Goal: Feedback & Contribution: Contribute content

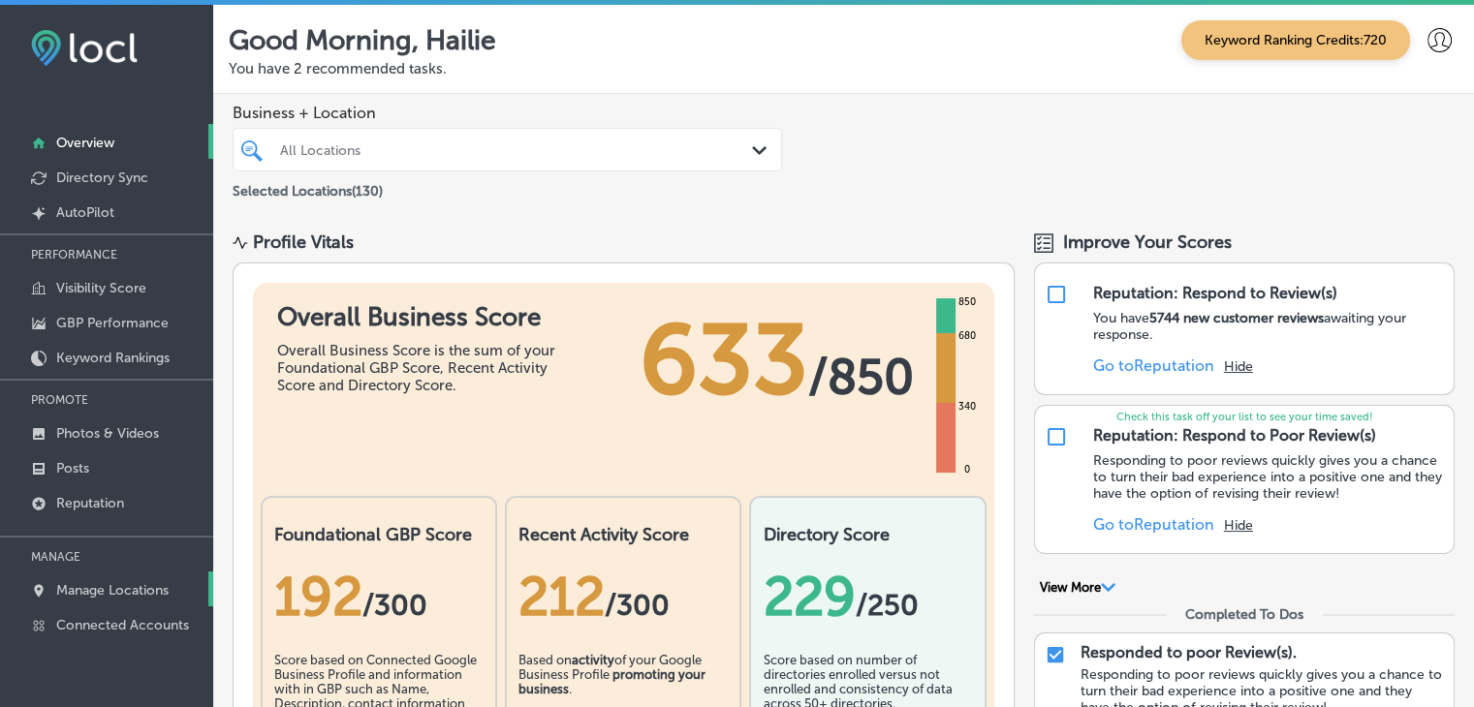
click at [159, 577] on link "Manage Locations" at bounding box center [106, 589] width 213 height 35
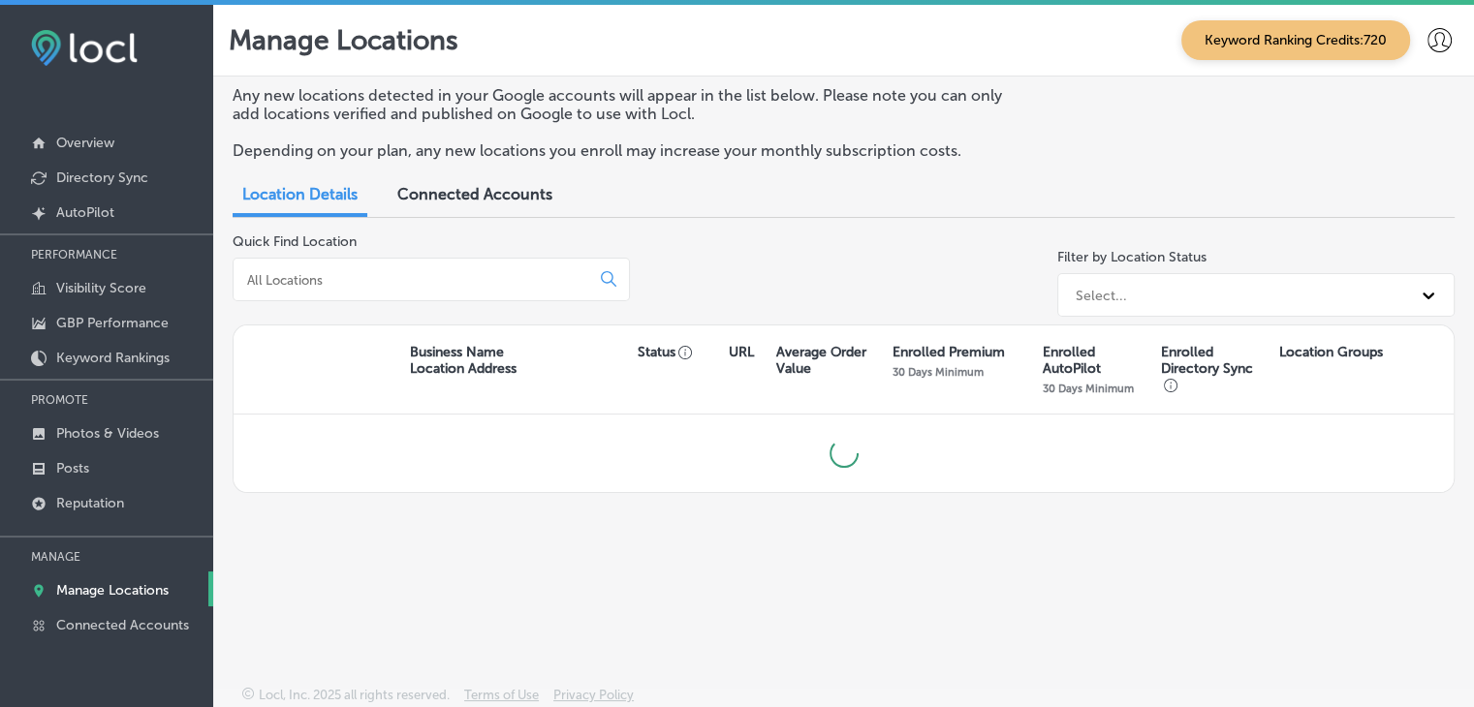
click at [434, 271] on input at bounding box center [415, 279] width 340 height 17
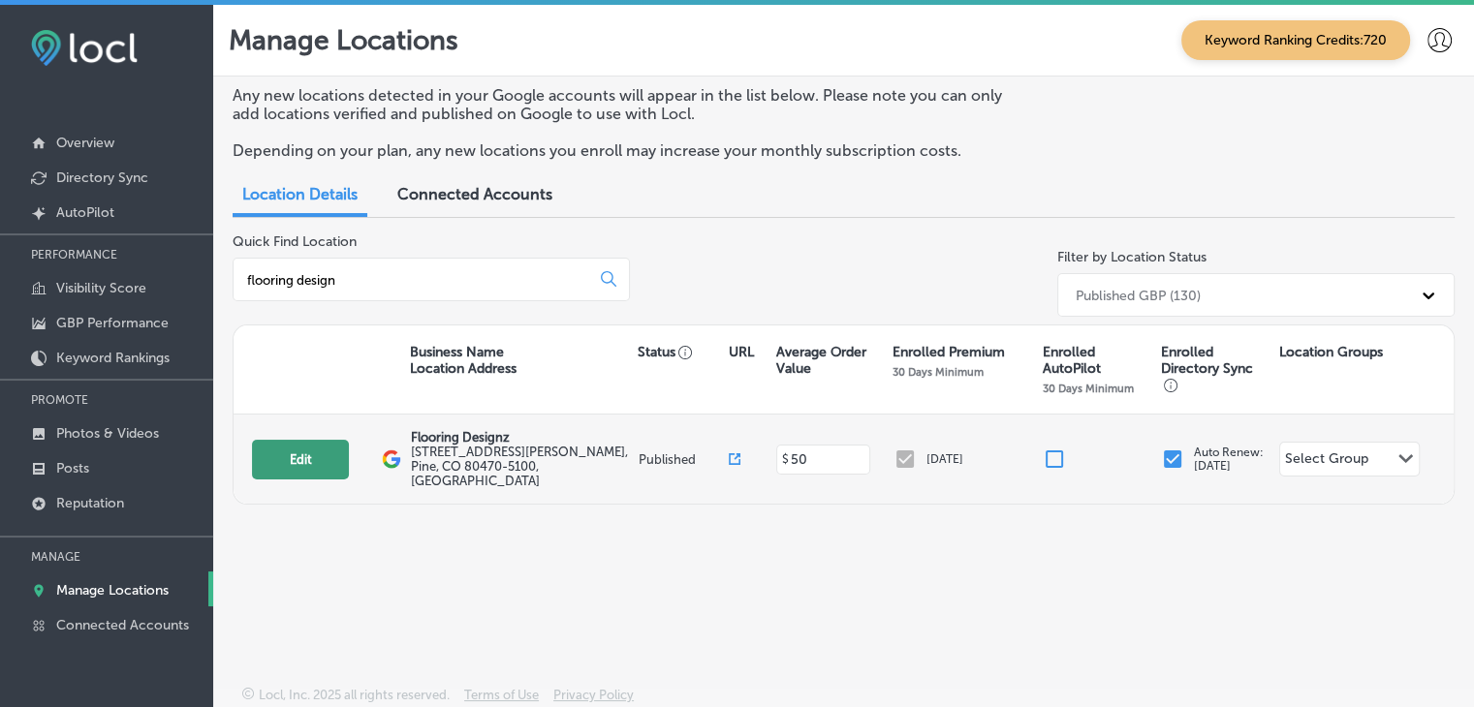
type input "flooring design"
click at [296, 457] on button "Edit" at bounding box center [300, 460] width 97 height 40
select select "US"
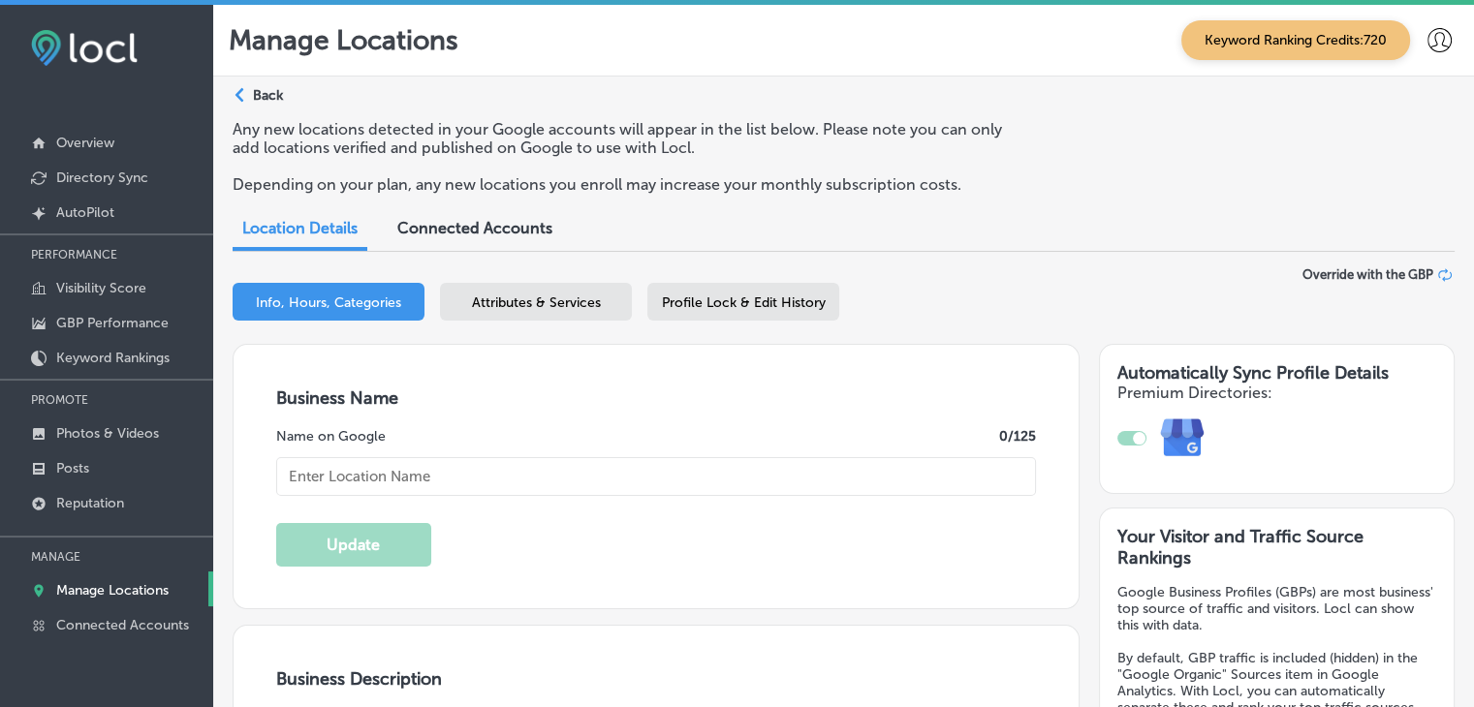
type textarea "From the smallest to the largest jobs, both residential and commercial, we’ve g…"
type input "[STREET_ADDRESS][PERSON_NAME]"
type input "Pine"
type input "80470-5100"
type input "US"
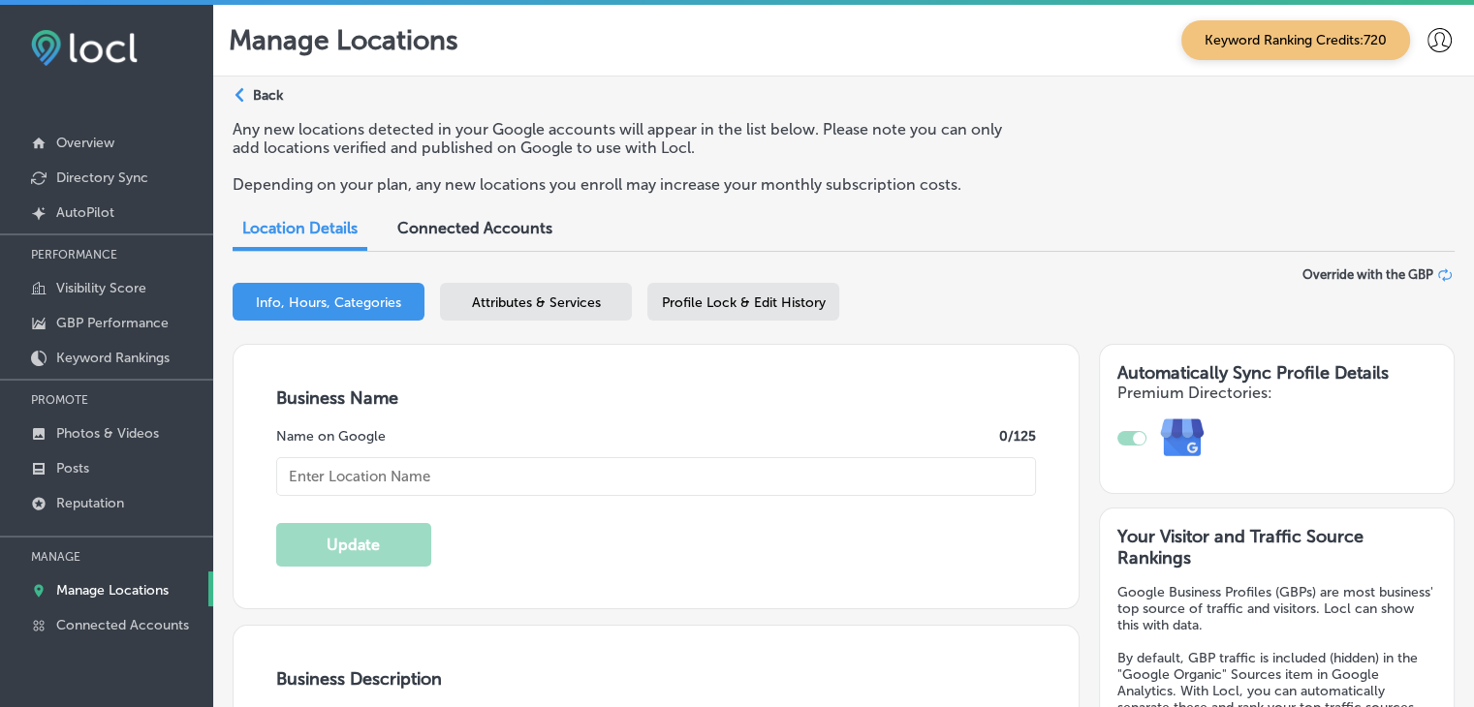
type input "[URL][DOMAIN_NAME]"
checkbox input "true"
type input "Flooring Designz"
type input "[PHONE_NUMBER]"
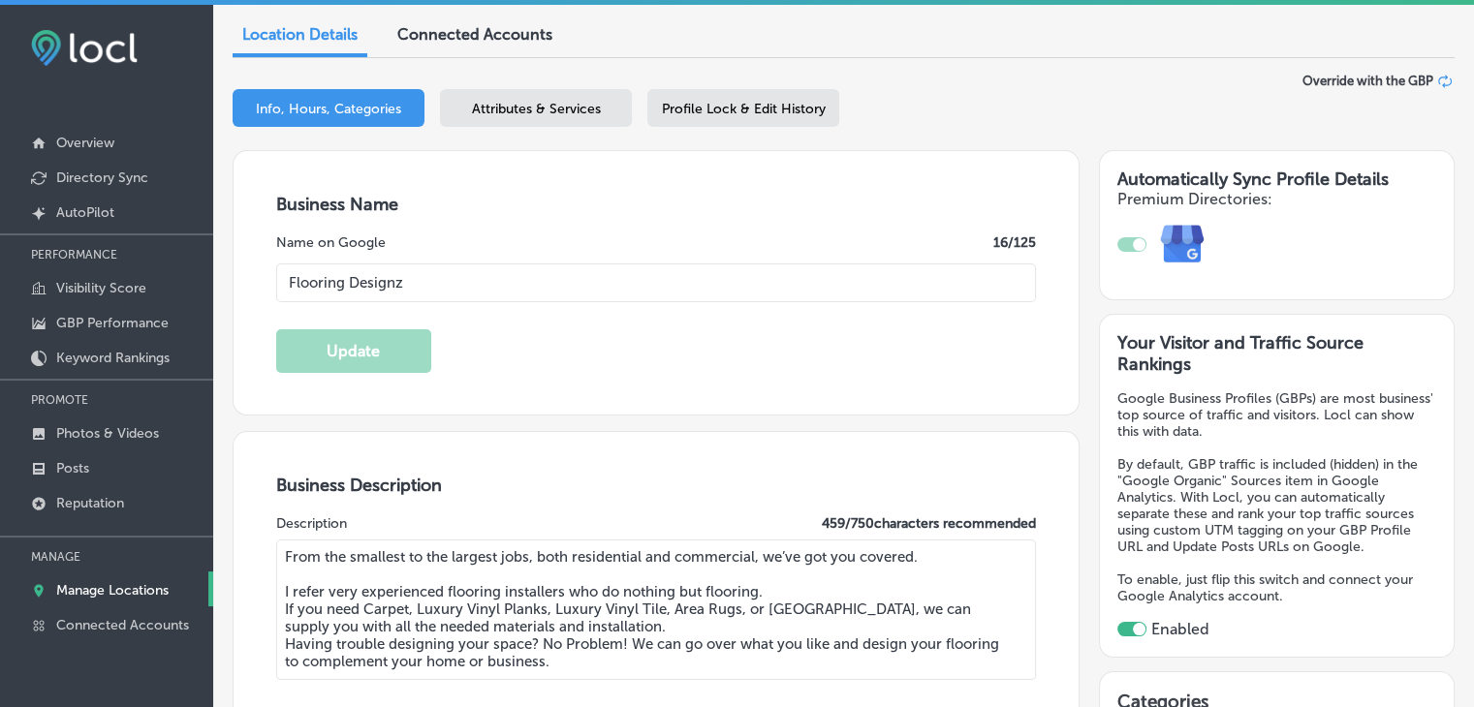
scroll to position [484, 0]
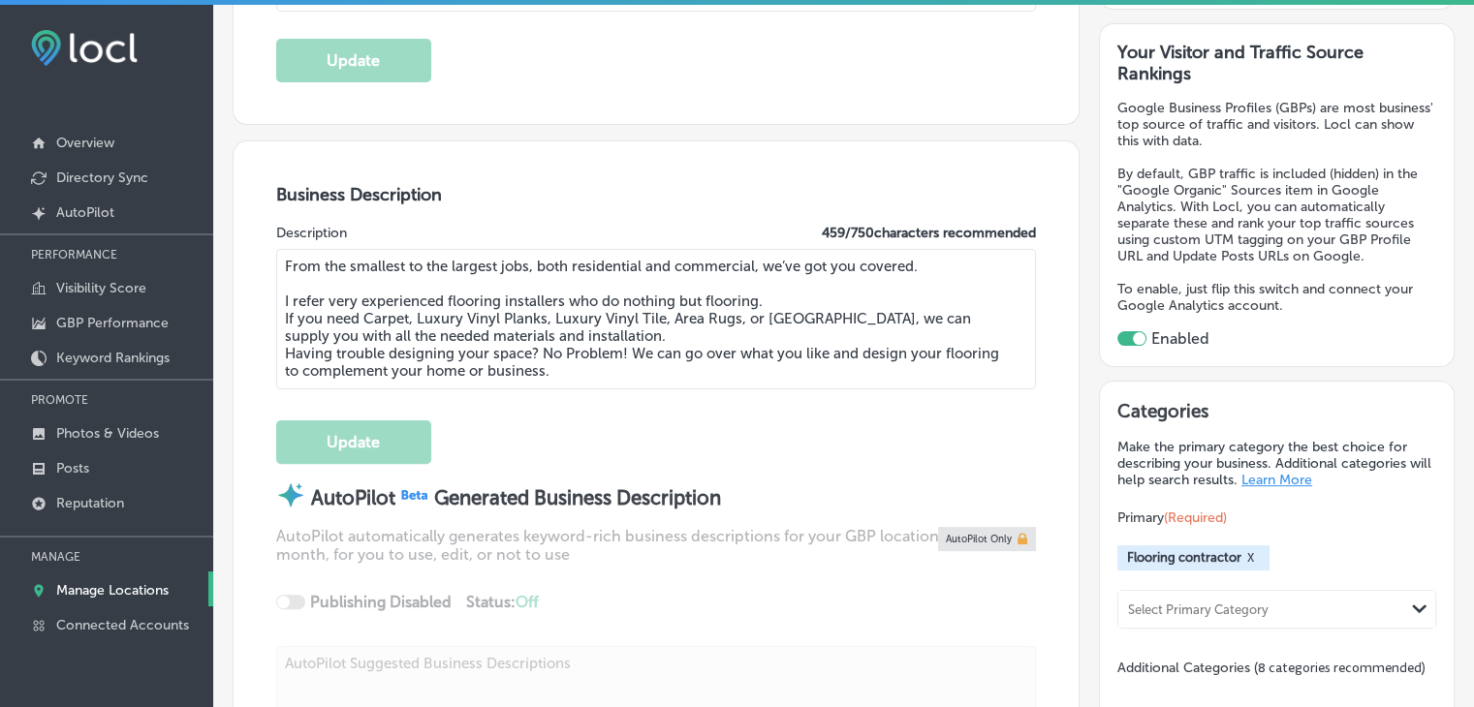
click at [461, 302] on textarea "From the smallest to the largest jobs, both residential and commercial, we’ve g…" at bounding box center [656, 319] width 761 height 141
paste textarea "looring Designz in [GEOGRAPHIC_DATA], [GEOGRAPHIC_DATA], is your trusted choice…"
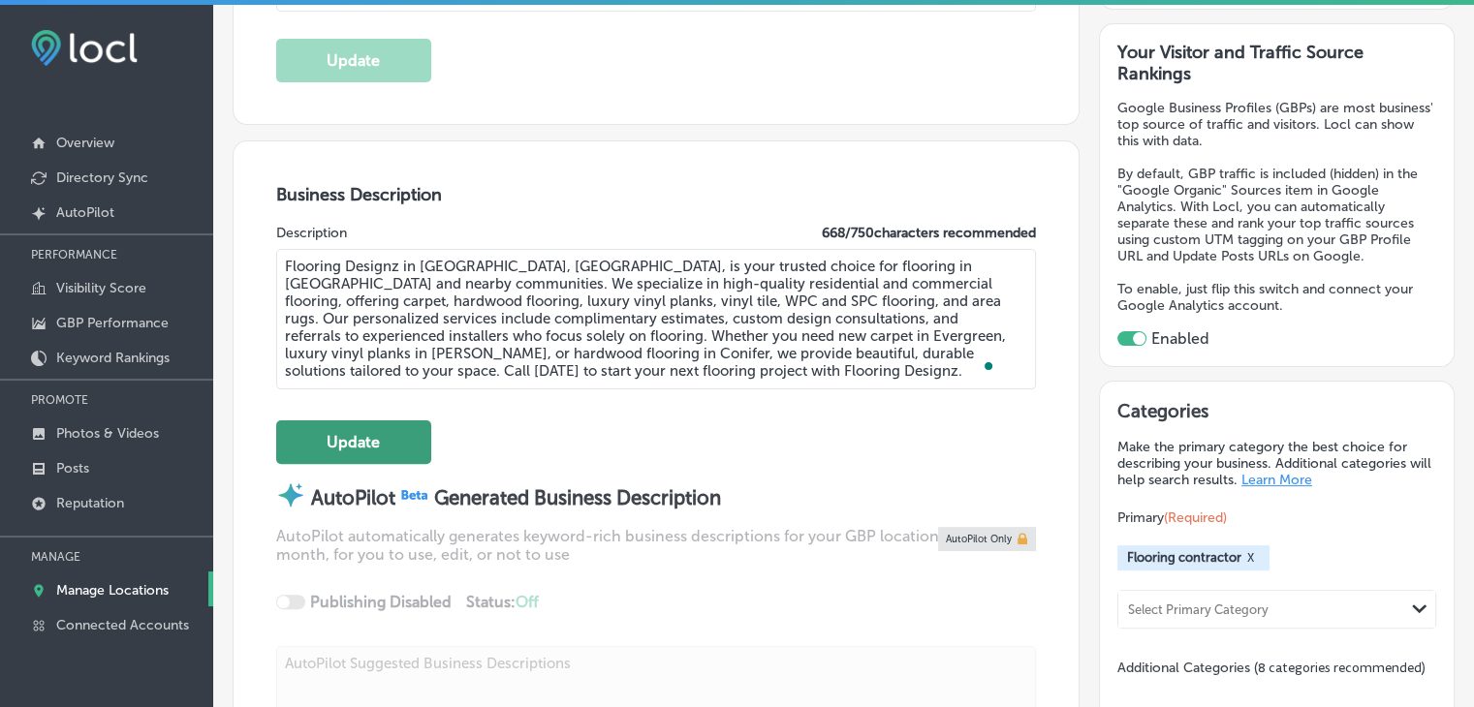
type textarea "Flooring Designz in [GEOGRAPHIC_DATA], [GEOGRAPHIC_DATA], is your trusted choic…"
click at [357, 448] on button "Update" at bounding box center [353, 443] width 155 height 44
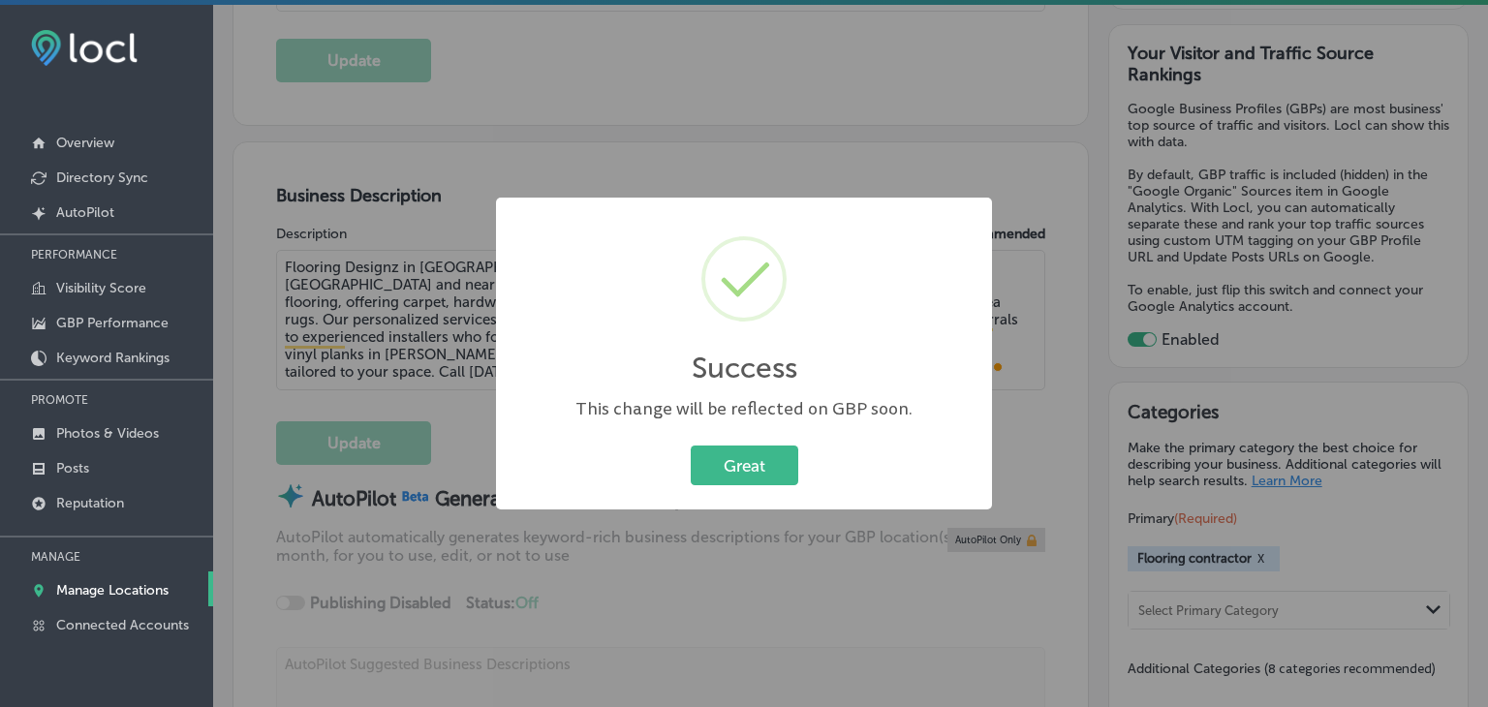
click at [606, 99] on div "Success × This change will be reflected on GBP soon. Great Cancel" at bounding box center [744, 353] width 1488 height 707
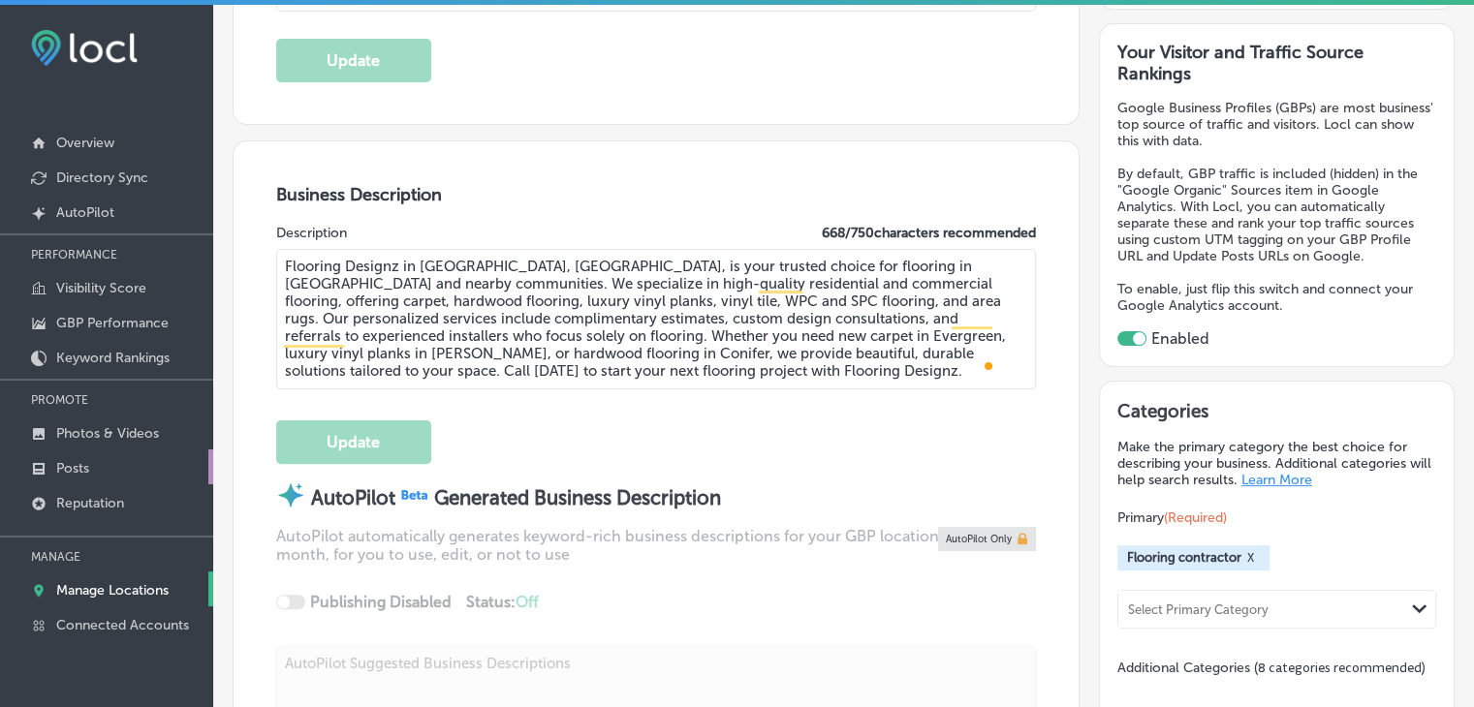
click at [62, 457] on link "Posts" at bounding box center [106, 467] width 213 height 35
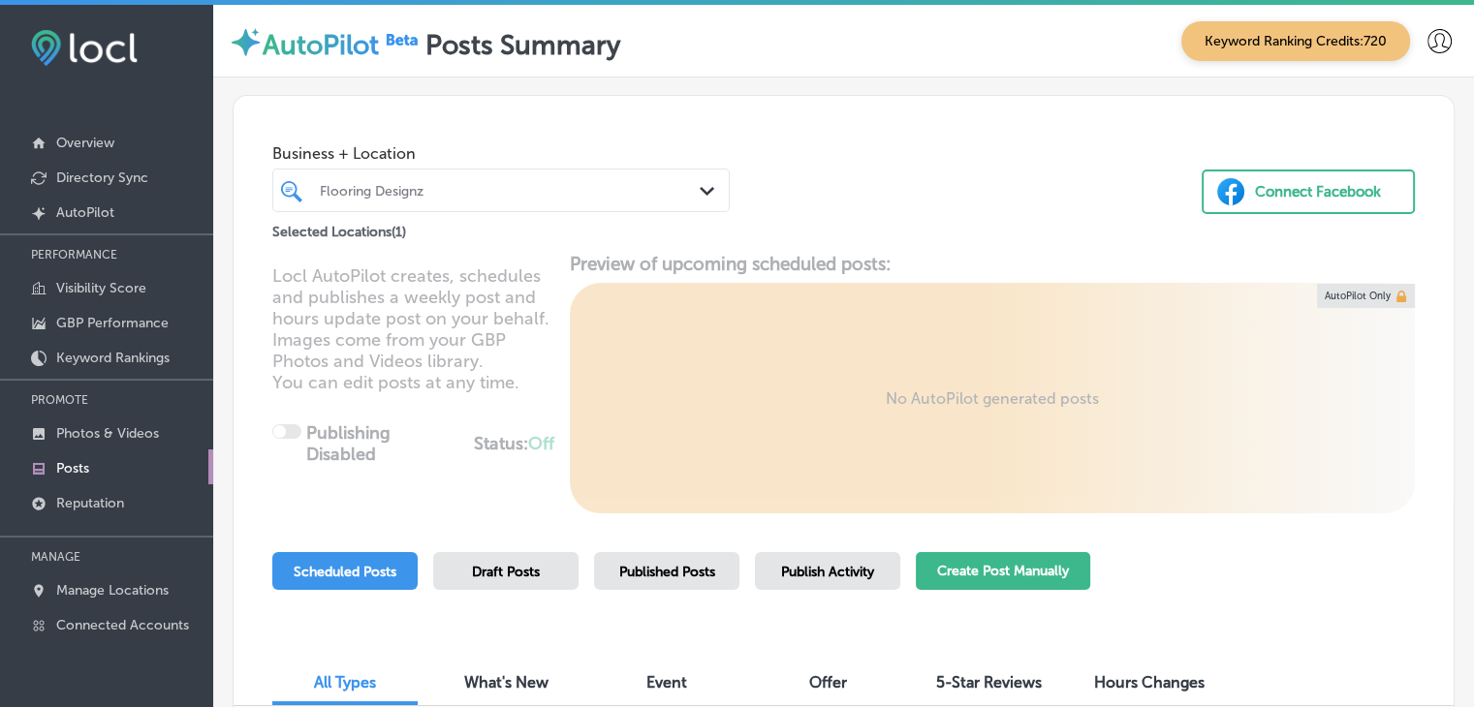
click at [1038, 561] on button "Create Post Manually" at bounding box center [1003, 571] width 174 height 38
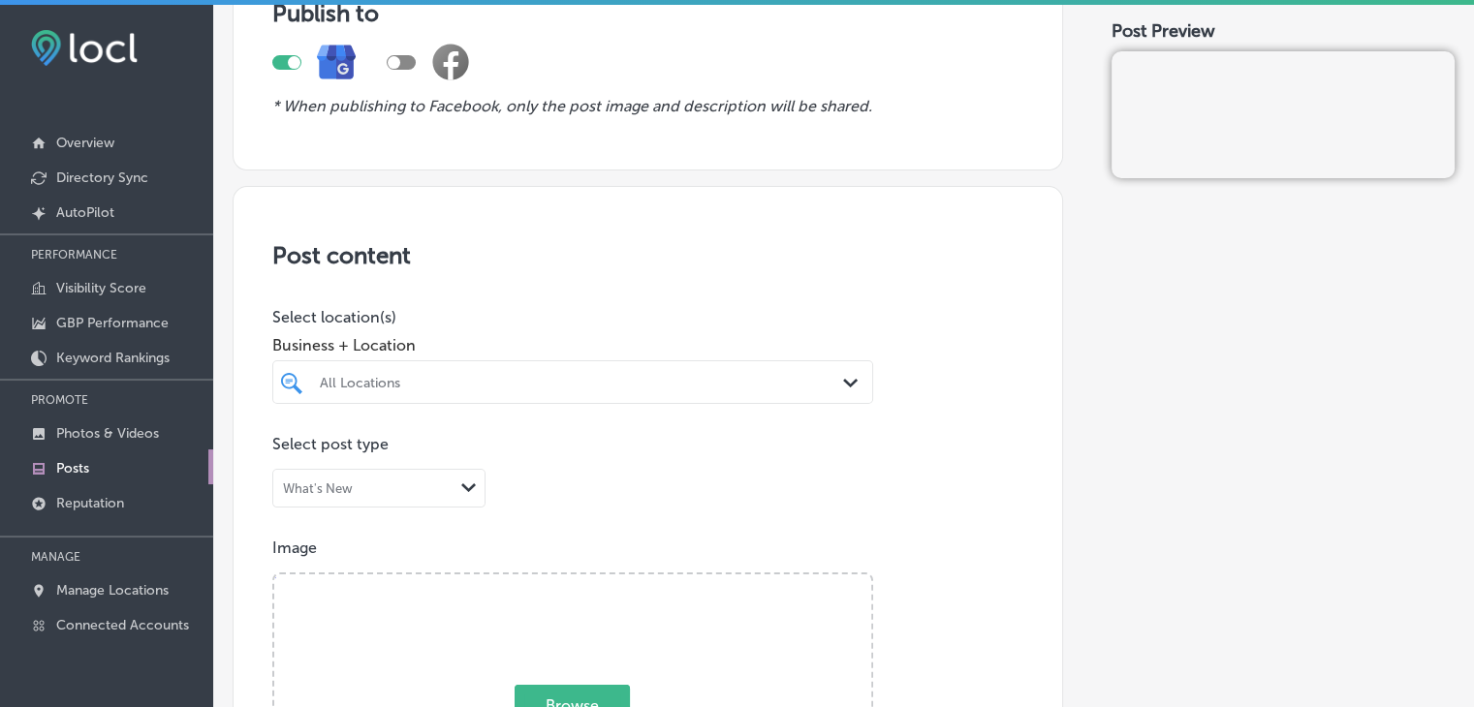
click at [467, 399] on div "All Locations Path Created with Sketch." at bounding box center [572, 382] width 601 height 44
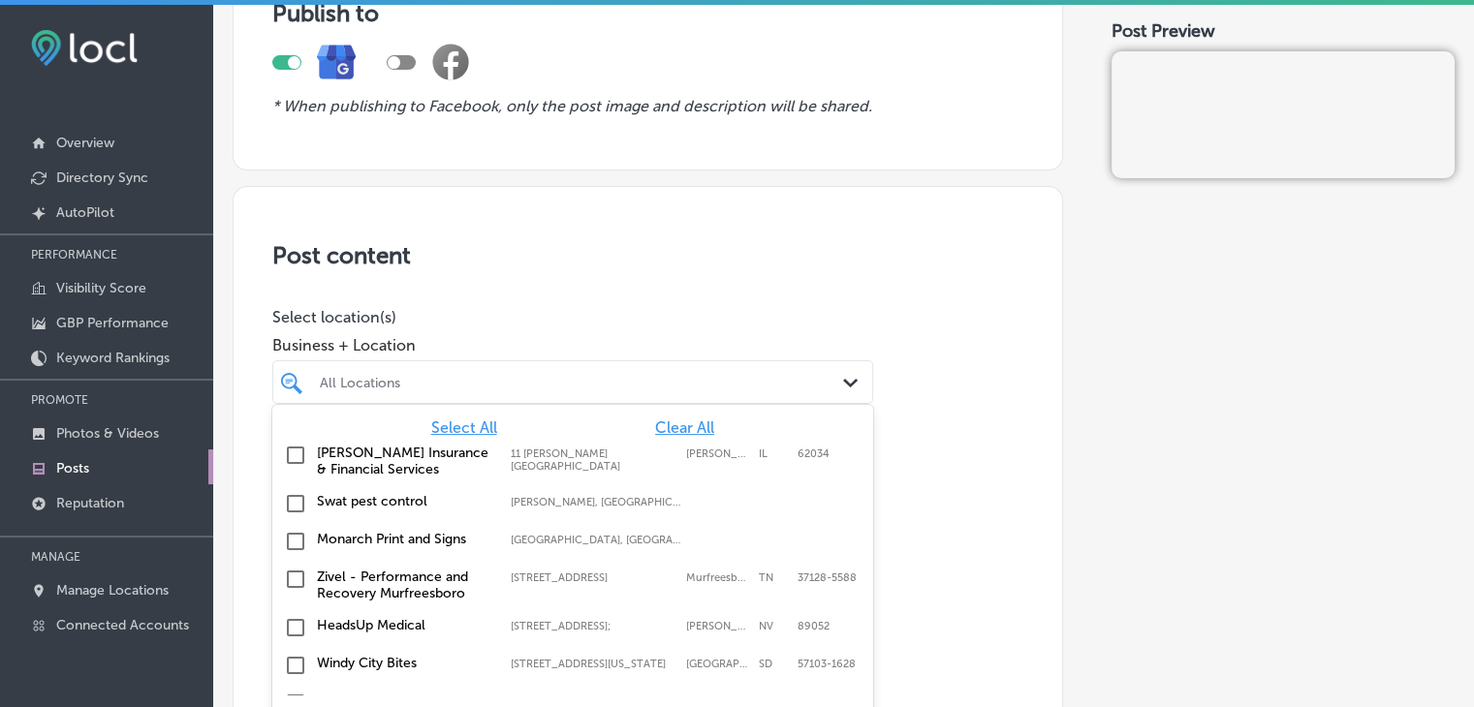
scroll to position [220, 0]
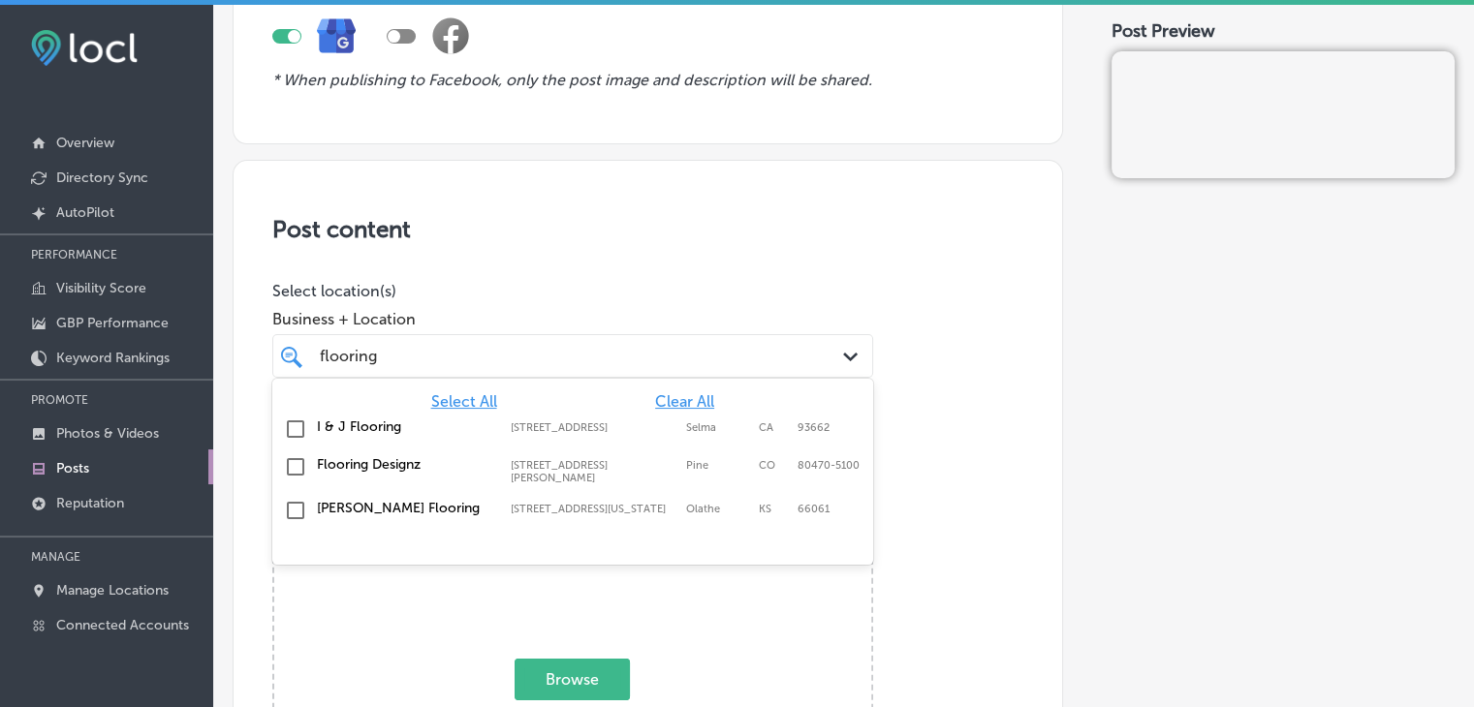
click at [518, 481] on div "Flooring Designz [STREET_ADDRESS][PERSON_NAME] [STREET_ADDRESS][PERSON_NAME]" at bounding box center [572, 471] width 585 height 36
type input "flooring"
click at [618, 327] on span "Business + Location" at bounding box center [572, 319] width 601 height 18
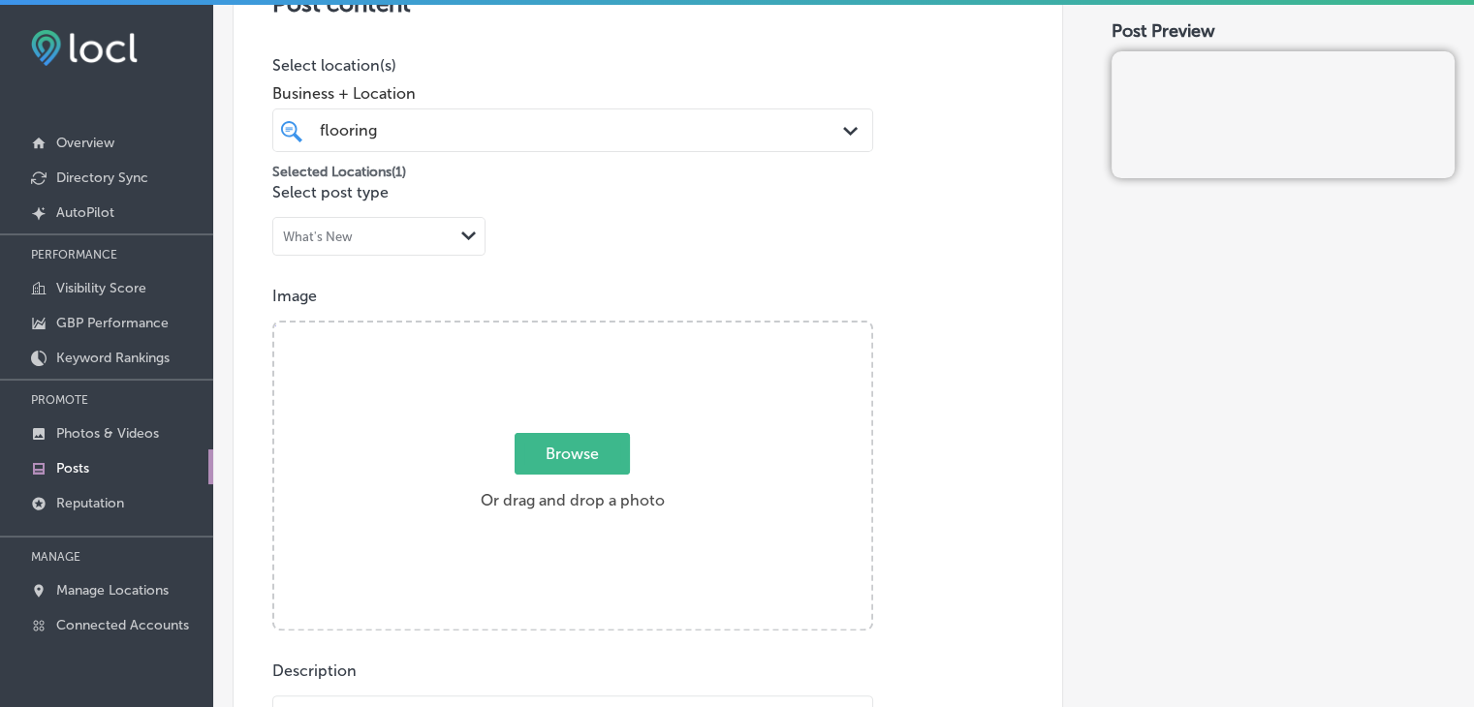
scroll to position [511, 0]
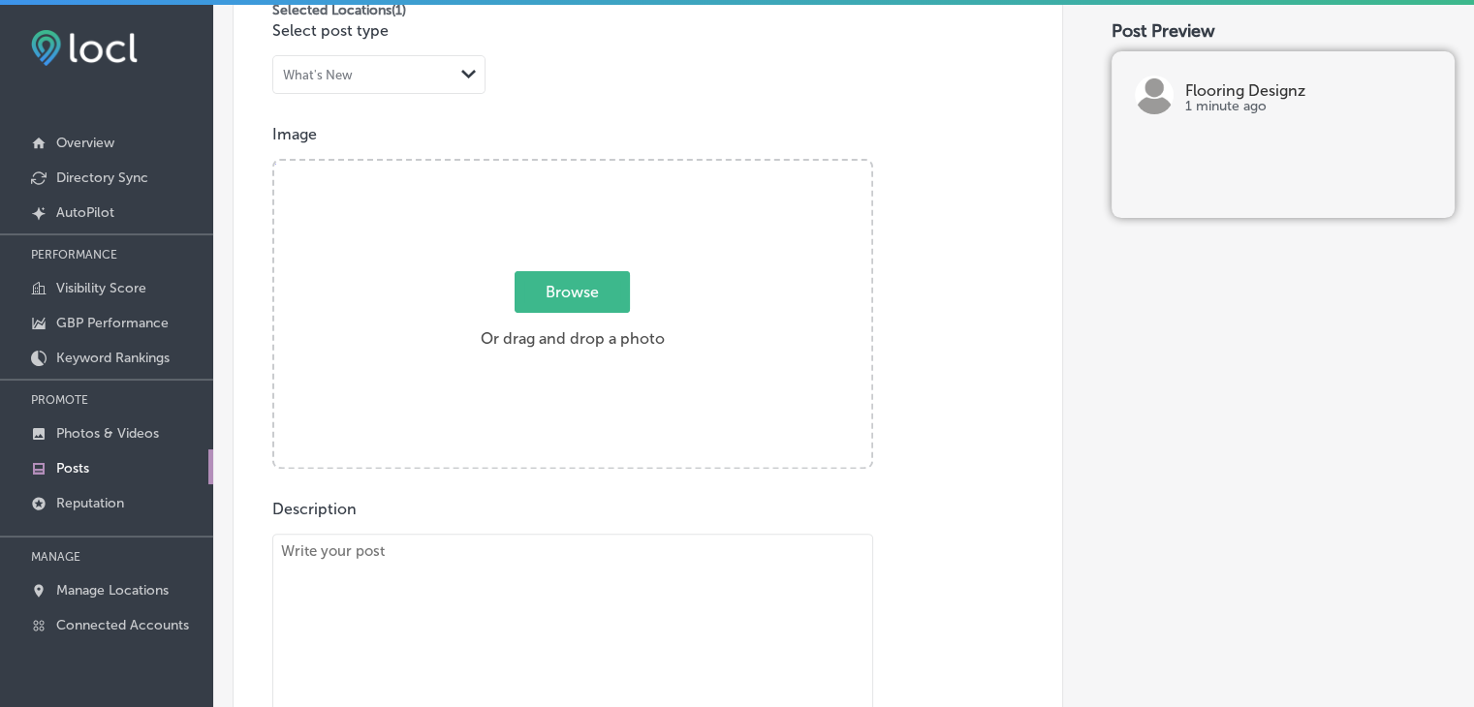
click at [431, 679] on textarea at bounding box center [572, 669] width 601 height 271
paste textarea "Looking to upgrade your home with new flooring? Flooring Designz in [GEOGRAPHIC…"
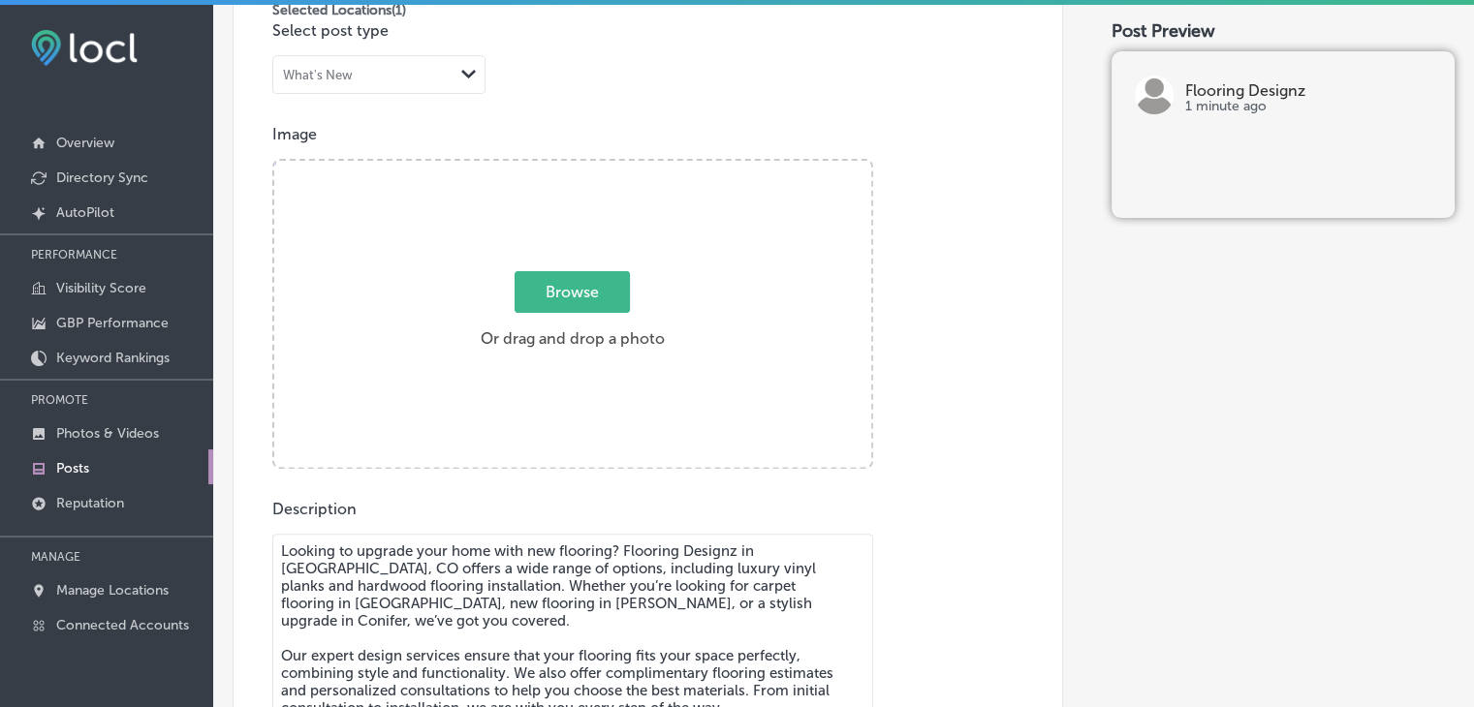
scroll to position [4, 0]
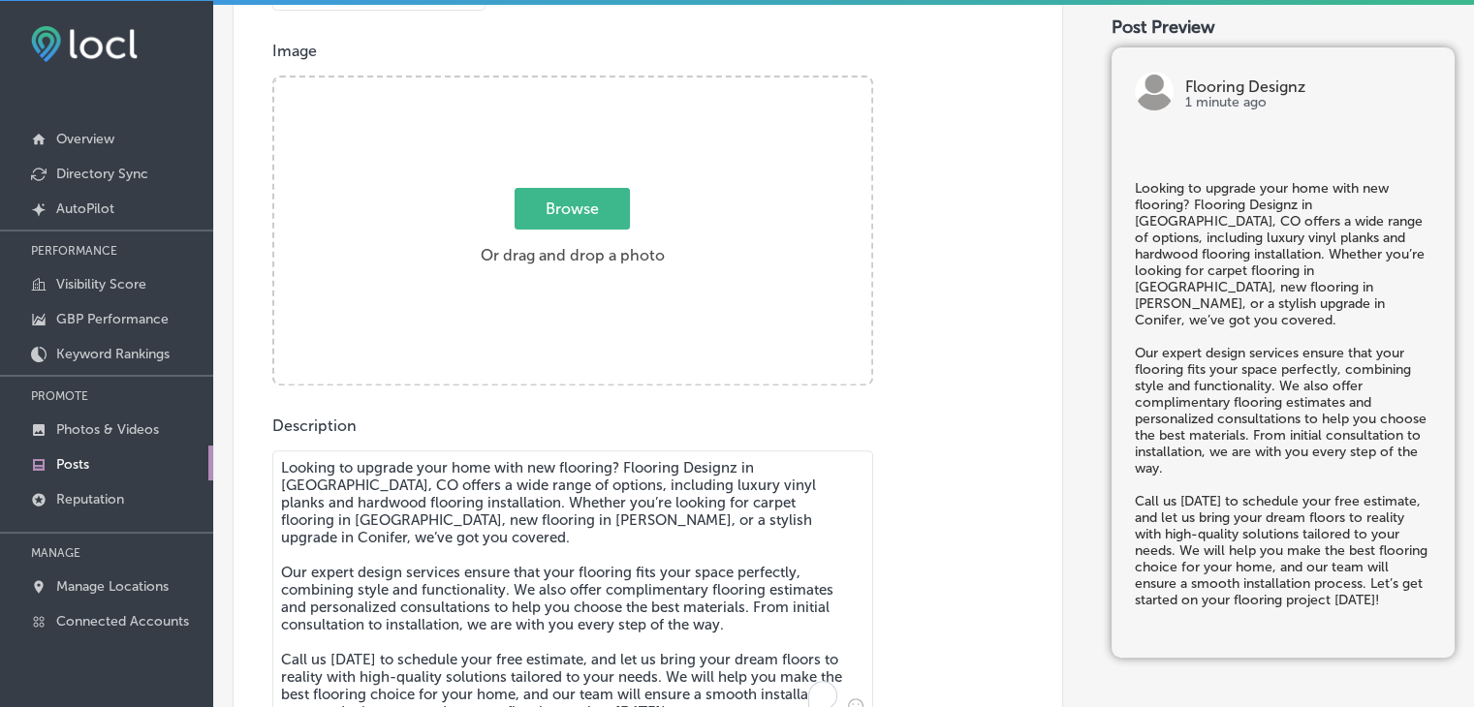
type textarea "Looking to upgrade your home with new flooring? Flooring Designz in [GEOGRAPHIC…"
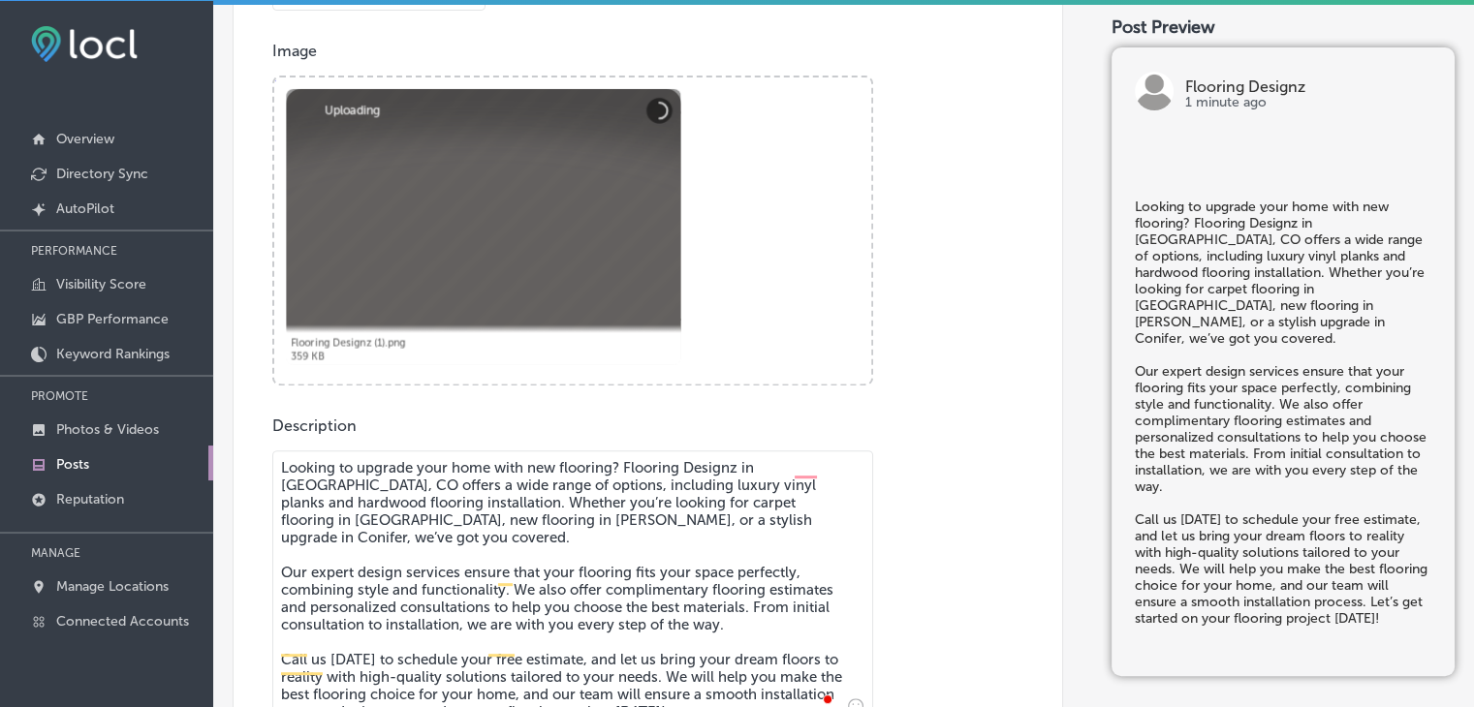
scroll to position [1075, 0]
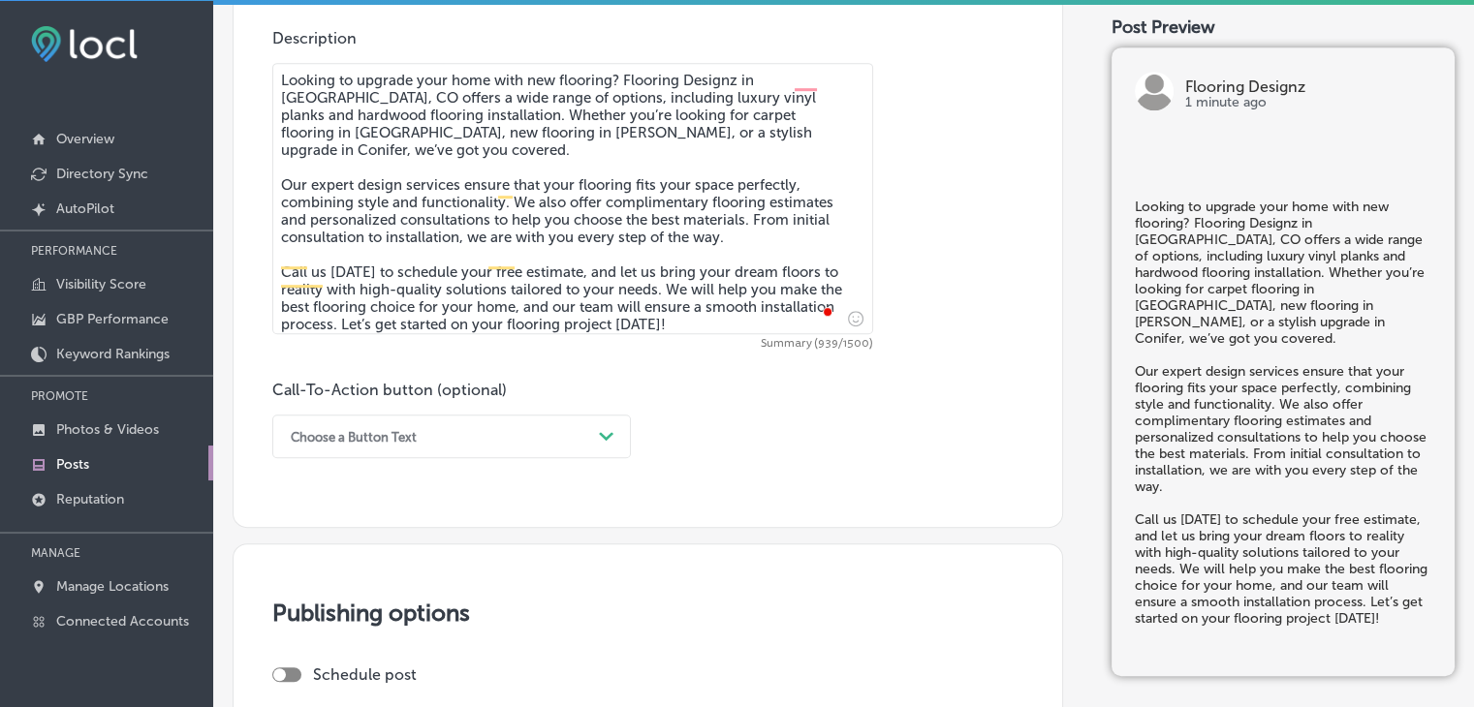
click at [388, 423] on div "Choose a Button Text" at bounding box center [436, 437] width 310 height 30
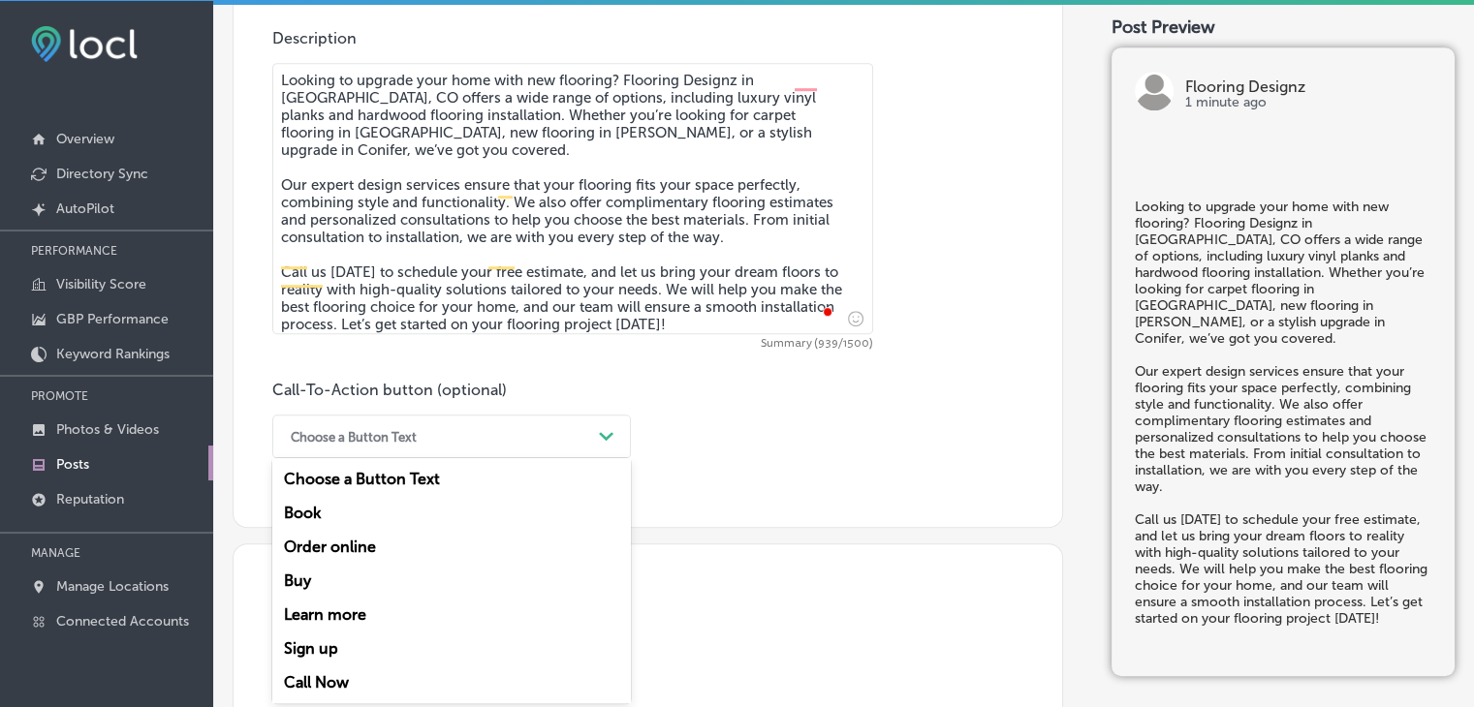
click at [313, 689] on div "Call Now" at bounding box center [451, 683] width 359 height 34
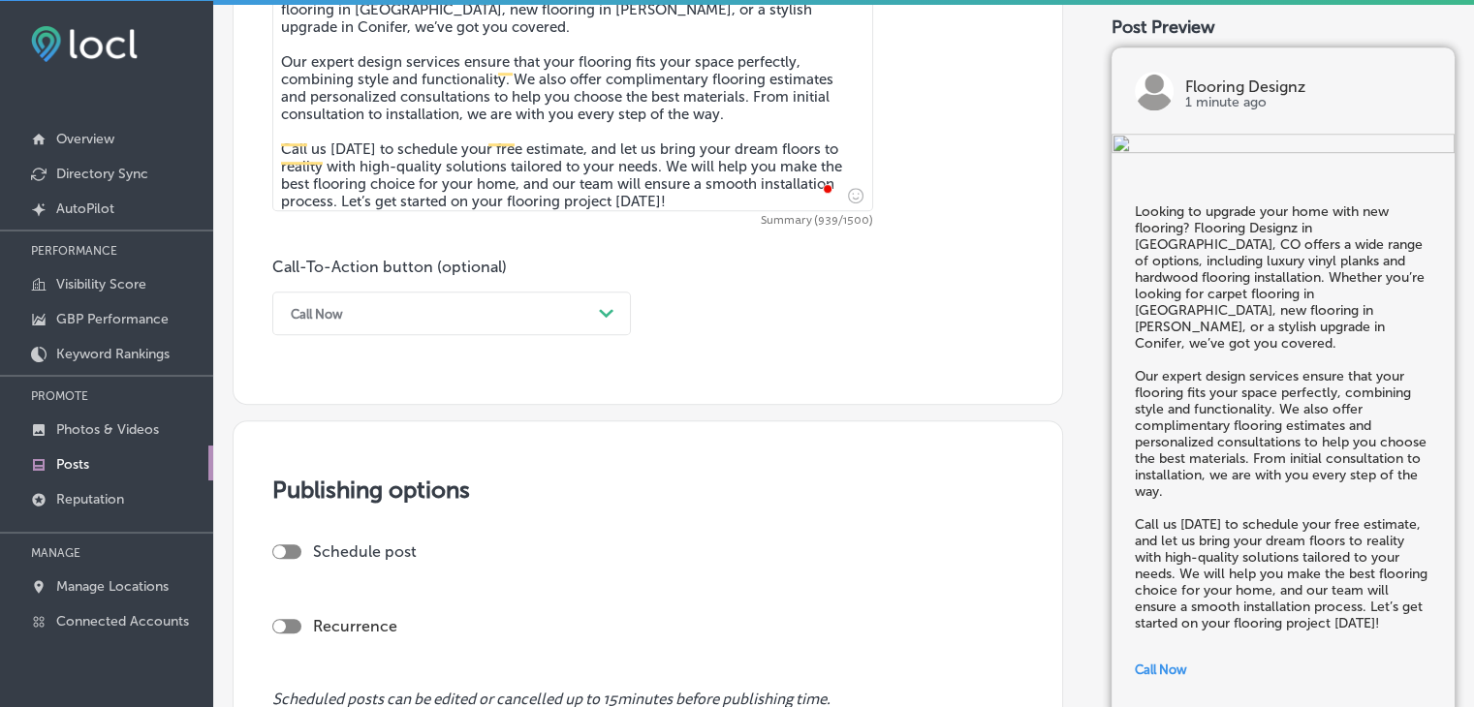
scroll to position [1365, 0]
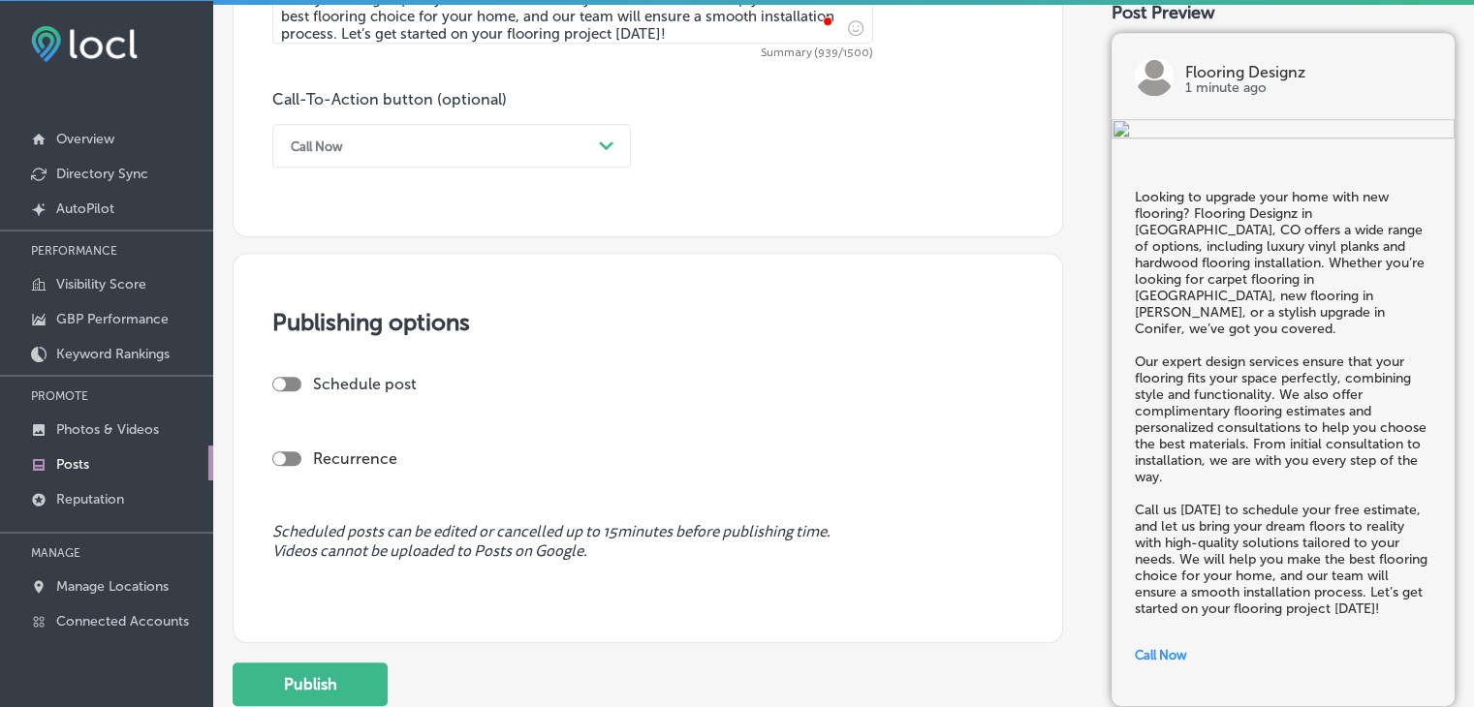
click at [288, 377] on div at bounding box center [286, 384] width 29 height 15
checkbox input "true"
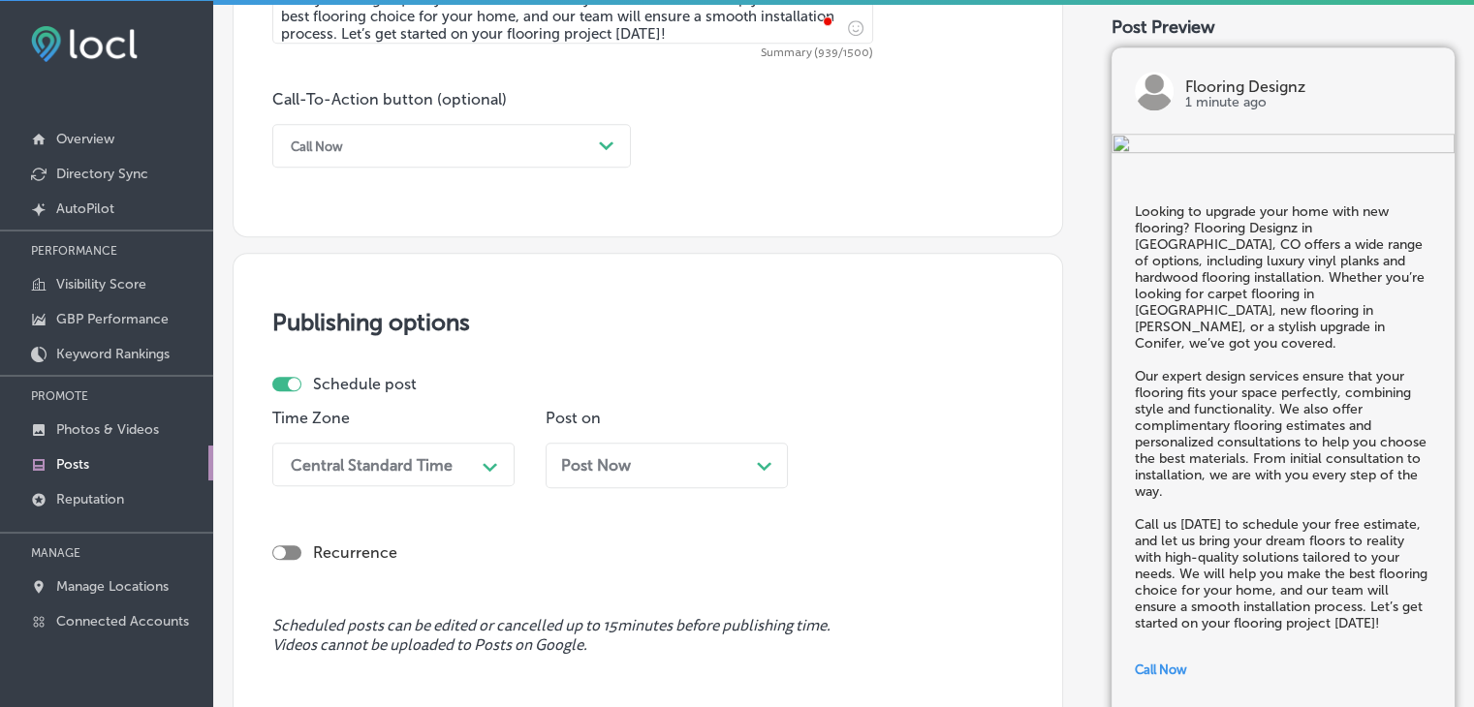
click at [627, 443] on div "Post Now Path Created with Sketch." at bounding box center [667, 466] width 242 height 46
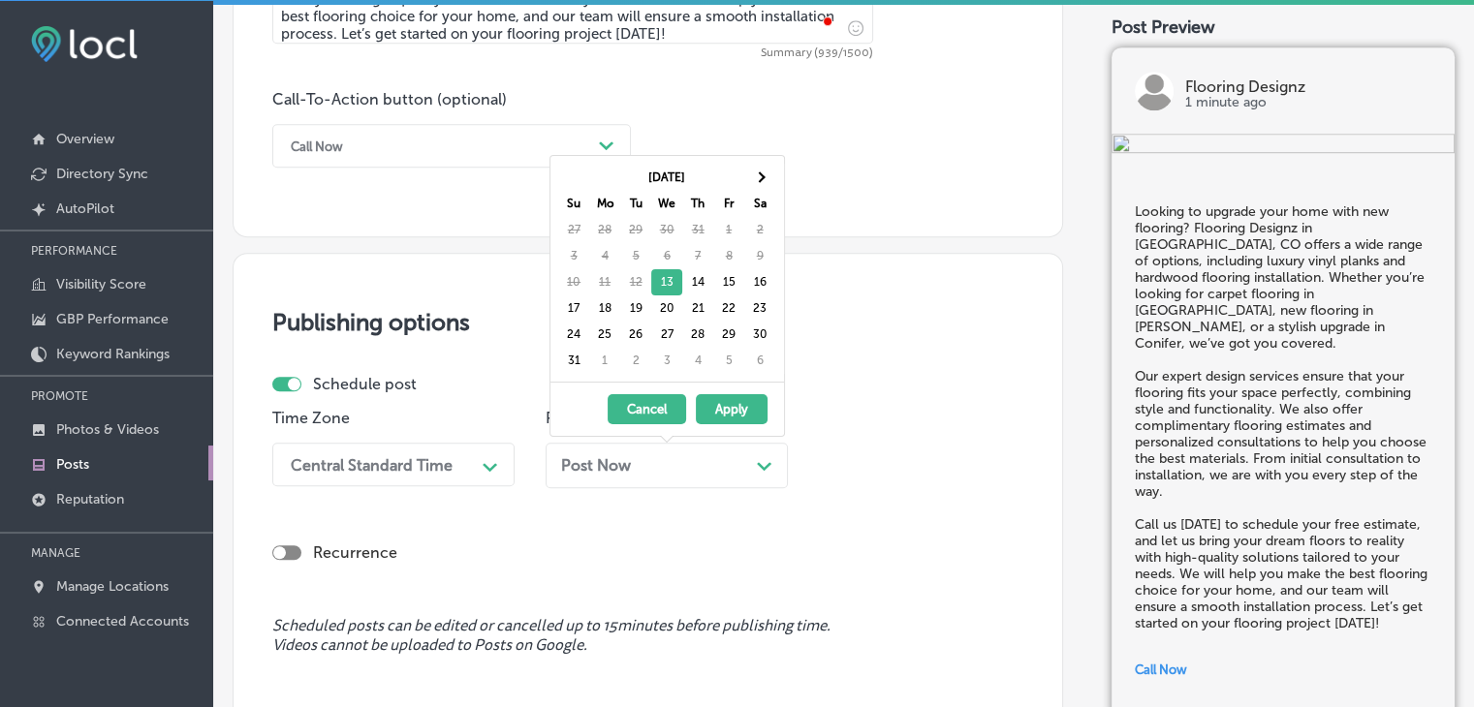
click at [667, 409] on button "Cancel" at bounding box center [647, 409] width 78 height 30
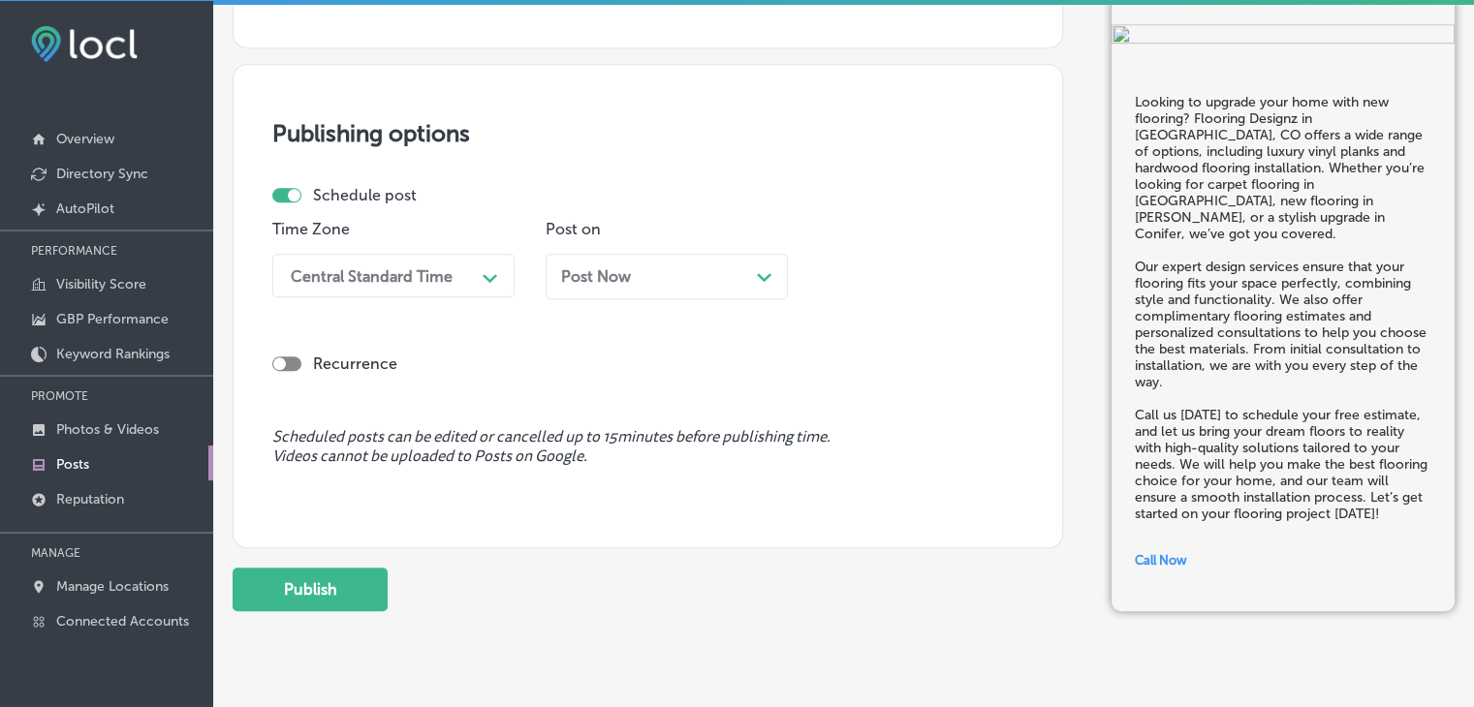
scroll to position [1603, 0]
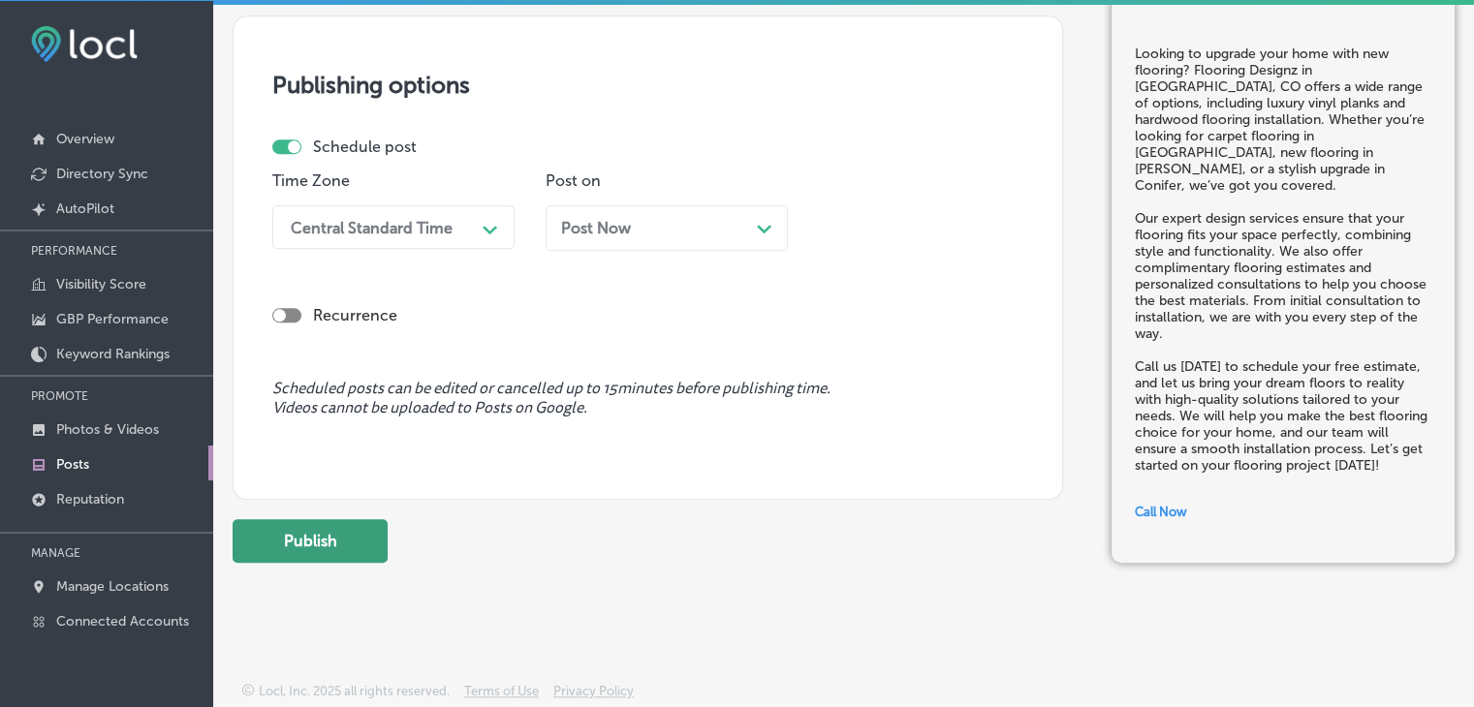
click at [258, 535] on button "Publish" at bounding box center [310, 541] width 155 height 44
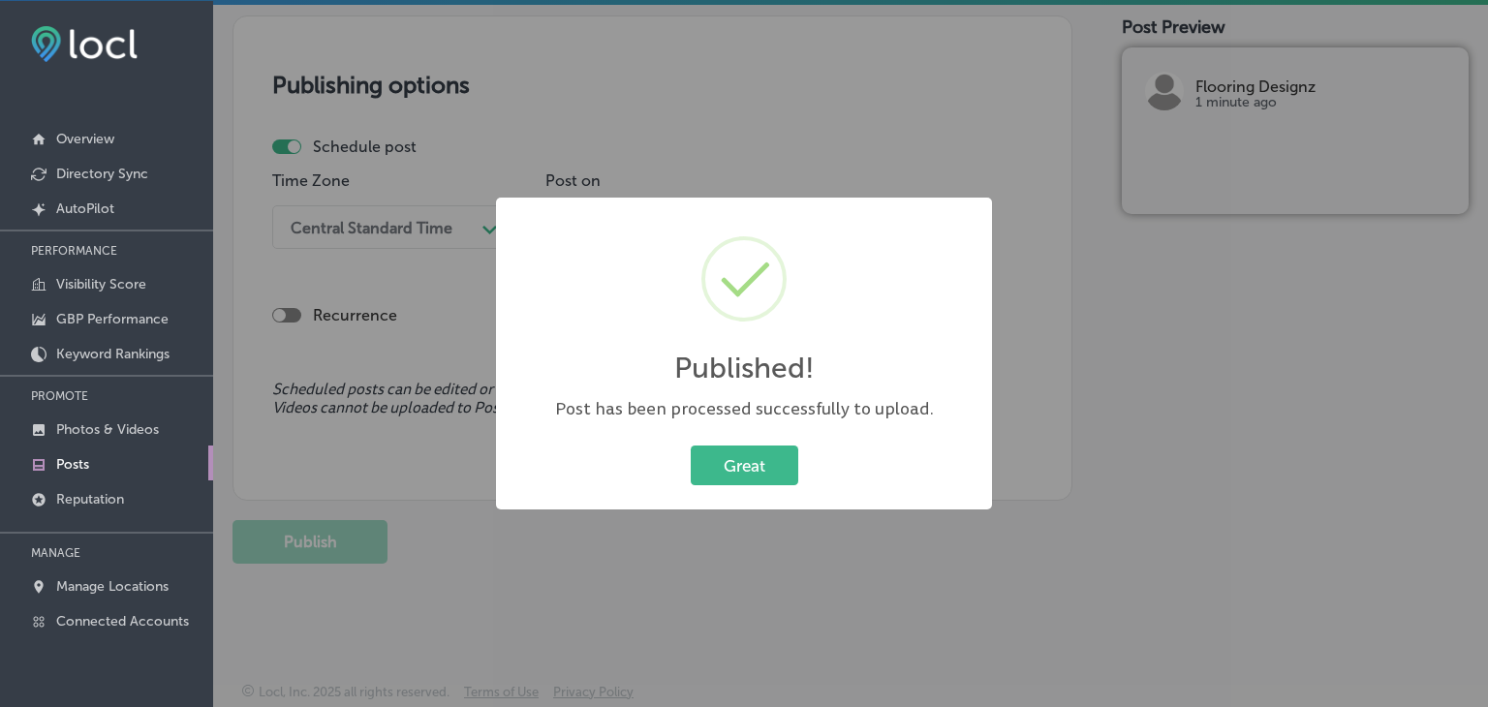
click at [729, 177] on div "Published! × Post has been processed successfully to upload. Great Cancel" at bounding box center [744, 353] width 1488 height 707
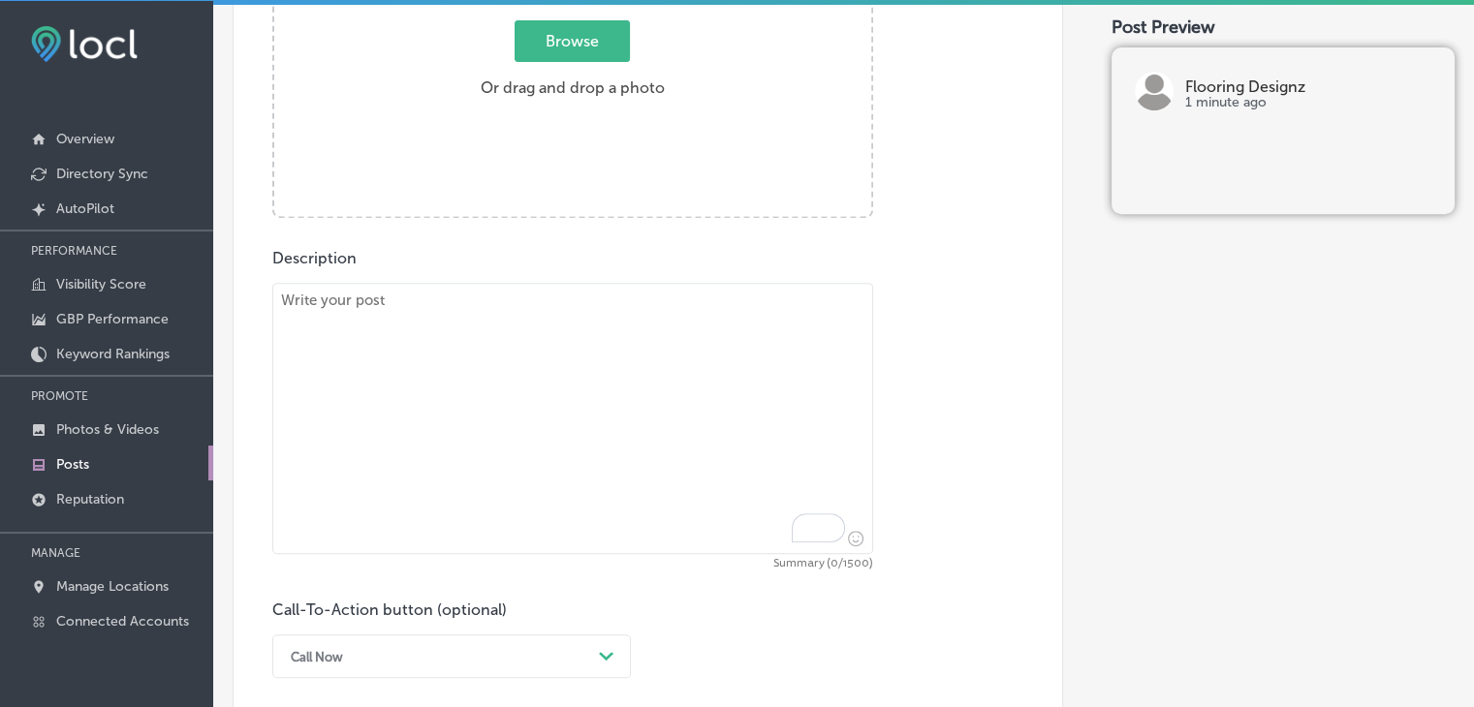
scroll to position [828, 0]
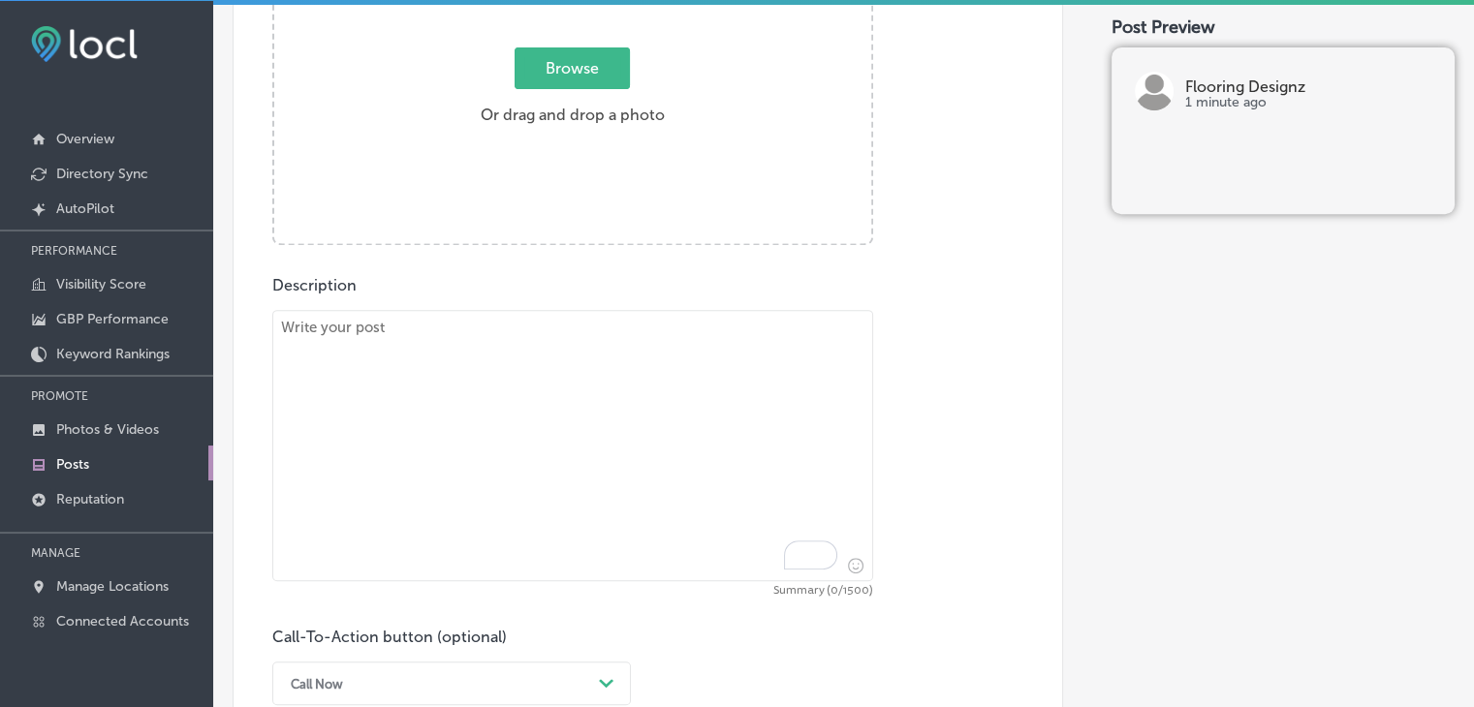
click at [588, 310] on textarea "To enrich screen reader interactions, please activate Accessibility in Grammarl…" at bounding box center [572, 445] width 601 height 271
paste textarea "At Flooring Designz, we provide flooring installation services and design servi…"
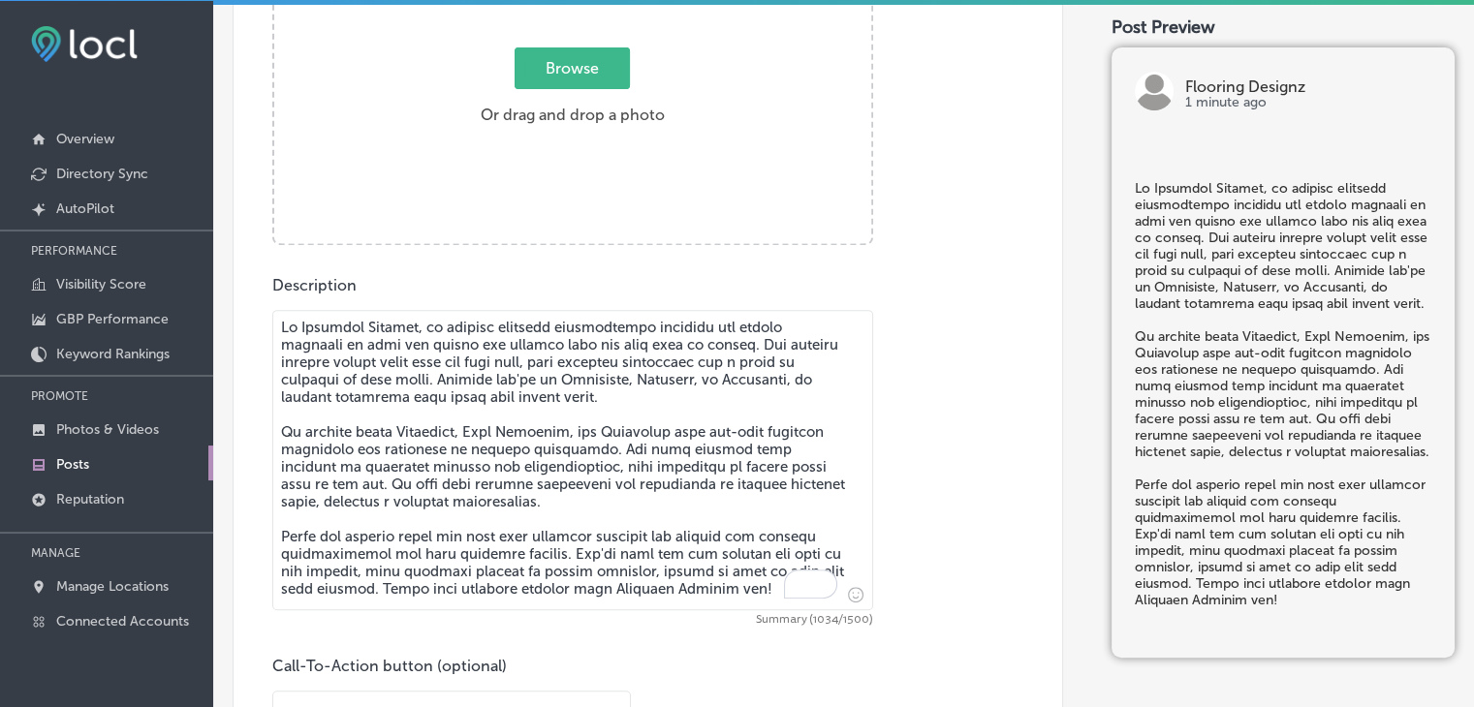
type textarea "At Flooring Designz, we provide flooring installation services and design servi…"
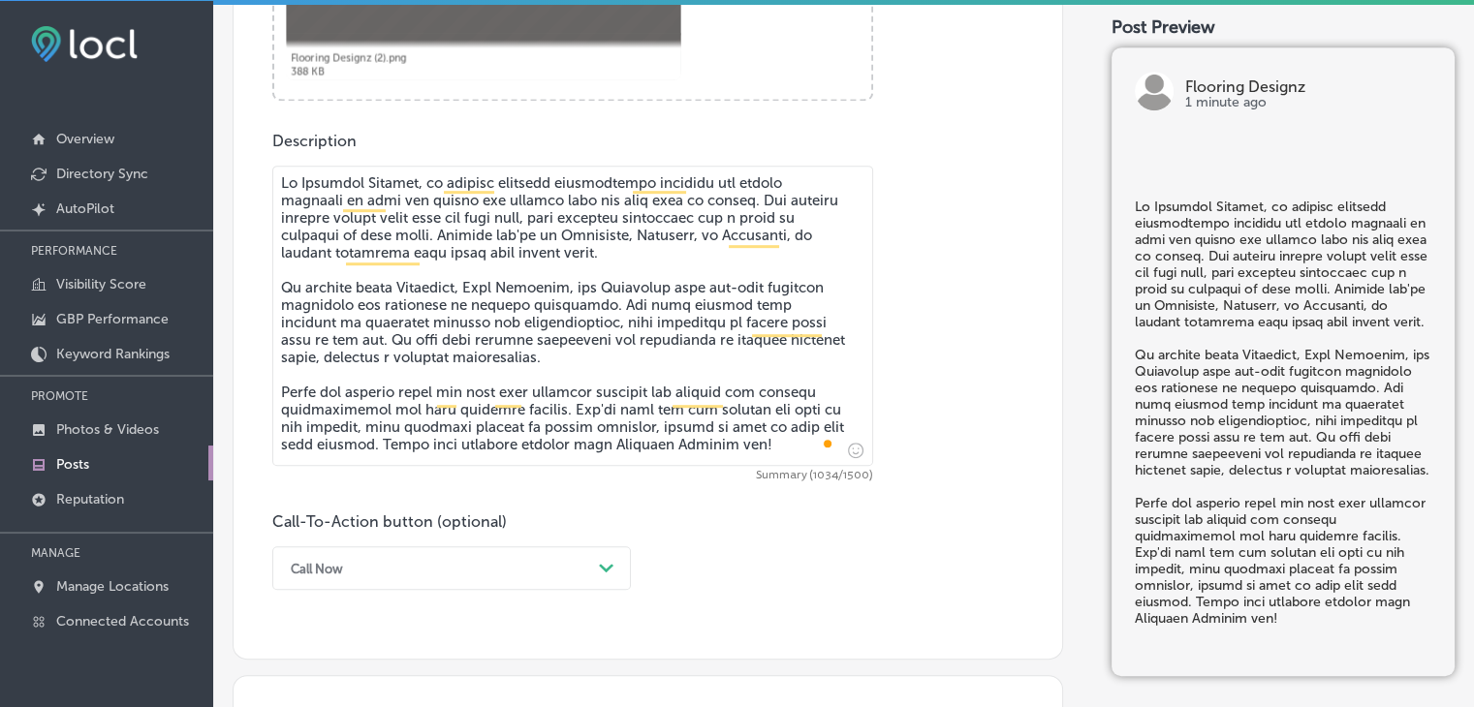
scroll to position [1118, 0]
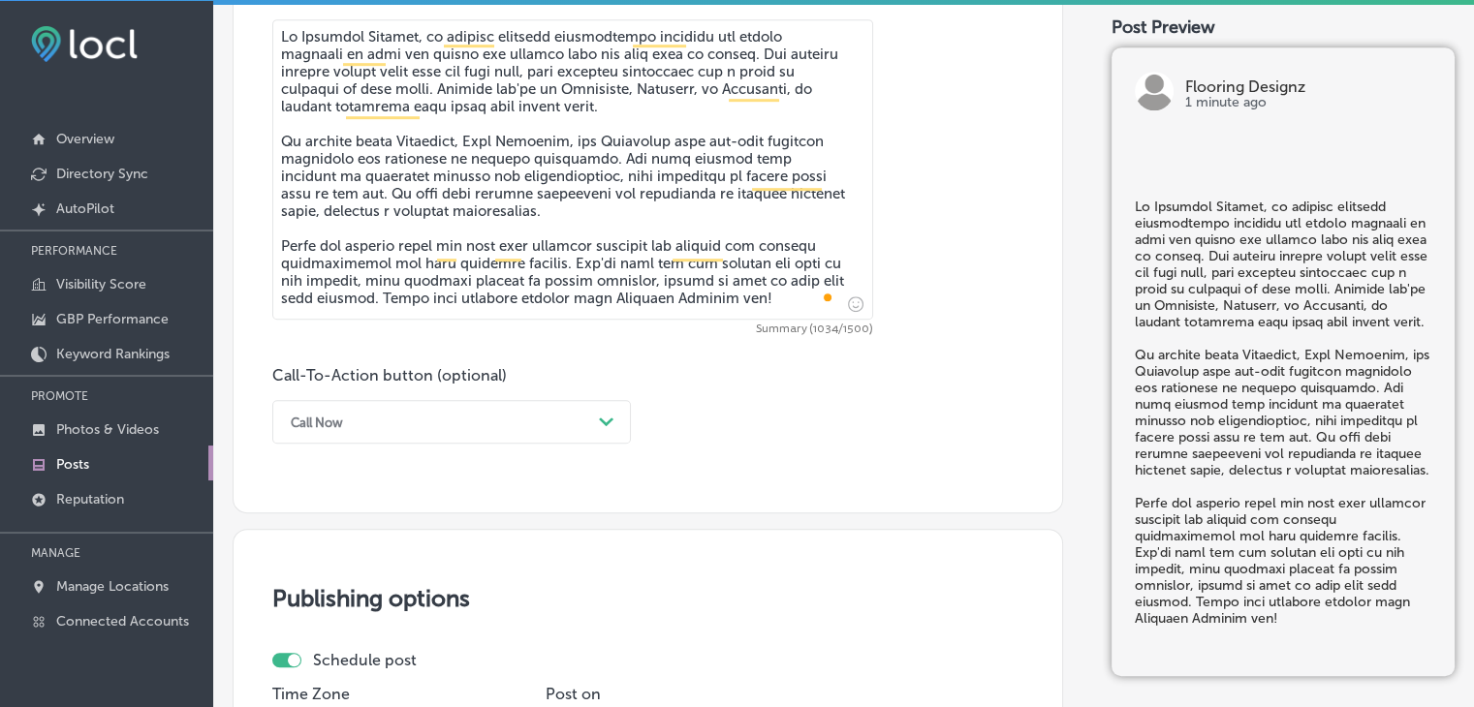
click at [383, 434] on div "Call Now" at bounding box center [436, 422] width 310 height 30
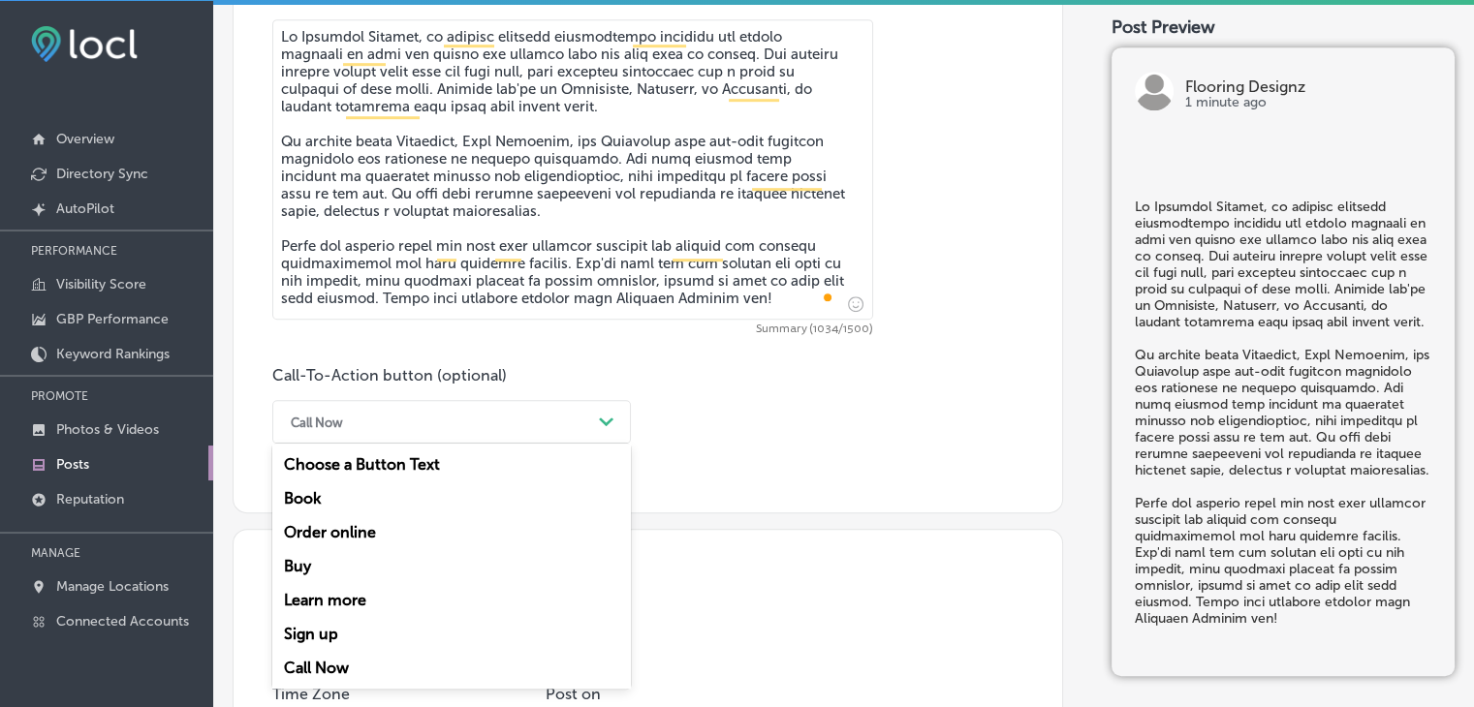
click at [328, 596] on div "Learn more" at bounding box center [451, 600] width 359 height 34
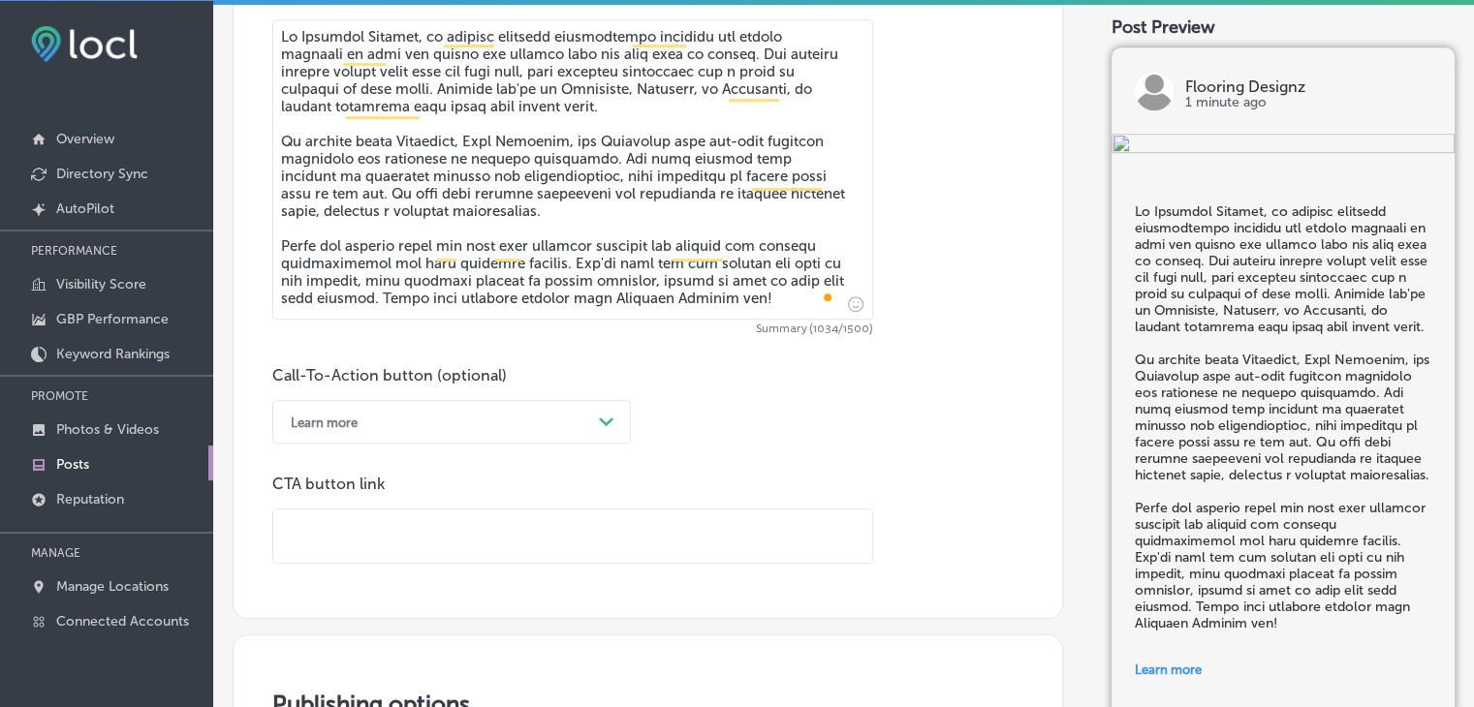
click at [374, 559] on input "text" at bounding box center [572, 536] width 599 height 53
paste input "[URL][DOMAIN_NAME]"
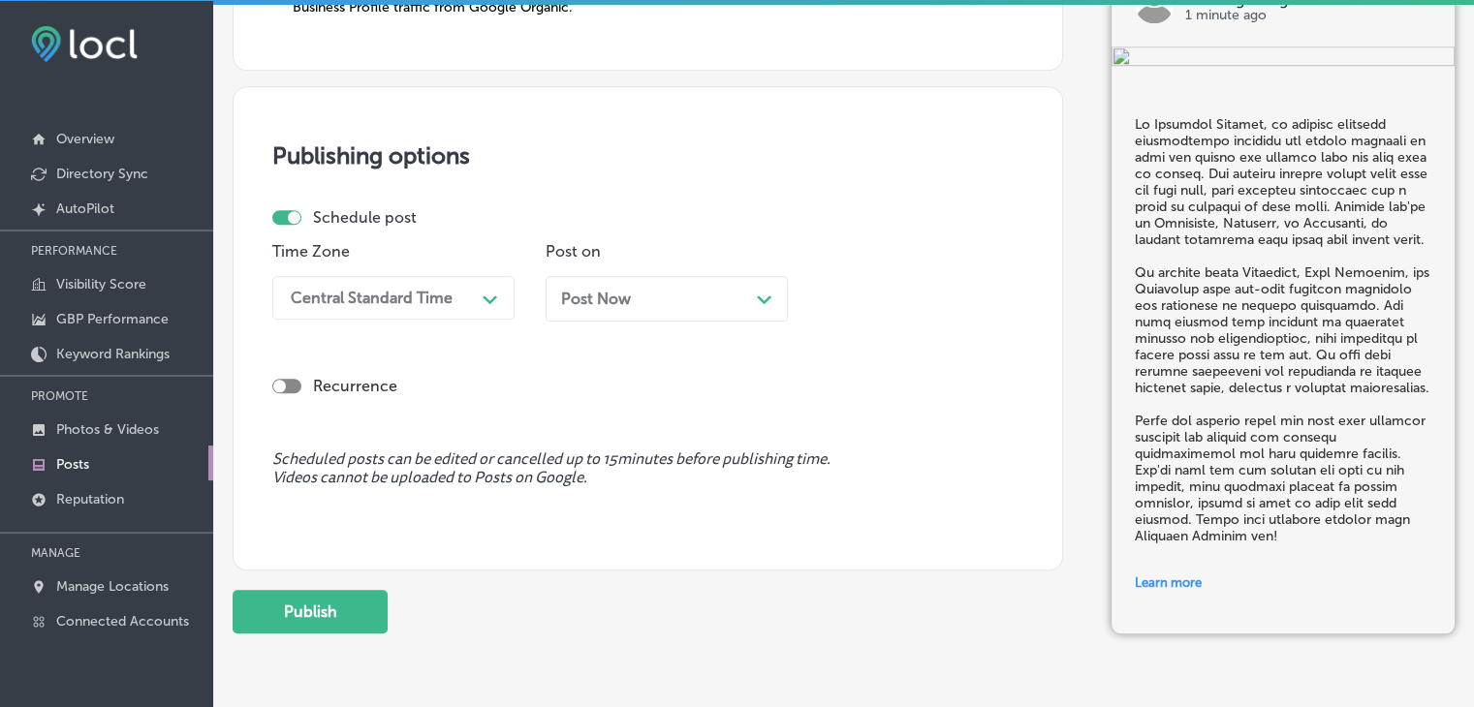
scroll to position [1806, 0]
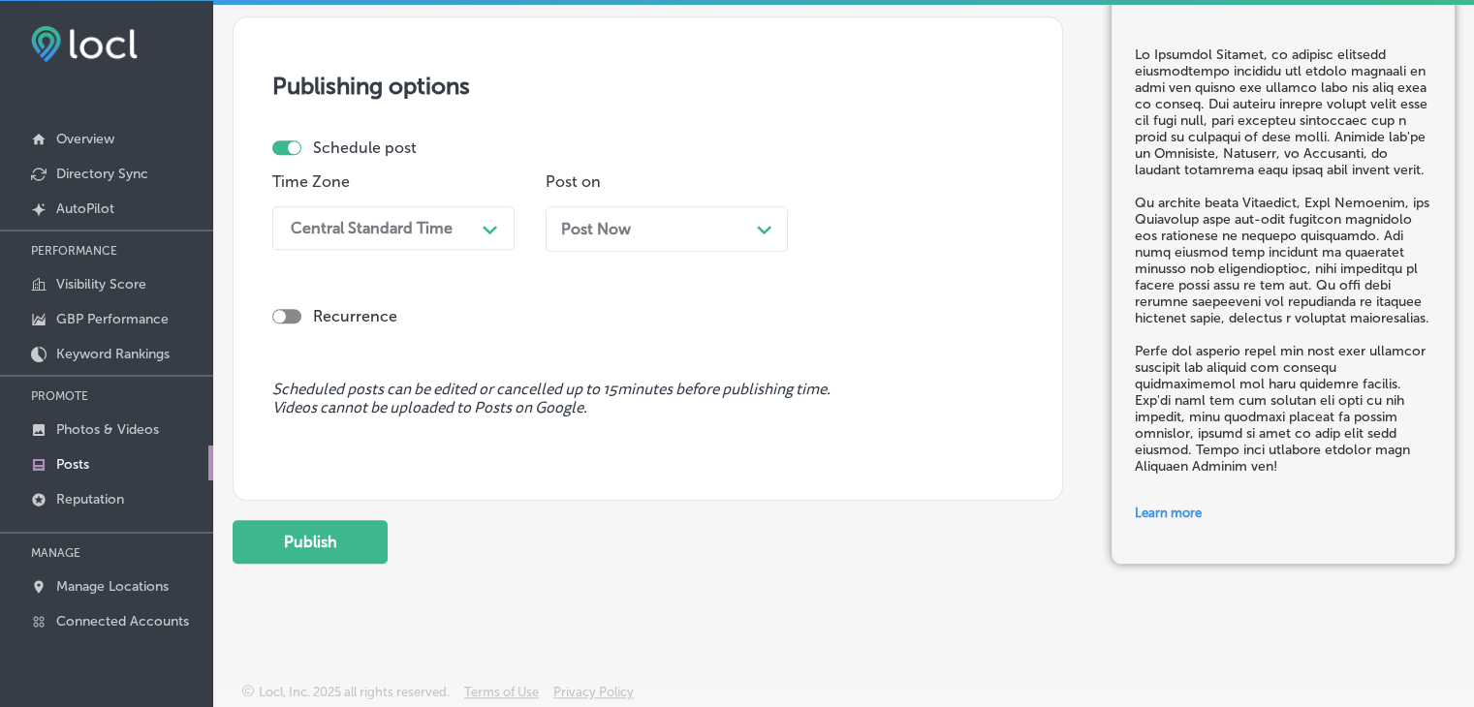
type input "[URL][DOMAIN_NAME]"
click at [671, 187] on p "Post on" at bounding box center [667, 181] width 242 height 18
click at [457, 206] on div "Central Standard Time Path Created with Sketch." at bounding box center [393, 228] width 242 height 44
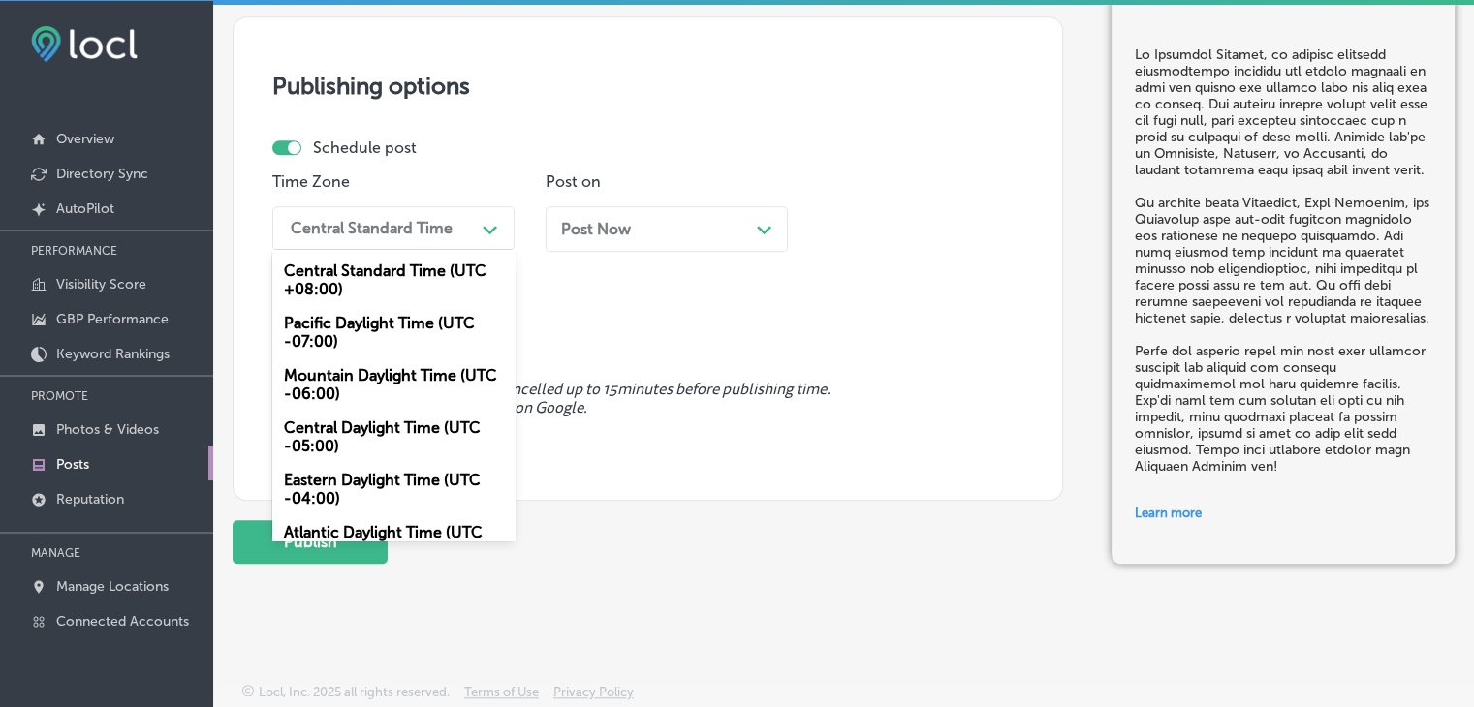
click at [370, 403] on div "Mountain Daylight Time (UTC -06:00)" at bounding box center [393, 385] width 242 height 52
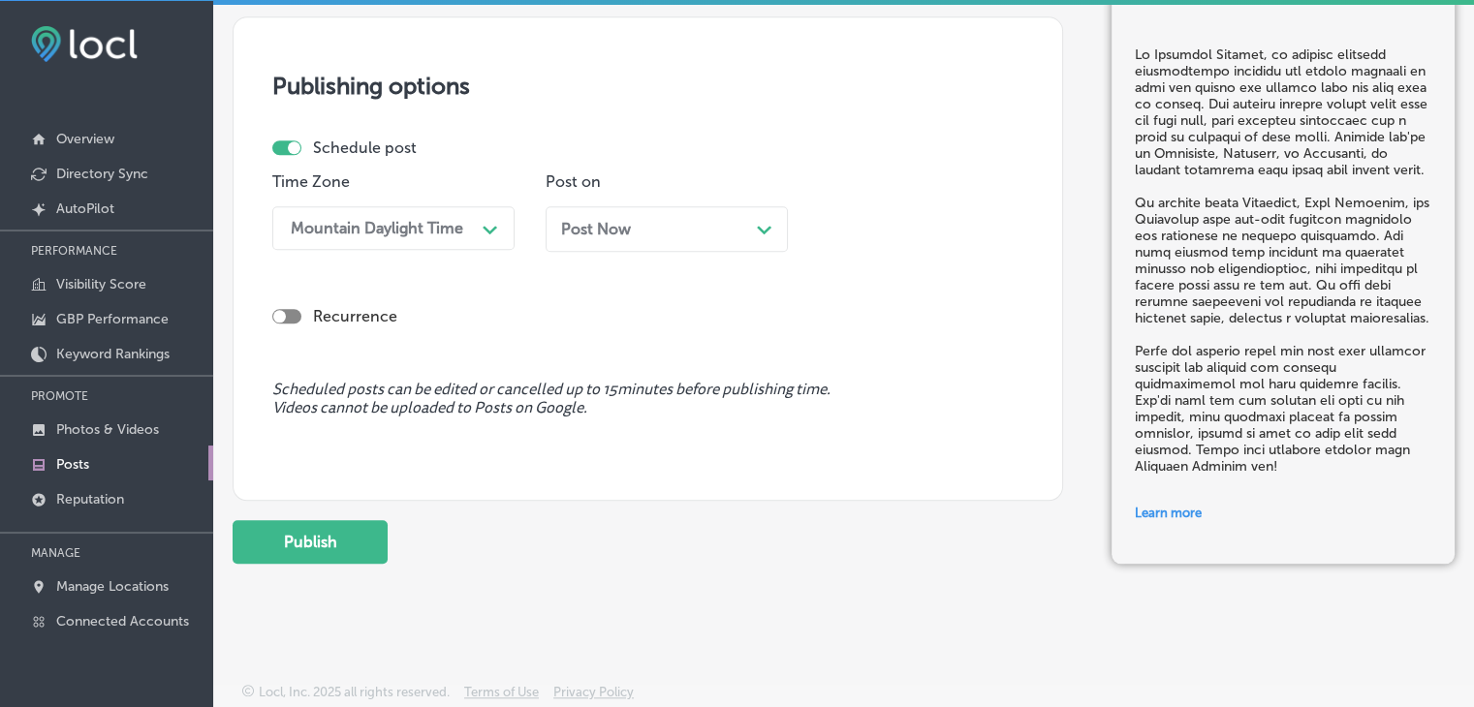
click at [599, 215] on div "Post Now Path Created with Sketch." at bounding box center [667, 229] width 242 height 46
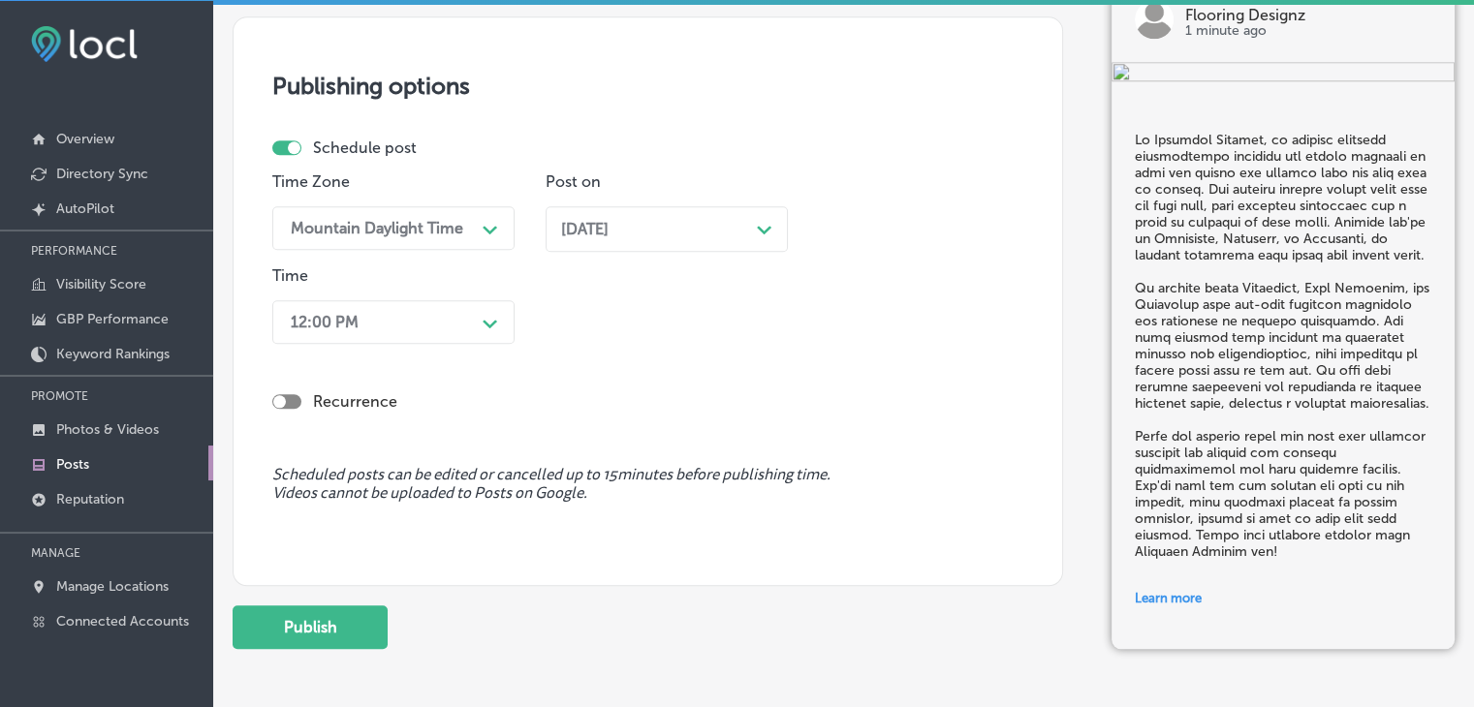
click at [438, 352] on div "Recurrence" at bounding box center [647, 386] width 751 height 69
click at [438, 333] on div "12:00 PM" at bounding box center [378, 322] width 194 height 34
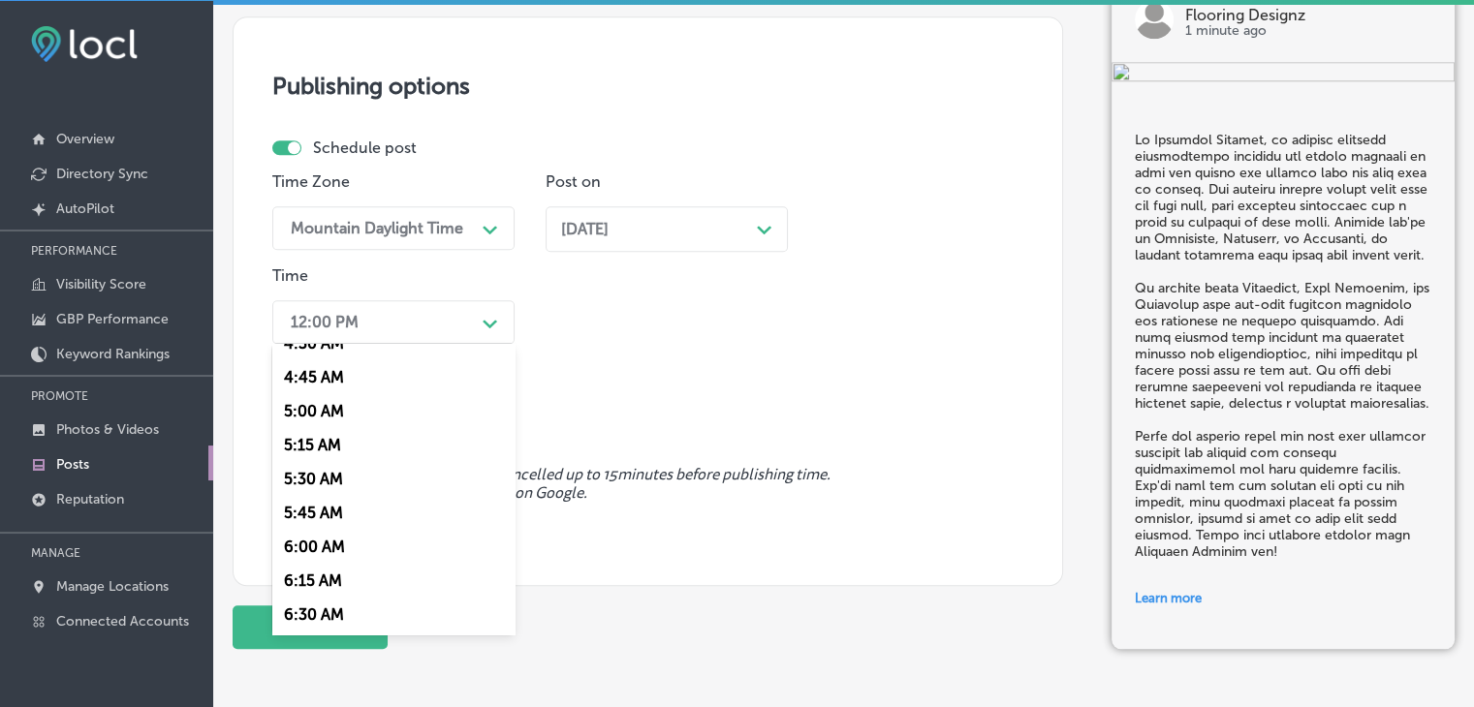
scroll to position [775, 0]
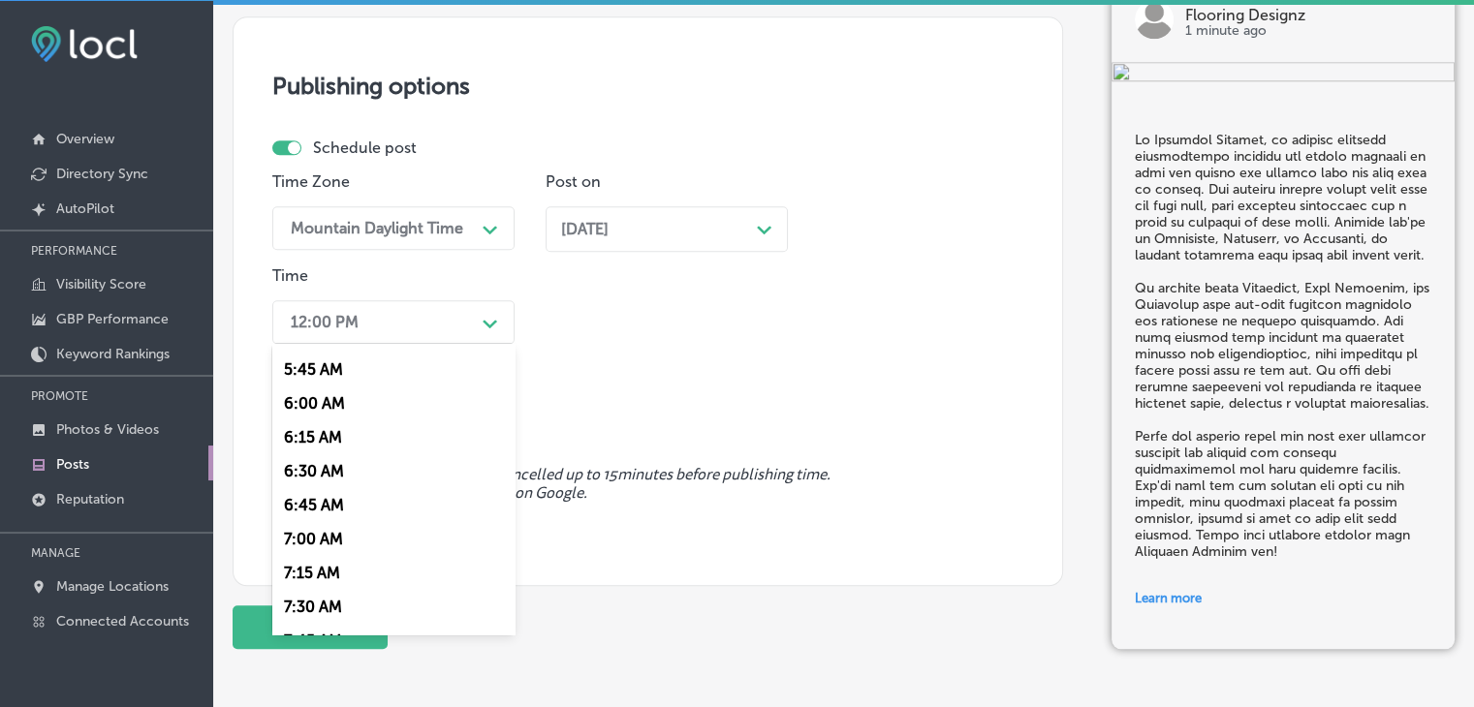
click at [314, 547] on div "7:00 AM" at bounding box center [393, 539] width 242 height 34
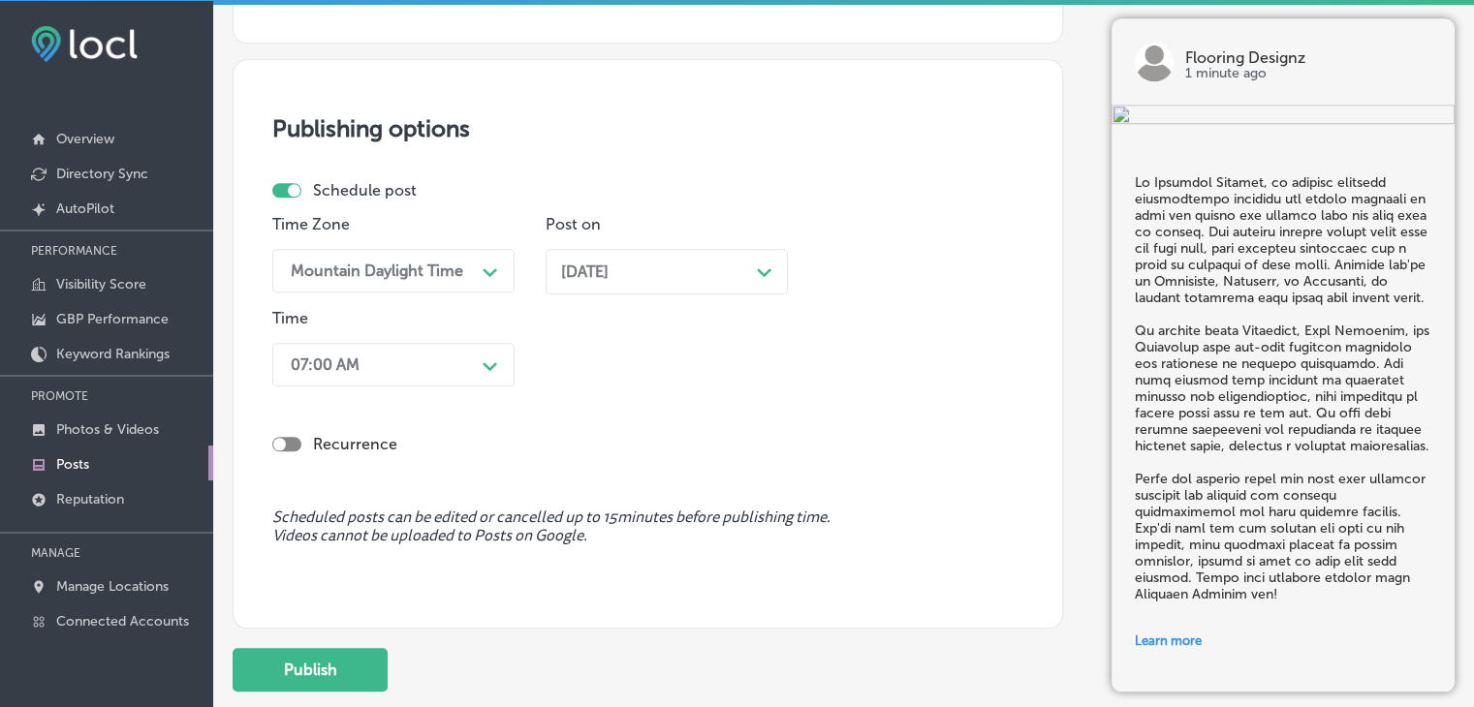
scroll to position [1891, 0]
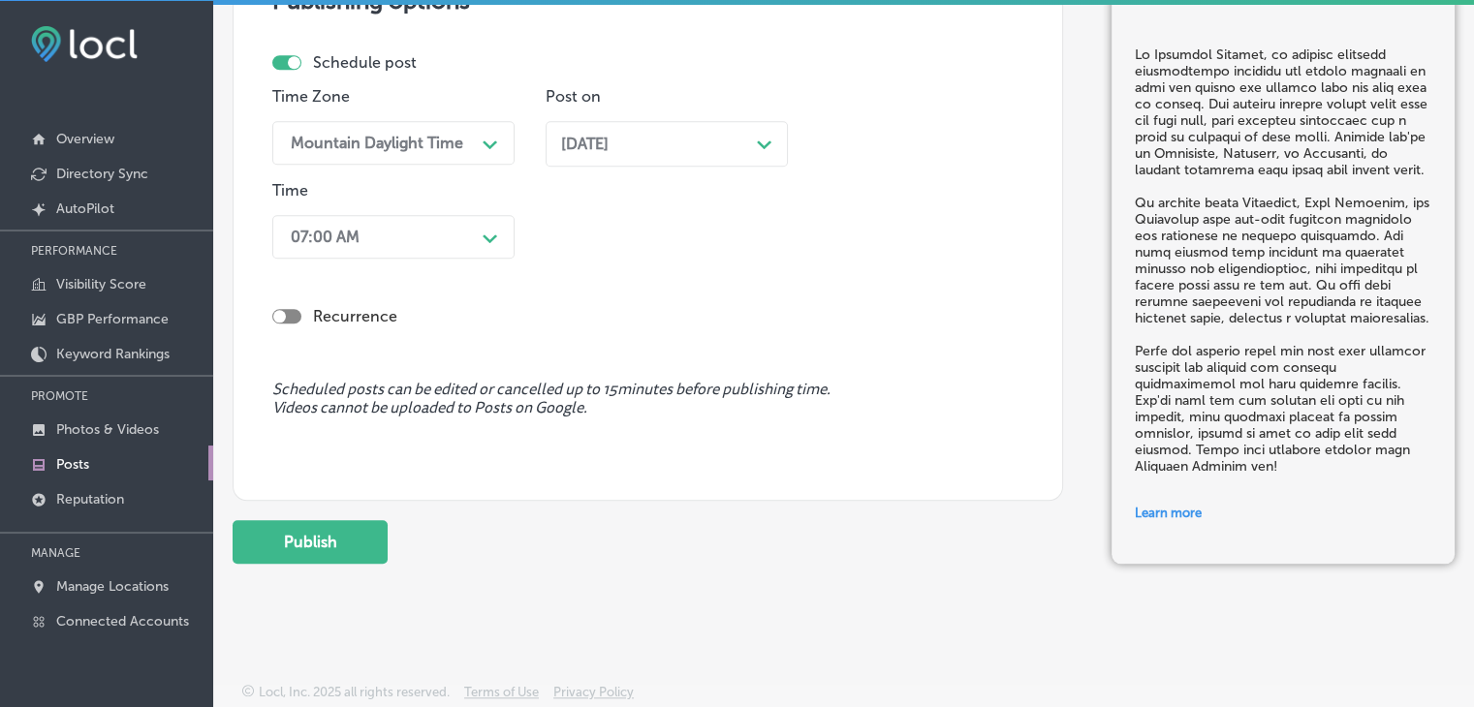
click at [364, 544] on button "Publish" at bounding box center [310, 542] width 155 height 44
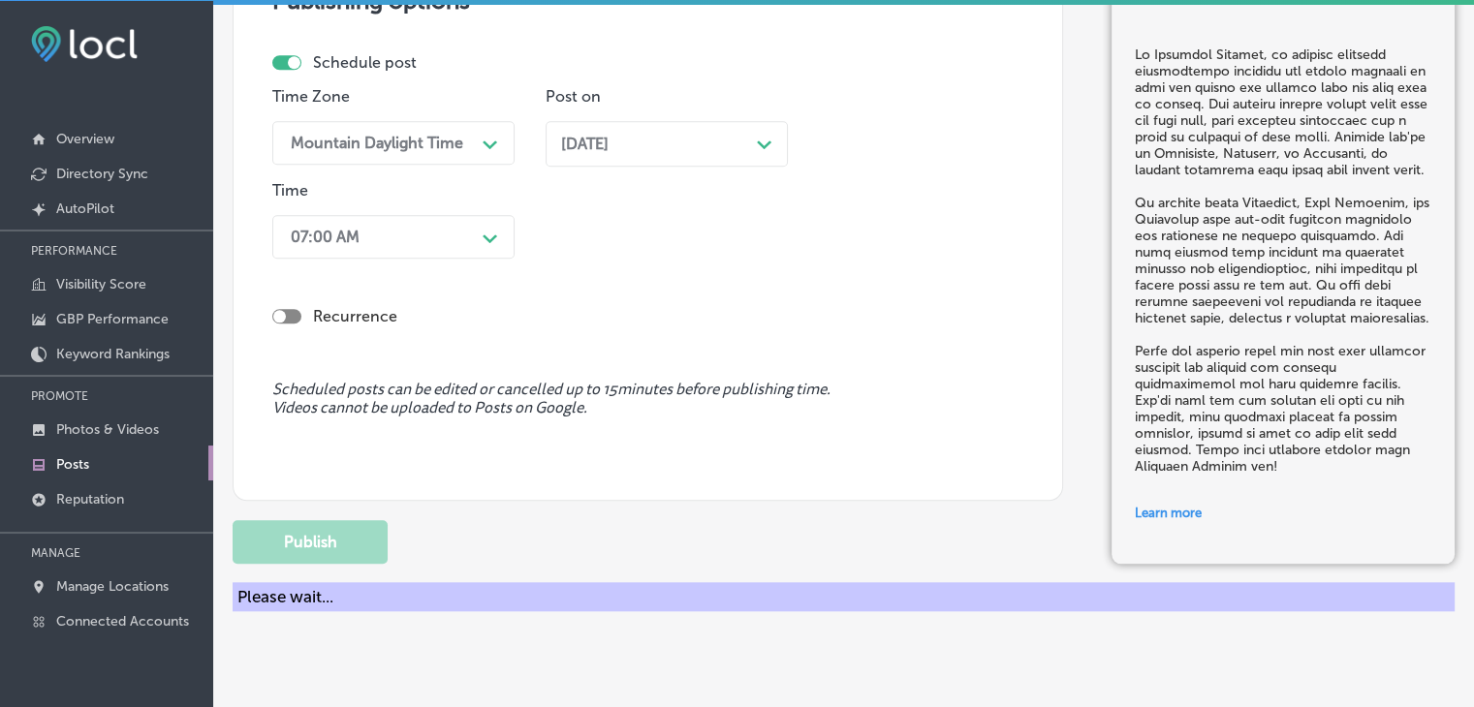
click at [863, 113] on div "Time Zone Mountain Daylight Time Path Created with Sketch. Post on [DATE] Path …" at bounding box center [639, 176] width 735 height 179
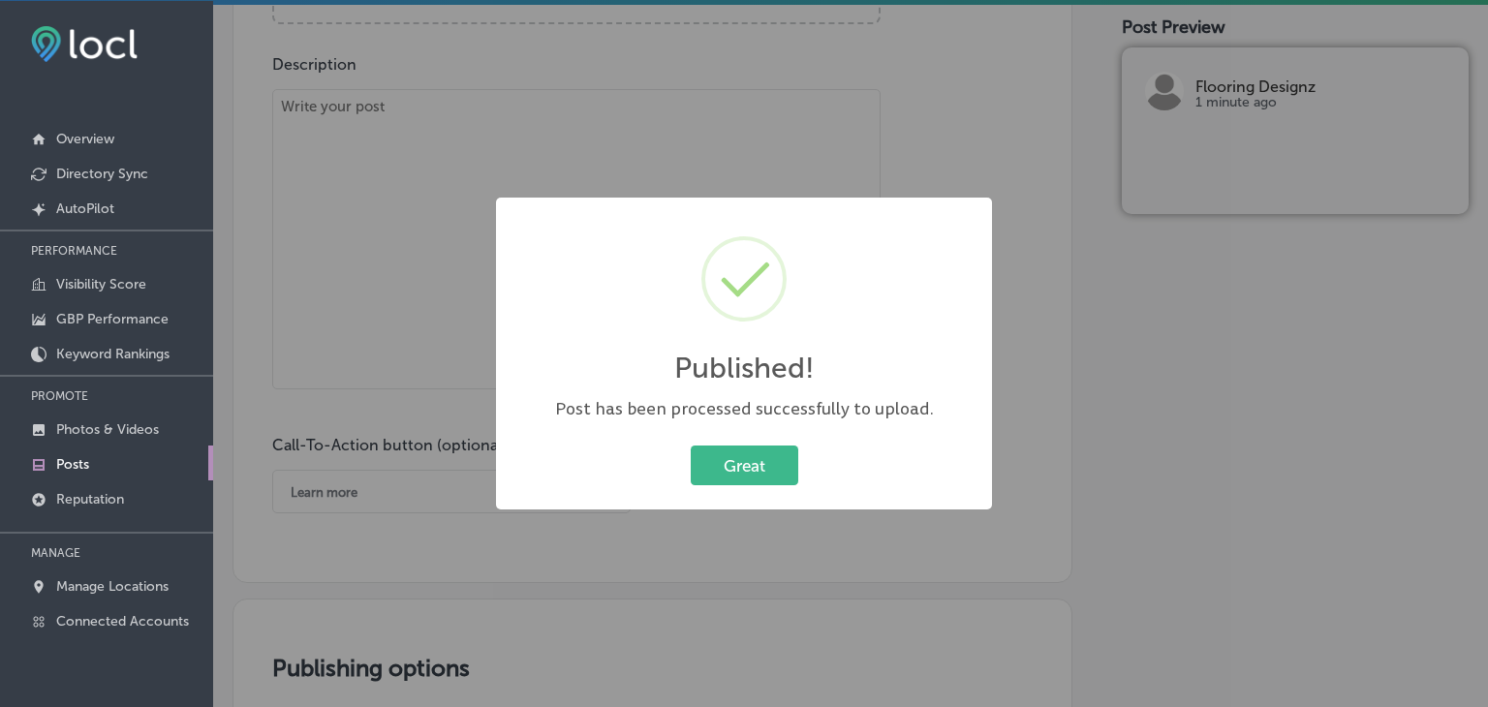
click at [500, 167] on div "Published! × Post has been processed successfully to upload. Great Cancel" at bounding box center [744, 353] width 1488 height 707
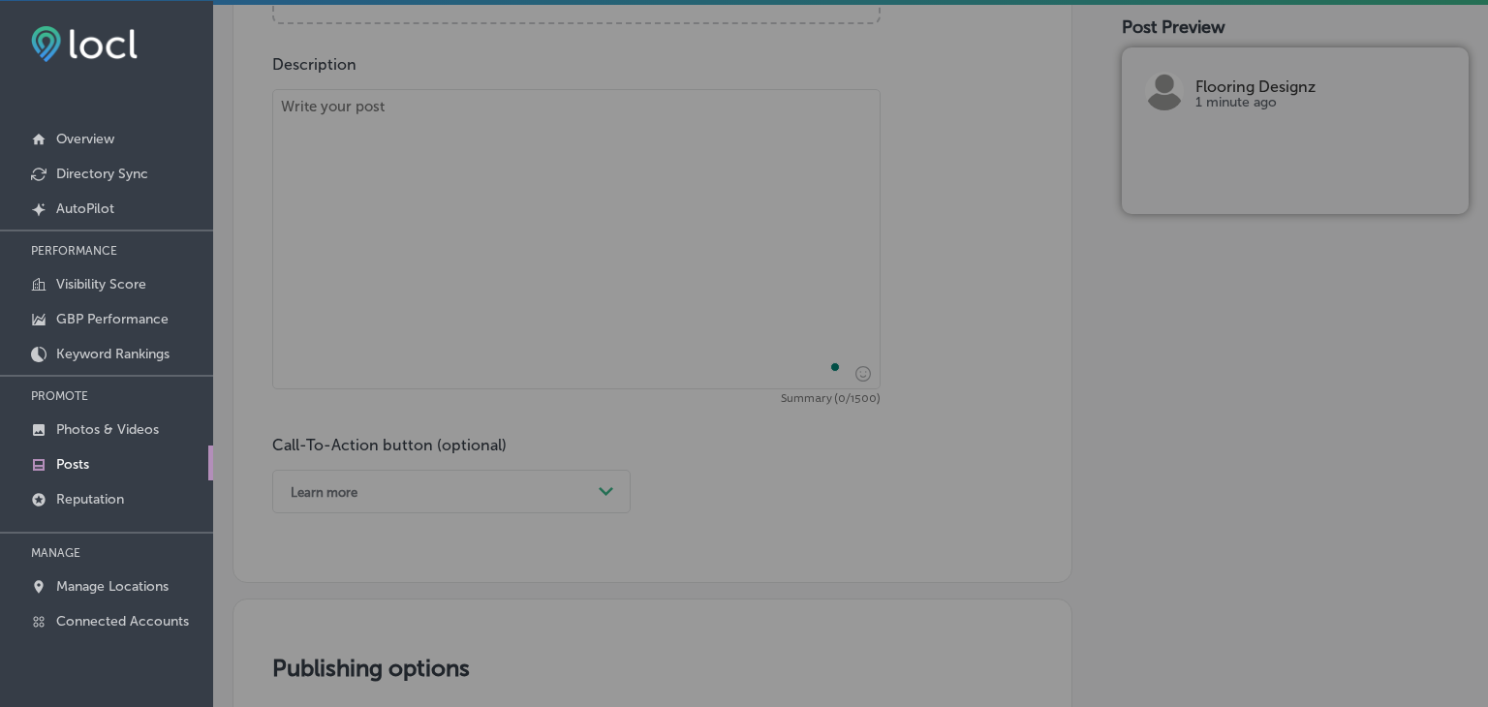
click at [389, 254] on textarea "To enrich screen reader interactions, please activate Accessibility in Grammarl…" at bounding box center [576, 239] width 609 height 300
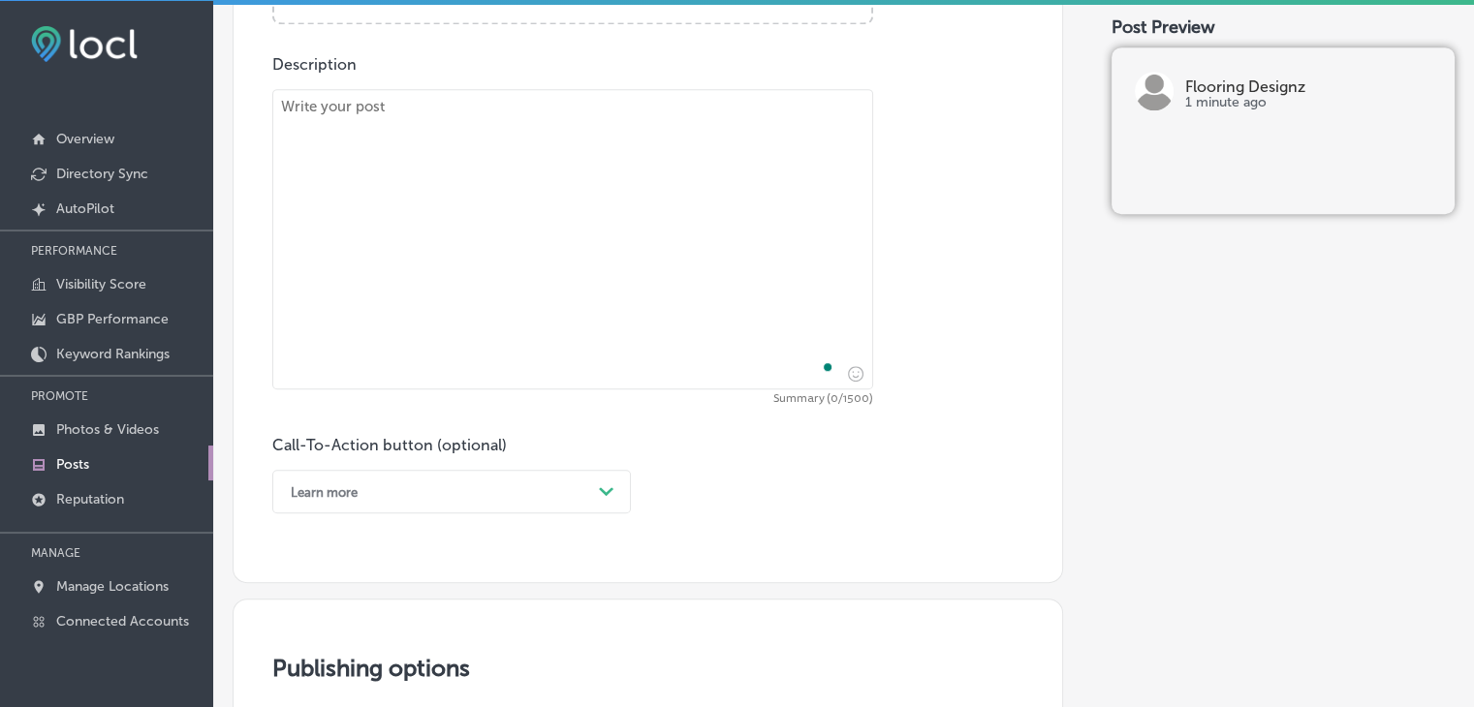
paste textarea "Ready for a flooring makeover? Flooring Designz in [GEOGRAPHIC_DATA], CO offers…"
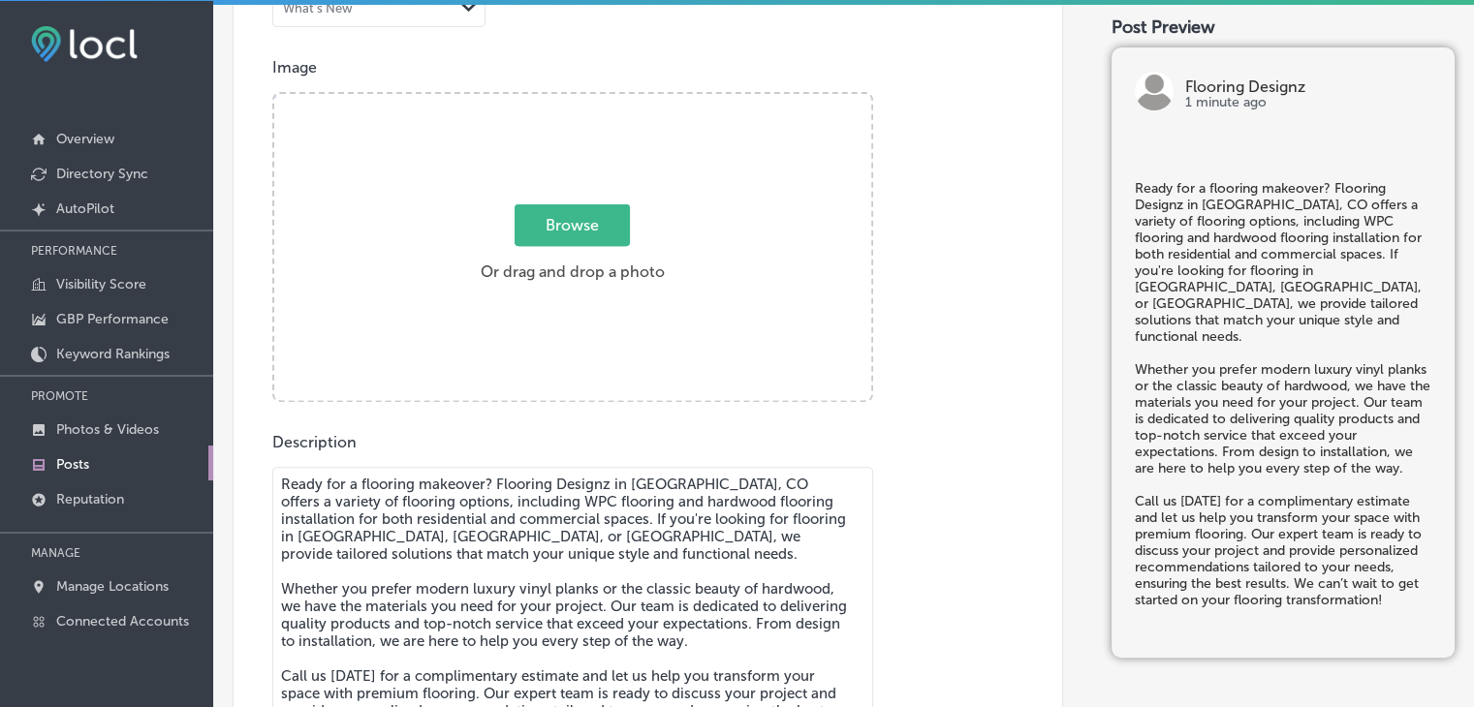
type textarea "Ready for a flooring makeover? Flooring Designz in [GEOGRAPHIC_DATA], CO offers…"
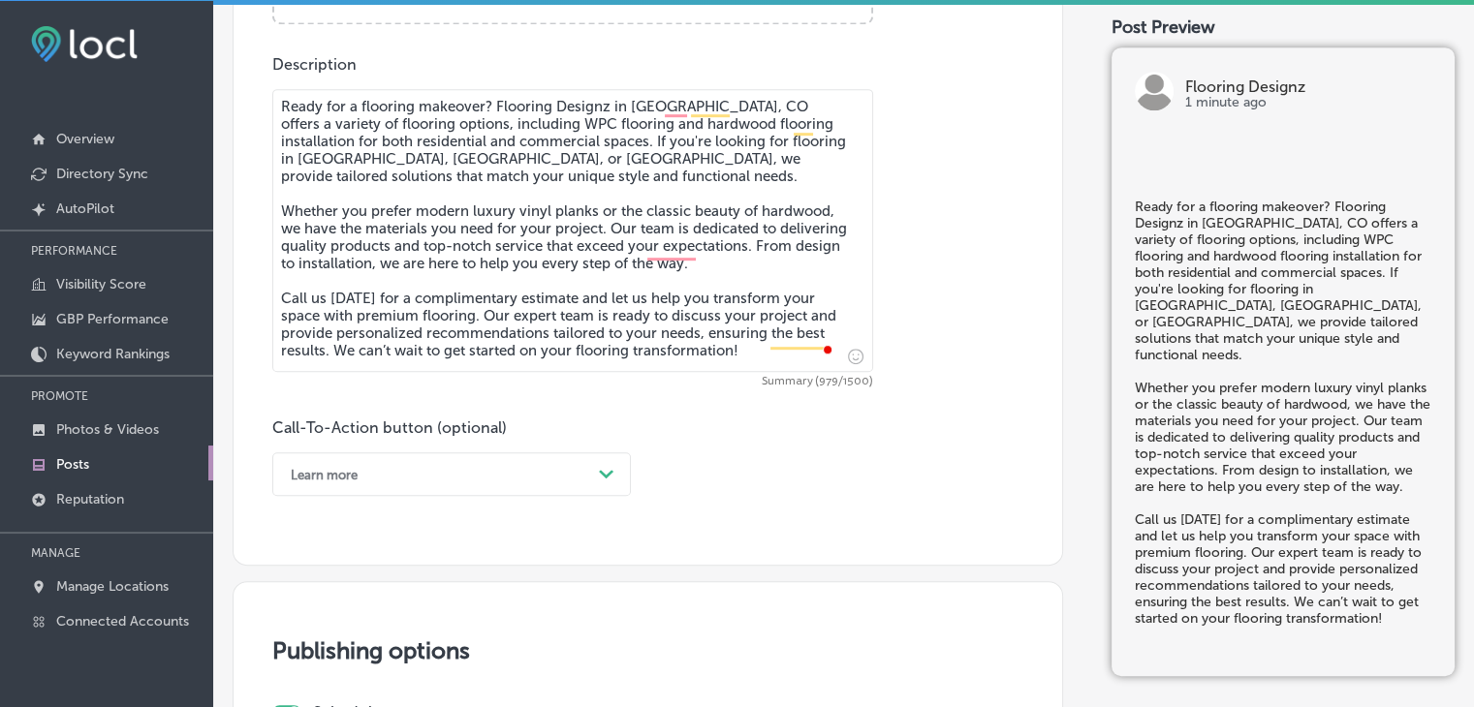
click at [343, 488] on div "Learn more Path Created with Sketch." at bounding box center [451, 475] width 359 height 44
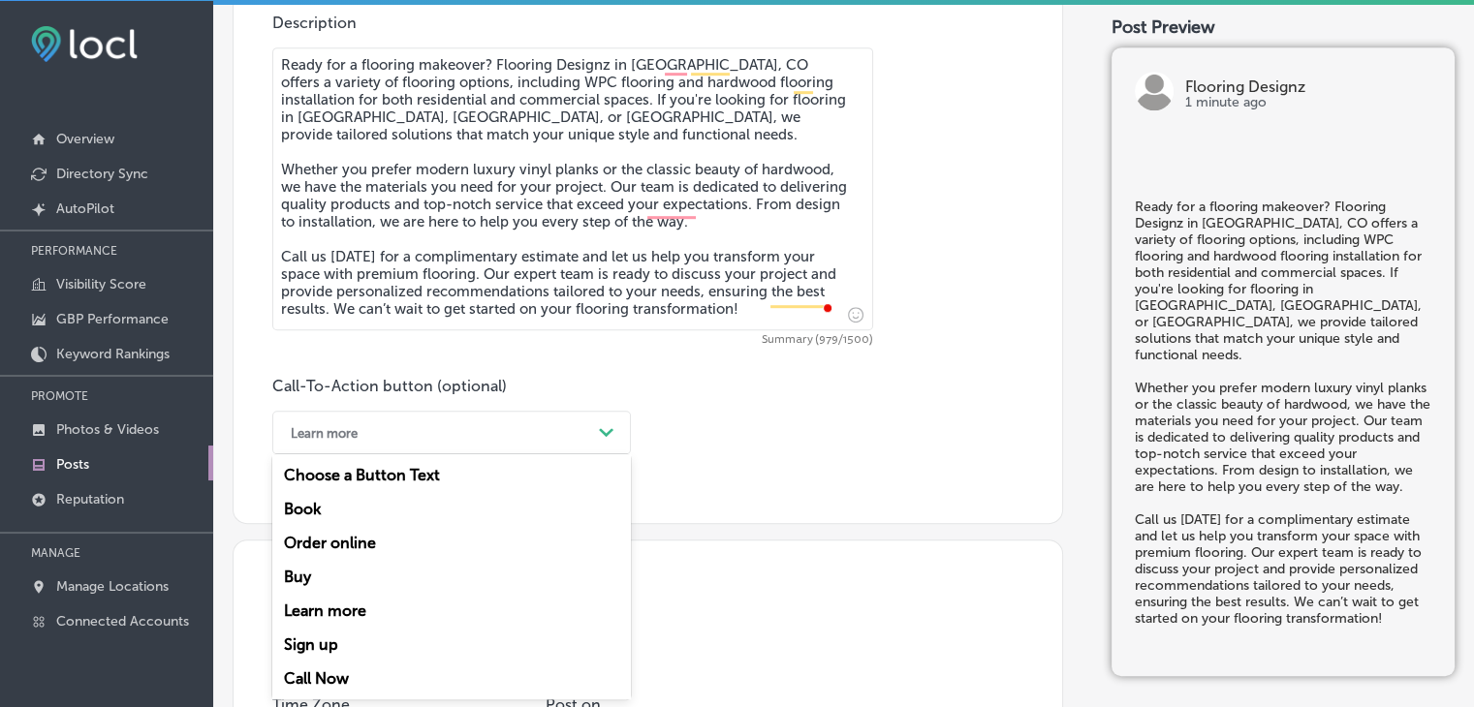
click at [325, 683] on div "Call Now" at bounding box center [451, 679] width 359 height 34
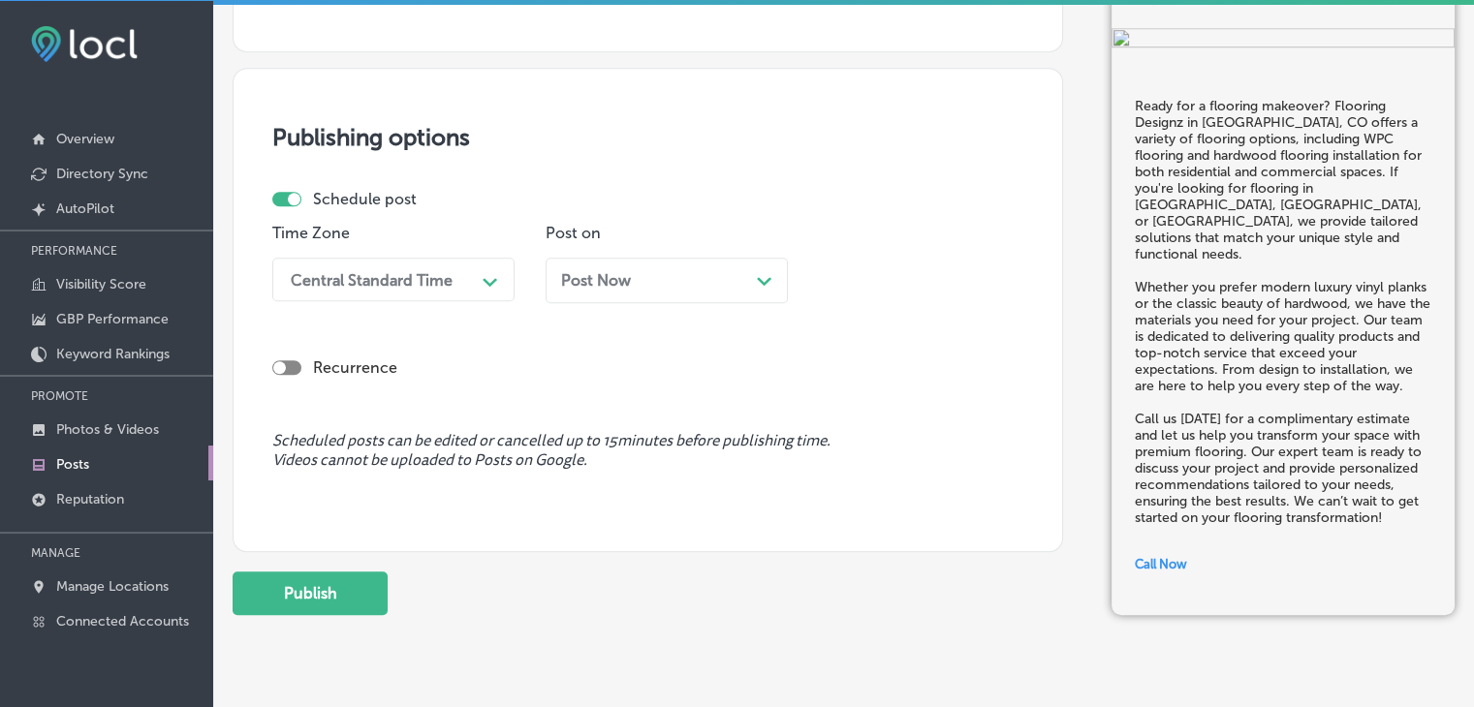
scroll to position [1575, 0]
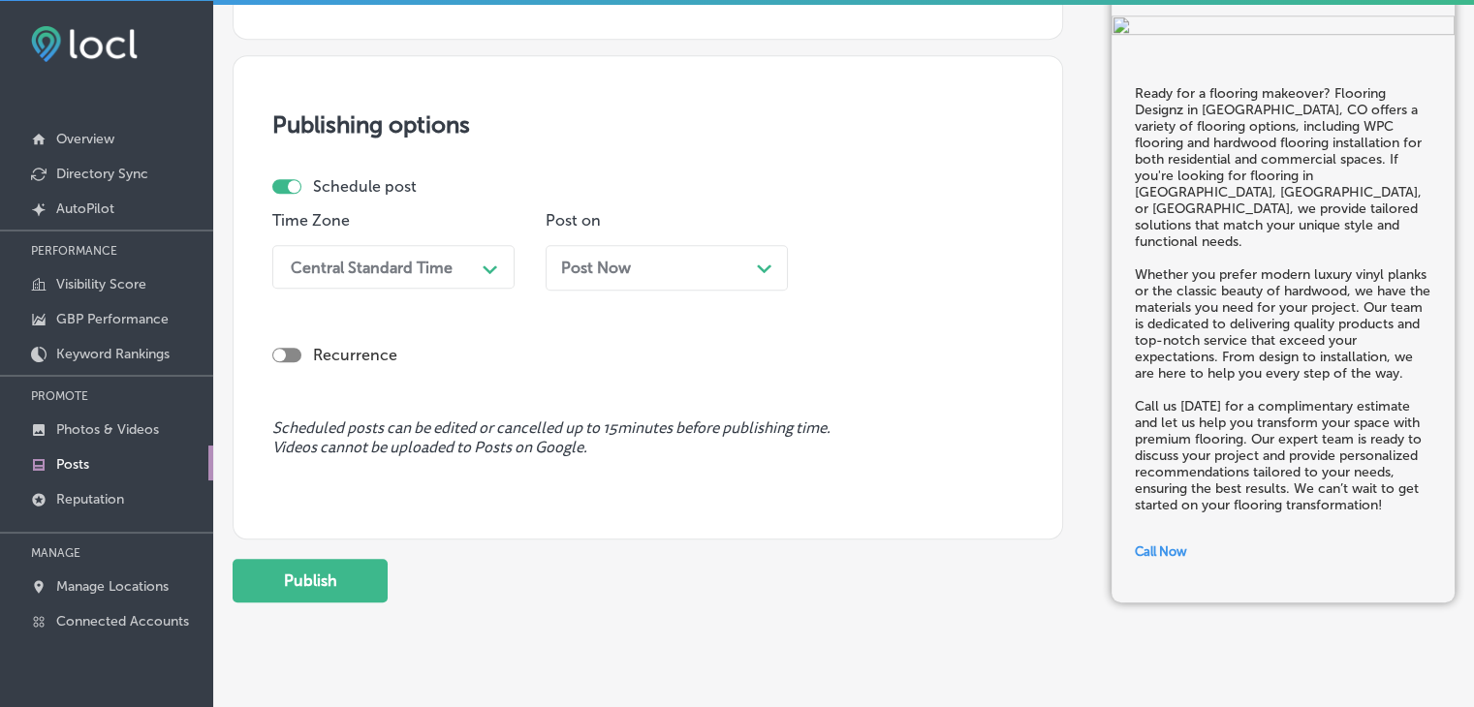
click at [713, 306] on div "Recurrence" at bounding box center [647, 339] width 751 height 69
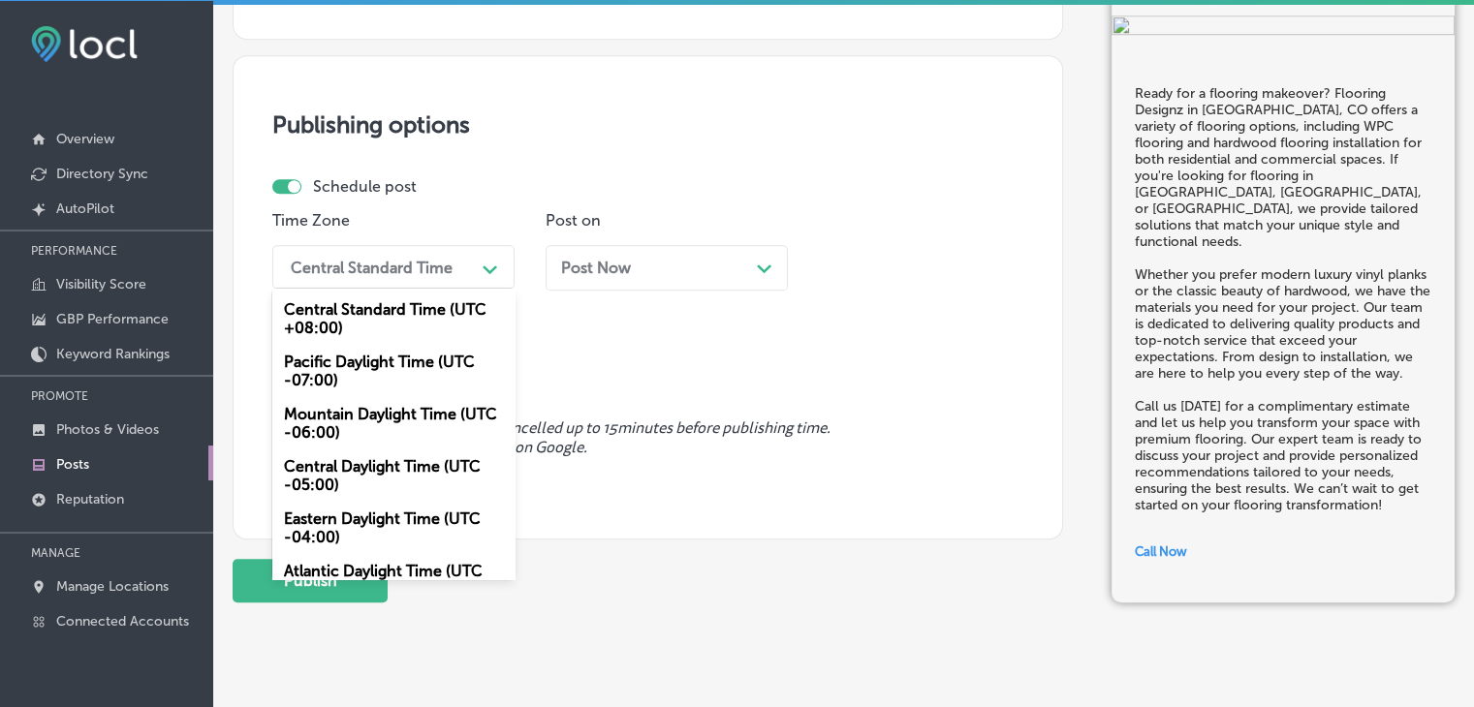
click at [383, 261] on div "Central Standard Time" at bounding box center [372, 267] width 162 height 18
click at [366, 422] on div "Mountain Daylight Time (UTC -06:00)" at bounding box center [393, 423] width 242 height 52
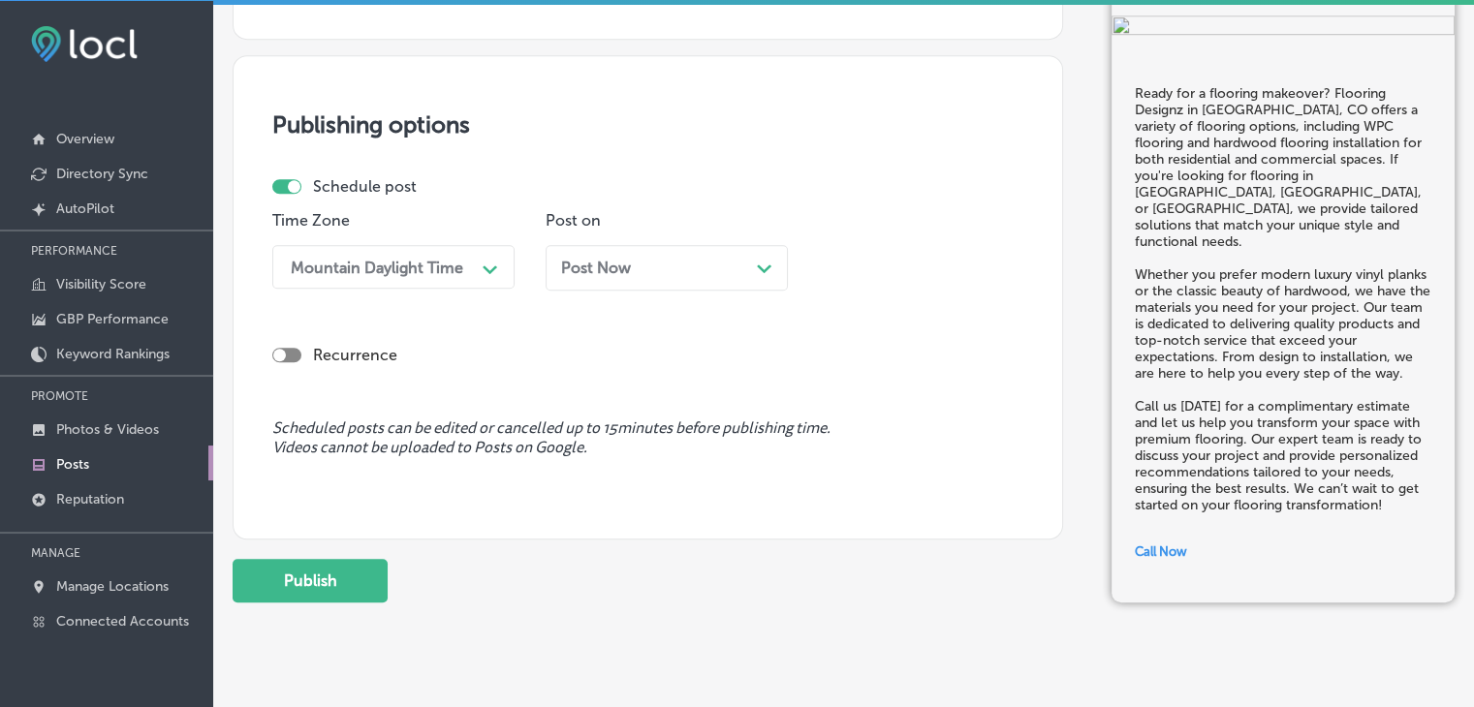
click at [643, 222] on p "Post on" at bounding box center [667, 220] width 242 height 18
click at [647, 237] on div "Post on Post Now Path Created with Sketch." at bounding box center [667, 258] width 242 height 94
click at [647, 249] on div "Post Now Path Created with Sketch." at bounding box center [667, 268] width 242 height 46
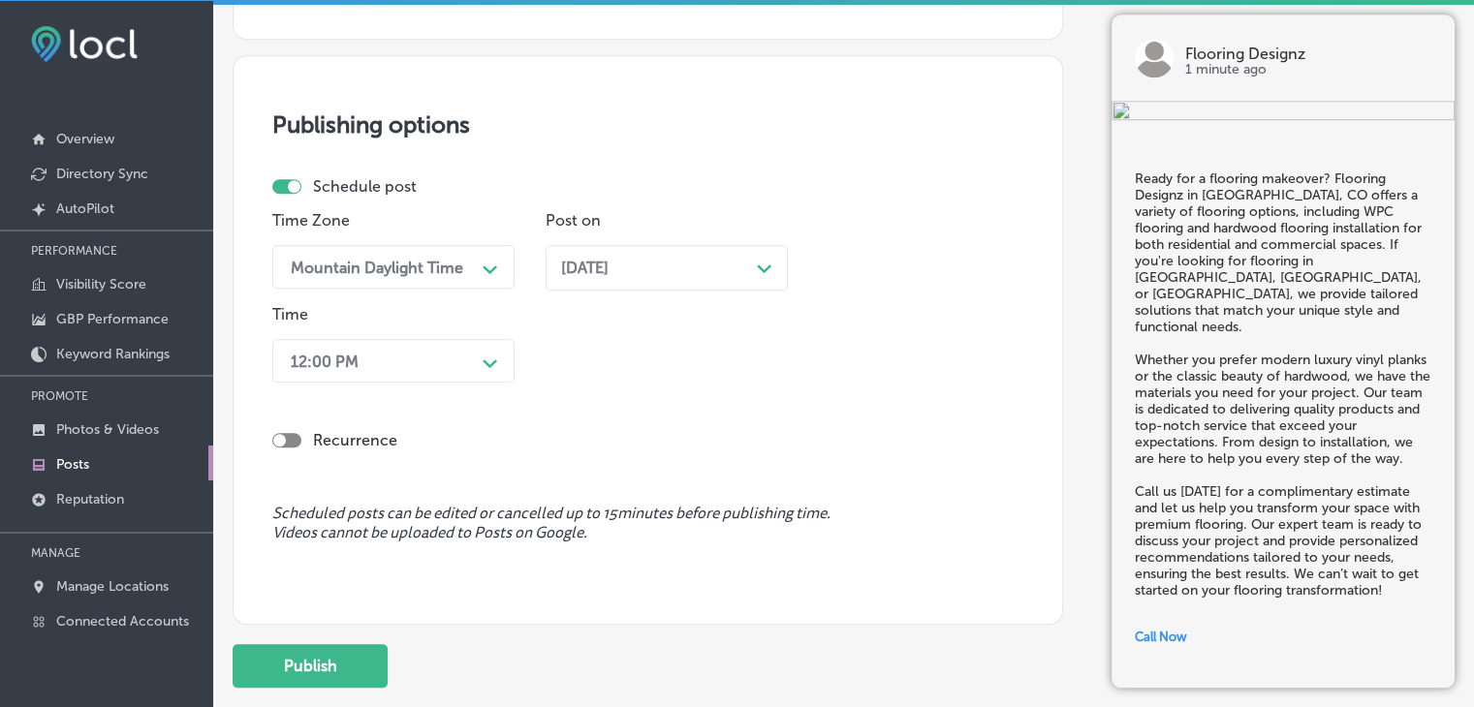
click at [453, 387] on div "Time 12:00 PM Path Created with Sketch." at bounding box center [393, 347] width 242 height 85
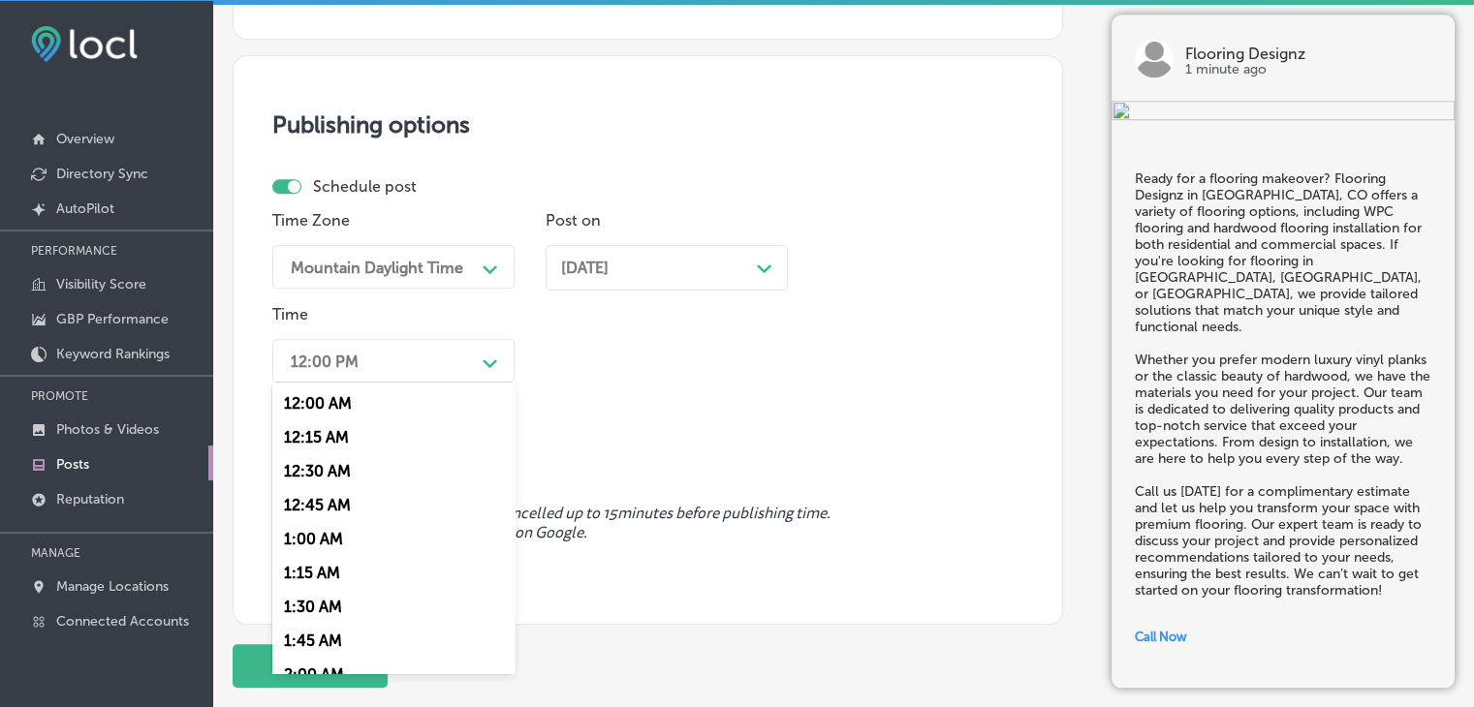
click at [453, 377] on div "12:00 PM Path Created with Sketch." at bounding box center [393, 361] width 242 height 44
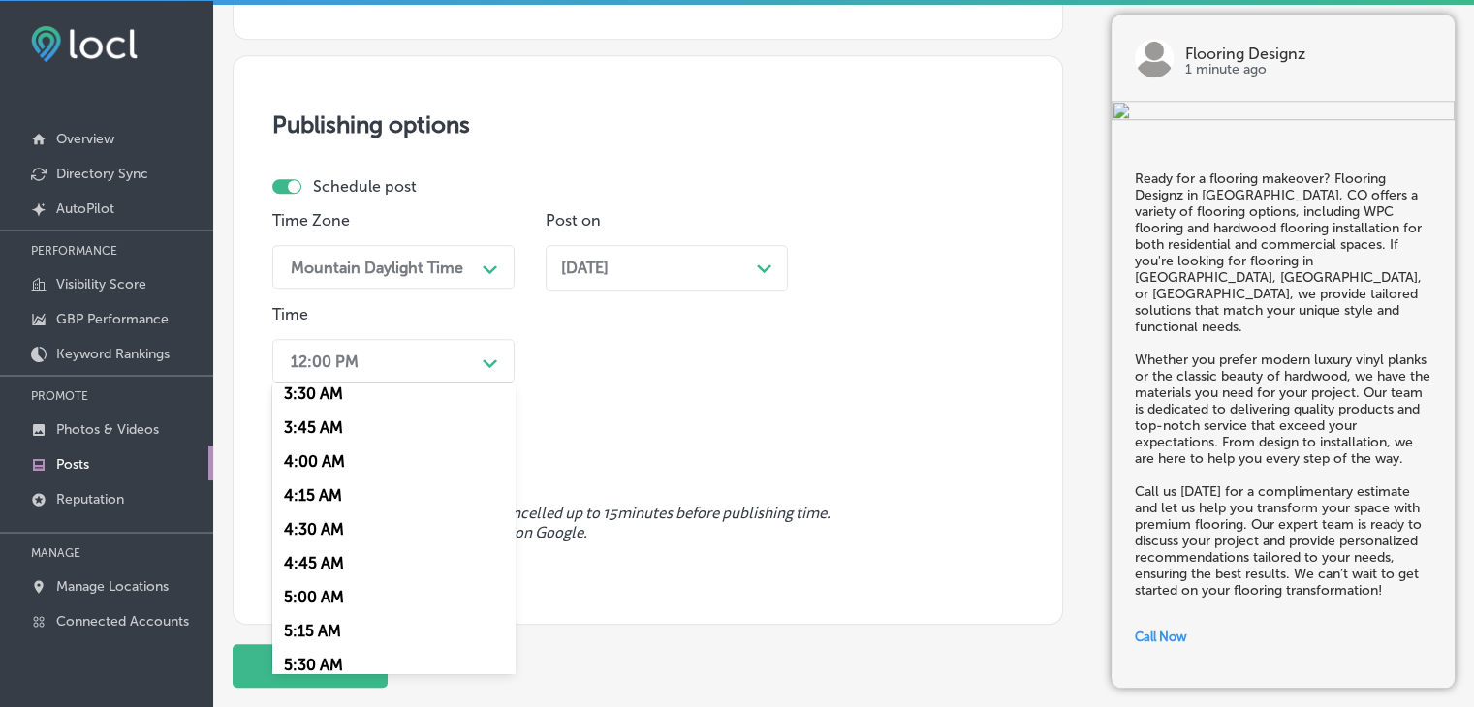
scroll to position [775, 0]
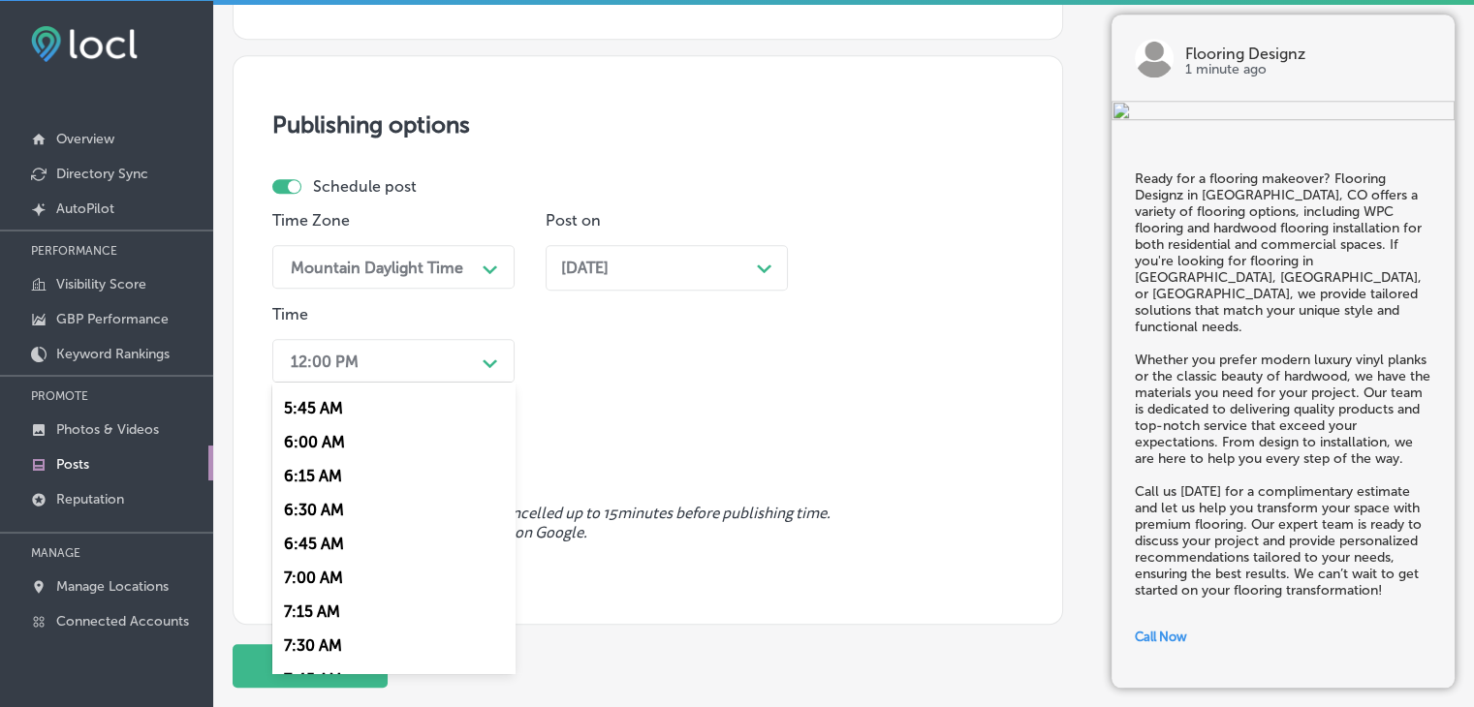
click at [326, 577] on div "7:00 AM" at bounding box center [393, 578] width 242 height 34
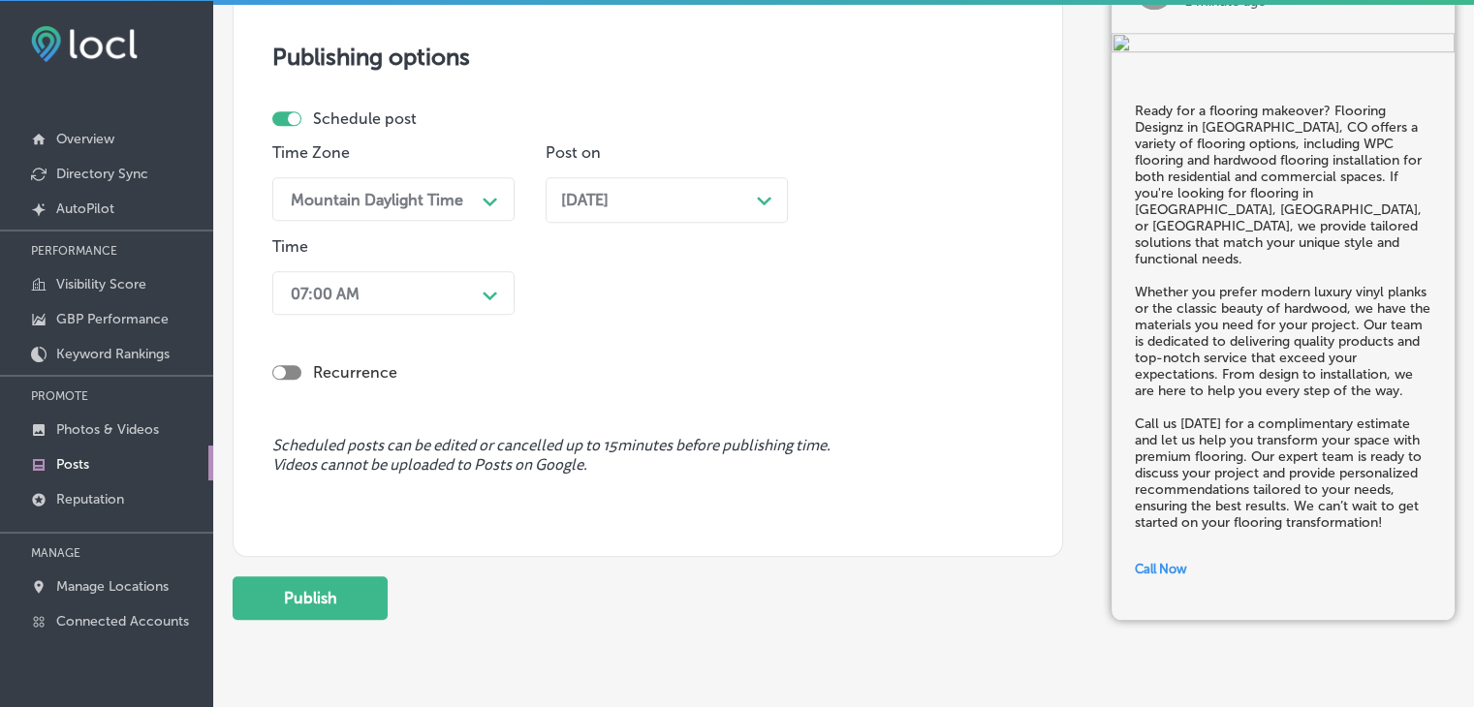
scroll to position [1700, 0]
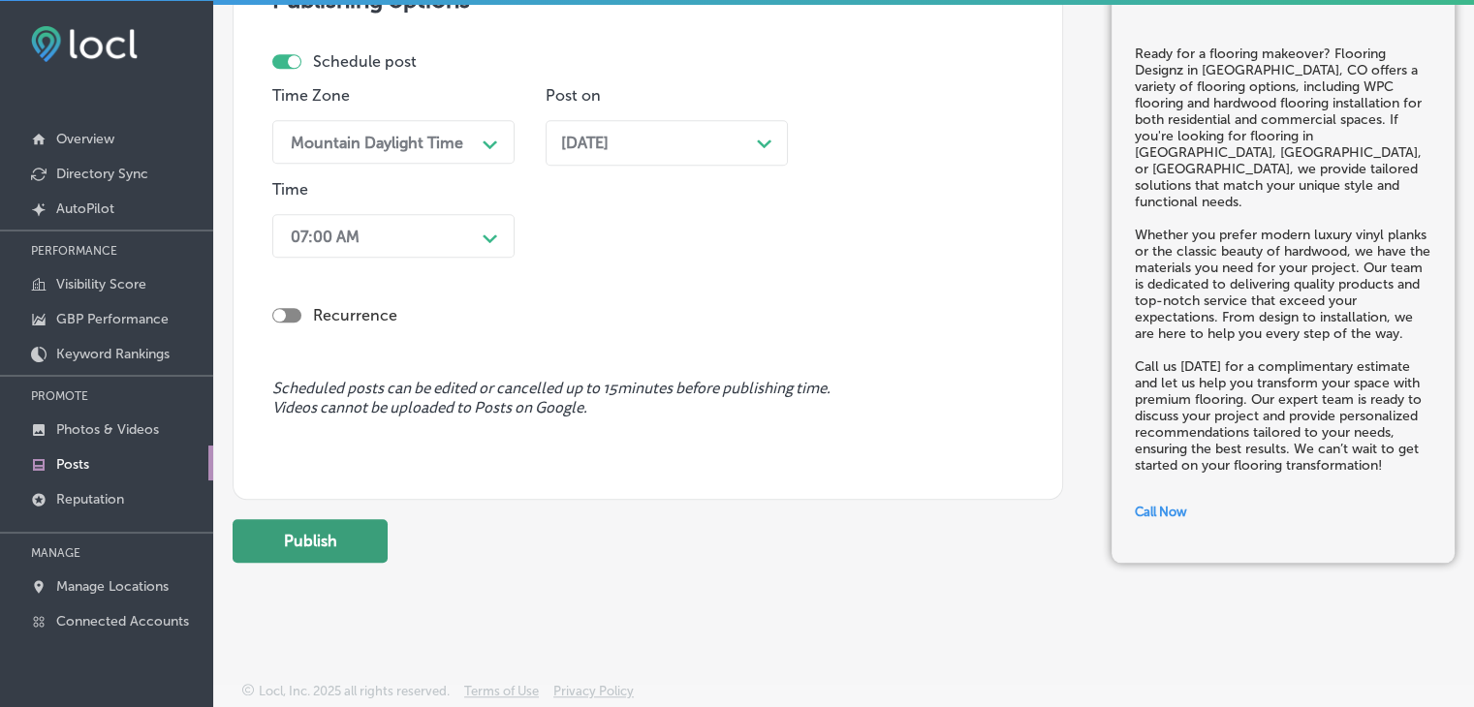
click at [346, 528] on button "Publish" at bounding box center [310, 541] width 155 height 44
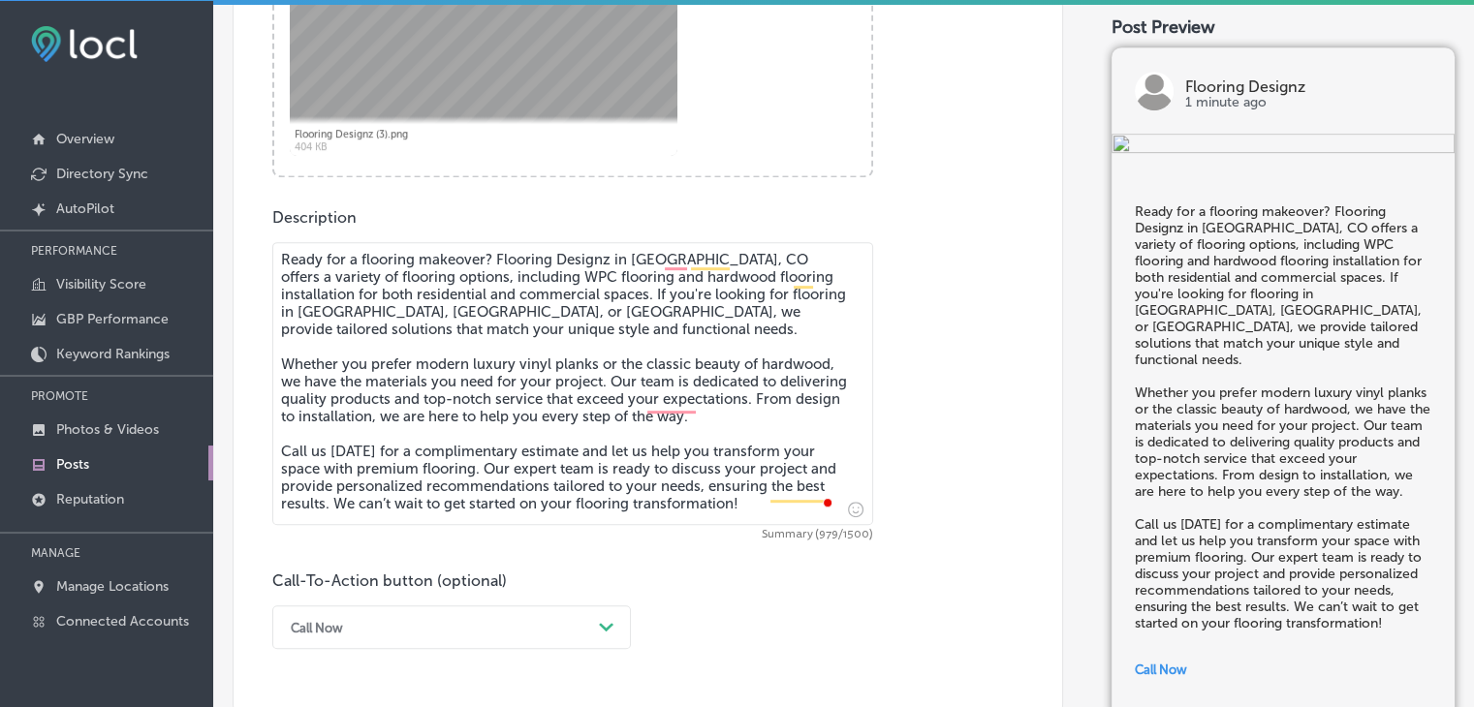
scroll to position [634, 0]
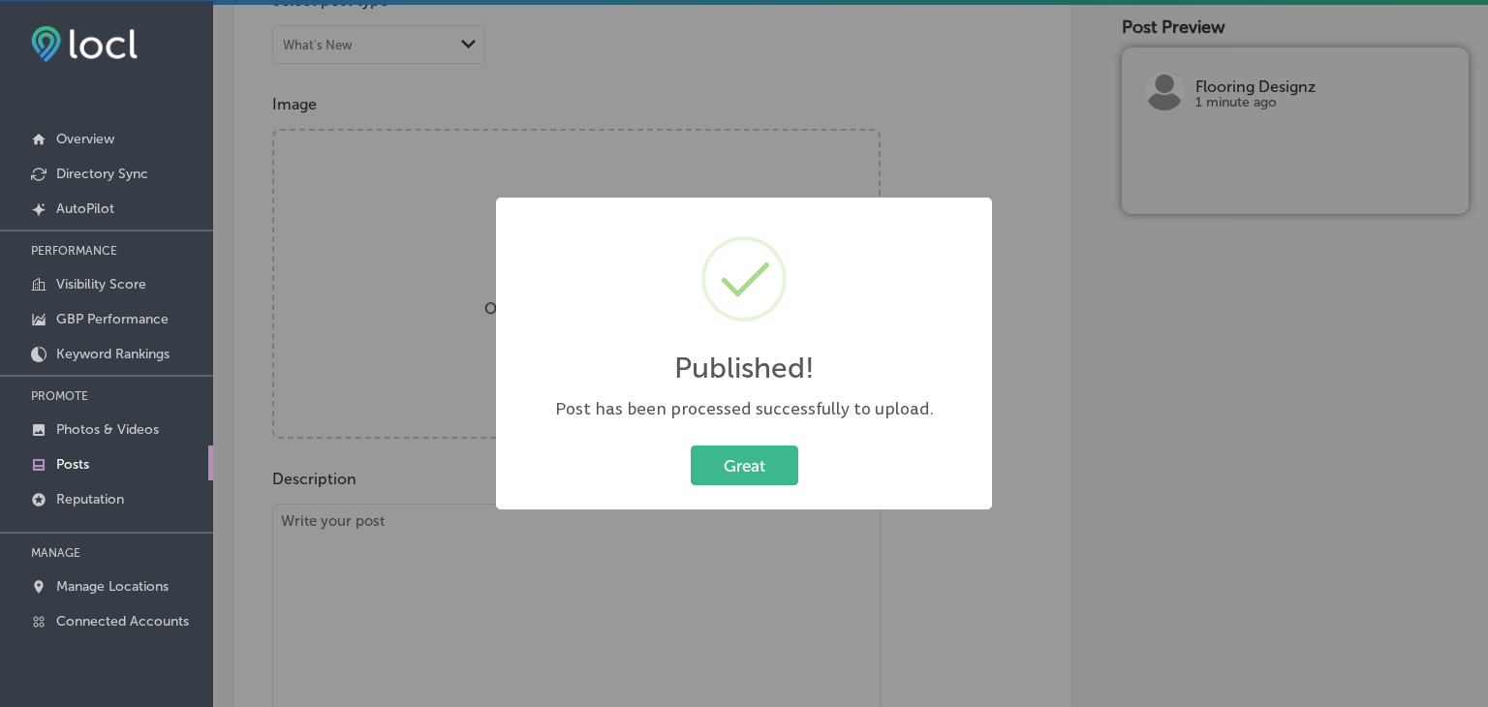
click at [543, 265] on div "Published! ×" at bounding box center [743, 307] width 457 height 180
click at [323, 522] on div "Published! × Post has been processed successfully to upload. Great Cancel" at bounding box center [744, 353] width 1488 height 707
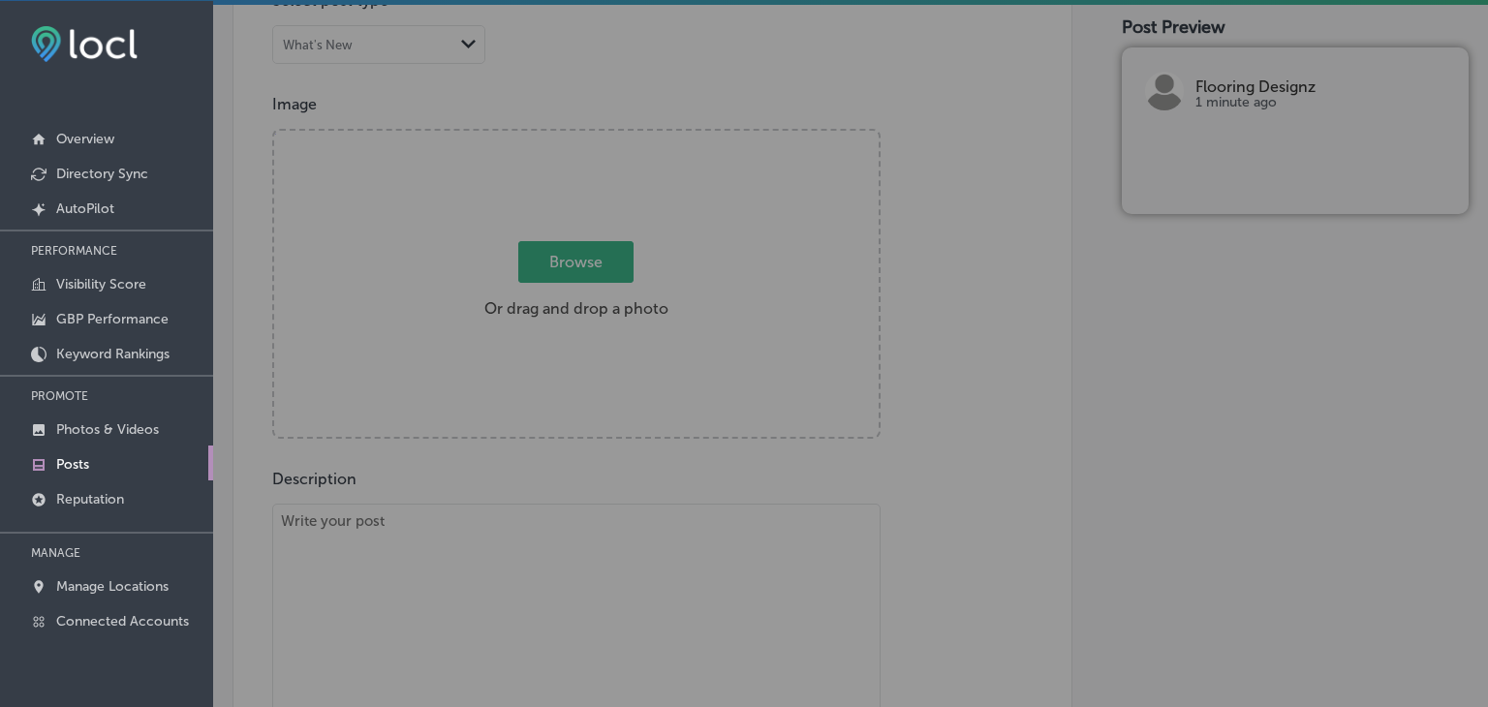
click at [333, 599] on textarea "To enrich screen reader interactions, please activate Accessibility in Grammarl…" at bounding box center [576, 645] width 609 height 283
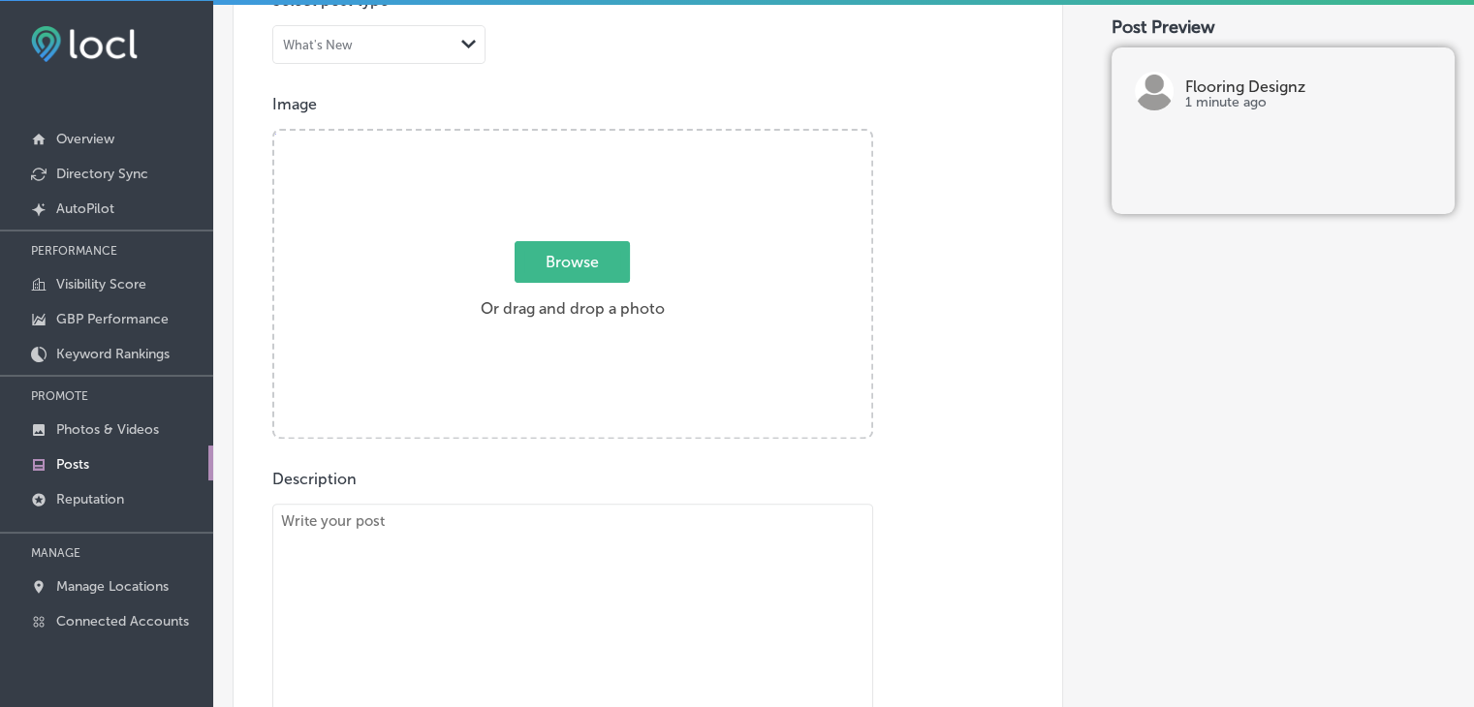
paste textarea "Flooring Designz provides flooring repair and floor remodeling services for hom…"
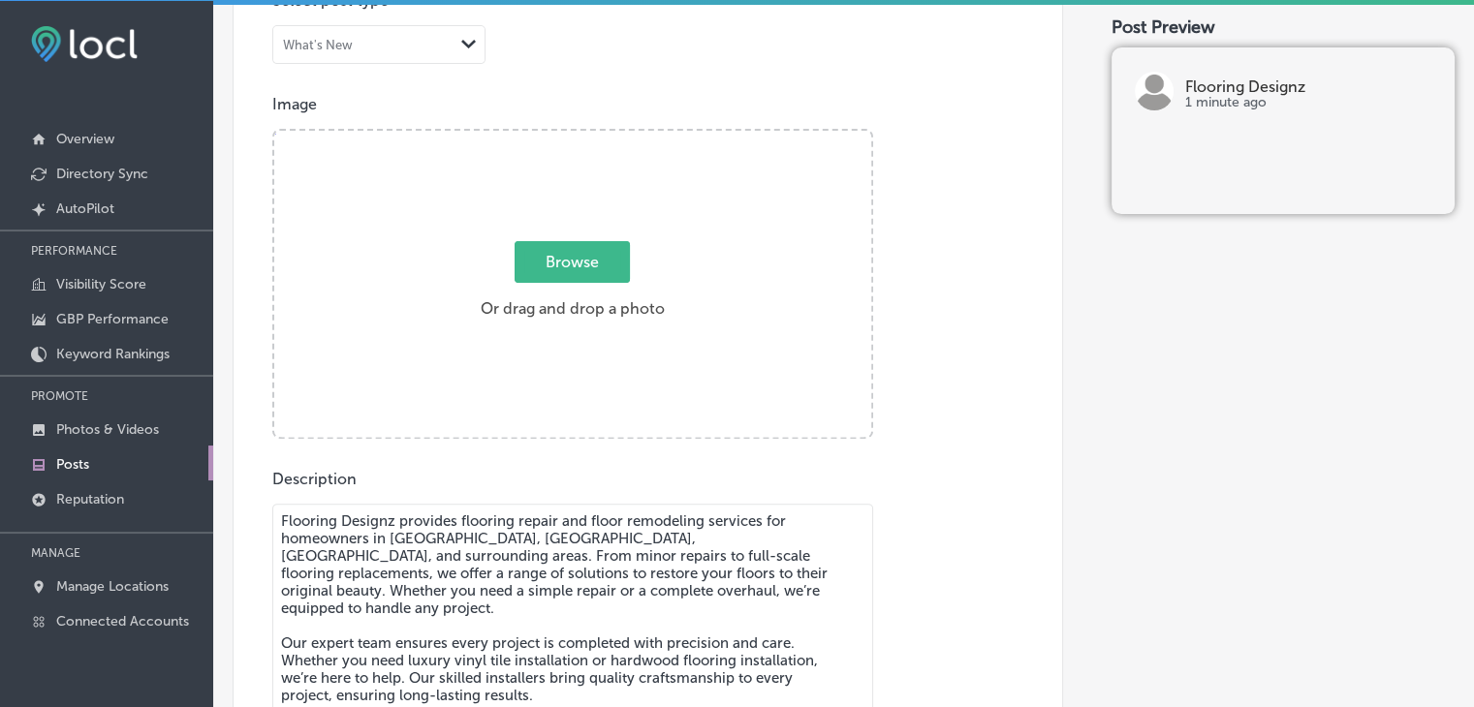
scroll to position [705, 0]
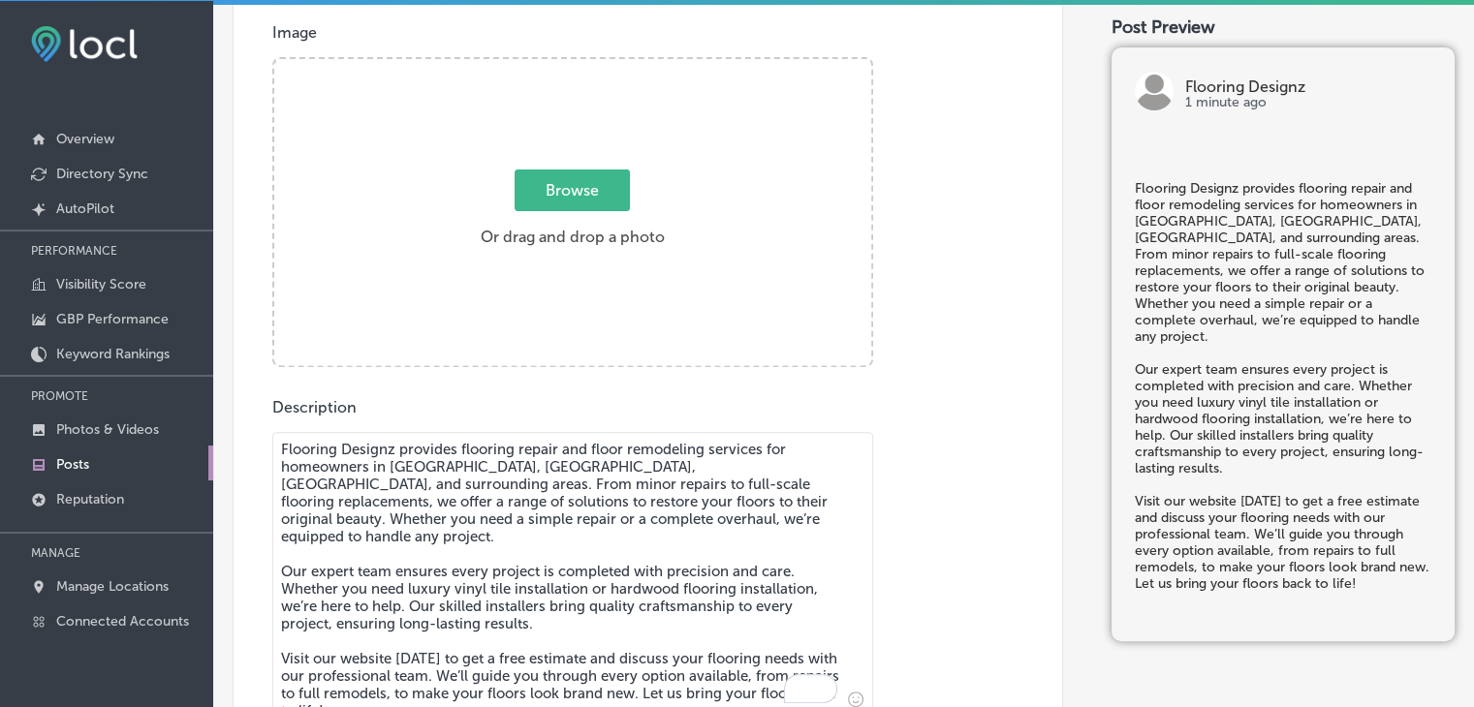
type textarea "Flooring Designz provides flooring repair and floor remodeling services for hom…"
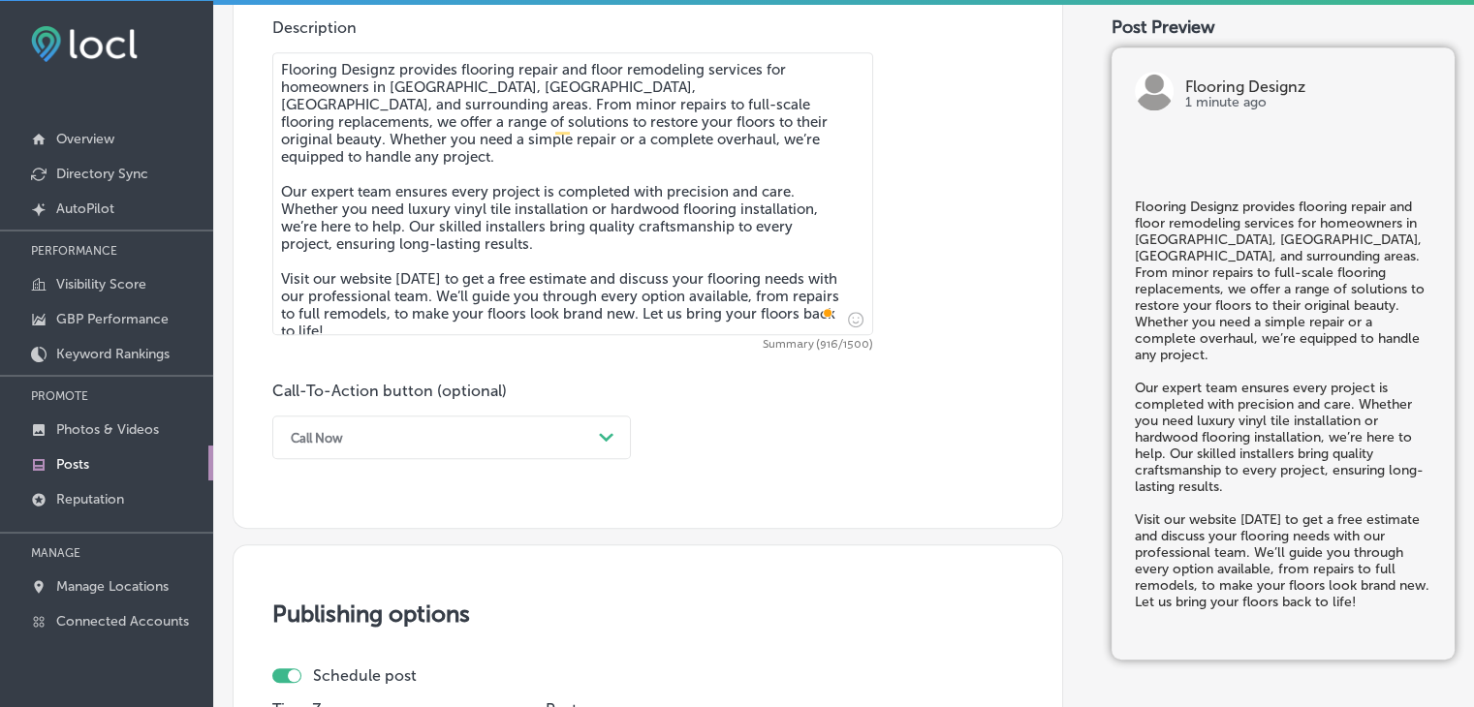
scroll to position [1093, 0]
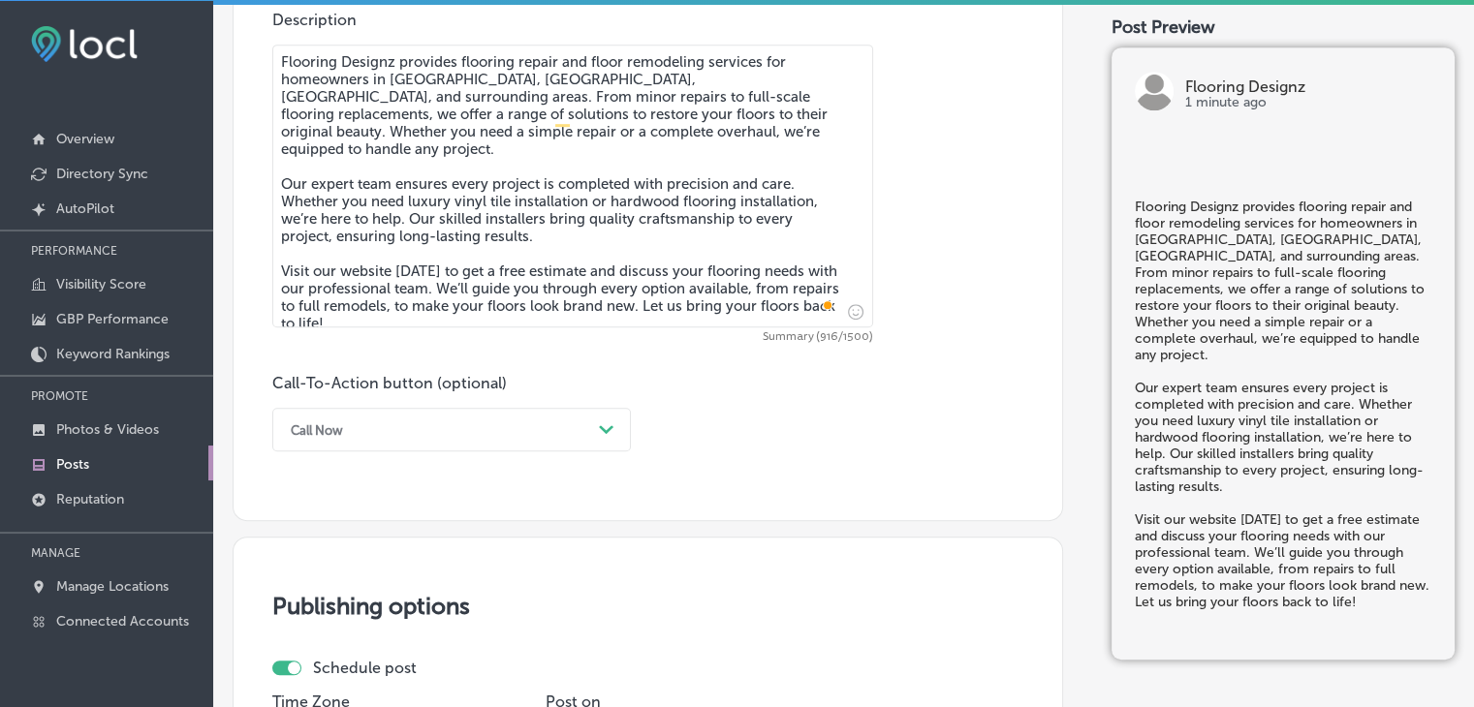
click at [382, 435] on div "Call Now" at bounding box center [436, 430] width 310 height 30
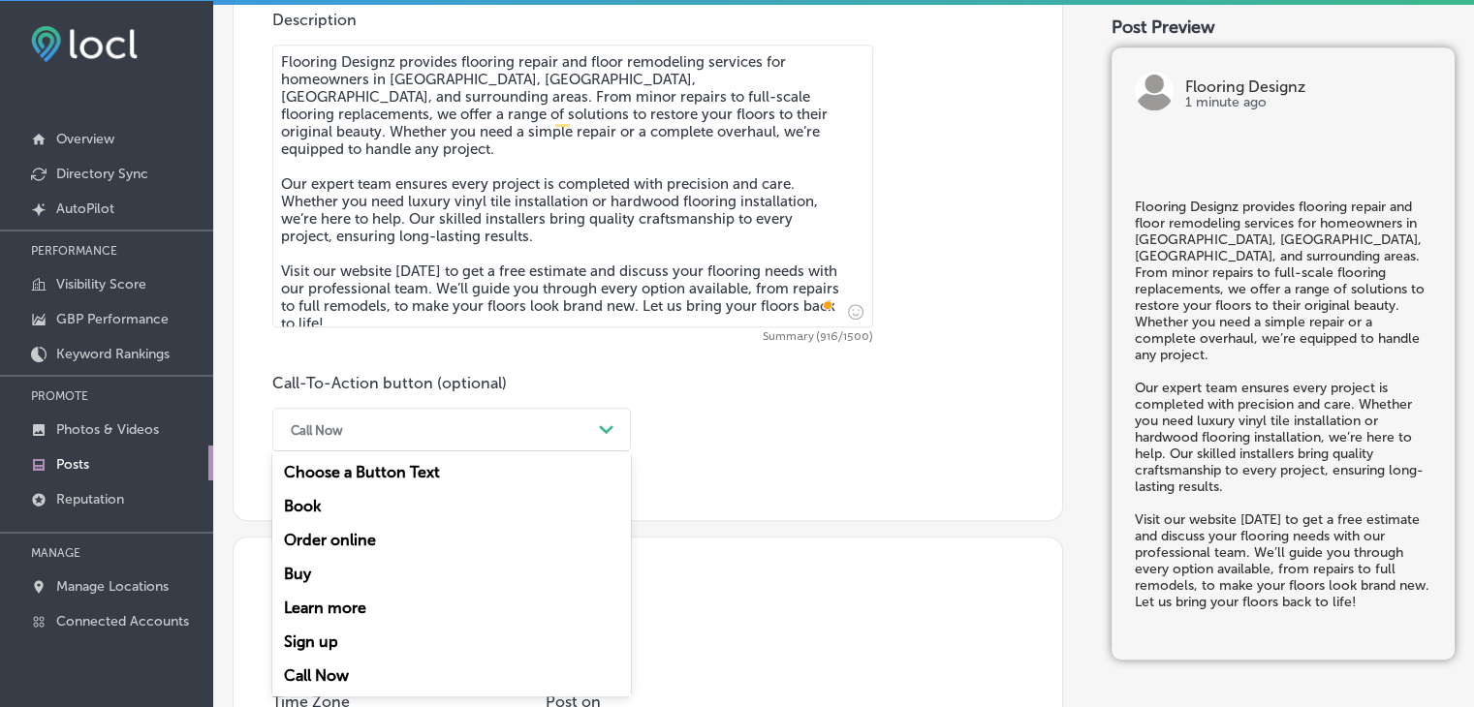
click at [325, 613] on div "Learn more" at bounding box center [451, 608] width 359 height 34
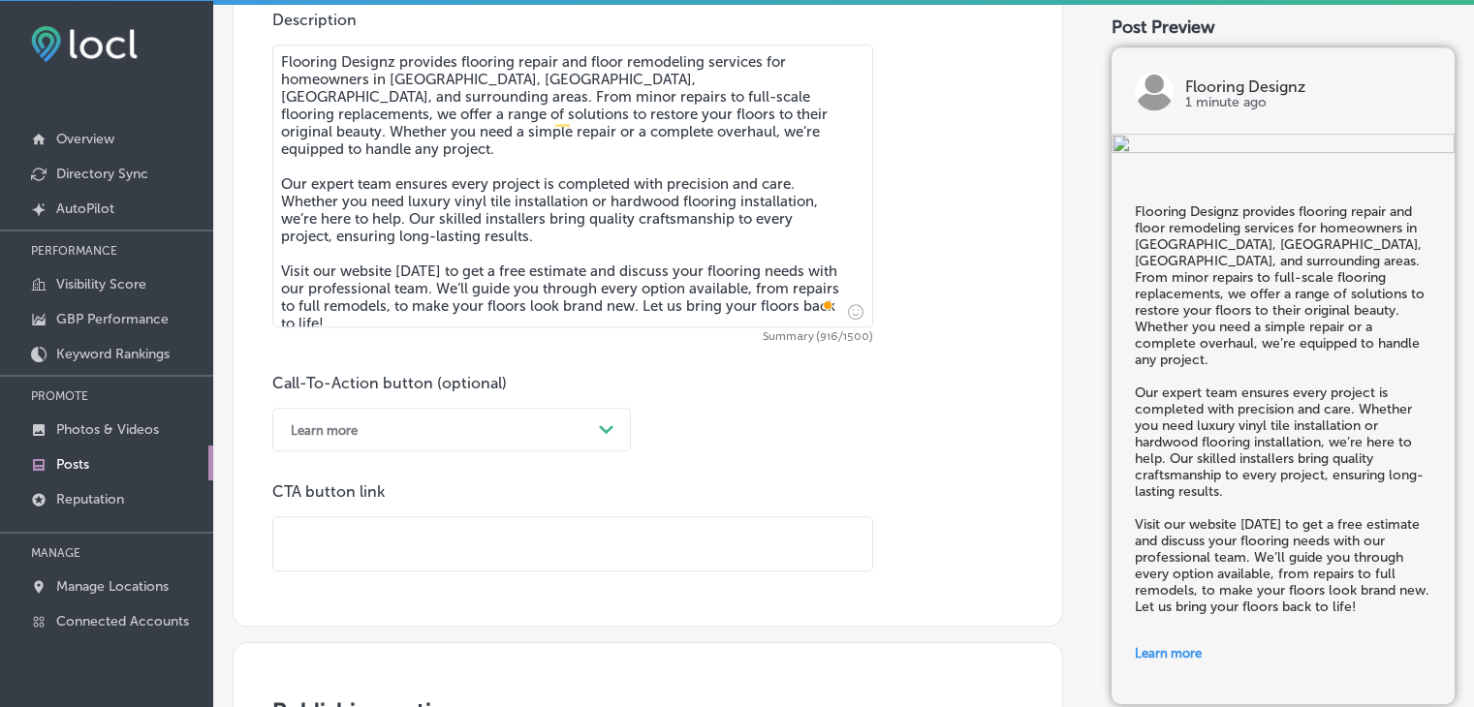
click at [595, 521] on input "text" at bounding box center [572, 543] width 599 height 53
paste input "[URL][DOMAIN_NAME]"
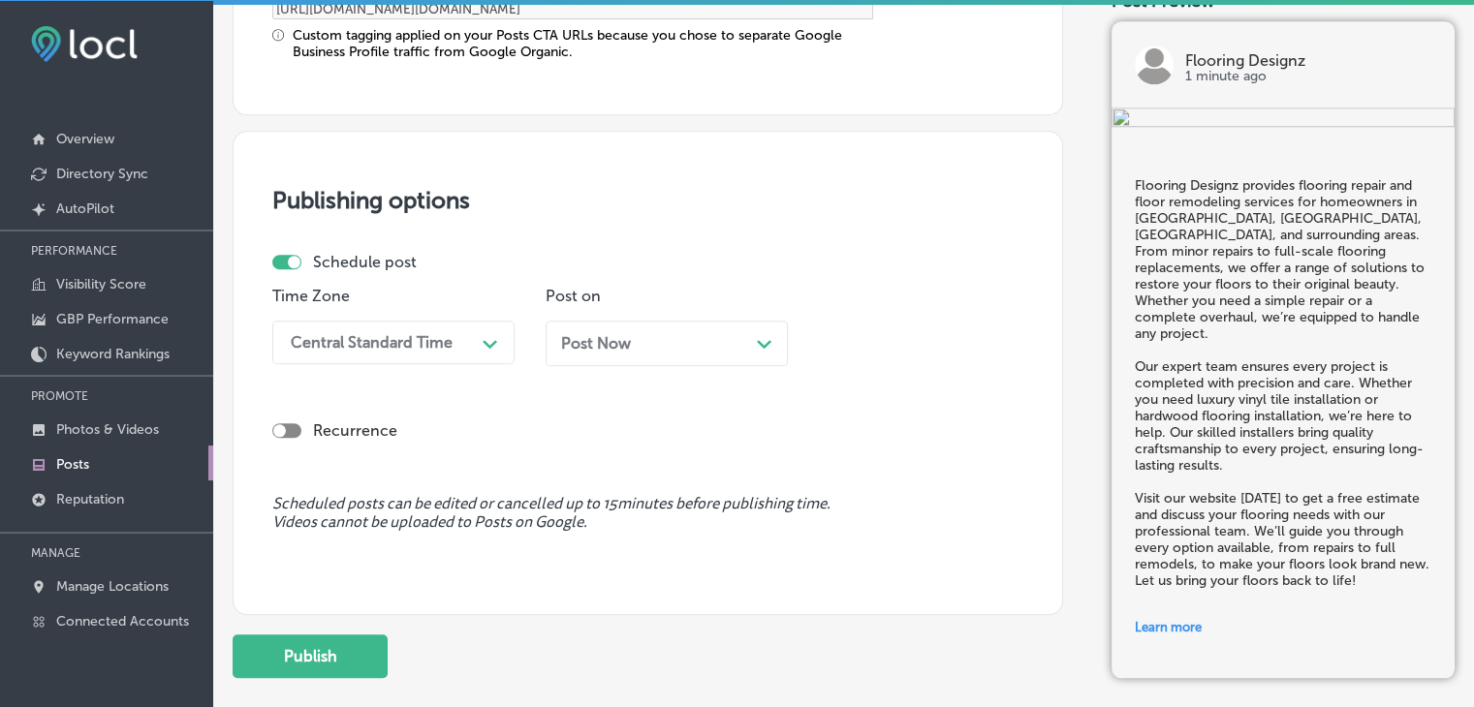
type input "[URL][DOMAIN_NAME]"
click at [689, 334] on div "Post Now Path Created with Sketch." at bounding box center [666, 343] width 211 height 18
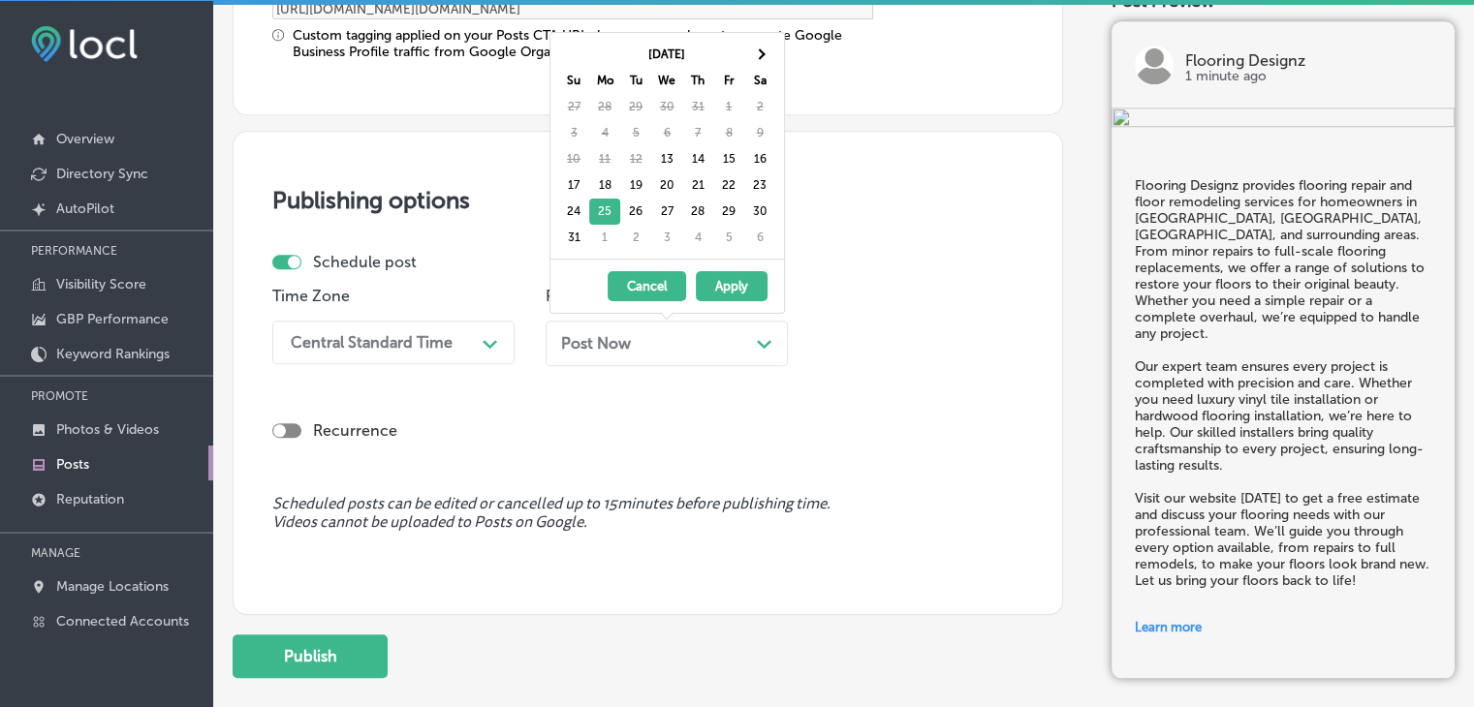
click at [434, 333] on div "Central Standard Time" at bounding box center [372, 342] width 162 height 18
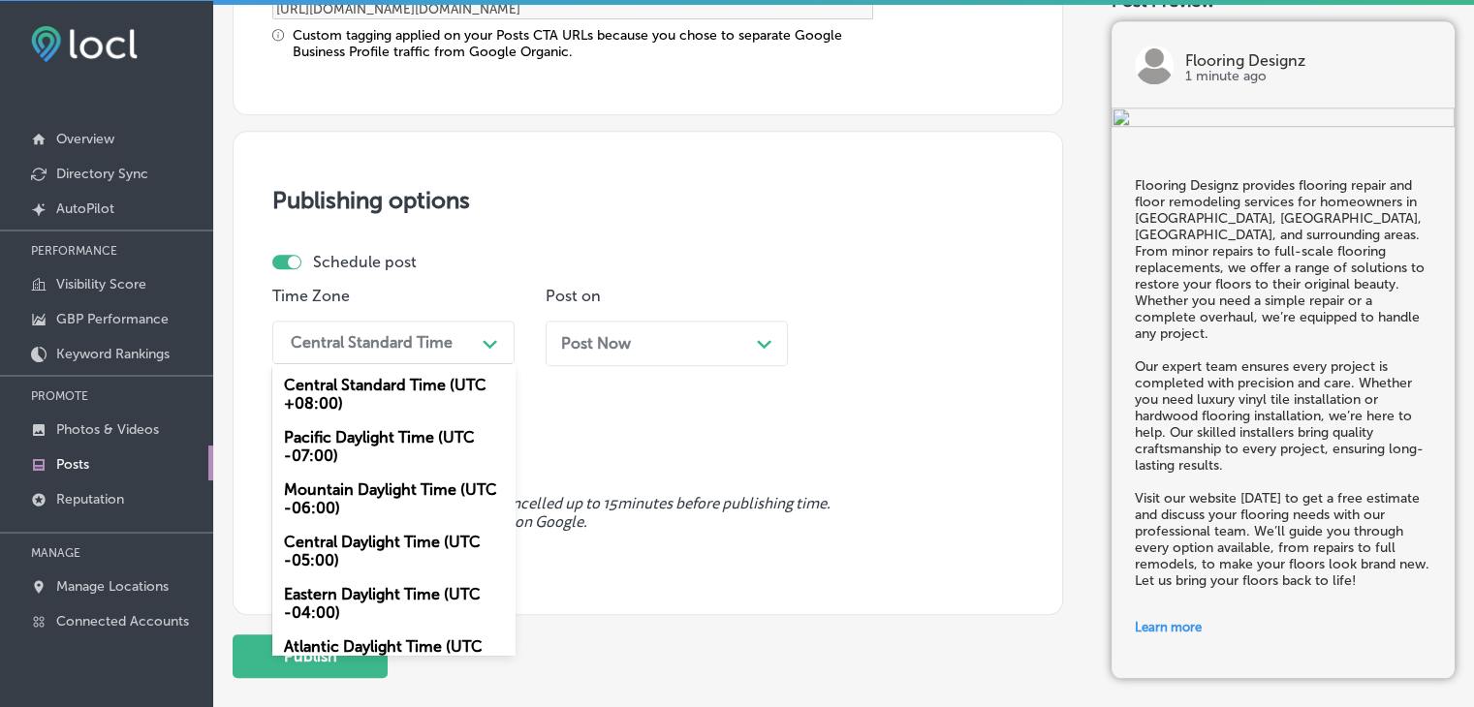
click at [367, 508] on div "Mountain Daylight Time (UTC -06:00)" at bounding box center [393, 499] width 242 height 52
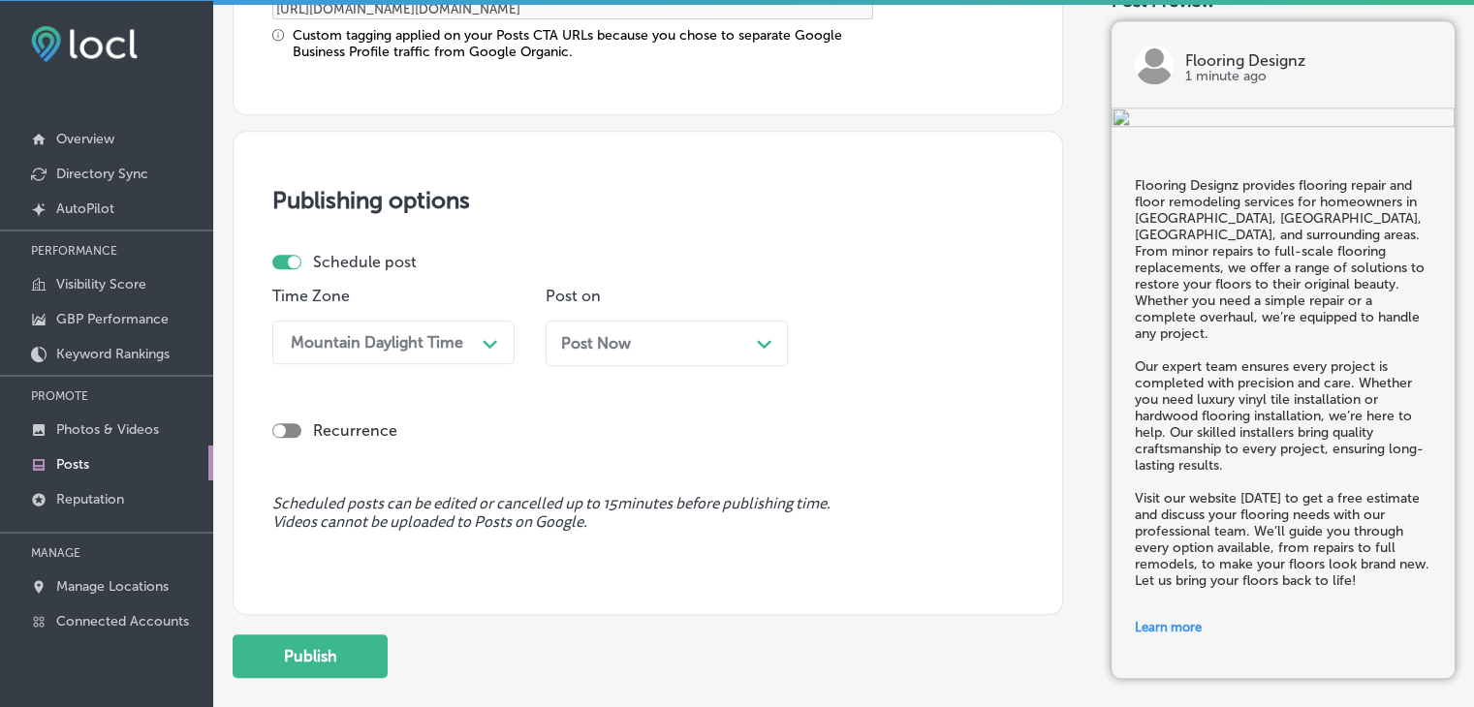
click at [557, 367] on div "Post Now Path Created with Sketch." at bounding box center [667, 351] width 242 height 60
click at [601, 346] on span "Post Now" at bounding box center [596, 343] width 70 height 18
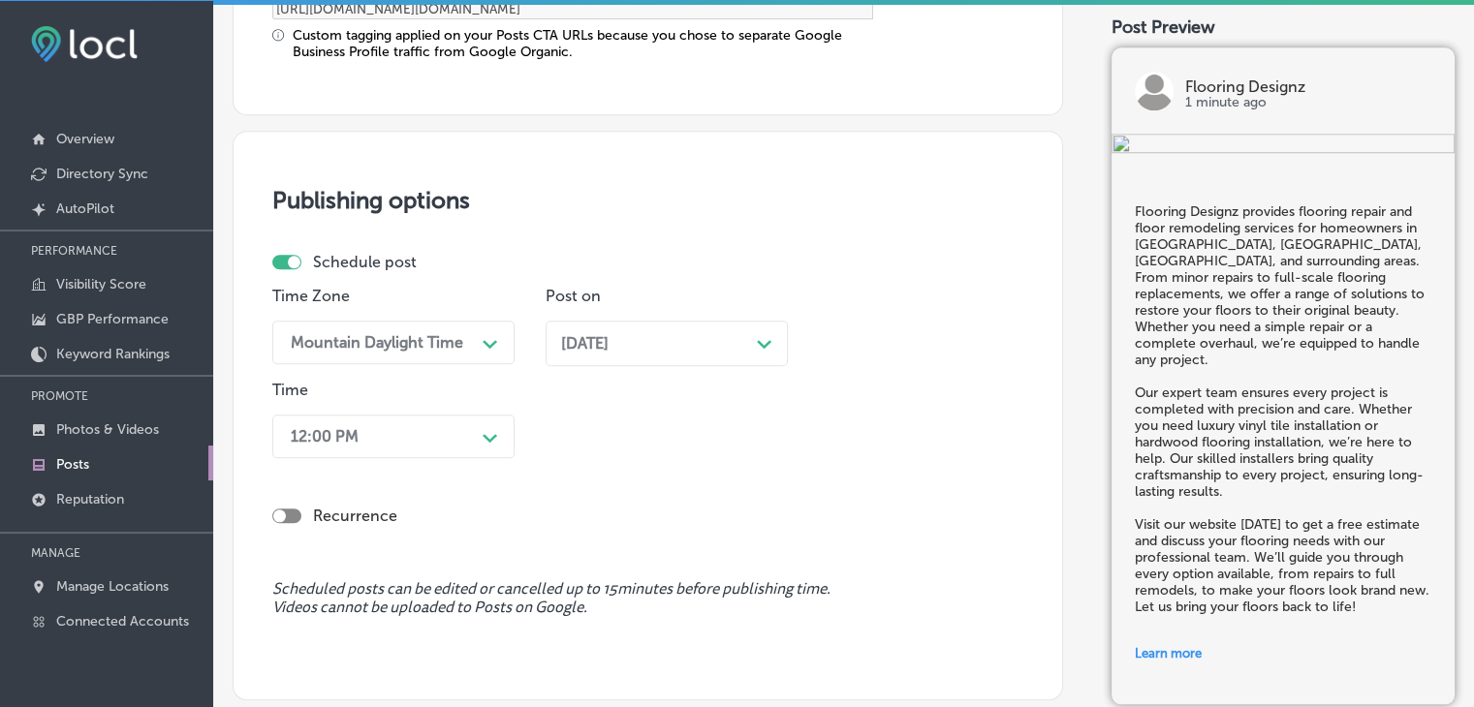
click at [581, 328] on div "[DATE] Path Created with Sketch." at bounding box center [667, 344] width 242 height 46
click at [480, 443] on div "12:00 PM Path Created with Sketch." at bounding box center [393, 437] width 242 height 44
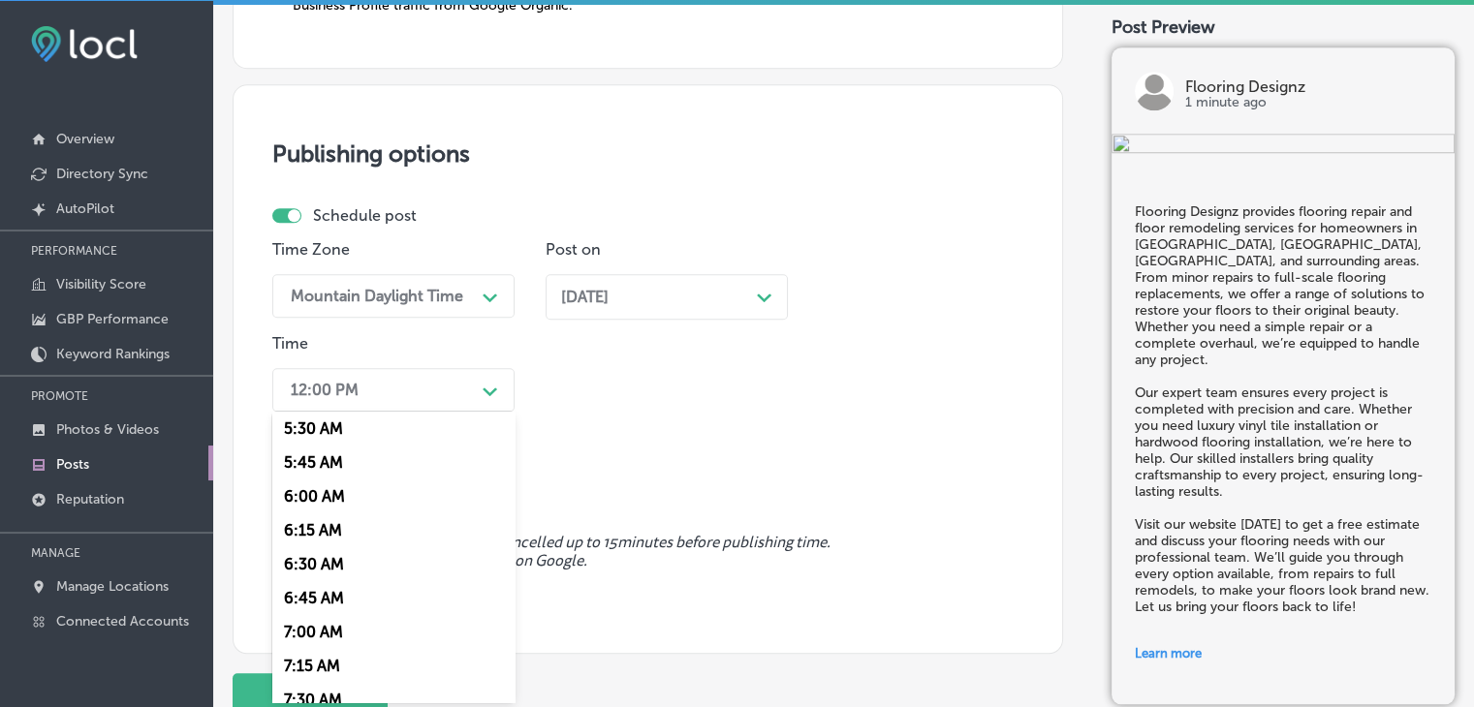
scroll to position [872, 0]
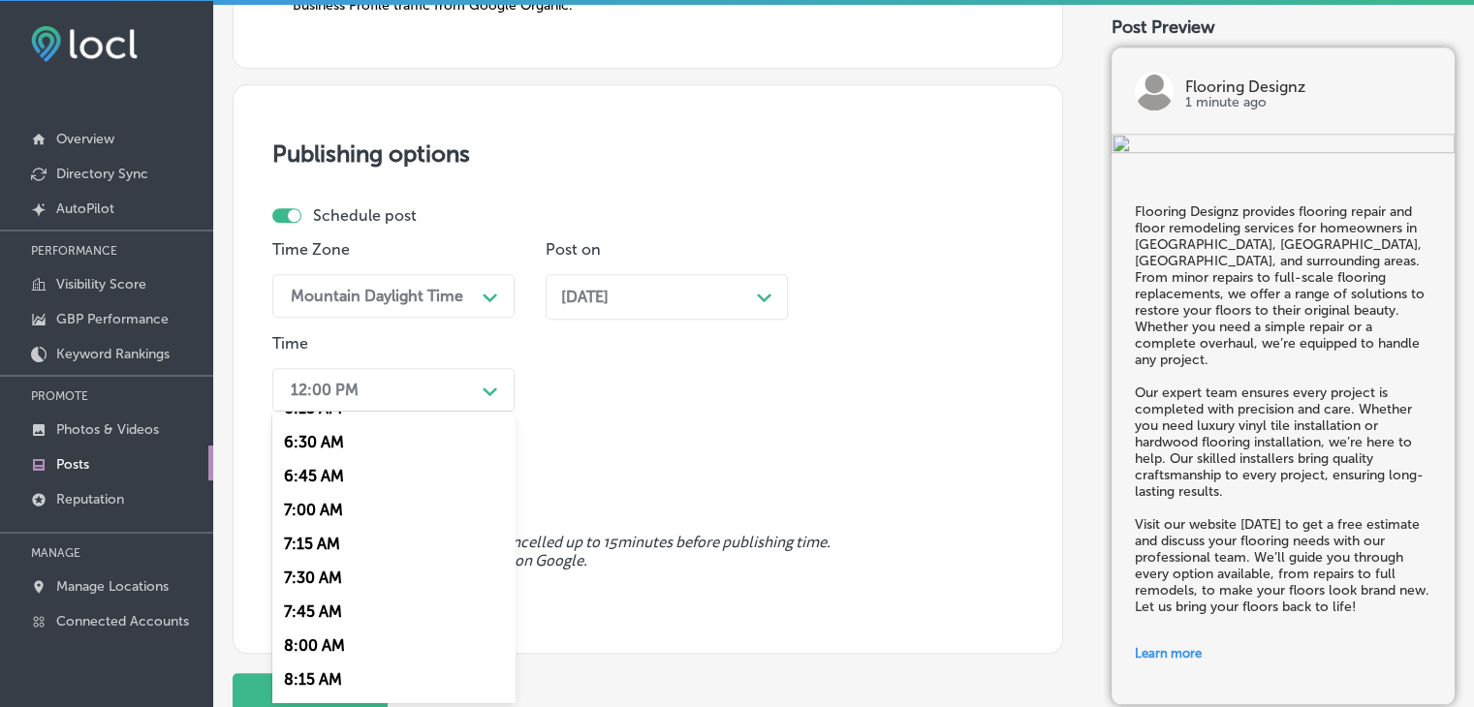
click at [329, 535] on div "7:15 AM" at bounding box center [393, 544] width 242 height 34
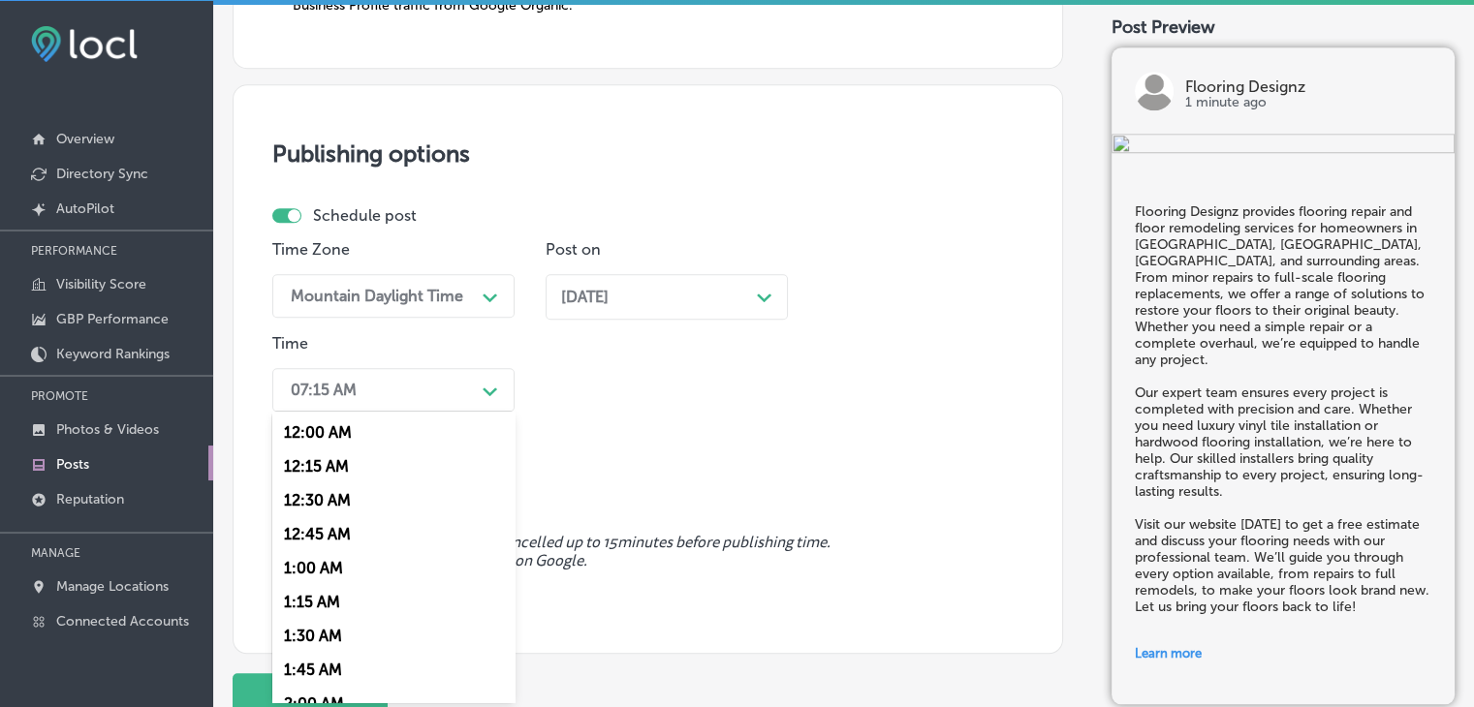
click at [368, 376] on div "07:15 AM" at bounding box center [378, 390] width 194 height 34
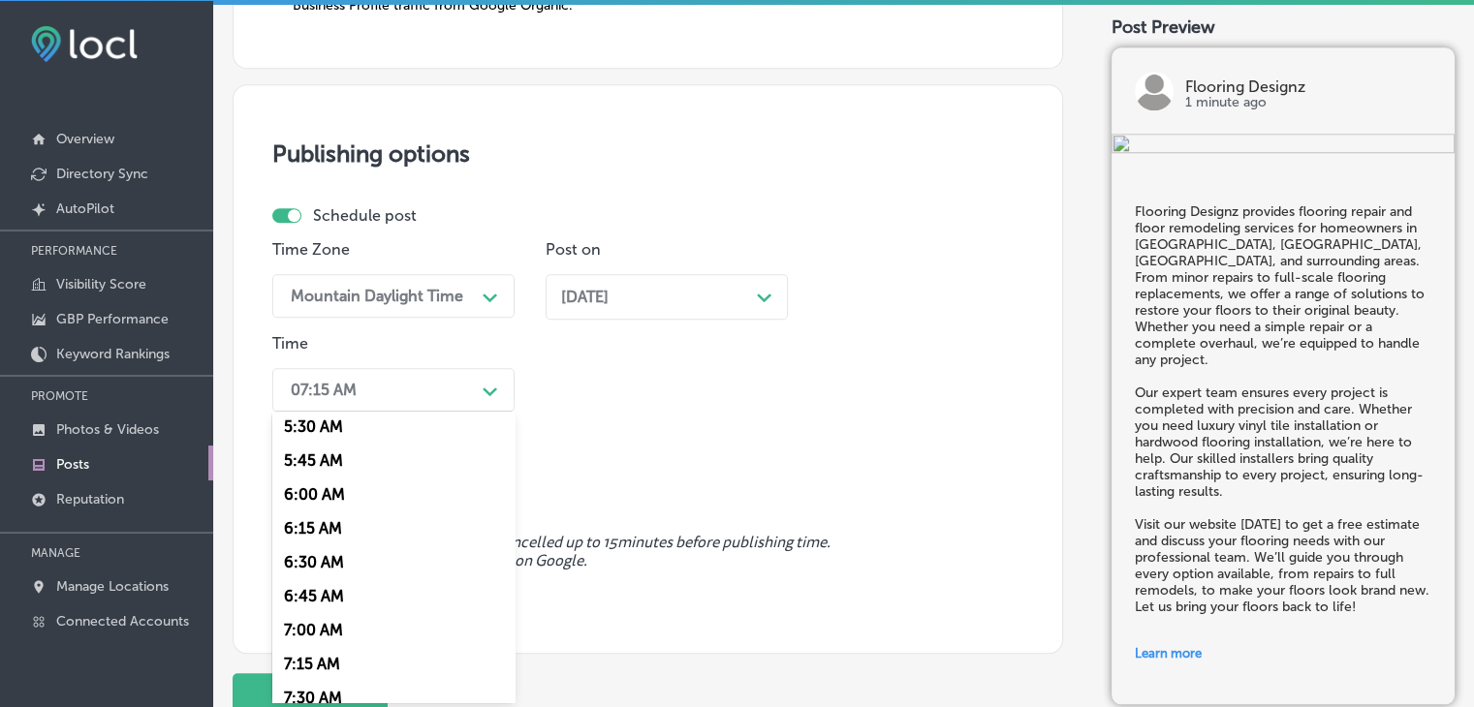
scroll to position [775, 0]
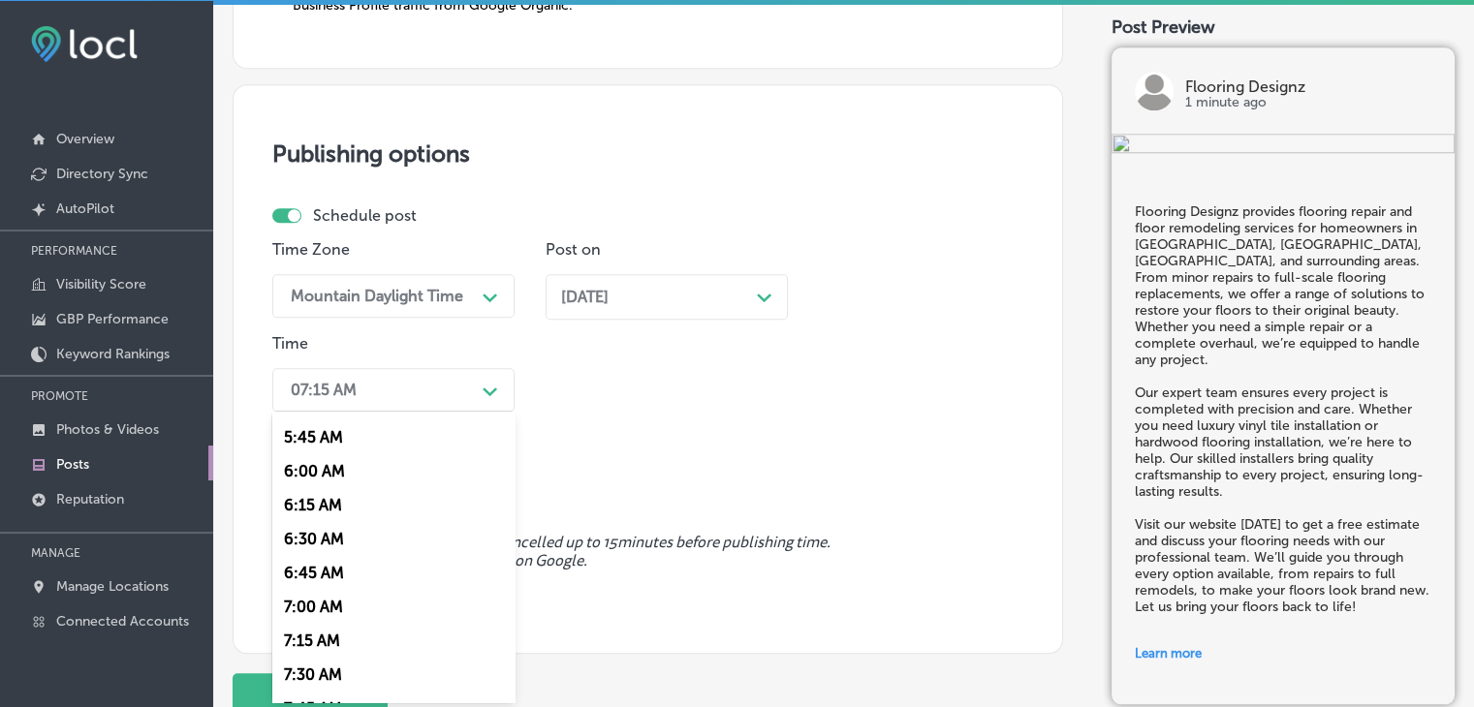
click at [324, 588] on div "6:45 AM" at bounding box center [393, 573] width 242 height 34
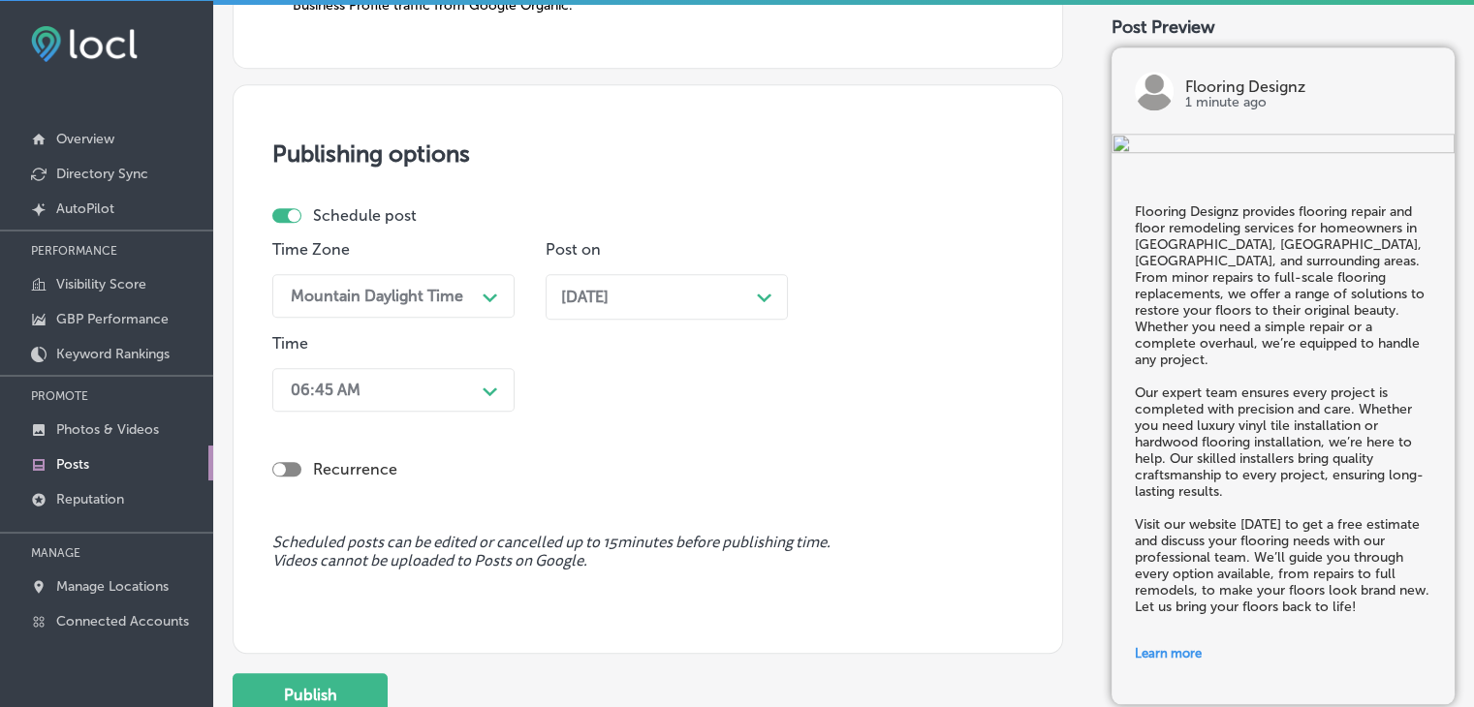
click at [433, 321] on div "Time Zone Mountain Daylight Time Path Created with Sketch." at bounding box center [393, 287] width 242 height 94
click at [411, 394] on div "06:45 AM" at bounding box center [378, 390] width 194 height 34
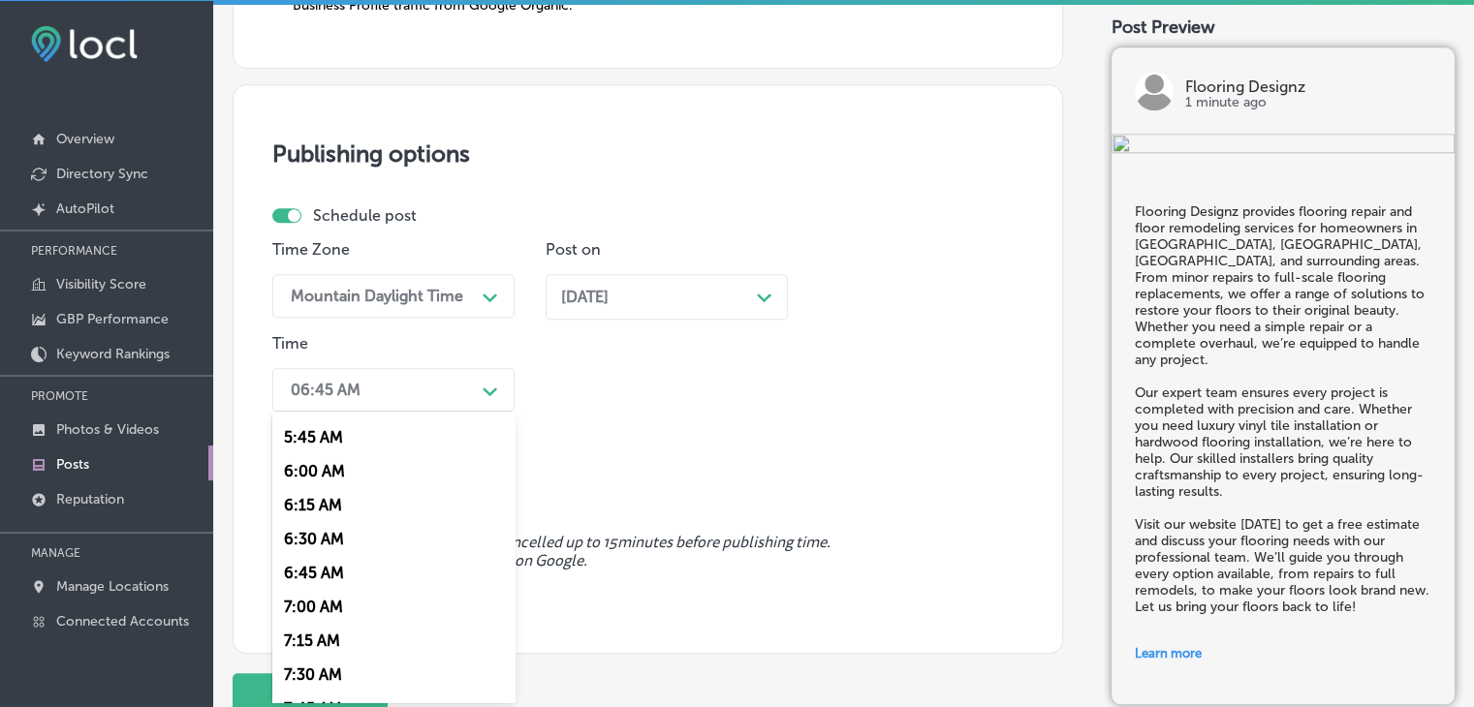
click at [291, 616] on div "7:00 AM" at bounding box center [393, 607] width 242 height 34
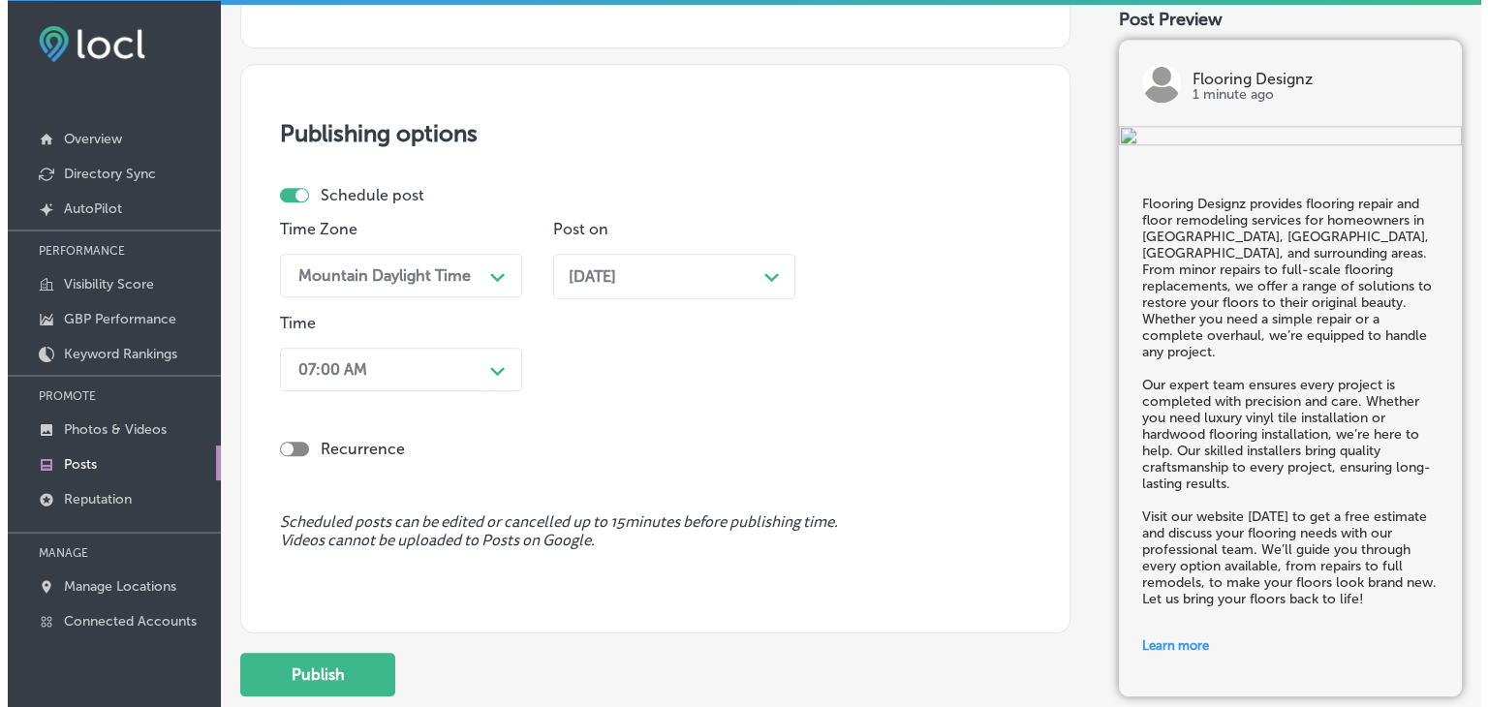
scroll to position [1873, 0]
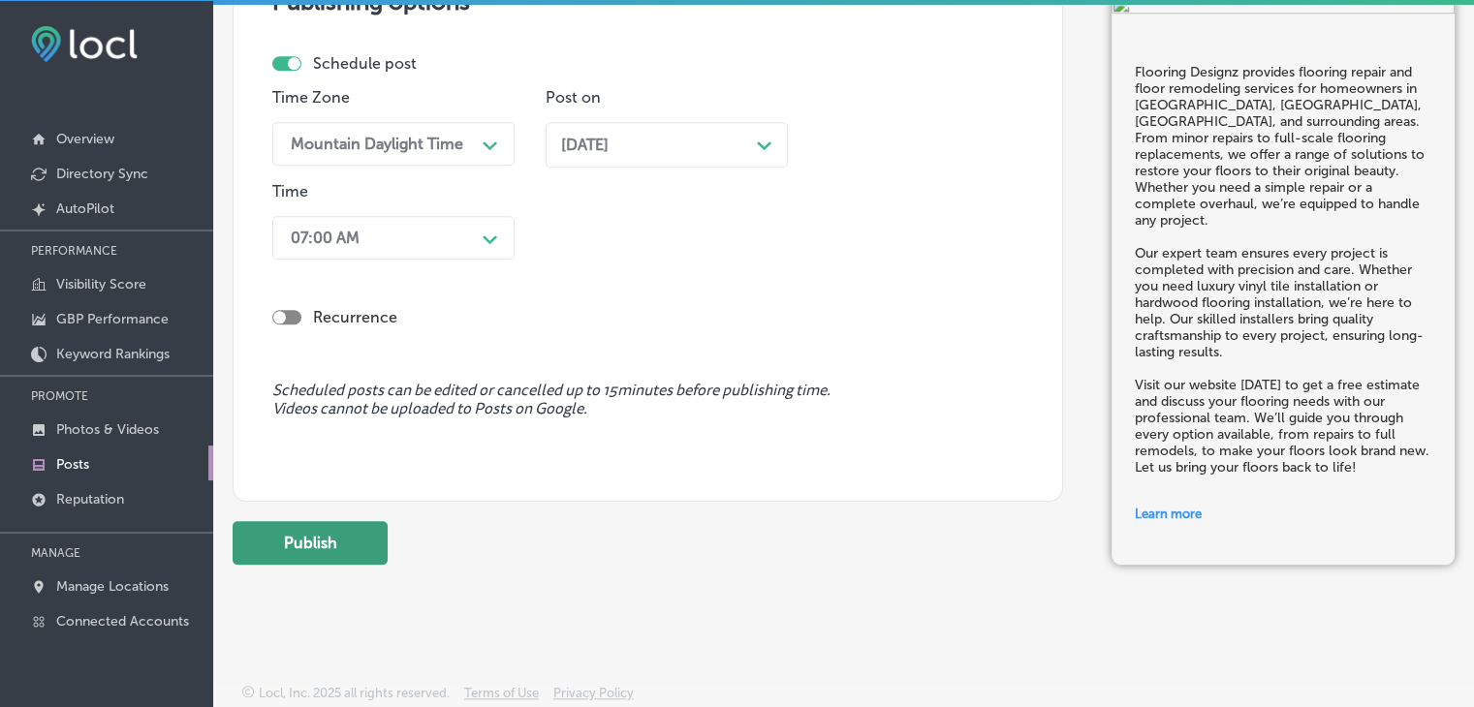
click at [379, 539] on button "Publish" at bounding box center [310, 543] width 155 height 44
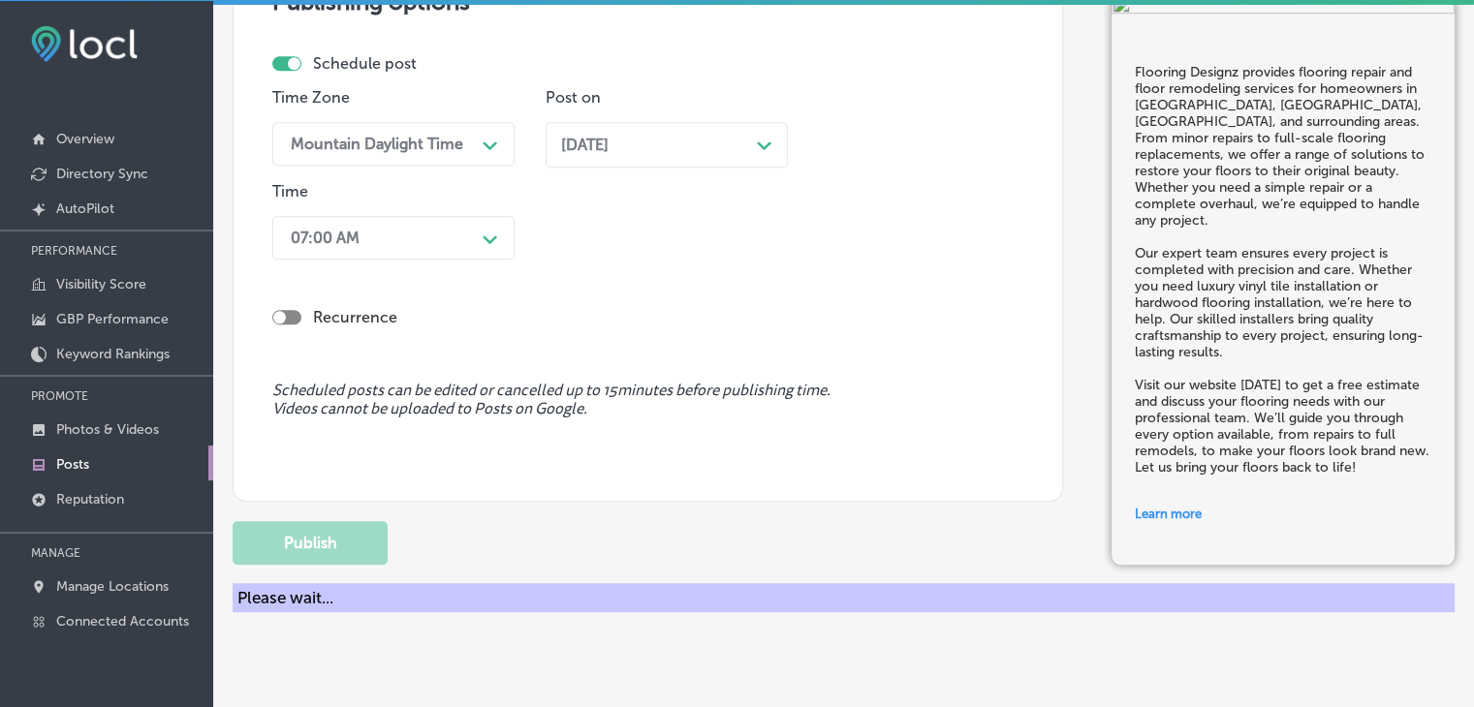
click at [726, 153] on div "[DATE] Path Created with Sketch." at bounding box center [667, 145] width 242 height 46
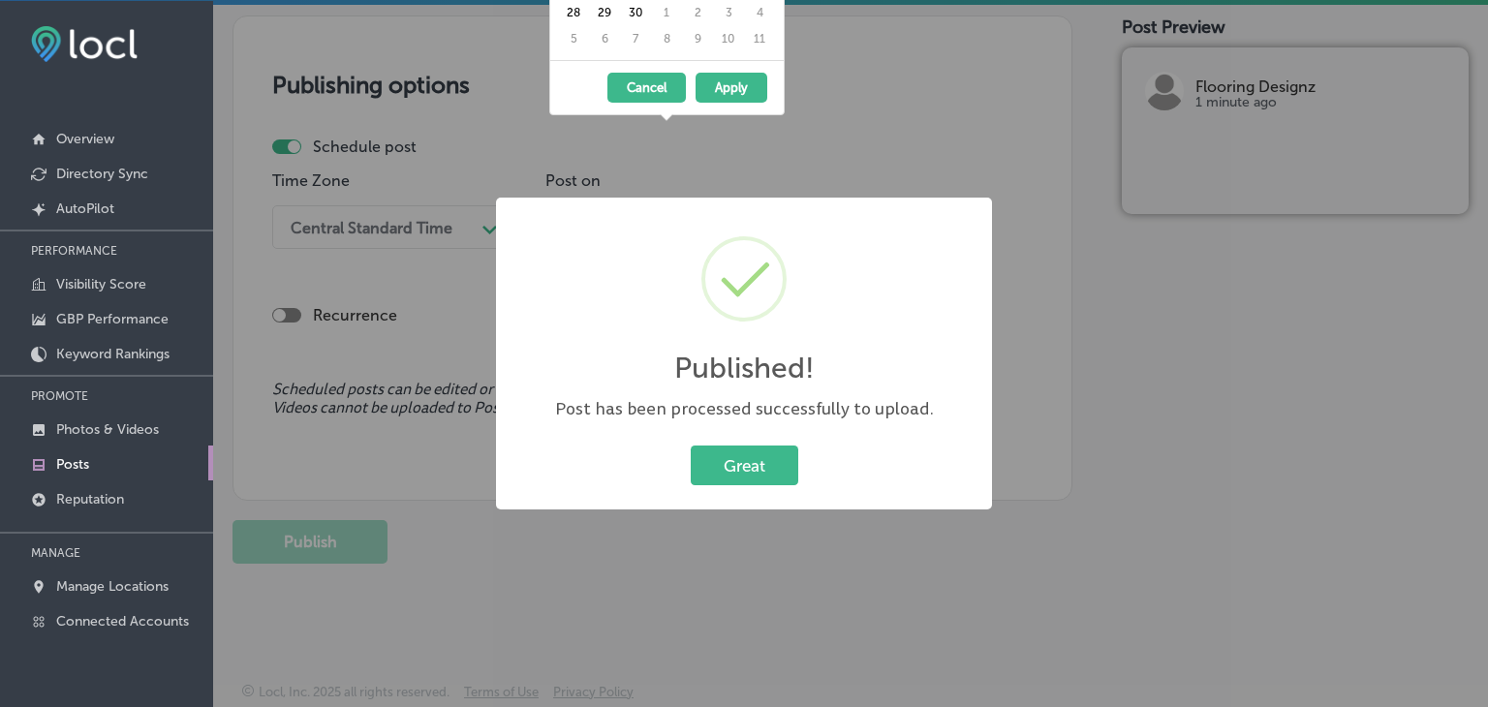
click at [866, 135] on div "Published! × Post has been processed successfully to upload. Great Cancel" at bounding box center [744, 353] width 1488 height 707
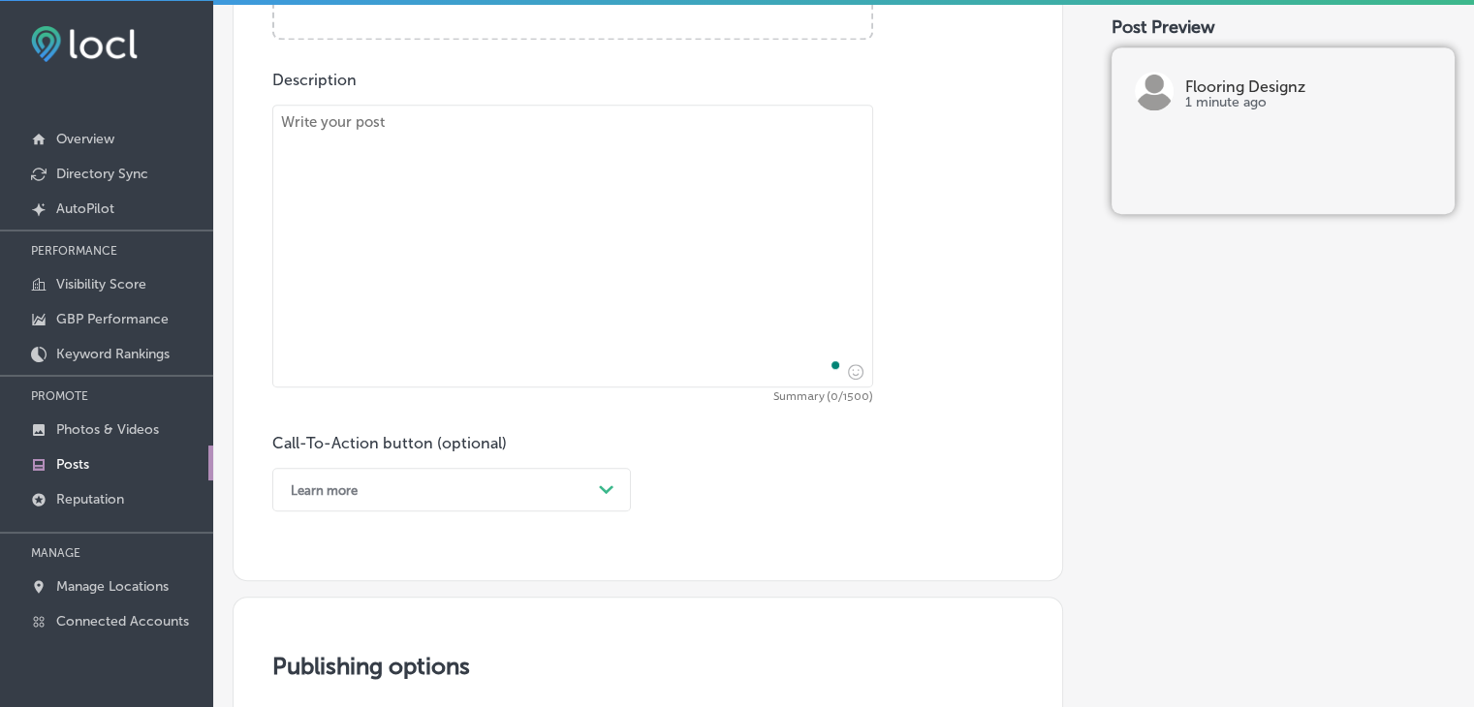
click at [589, 381] on textarea "To enrich screen reader interactions, please activate Accessibility in Grammarl…" at bounding box center [572, 246] width 601 height 283
paste textarea "Looking to update your office space with new flooring? Flooring Designz offers …"
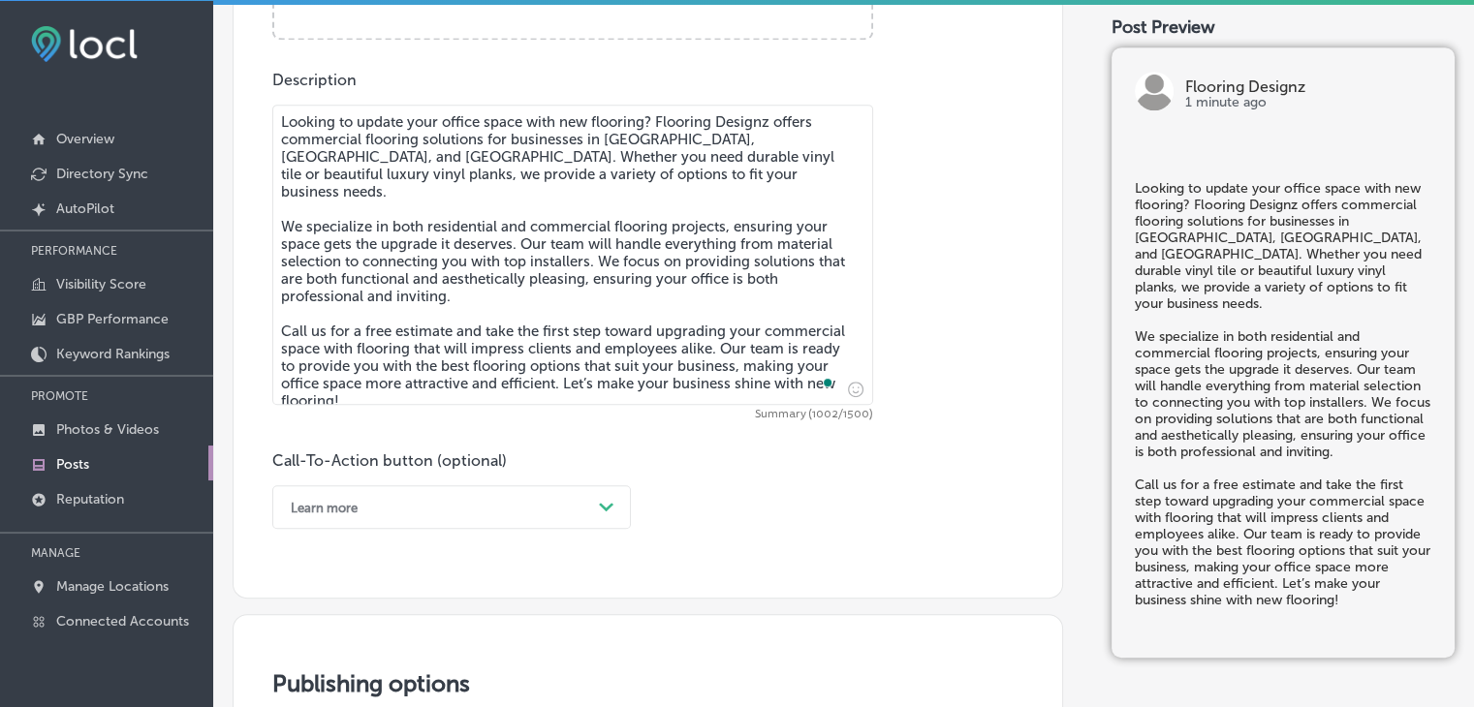
scroll to position [645, 0]
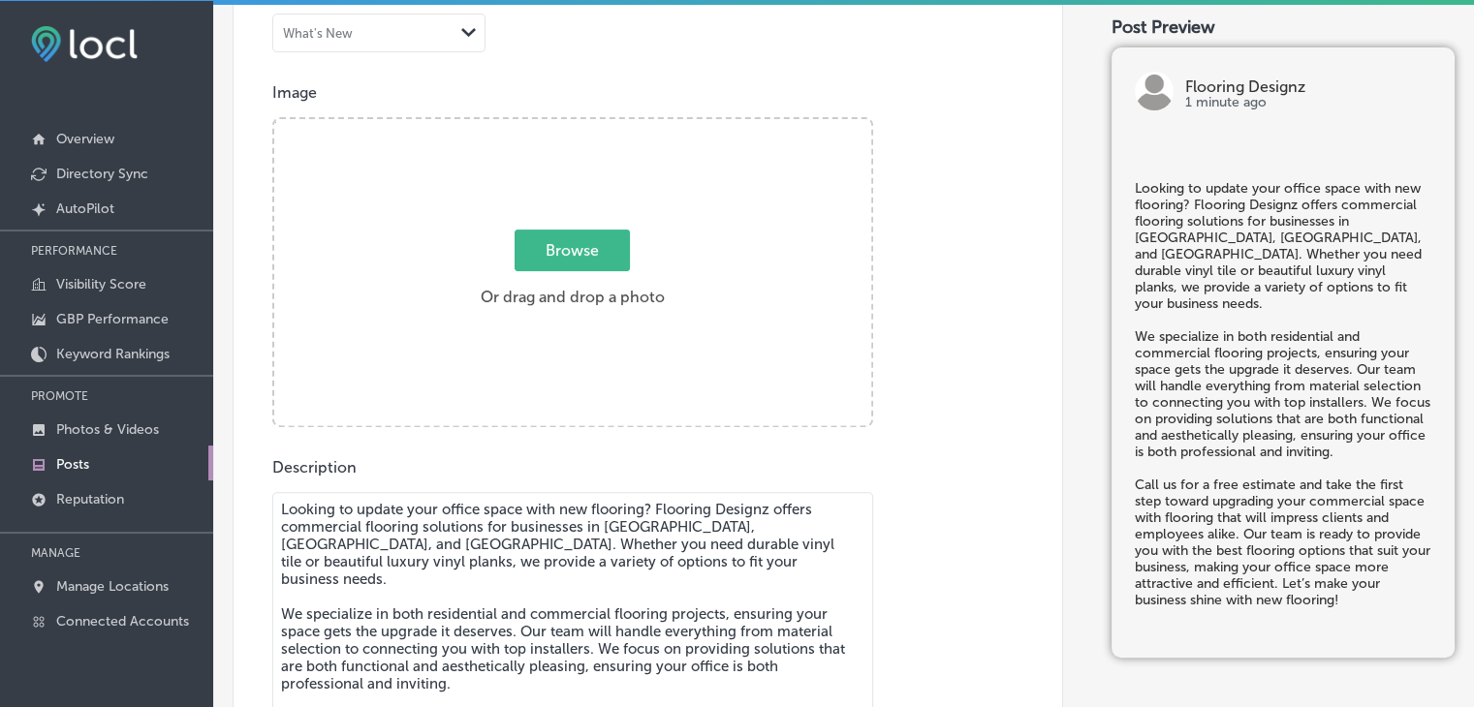
type textarea "Looking to update your office space with new flooring? Flooring Designz offers …"
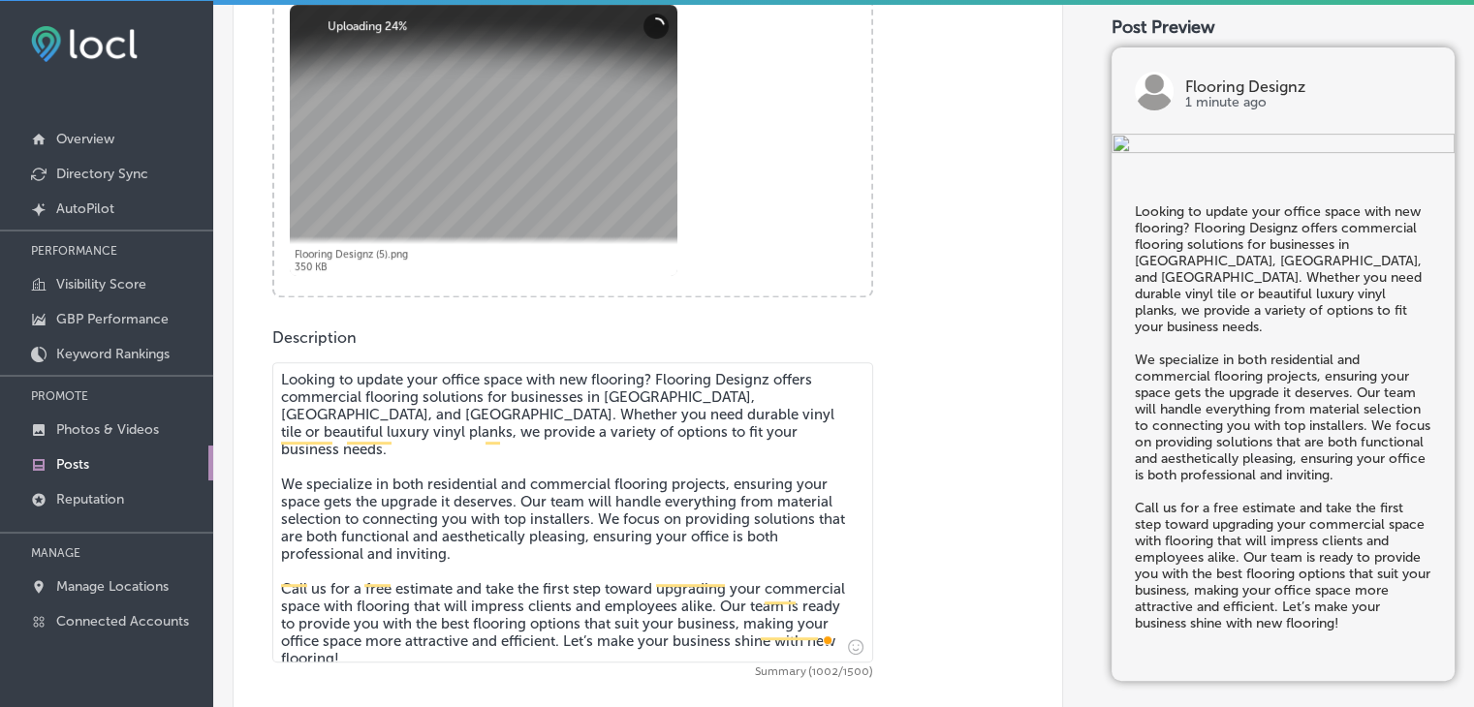
scroll to position [742, 0]
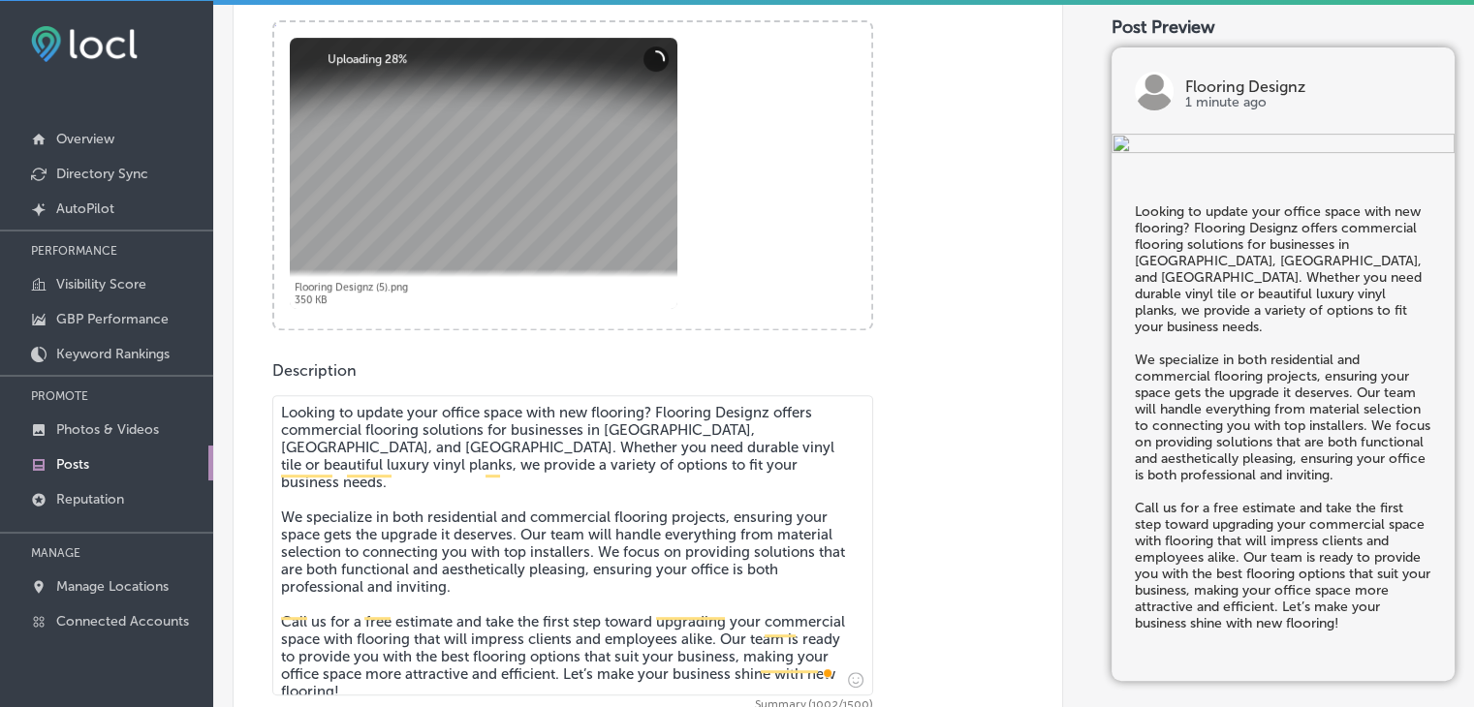
click at [648, 81] on div at bounding box center [484, 173] width 388 height 271
click at [652, 65] on button "Cancel" at bounding box center [655, 59] width 25 height 25
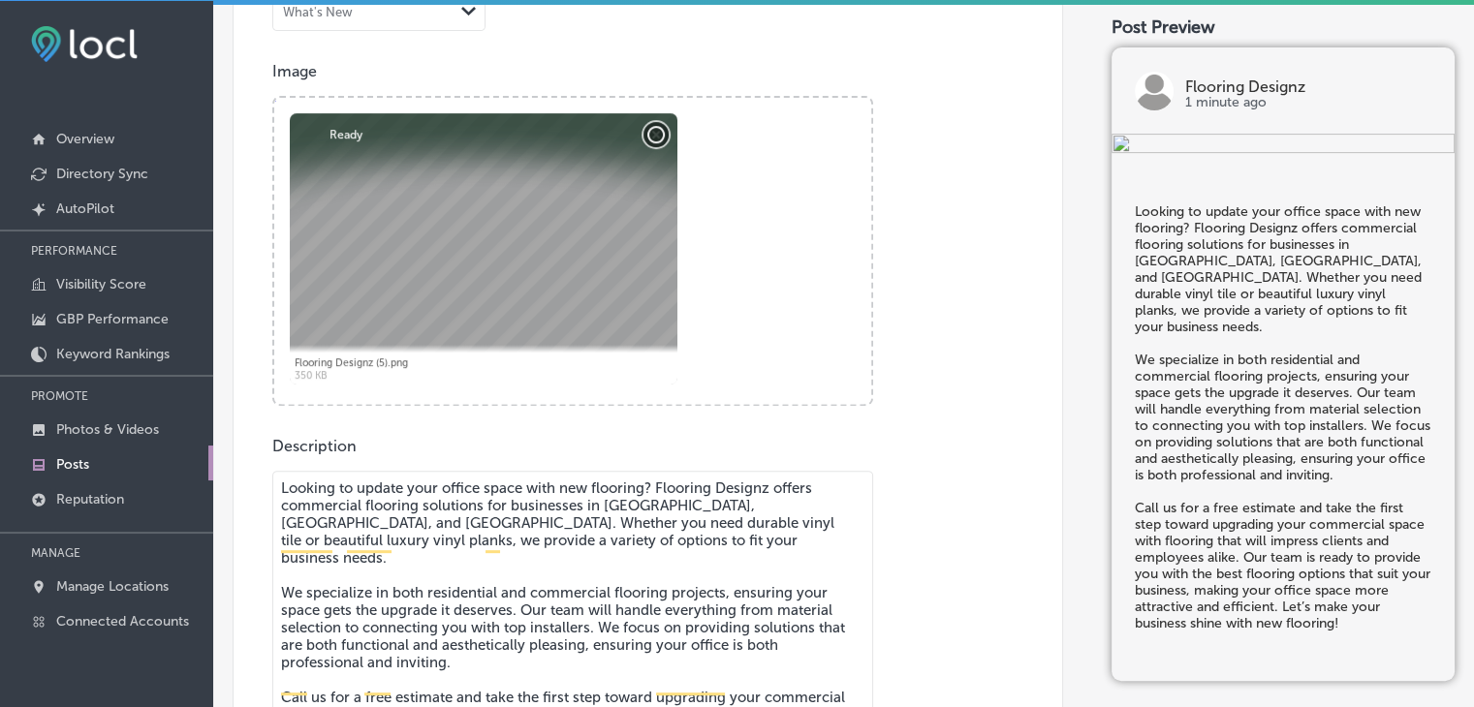
scroll to position [548, 0]
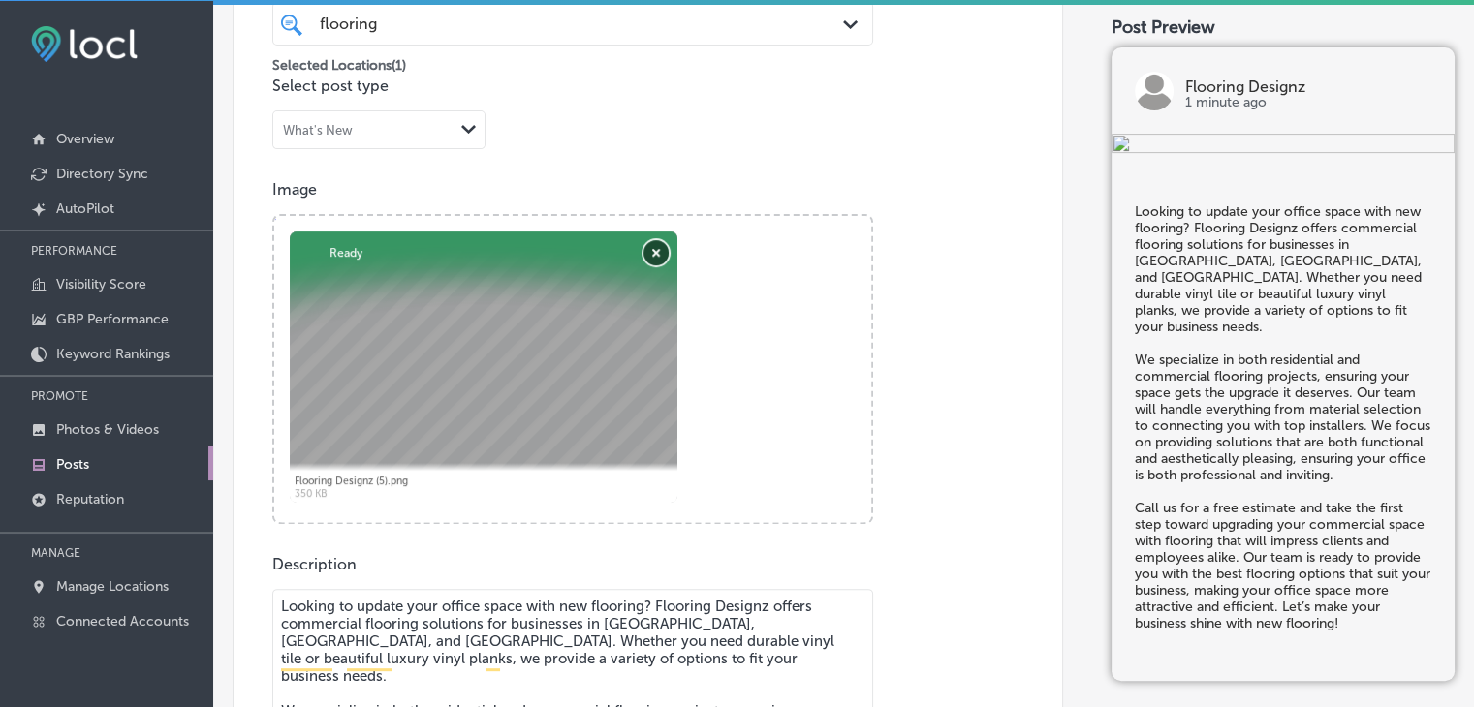
click at [660, 251] on button "Remove" at bounding box center [655, 252] width 25 height 25
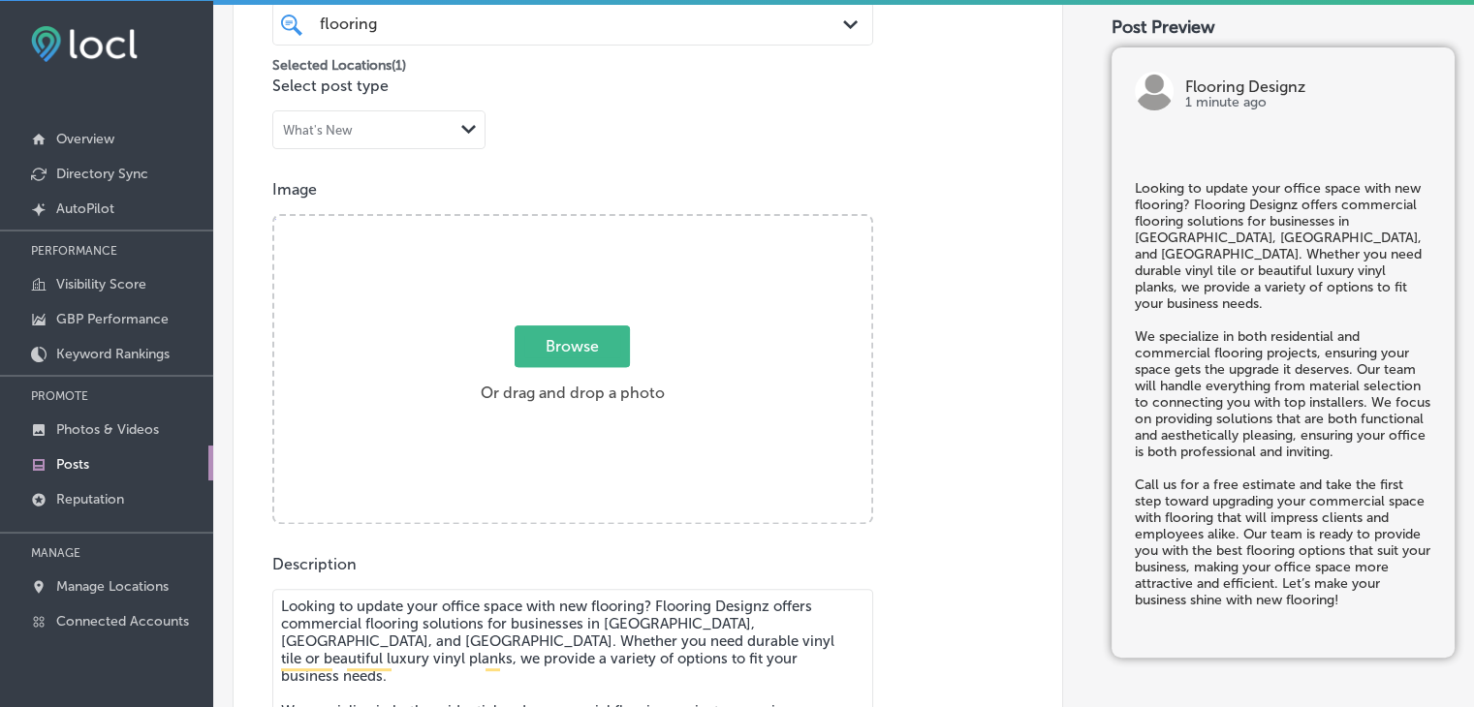
click at [330, 265] on div "Browse Or drag and drop a photo" at bounding box center [572, 370] width 597 height 310
click at [274, 216] on input "Browse Or drag and drop a photo" at bounding box center [572, 219] width 597 height 6
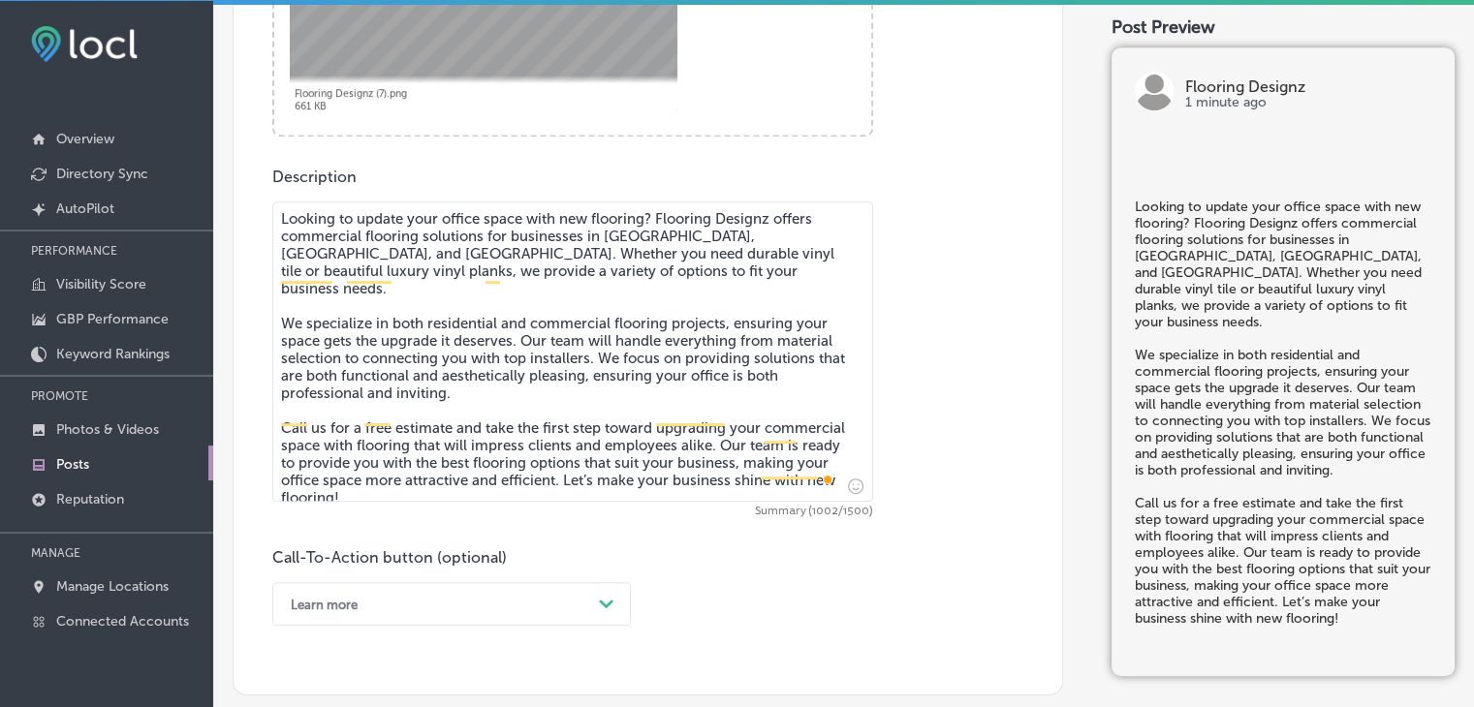
click at [371, 619] on div "Learn more Path Created with Sketch." at bounding box center [451, 604] width 359 height 44
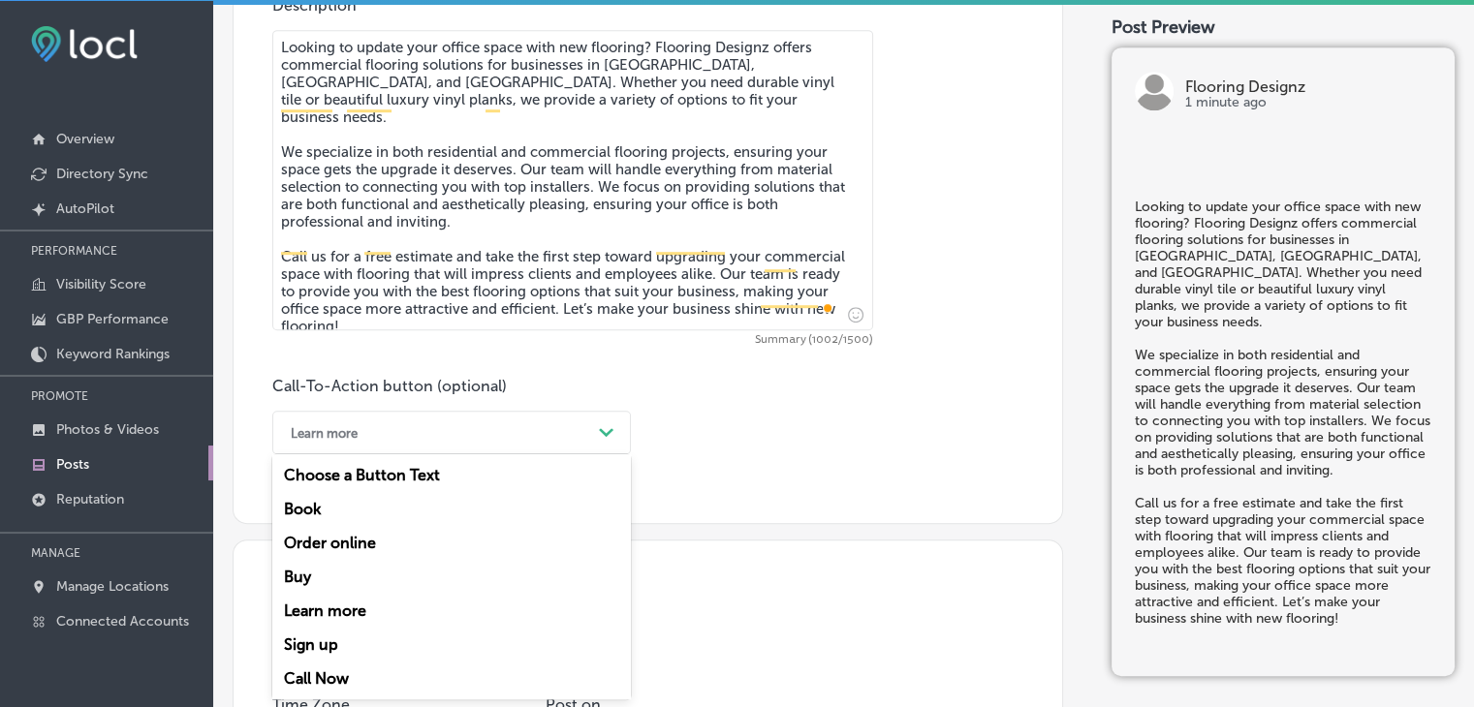
drag, startPoint x: 329, startPoint y: 680, endPoint x: 342, endPoint y: 649, distance: 33.5
click at [329, 681] on div "Call Now" at bounding box center [451, 679] width 359 height 34
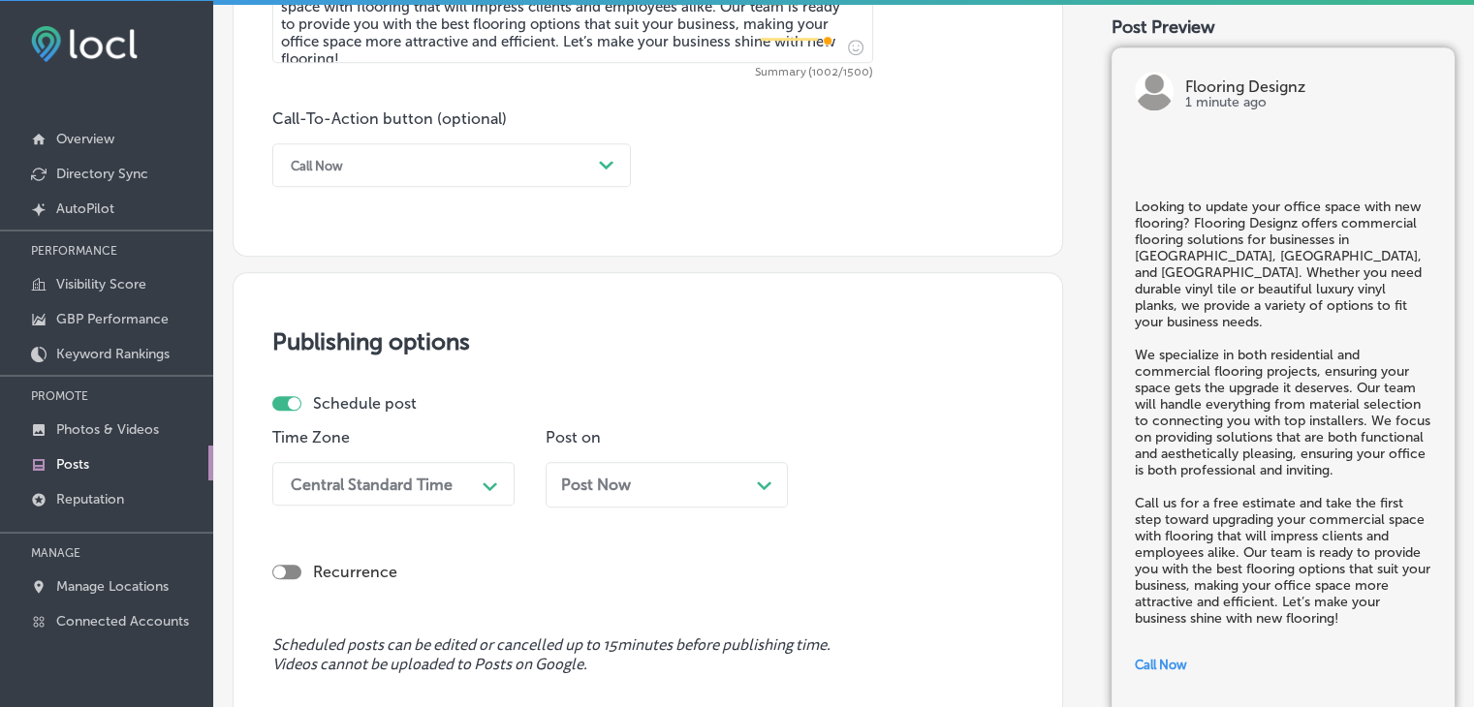
scroll to position [1592, 0]
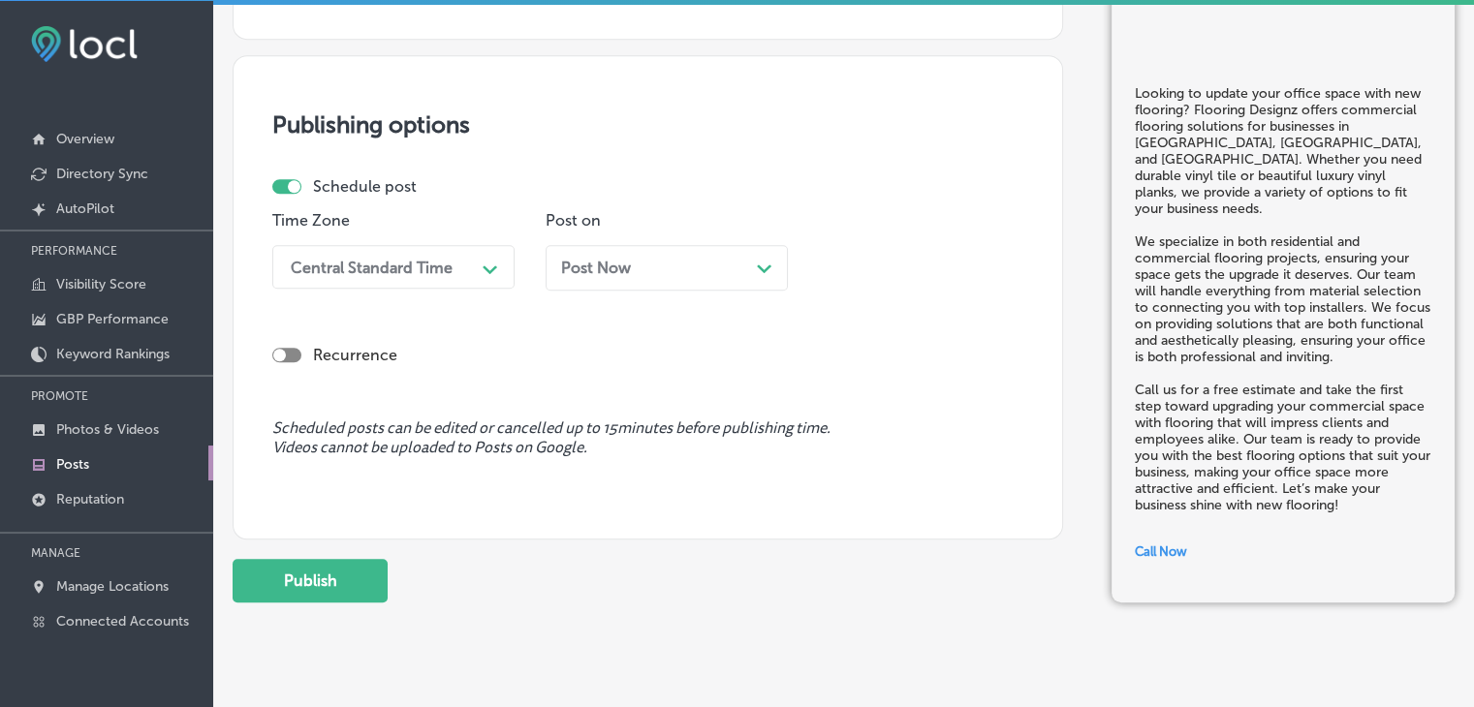
click at [643, 264] on div "Post Now Path Created with Sketch." at bounding box center [666, 268] width 211 height 18
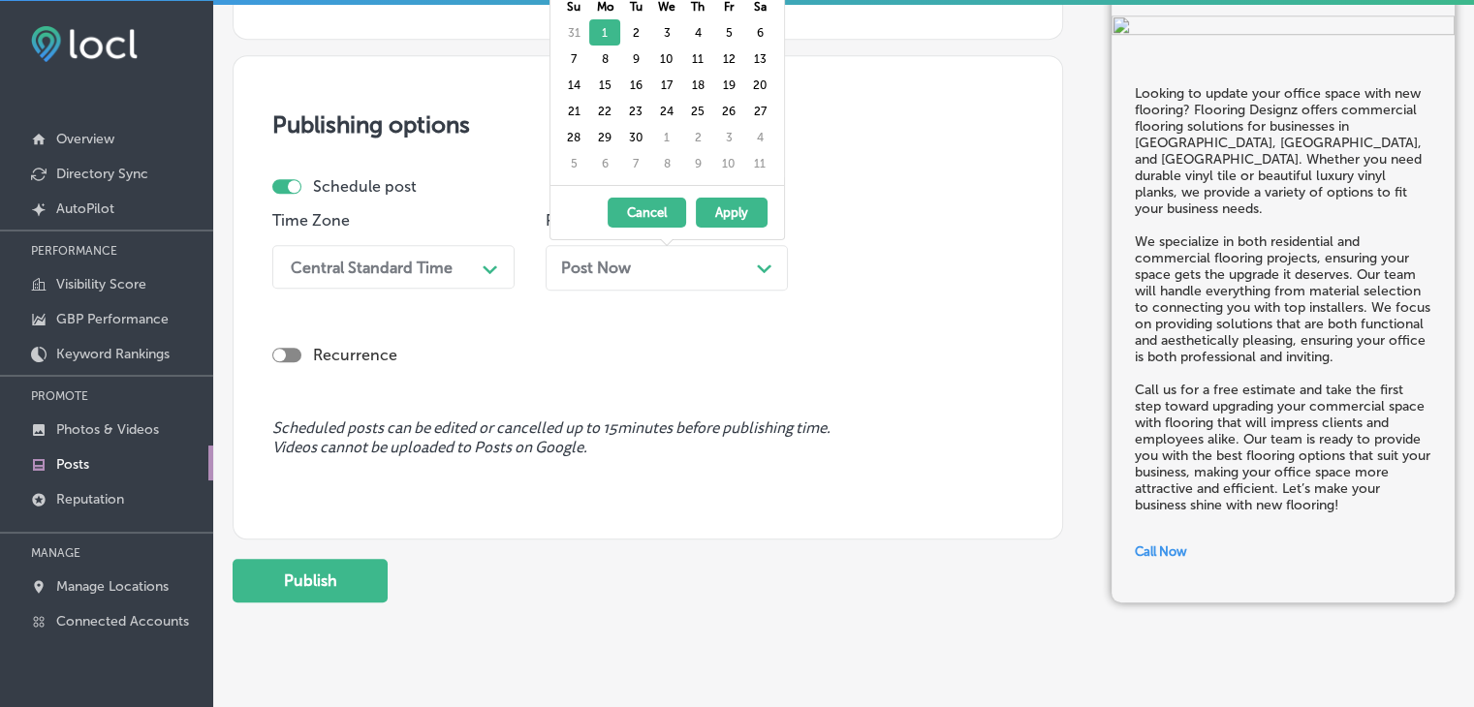
click at [461, 272] on div "Central Standard Time Path Created with Sketch." at bounding box center [393, 267] width 242 height 44
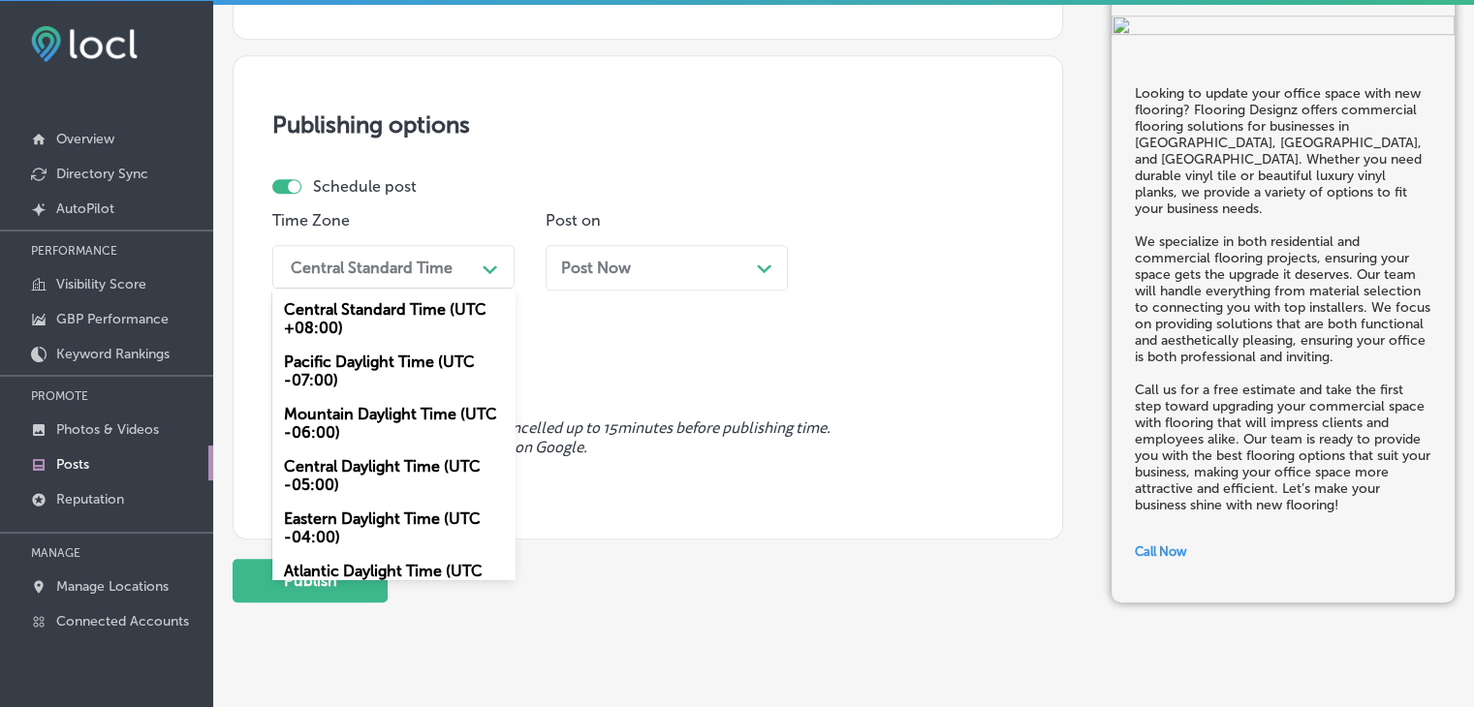
click at [377, 414] on div "Mountain Daylight Time (UTC -06:00)" at bounding box center [393, 423] width 242 height 52
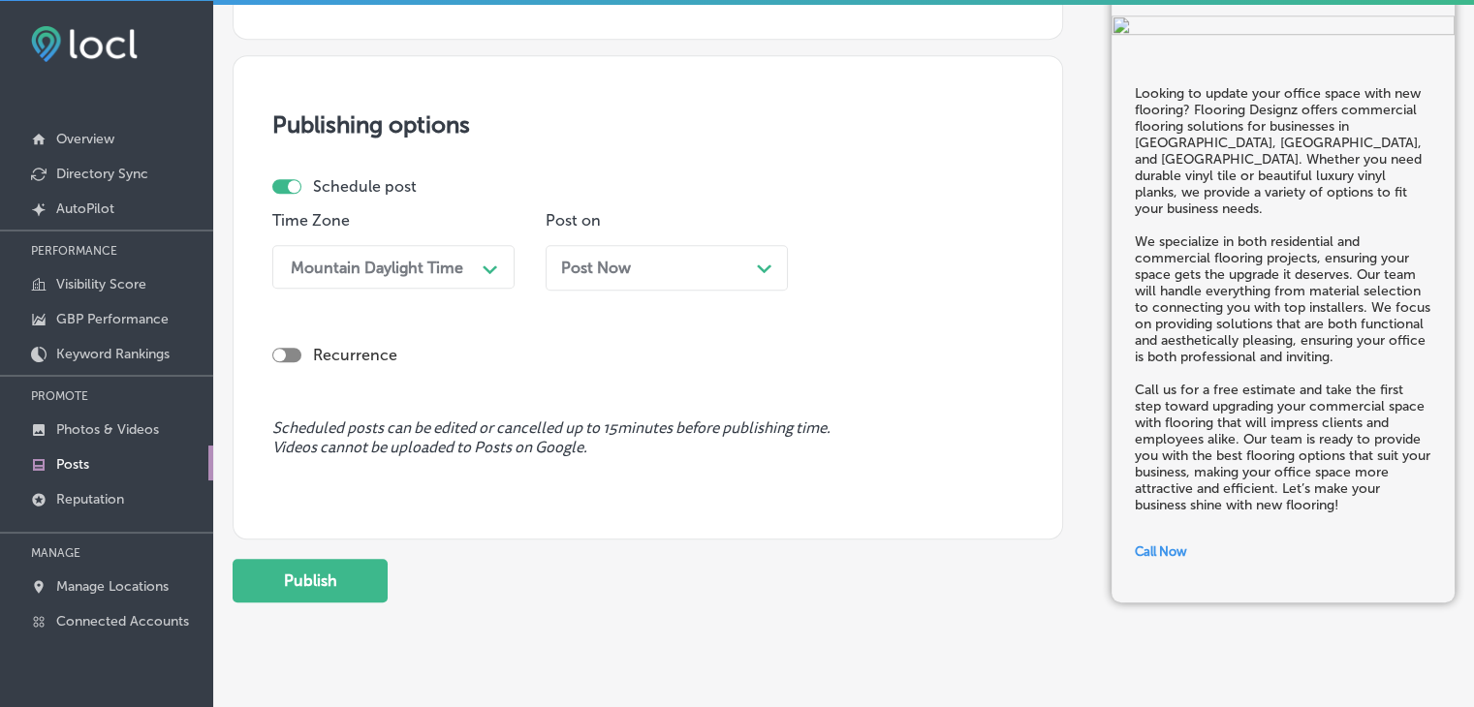
click at [549, 286] on div "Post Now Path Created with Sketch." at bounding box center [667, 268] width 242 height 46
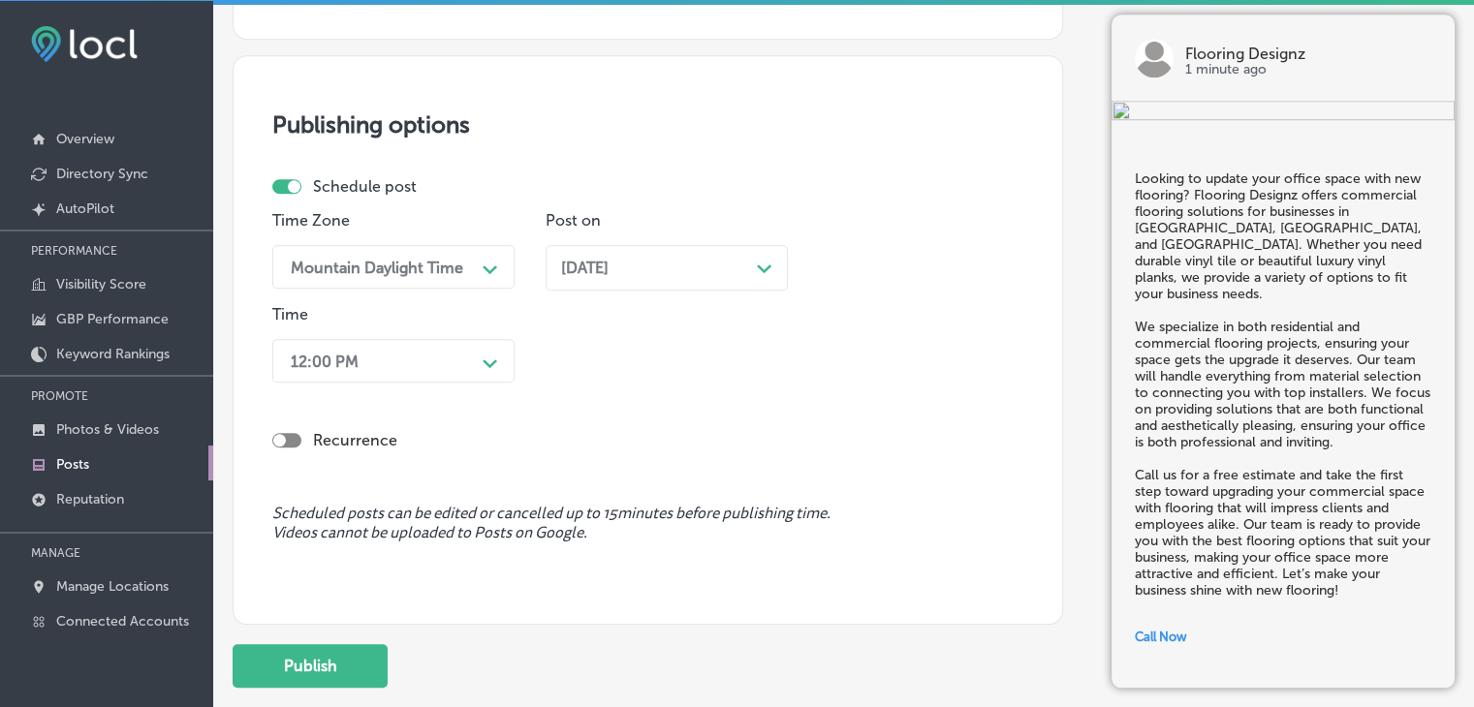
click at [441, 391] on div "Recurrence" at bounding box center [647, 425] width 751 height 69
click at [442, 371] on div "12:00 PM" at bounding box center [378, 361] width 194 height 34
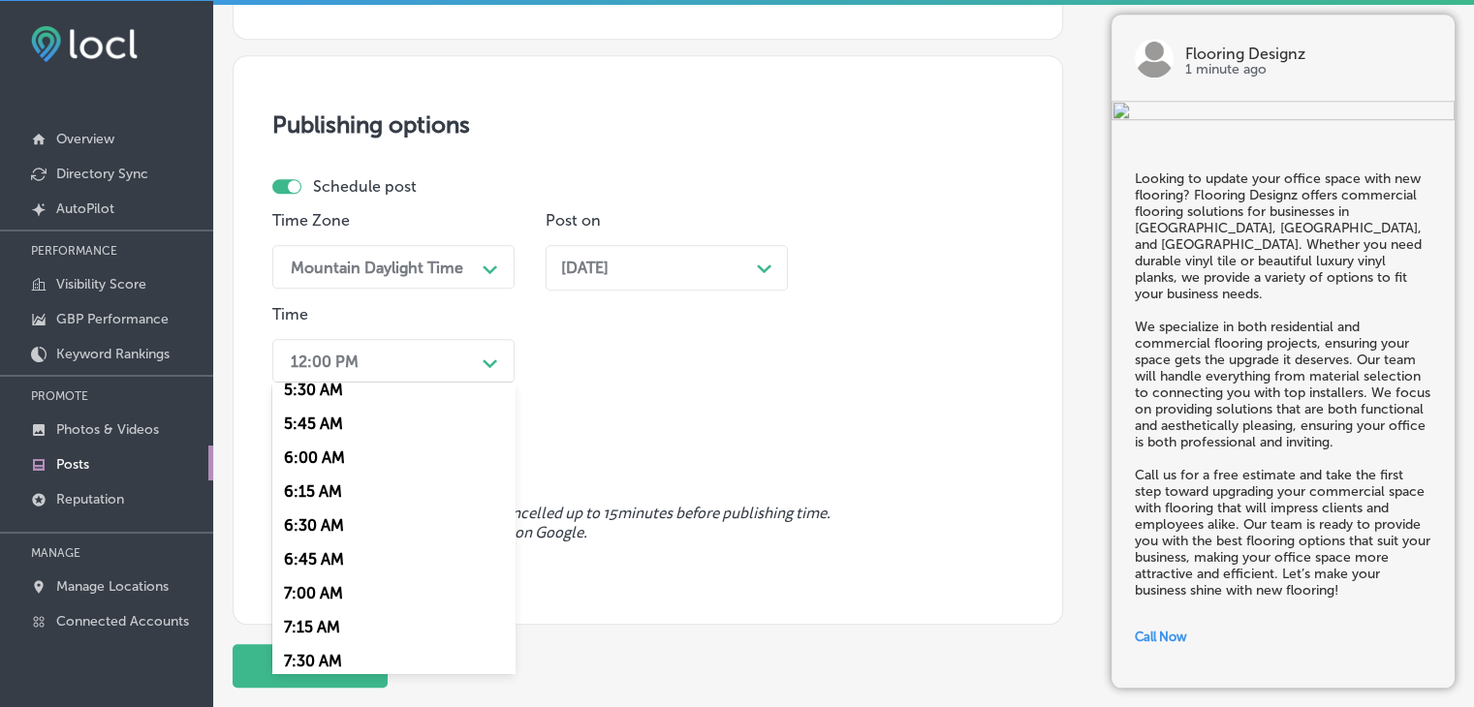
scroll to position [872, 0]
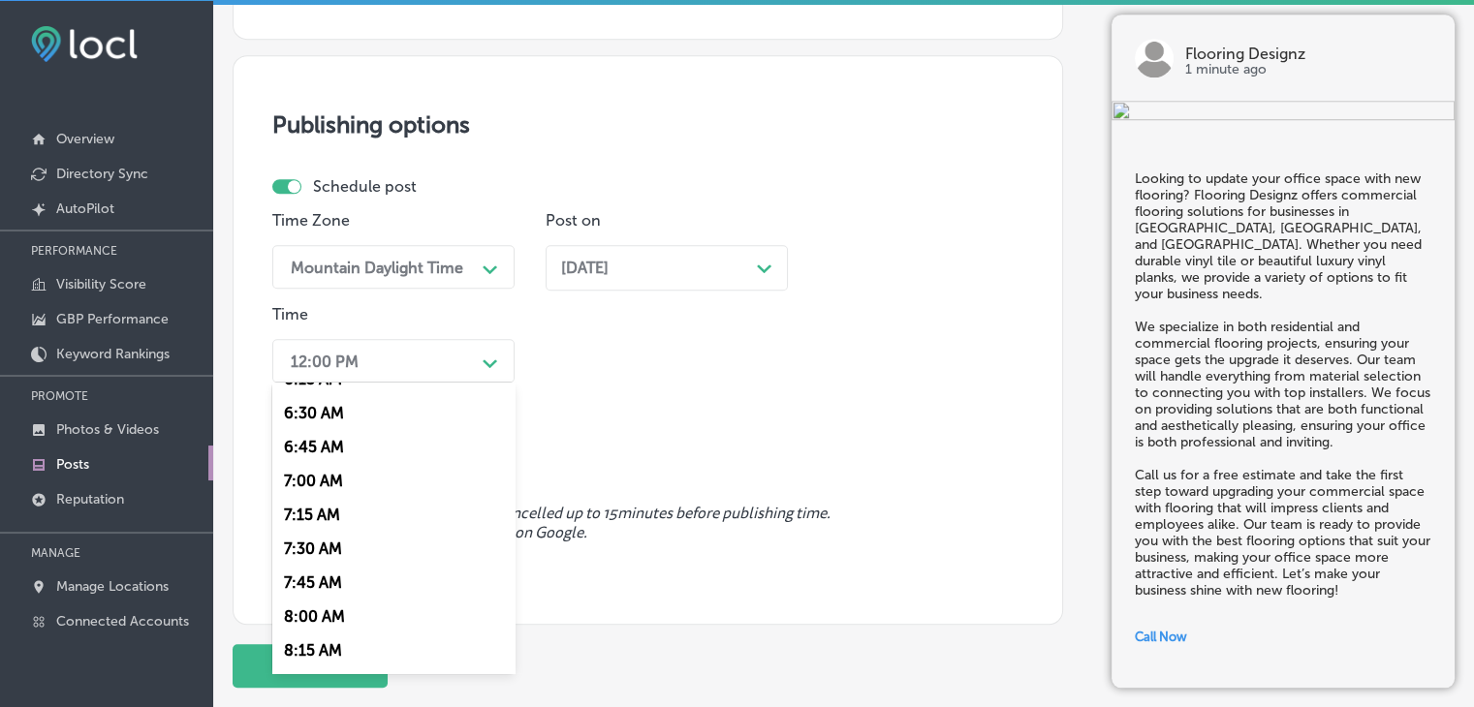
click at [356, 484] on div "7:00 AM" at bounding box center [393, 481] width 242 height 34
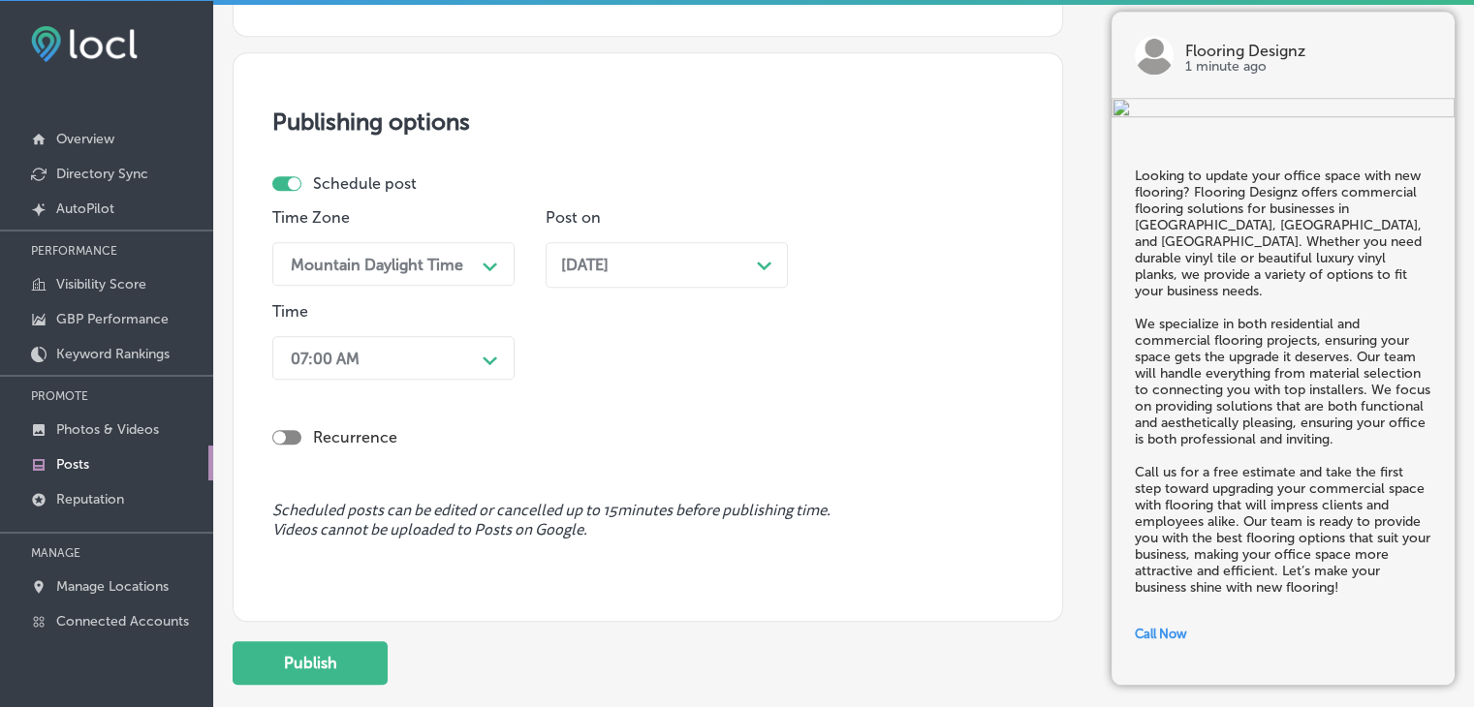
scroll to position [1717, 0]
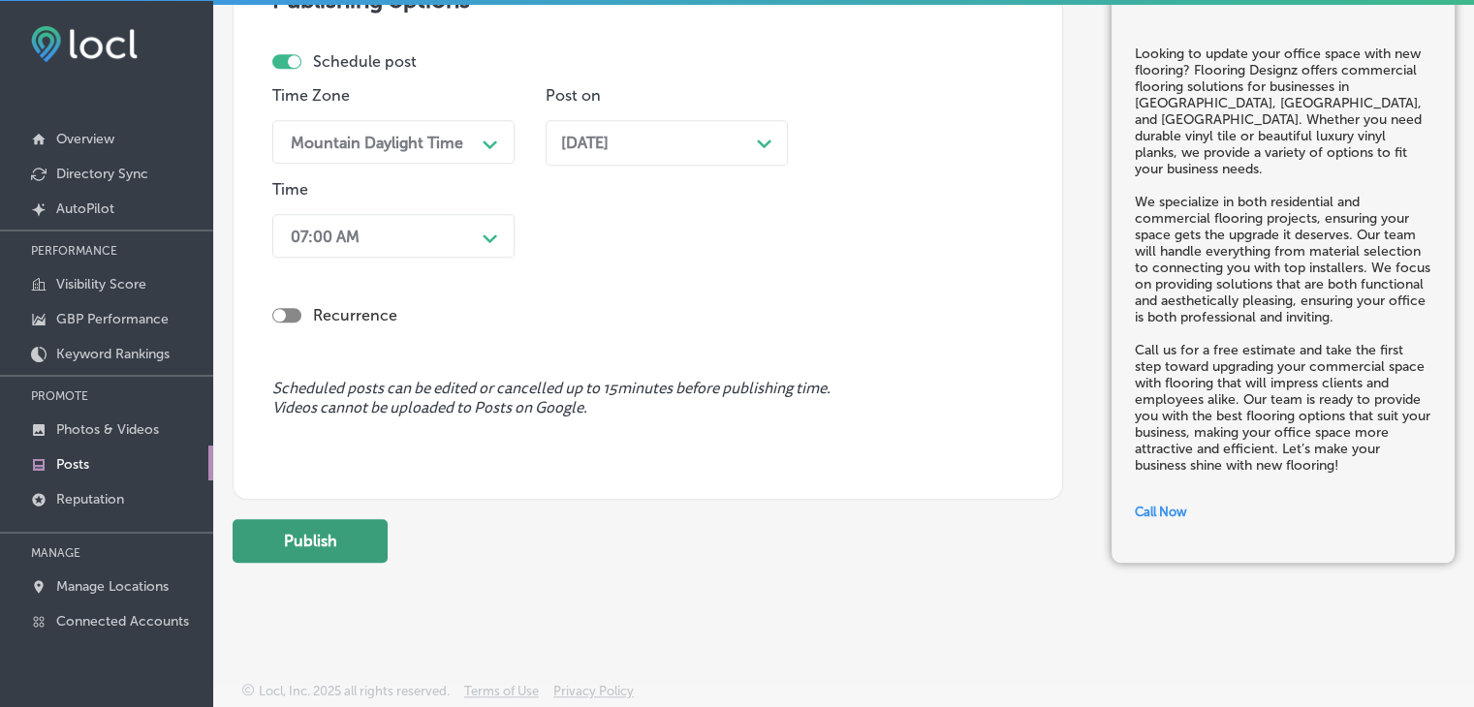
click at [365, 530] on button "Publish" at bounding box center [310, 541] width 155 height 44
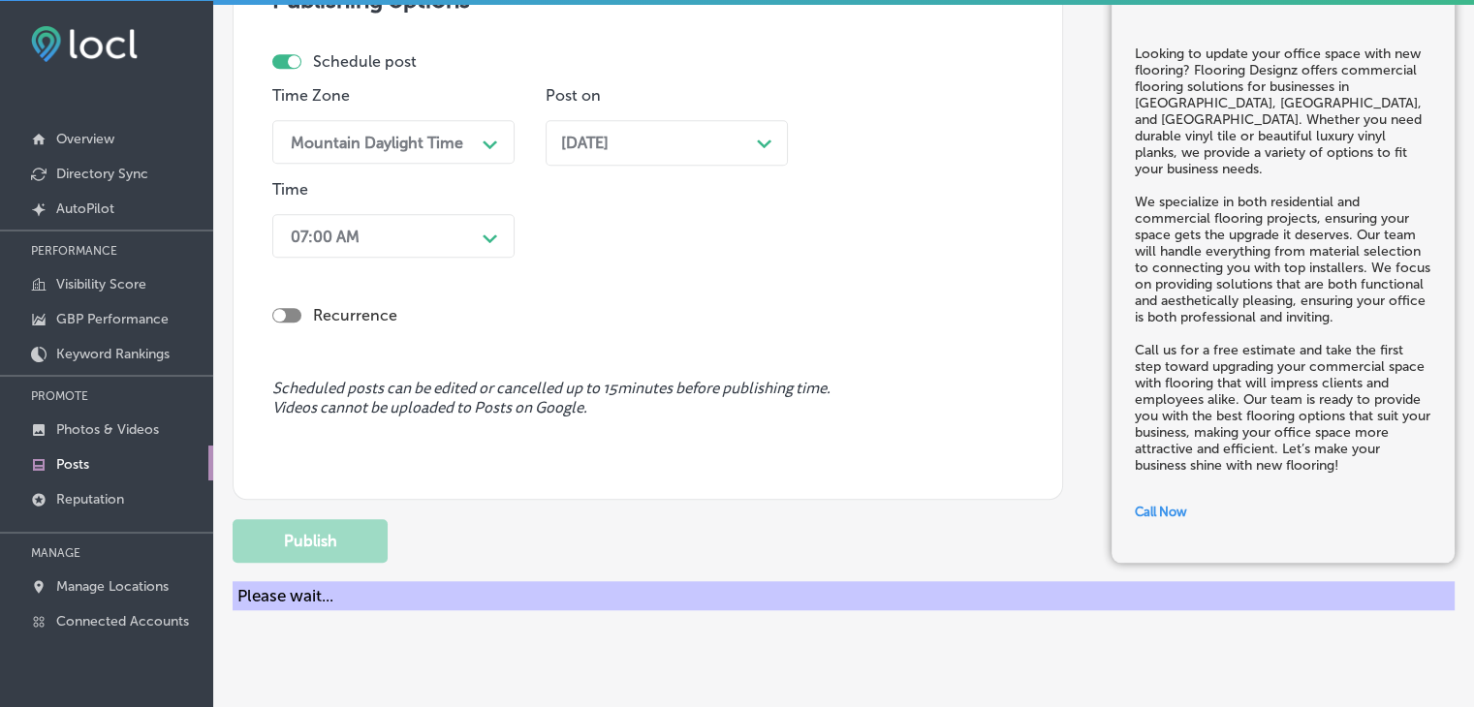
click at [775, 121] on div "[DATE] Path Created with Sketch." at bounding box center [667, 143] width 242 height 46
click at [837, 113] on div "Time Zone Mountain Daylight Time Path Created with Sketch. Post on [DATE] Path …" at bounding box center [639, 175] width 735 height 179
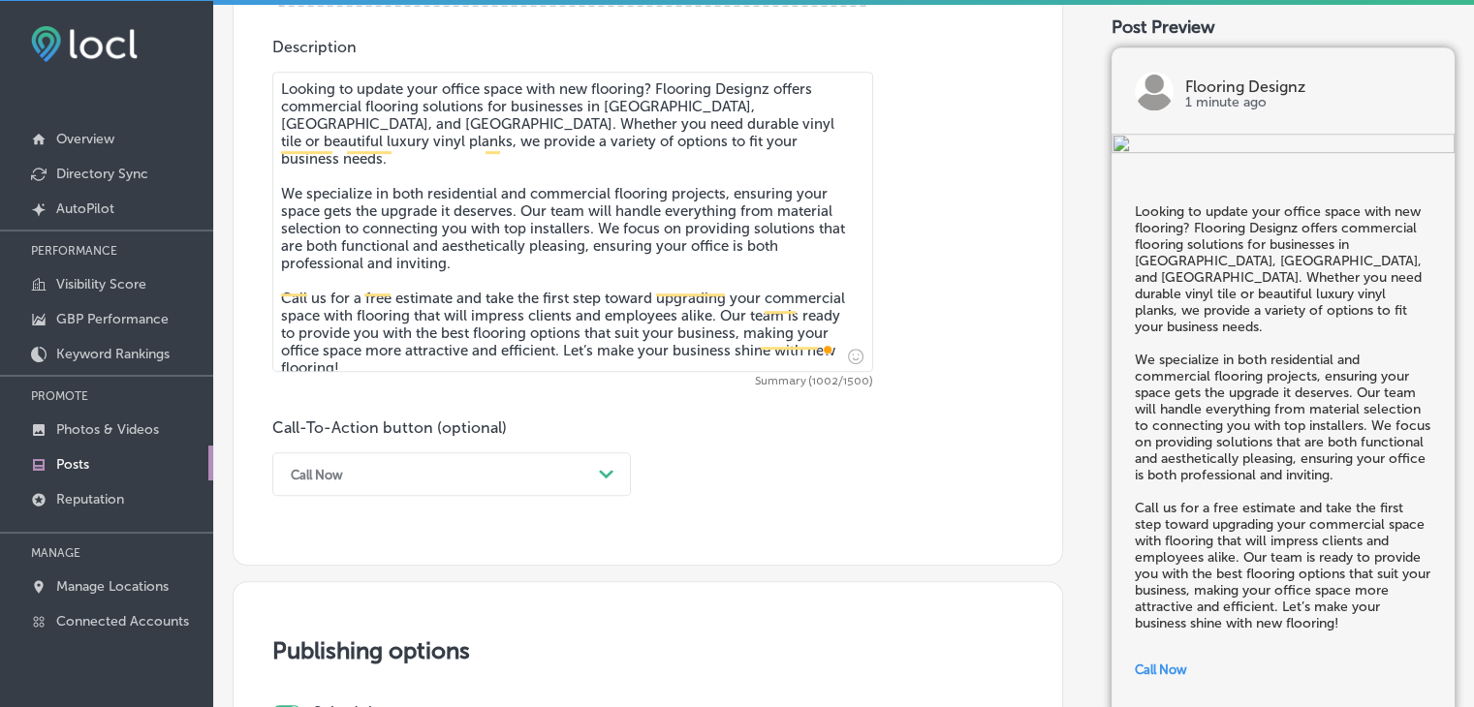
scroll to position [942, 0]
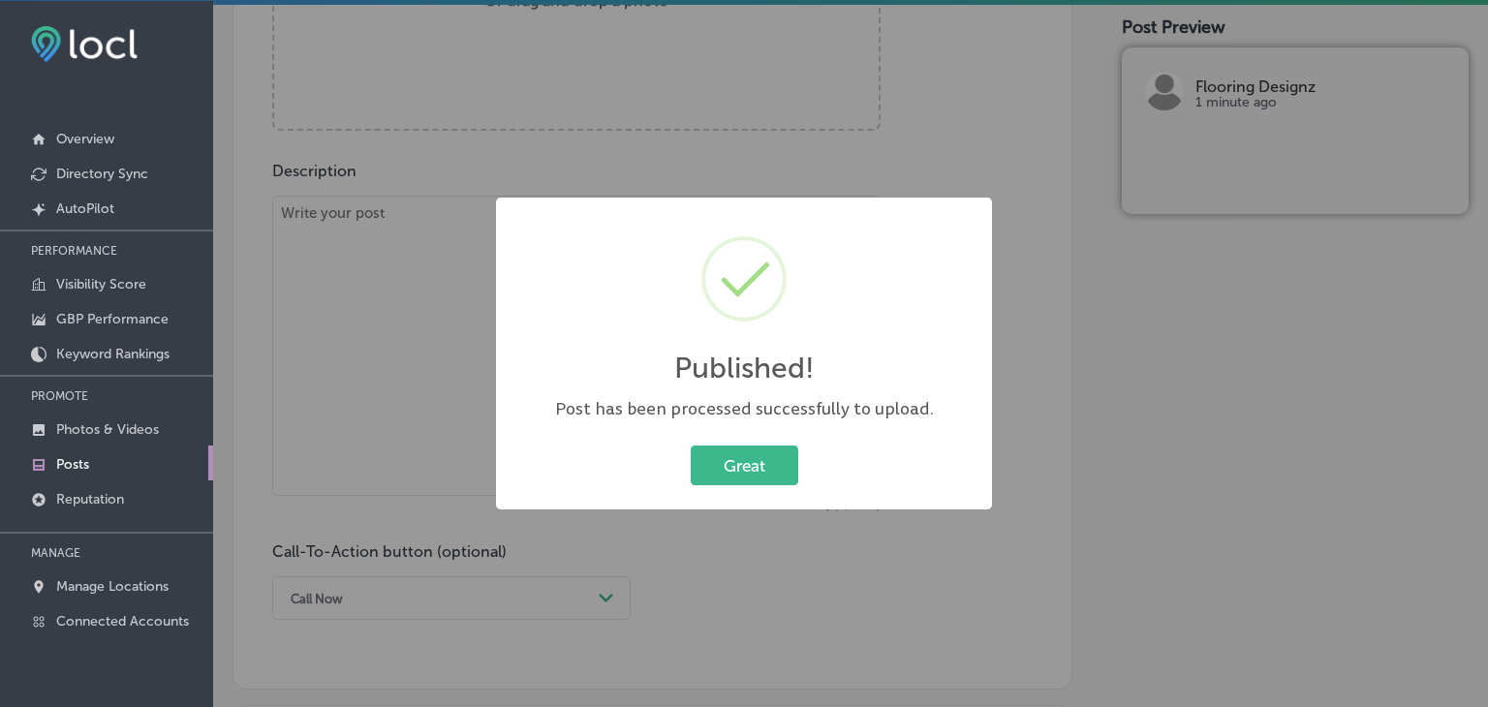
click at [477, 330] on div "Published! × Post has been processed successfully to upload. Great Cancel" at bounding box center [744, 353] width 1488 height 707
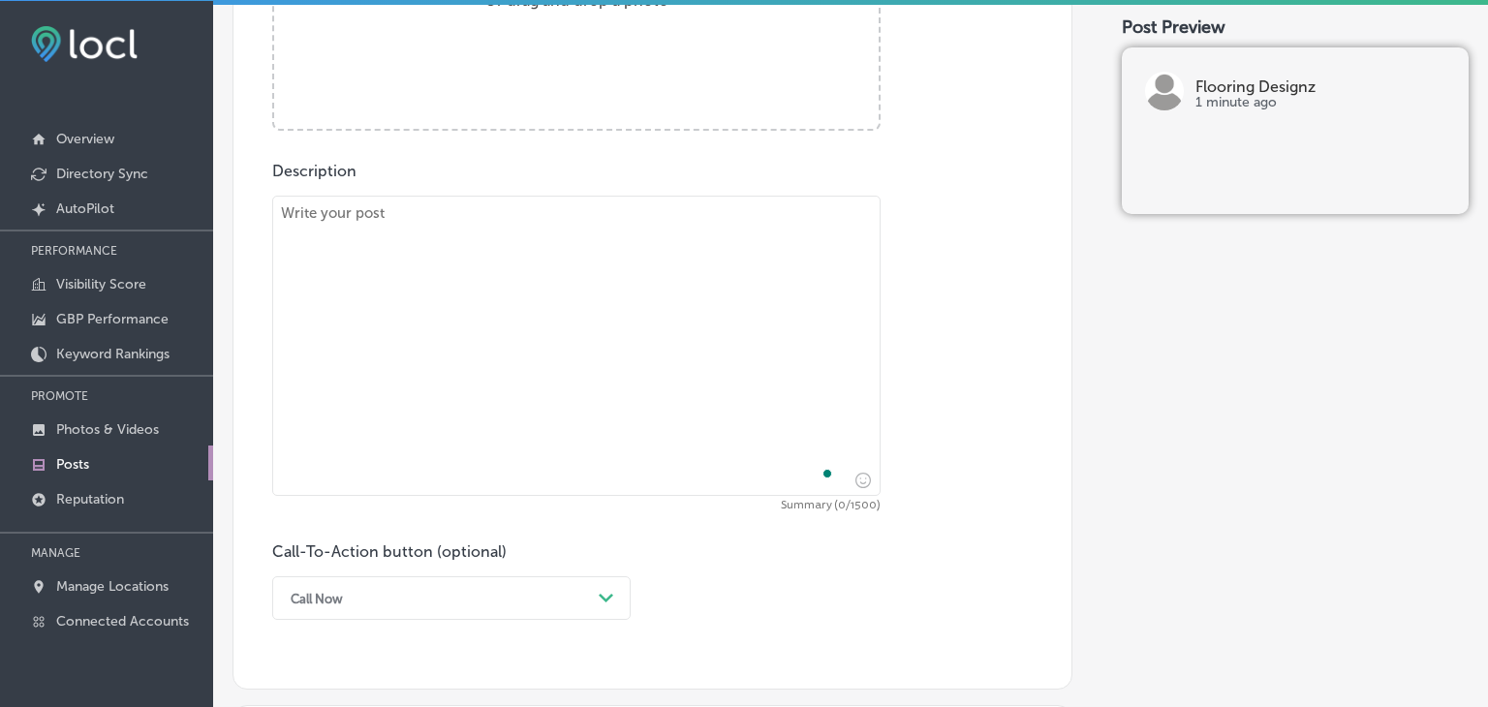
click at [426, 311] on textarea "To enrich screen reader interactions, please activate Accessibility in Grammarl…" at bounding box center [576, 346] width 609 height 300
paste textarea "Flooring Designz in [GEOGRAPHIC_DATA], [GEOGRAPHIC_DATA] is your go-to flooring…"
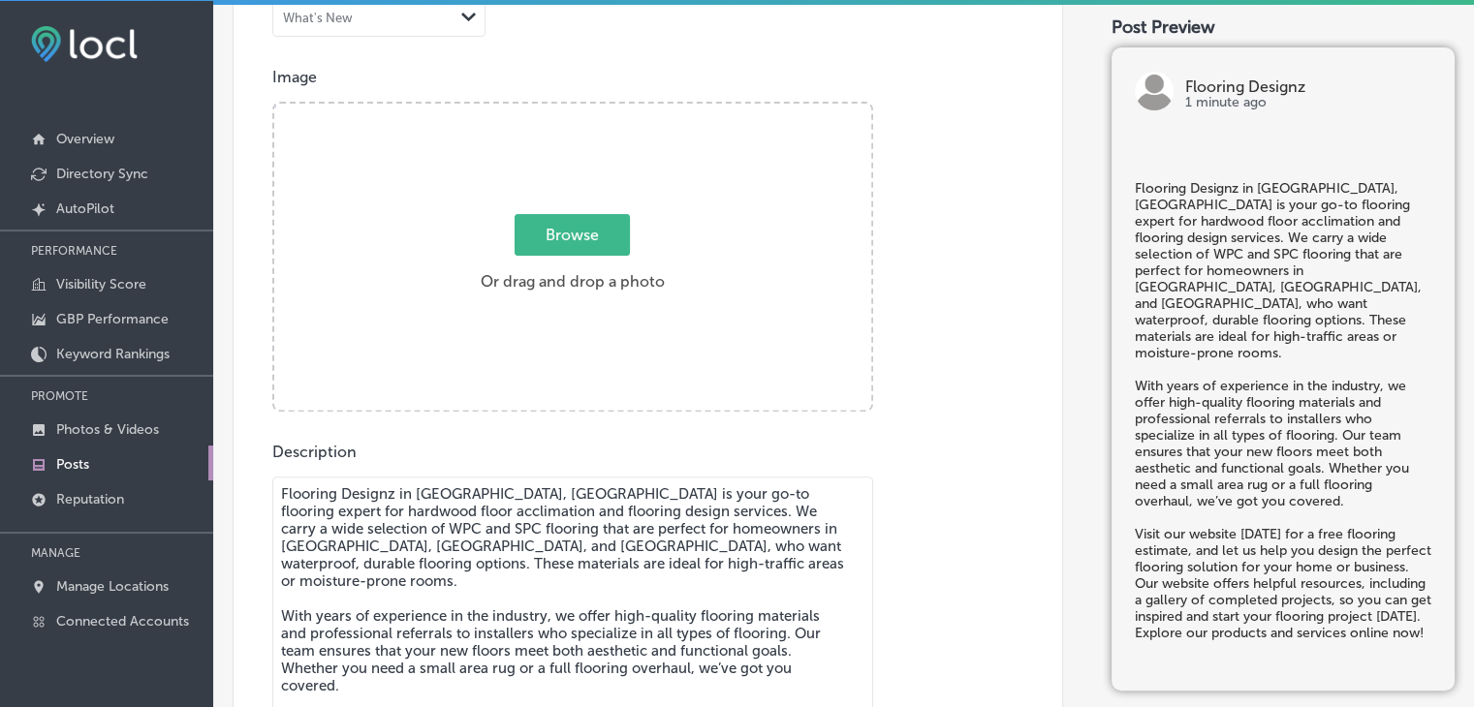
type textarea "Flooring Designz in [GEOGRAPHIC_DATA], [GEOGRAPHIC_DATA] is your go-to flooring…"
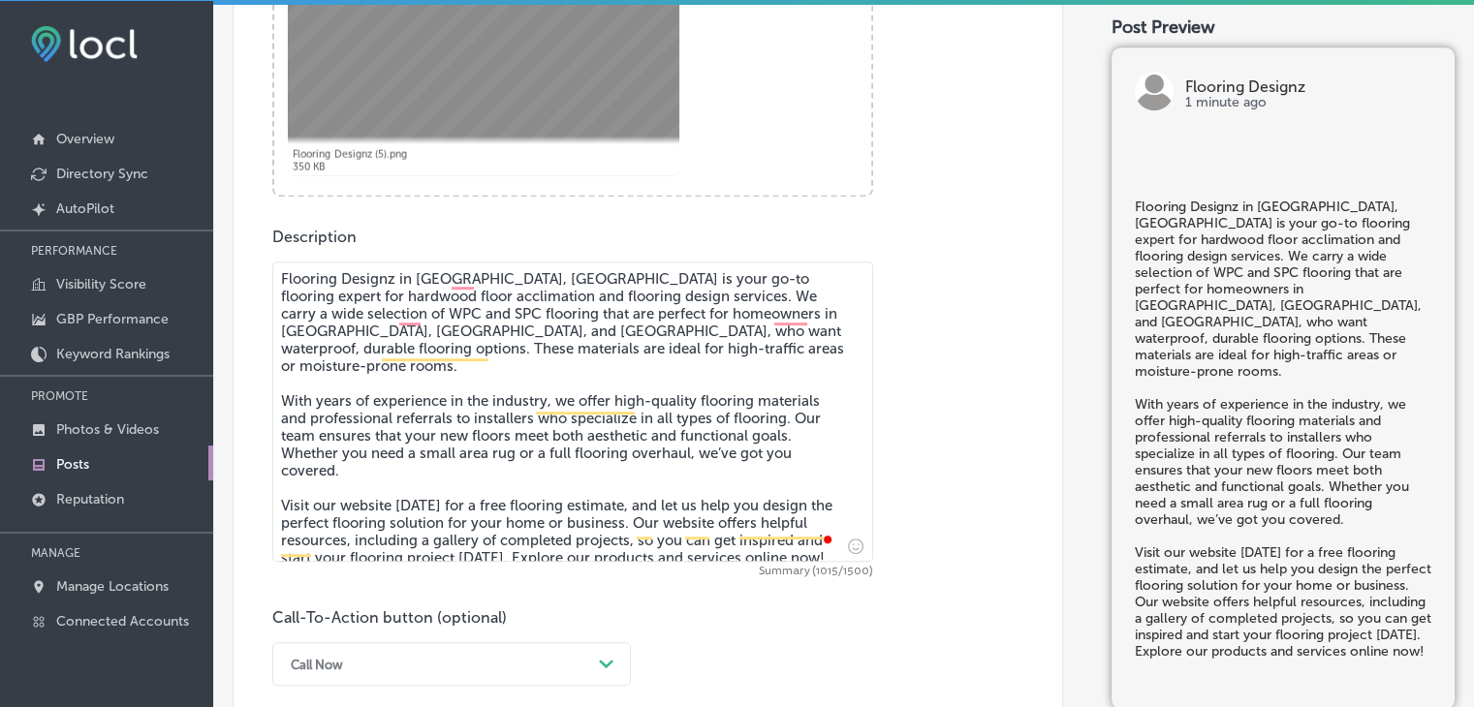
scroll to position [1136, 0]
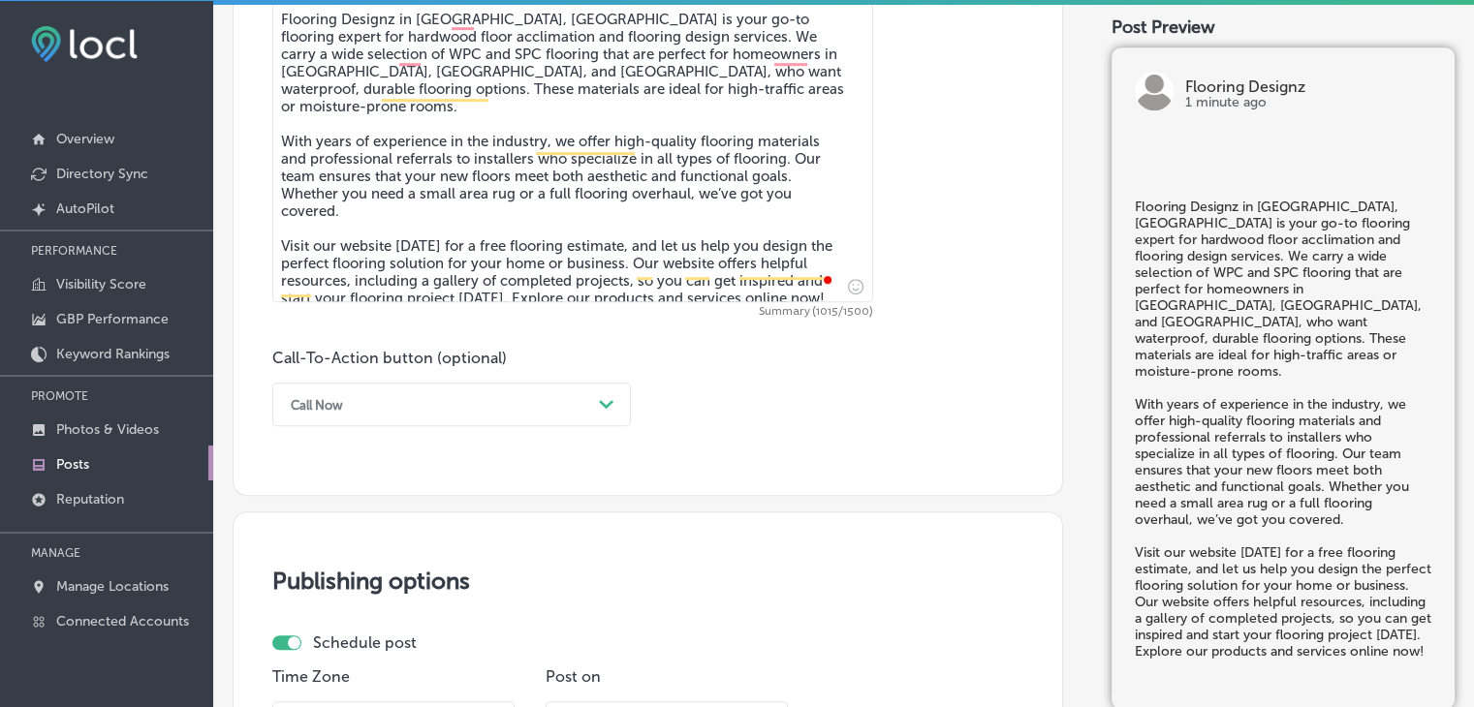
click at [368, 416] on div "Call Now" at bounding box center [436, 405] width 310 height 30
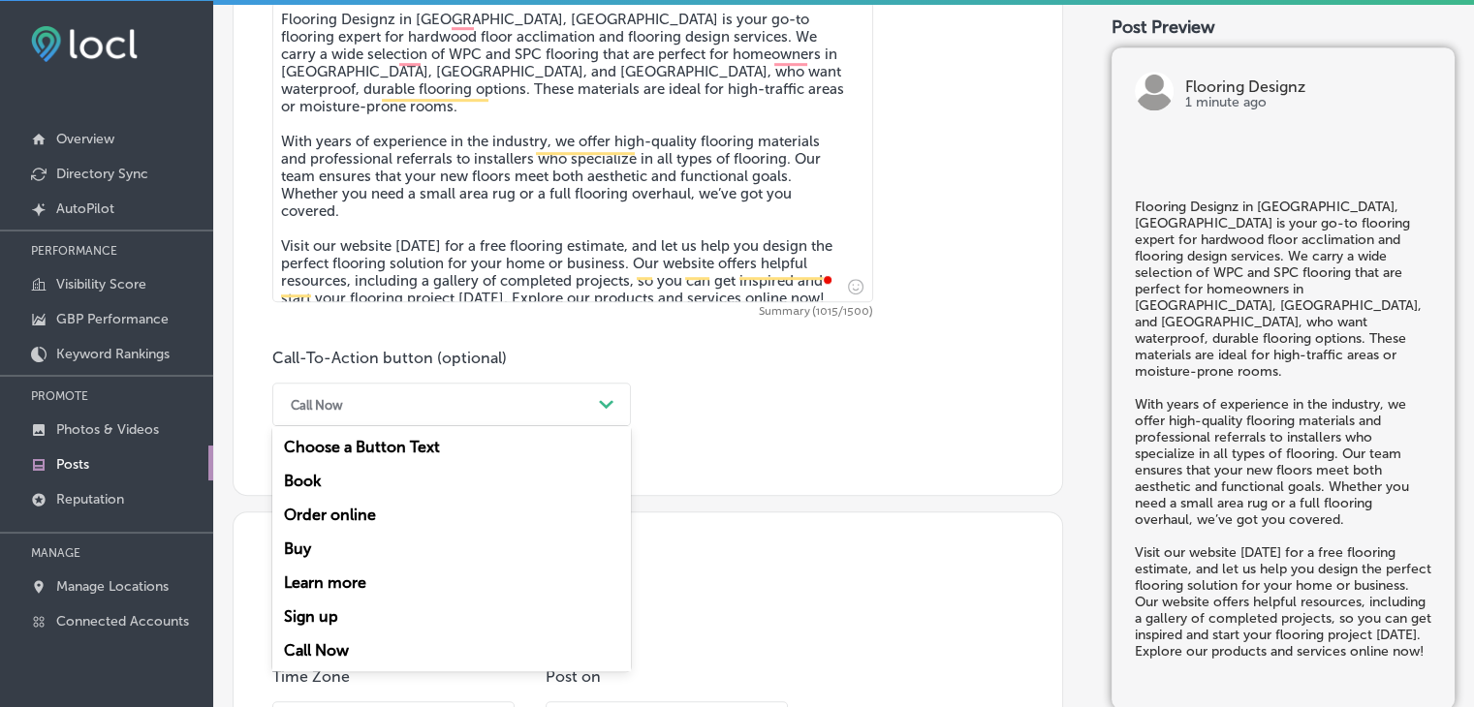
click at [338, 575] on div "Learn more" at bounding box center [451, 583] width 359 height 34
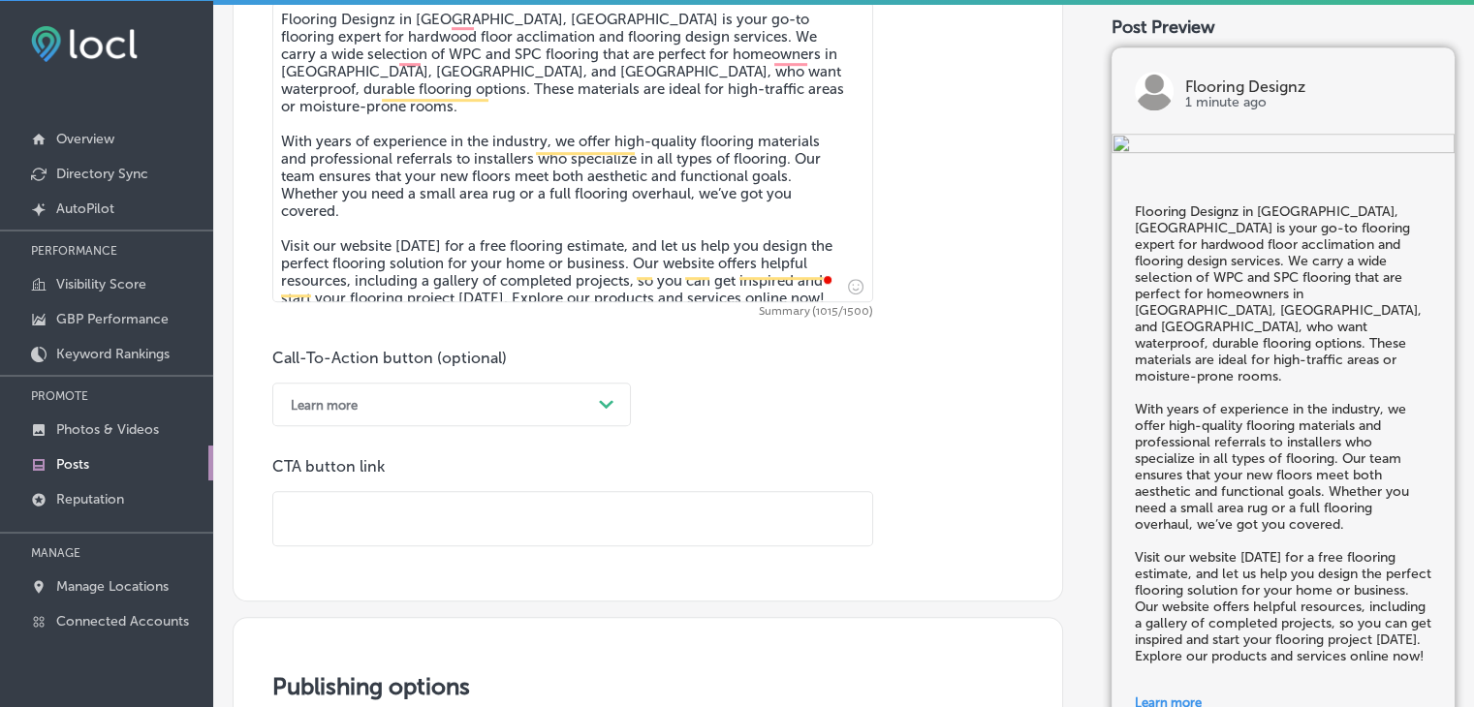
click at [469, 480] on div "CTA button link" at bounding box center [572, 501] width 601 height 89
click at [481, 521] on input "text" at bounding box center [572, 518] width 599 height 53
paste input "[URL][DOMAIN_NAME]"
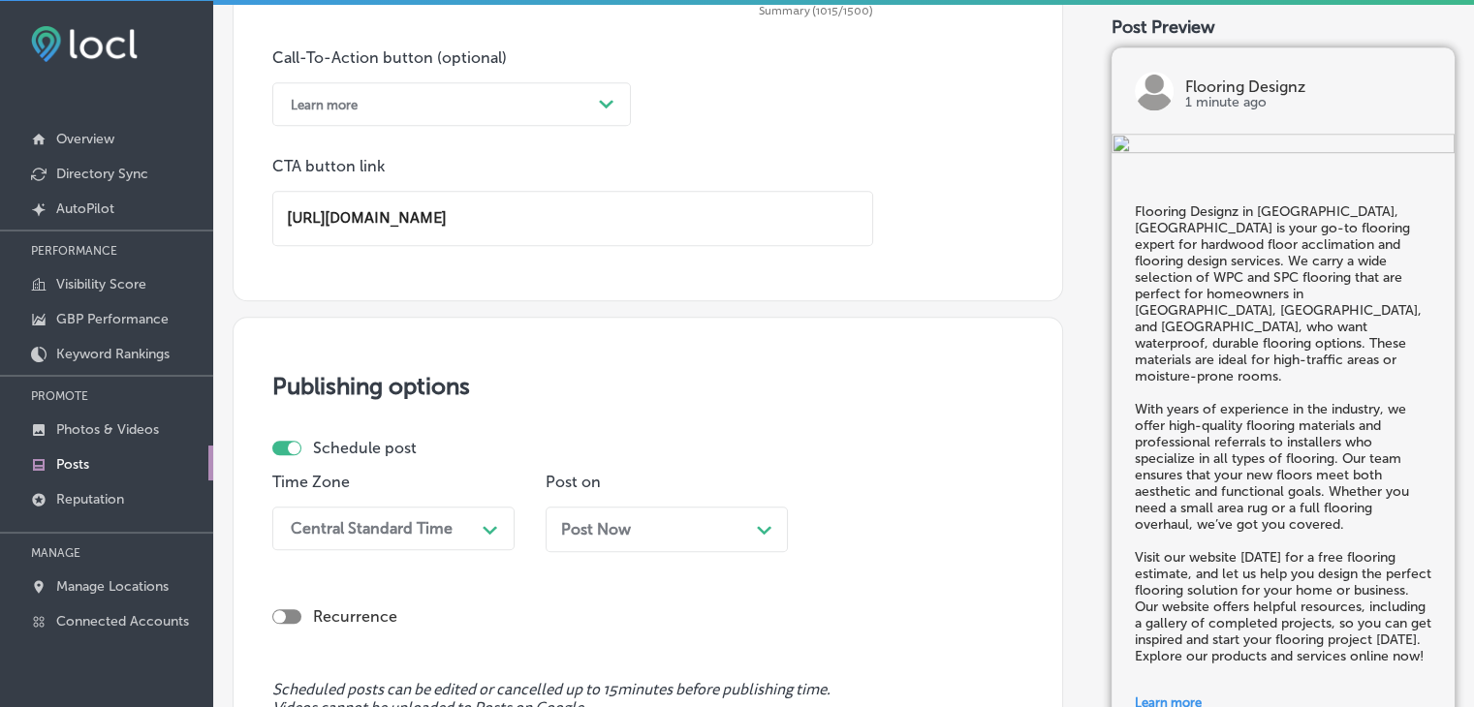
scroll to position [1717, 0]
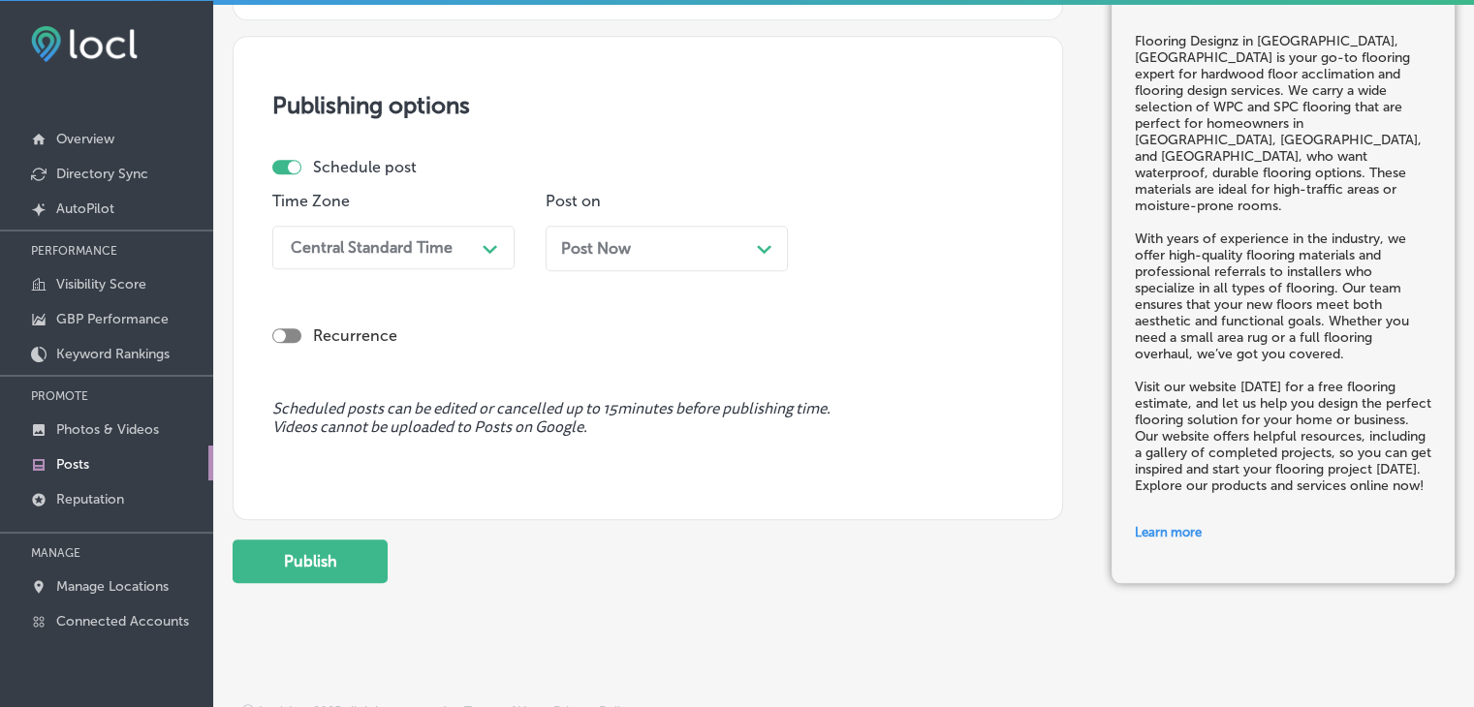
type input "[URL][DOMAIN_NAME]"
click at [674, 241] on div "Post Now Path Created with Sketch." at bounding box center [666, 248] width 211 height 18
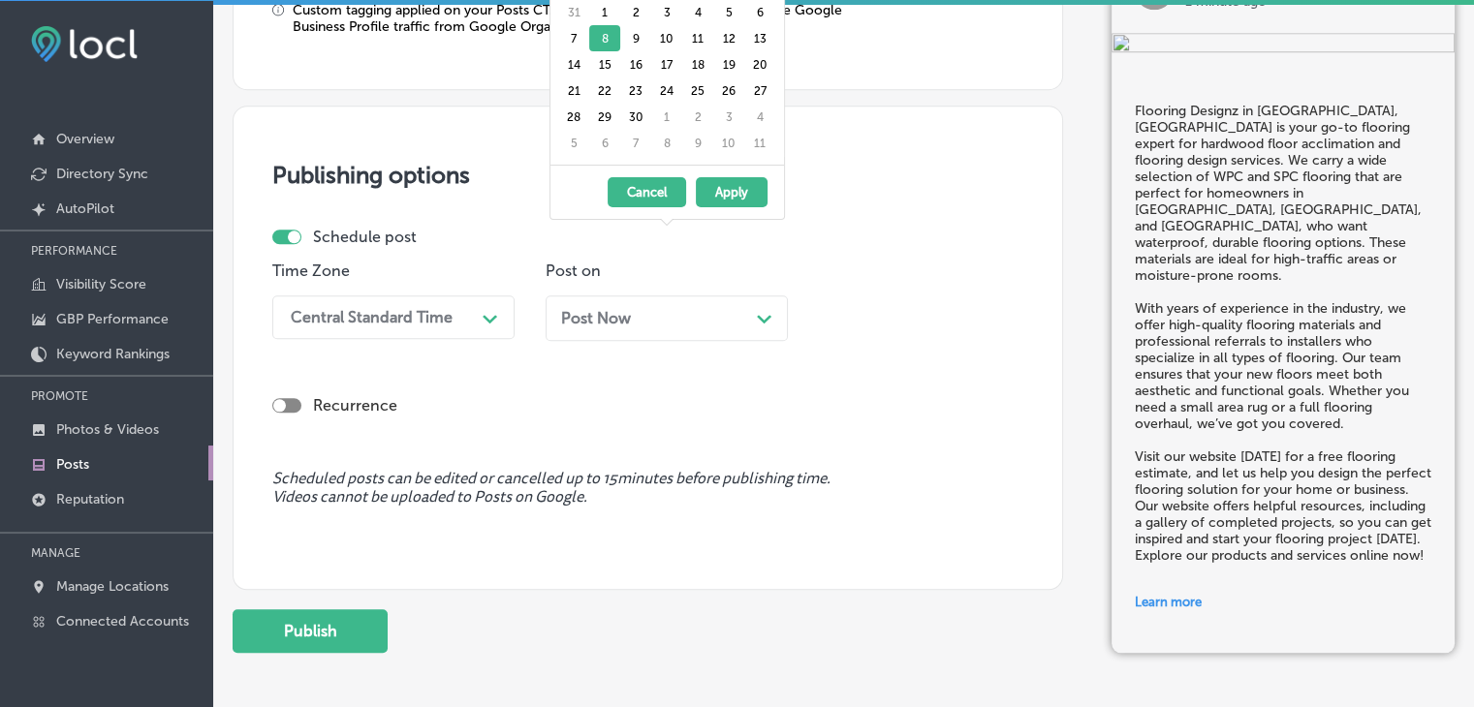
click at [475, 315] on div "Path Created with Sketch." at bounding box center [490, 316] width 31 height 31
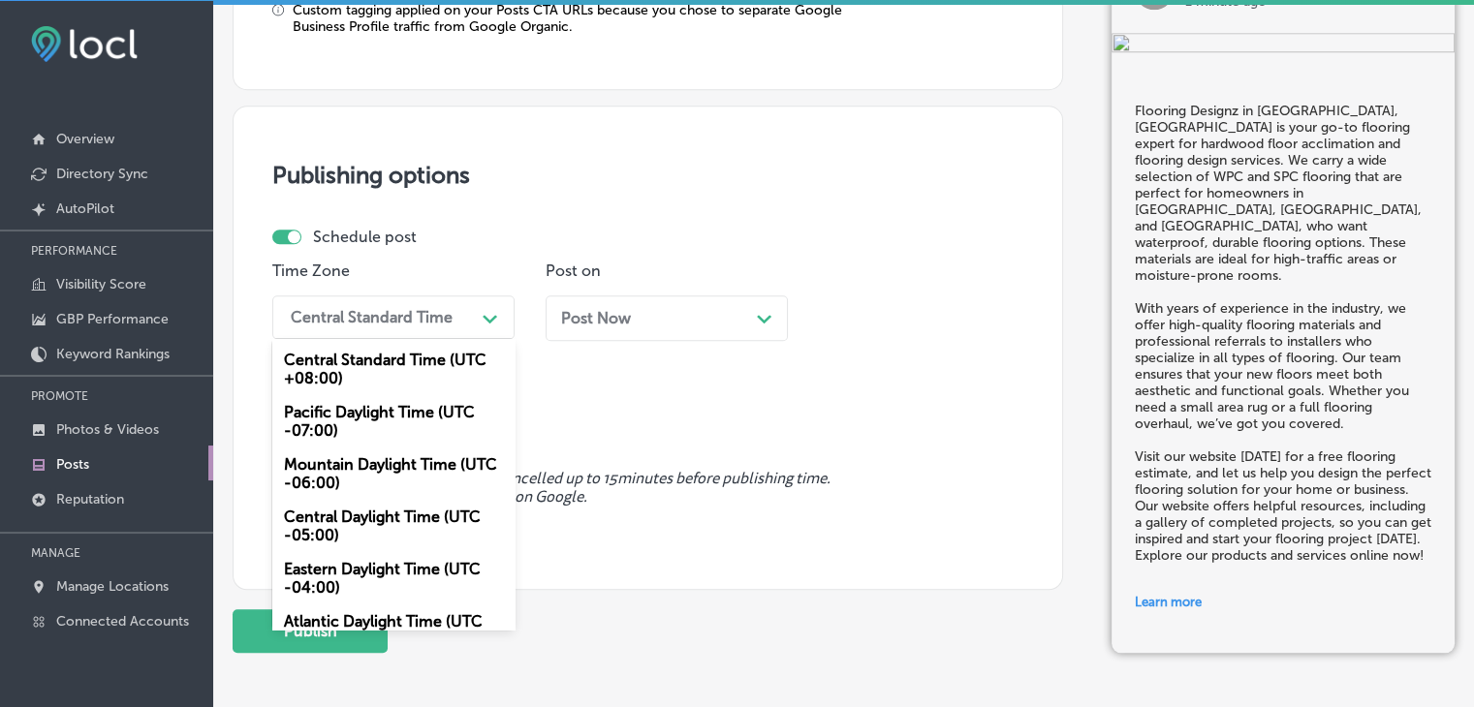
click at [375, 462] on div "Mountain Daylight Time (UTC -06:00)" at bounding box center [393, 474] width 242 height 52
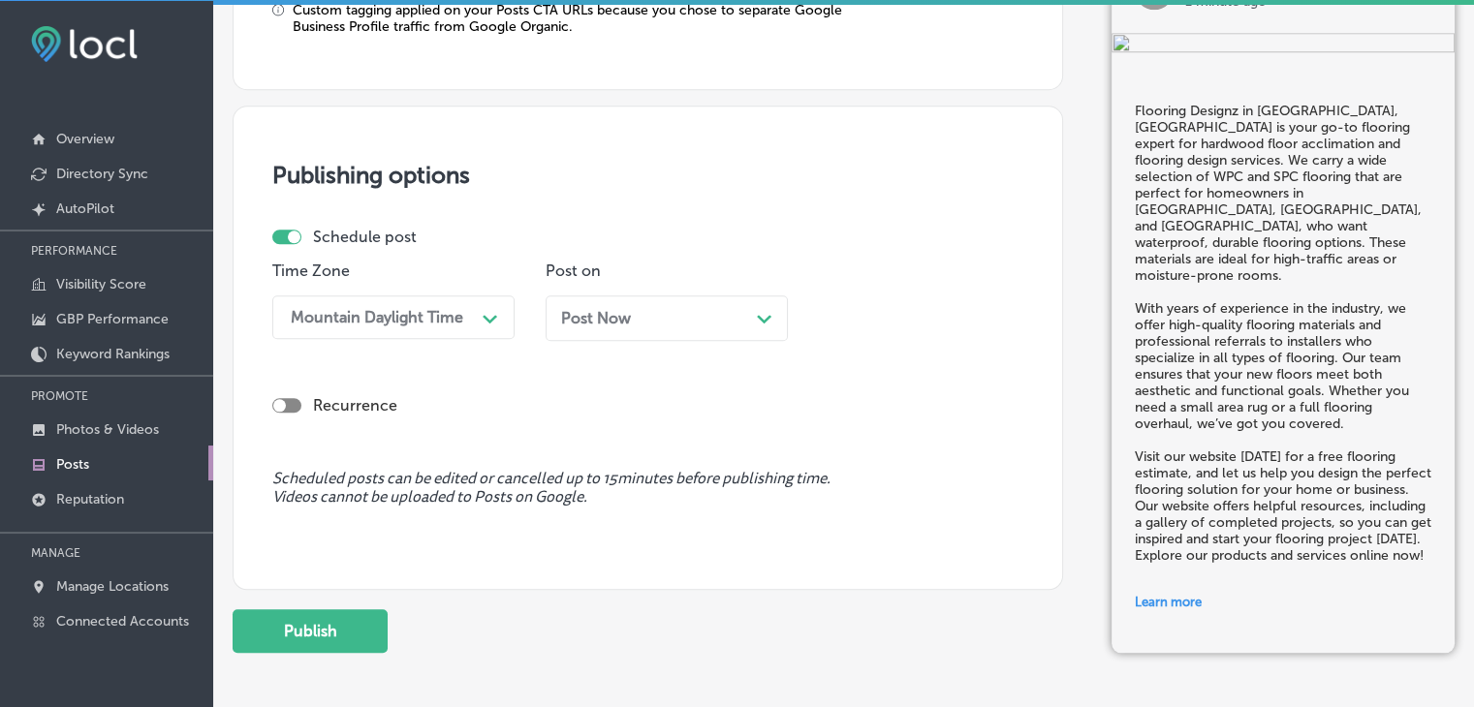
drag, startPoint x: 519, startPoint y: 346, endPoint x: 560, endPoint y: 330, distance: 43.6
click at [520, 347] on div "Time Zone Mountain Daylight Time Path Created with Sketch. Post on Post Now Pat…" at bounding box center [639, 309] width 735 height 94
click at [562, 329] on div "Post Now Path Created with Sketch." at bounding box center [667, 319] width 242 height 46
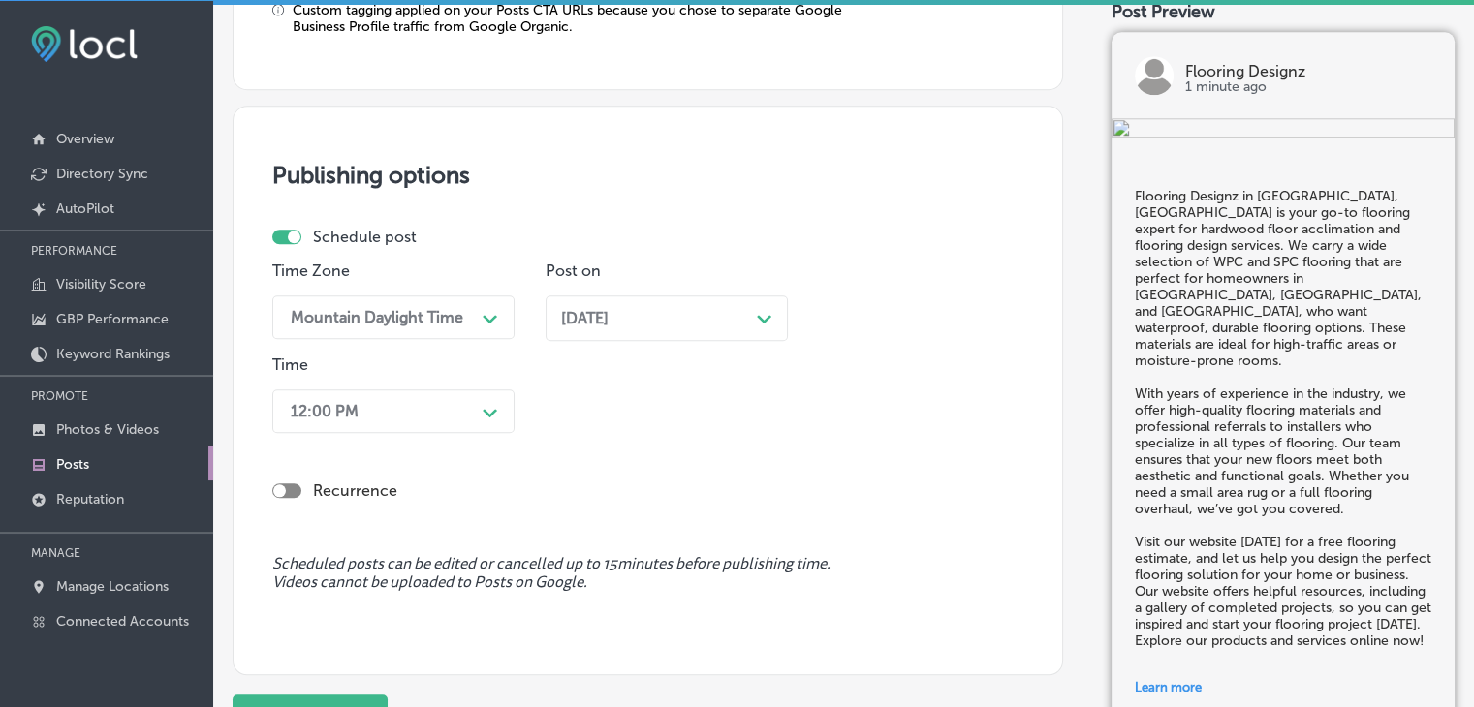
drag, startPoint x: 433, startPoint y: 381, endPoint x: 429, endPoint y: 409, distance: 28.4
click at [431, 389] on div "Time 12:00 PM Path Created with Sketch." at bounding box center [393, 398] width 242 height 85
click at [429, 409] on div "12:00 PM Path Created with Sketch." at bounding box center [393, 412] width 242 height 44
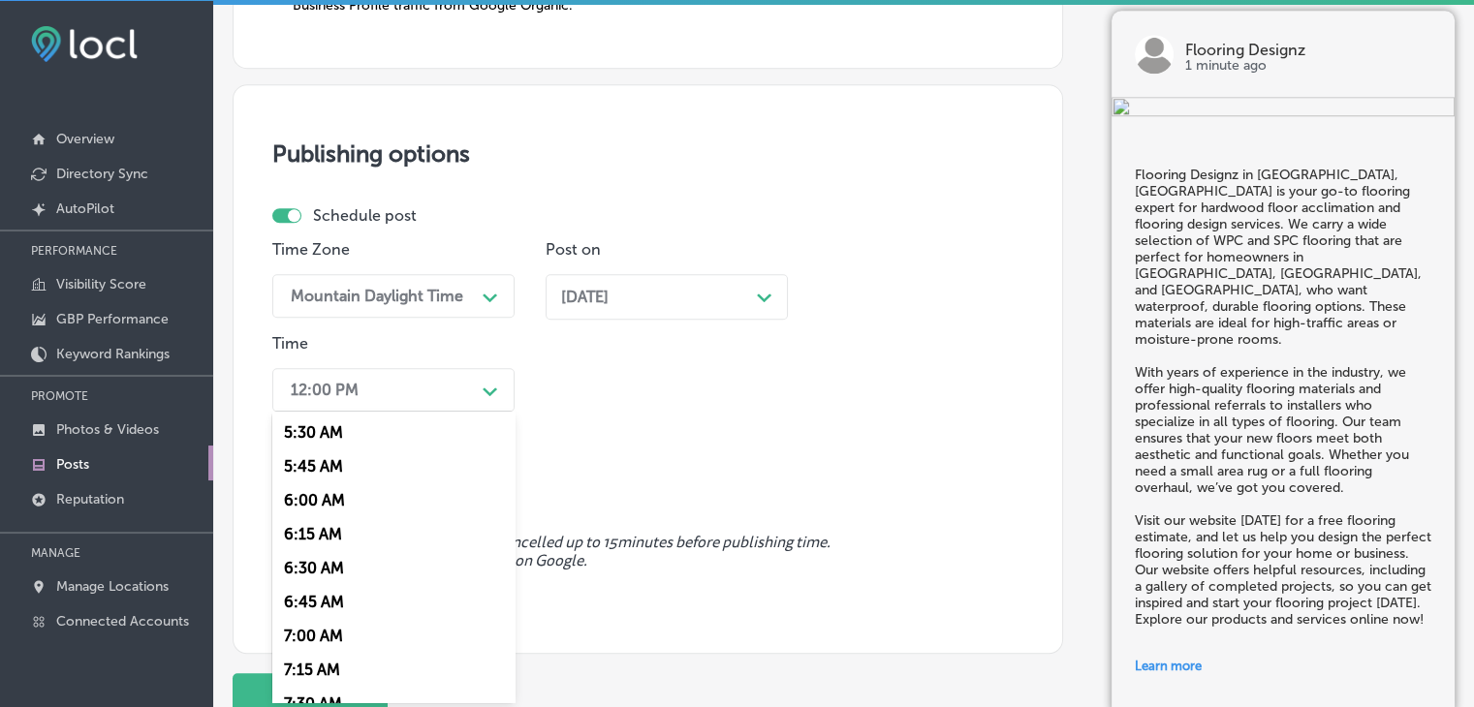
scroll to position [776, 0]
click at [319, 610] on div "7:00 AM" at bounding box center [393, 606] width 242 height 34
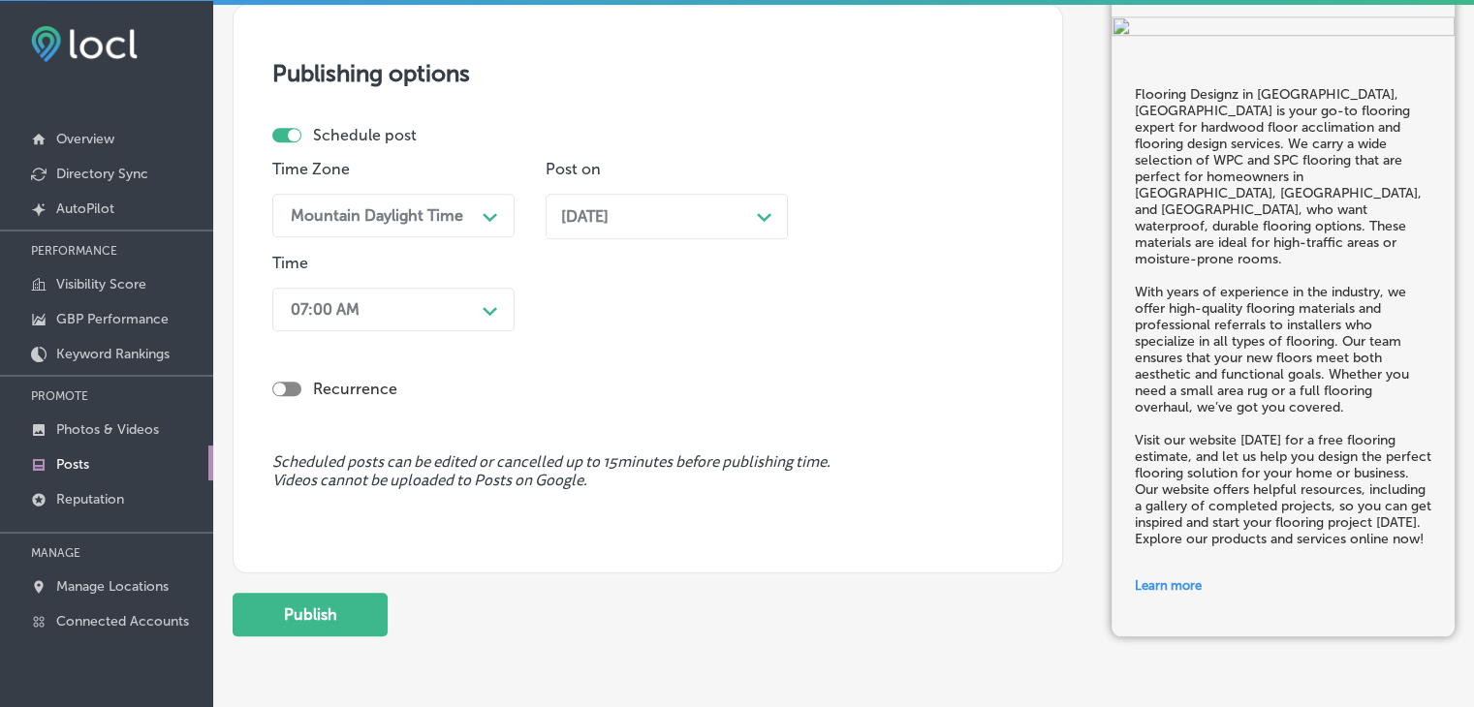
scroll to position [1891, 0]
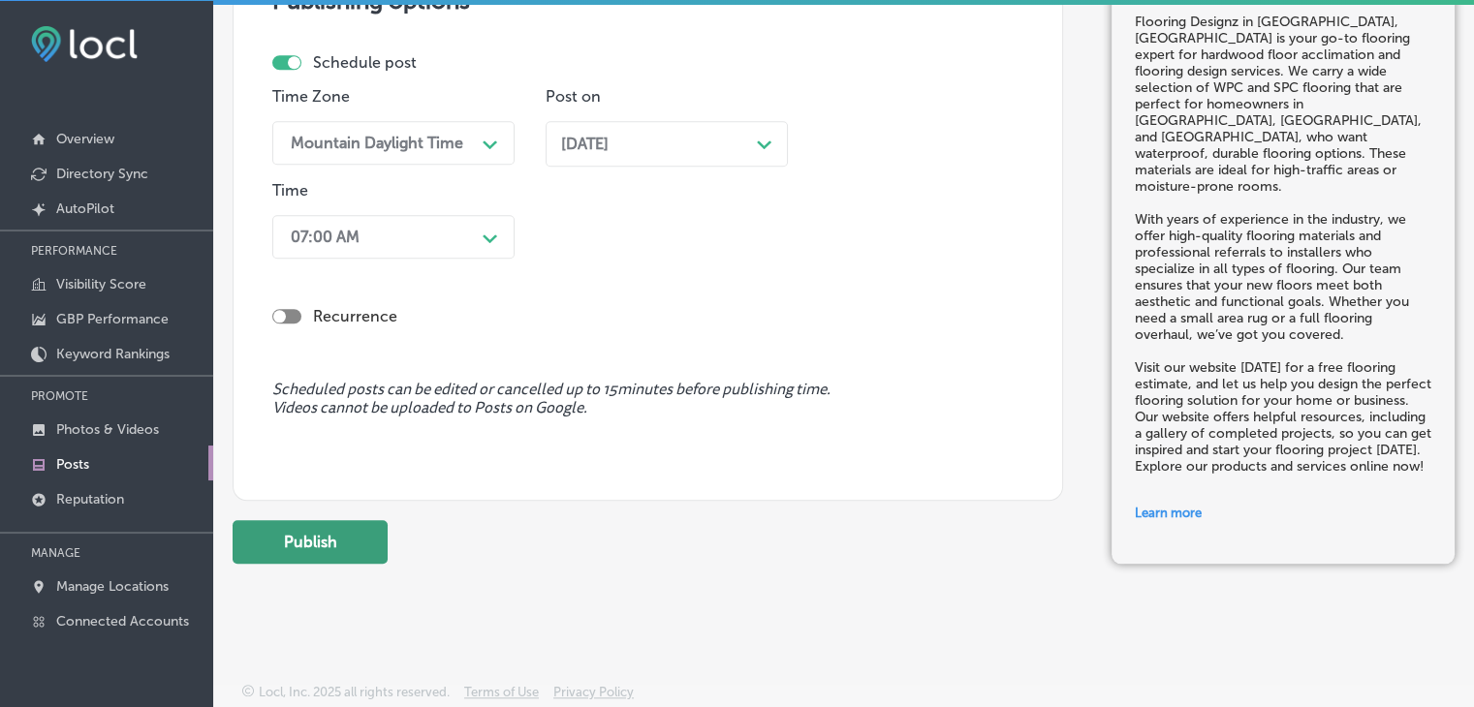
click at [384, 524] on button "Publish" at bounding box center [310, 542] width 155 height 44
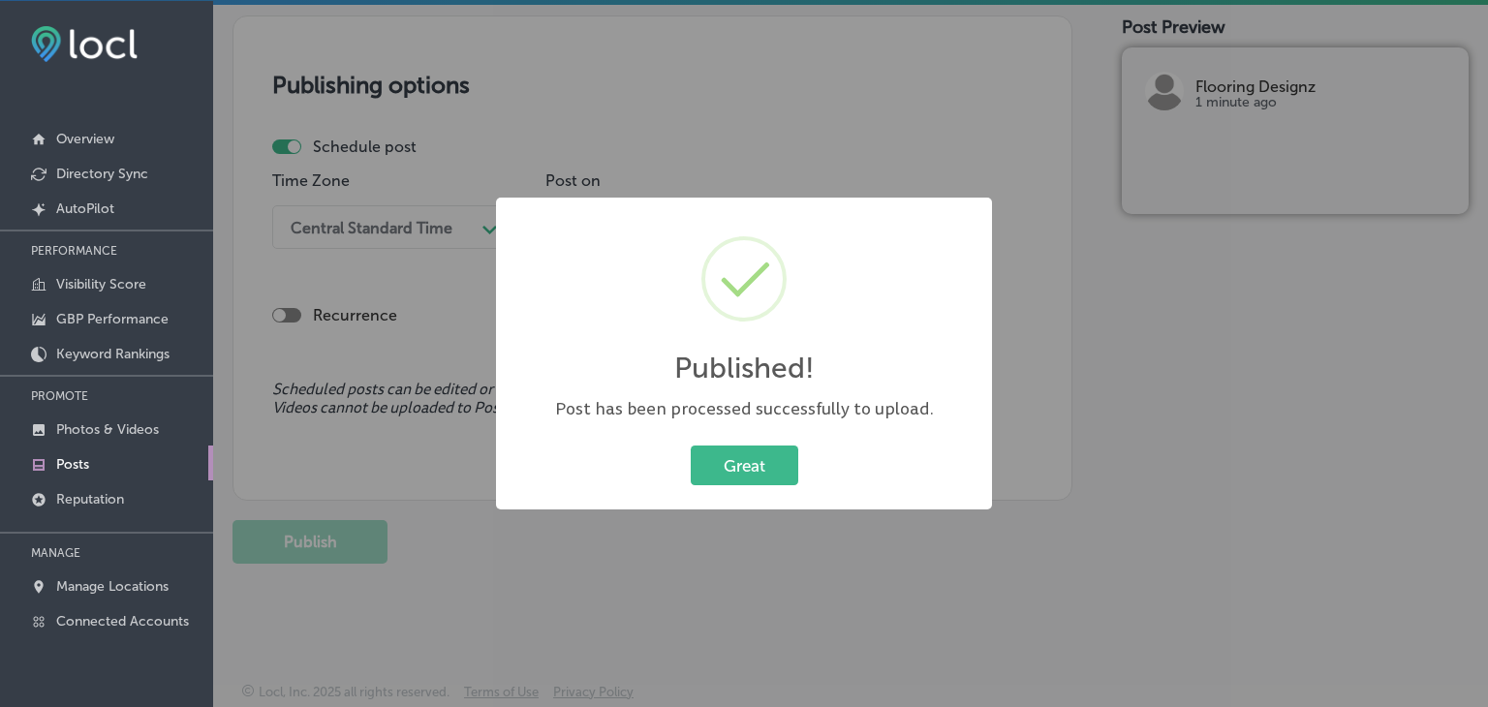
click at [703, 78] on div "Published! × Post has been processed successfully to upload. Great Cancel" at bounding box center [744, 353] width 1488 height 707
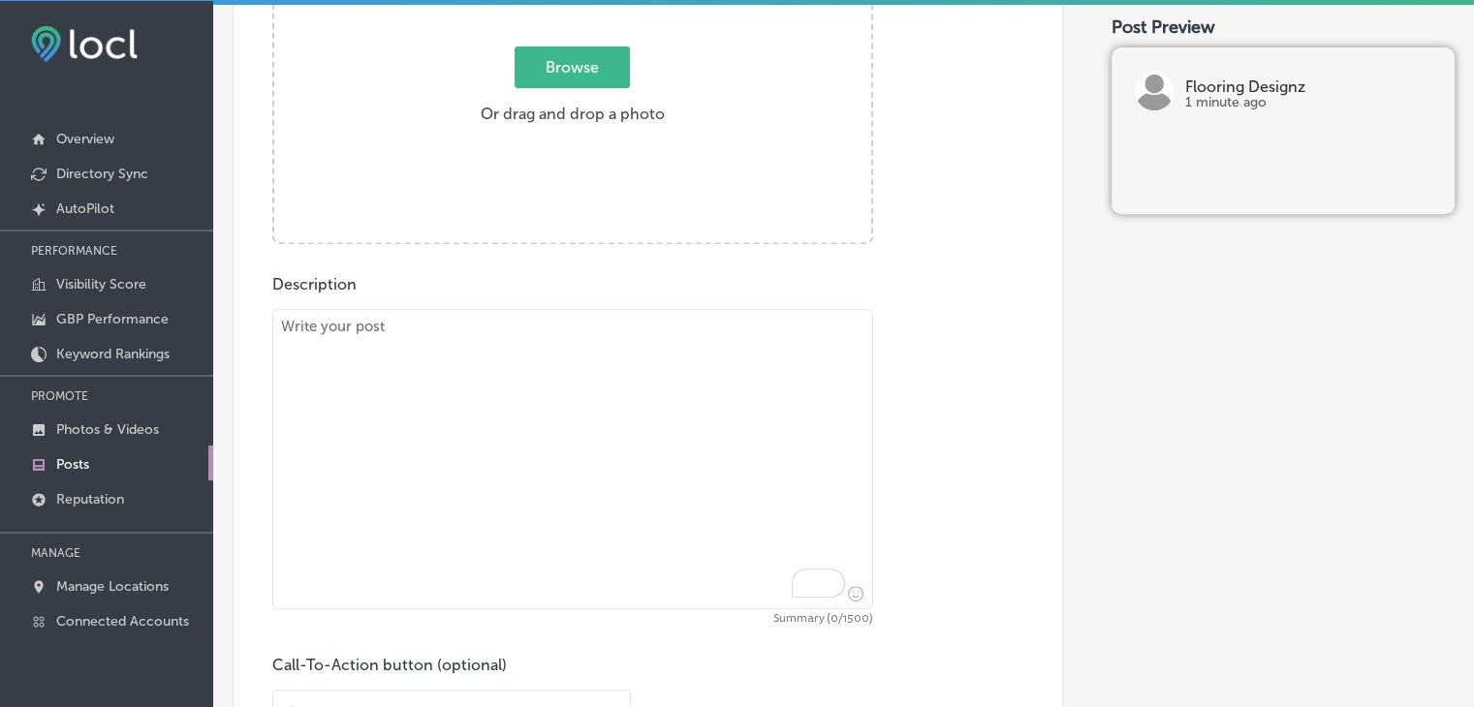
scroll to position [760, 0]
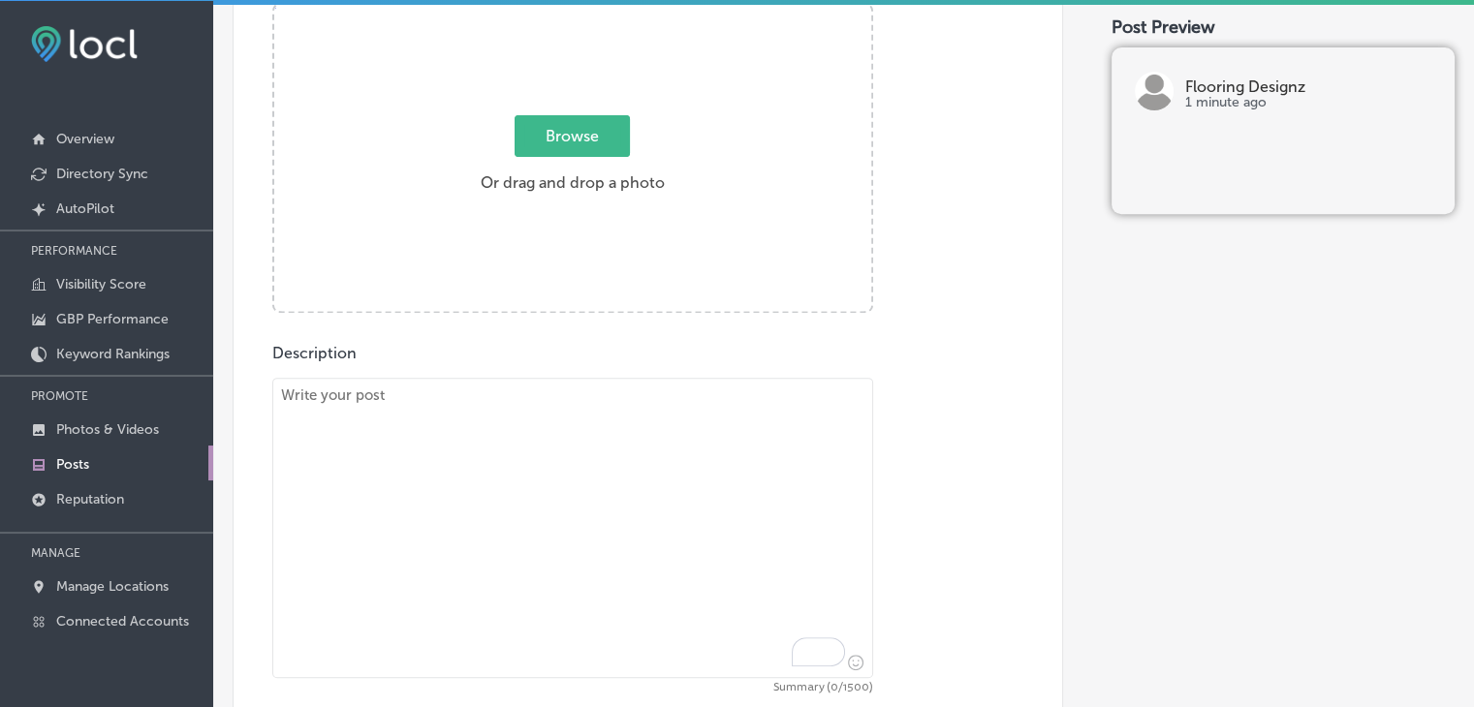
click at [694, 313] on div "Post content Select location(s) Business + Location flooring flooring Path Crea…" at bounding box center [648, 244] width 830 height 1256
click at [636, 462] on textarea "To enrich screen reader interactions, please activate Accessibility in Grammarl…" at bounding box center [572, 528] width 601 height 300
paste textarea "At Flooring Designz, we make it easy to find the right luxury vinyl planks and …"
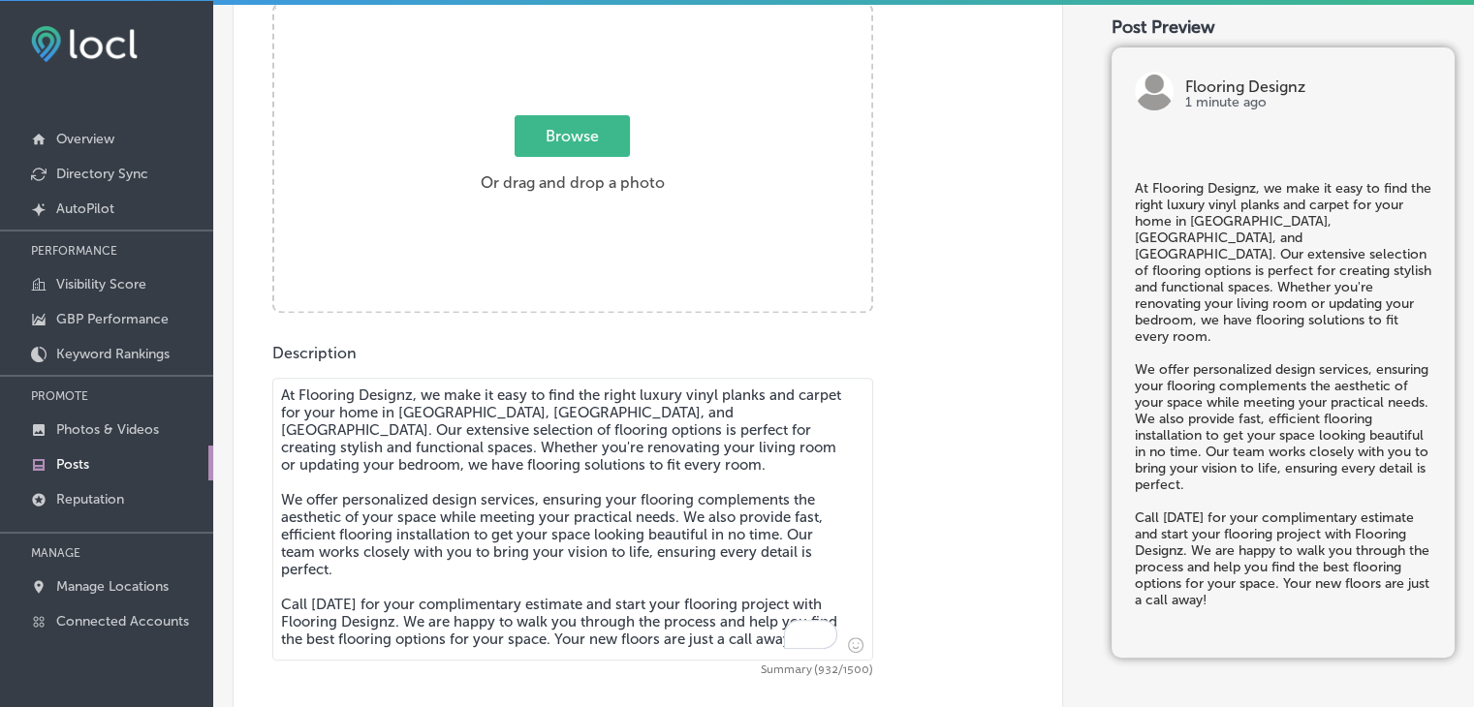
type textarea "At Flooring Designz, we make it easy to find the right luxury vinyl planks and …"
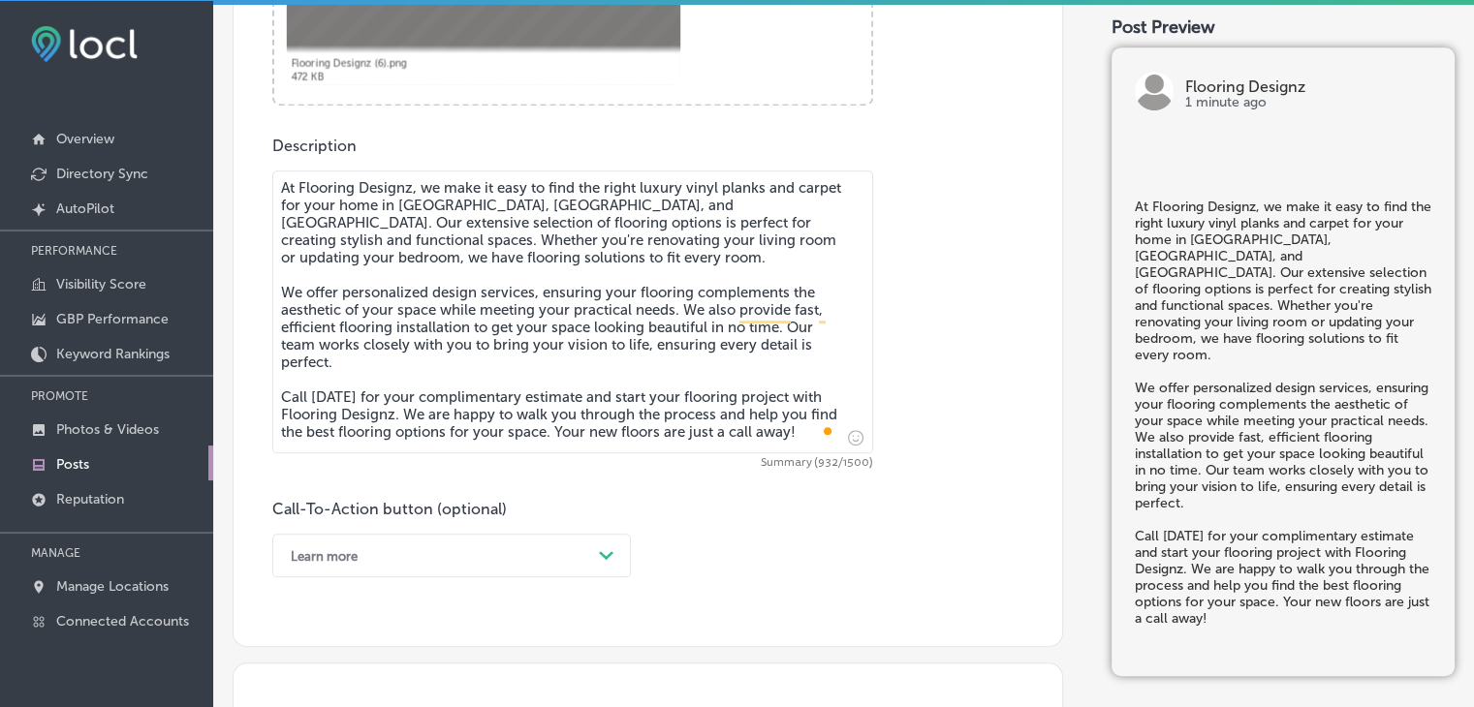
scroll to position [1147, 0]
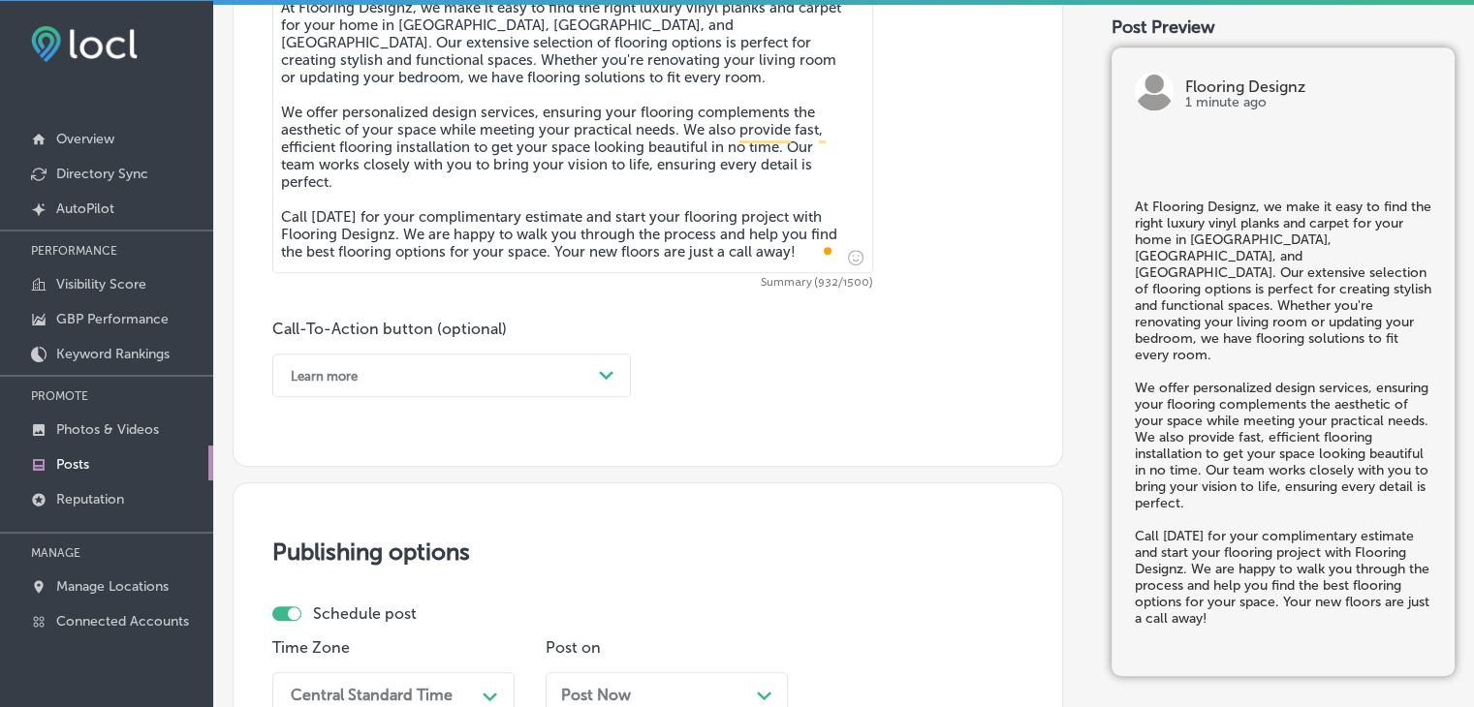
click at [392, 351] on div "Call-To-Action button (optional) Learn more Path Created with Sketch." at bounding box center [451, 359] width 359 height 78
click at [378, 371] on div "Learn more" at bounding box center [436, 375] width 310 height 30
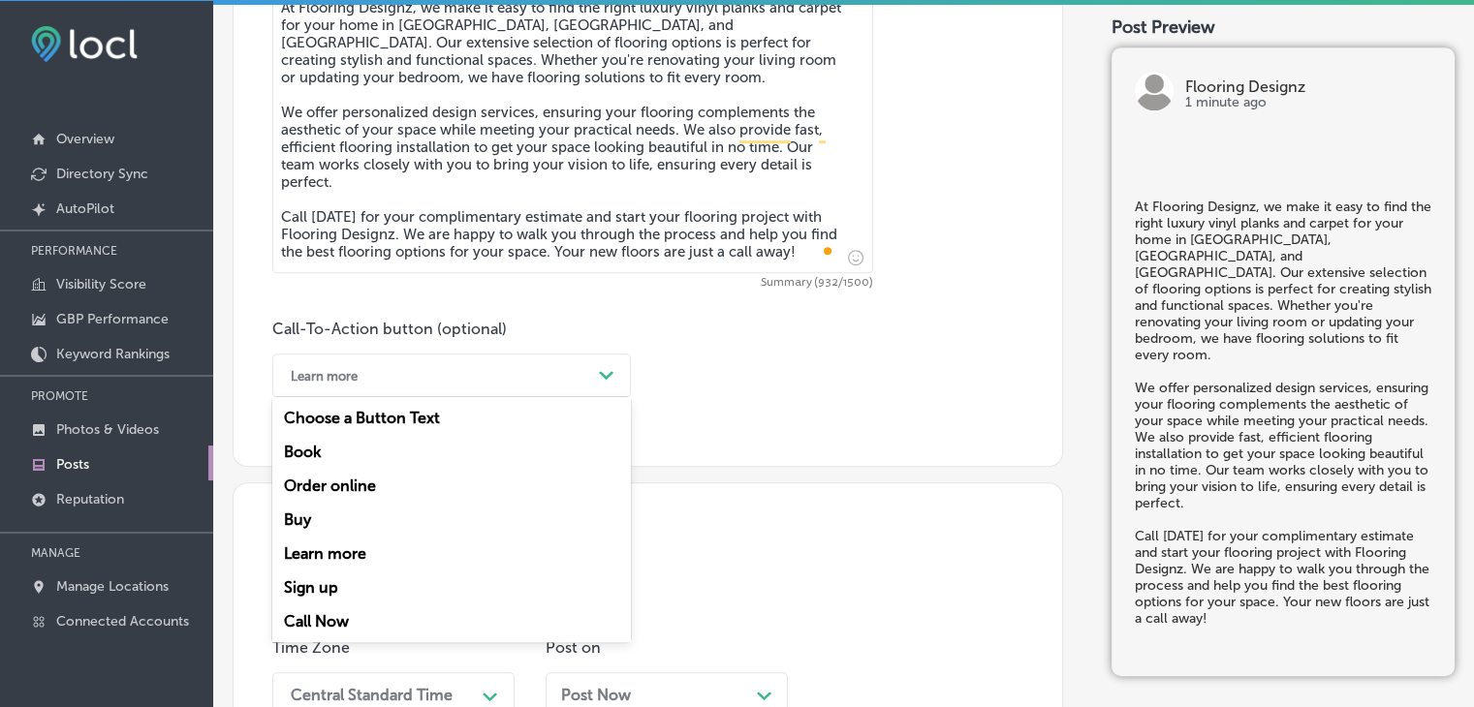
click at [341, 617] on div "Call Now" at bounding box center [451, 622] width 359 height 34
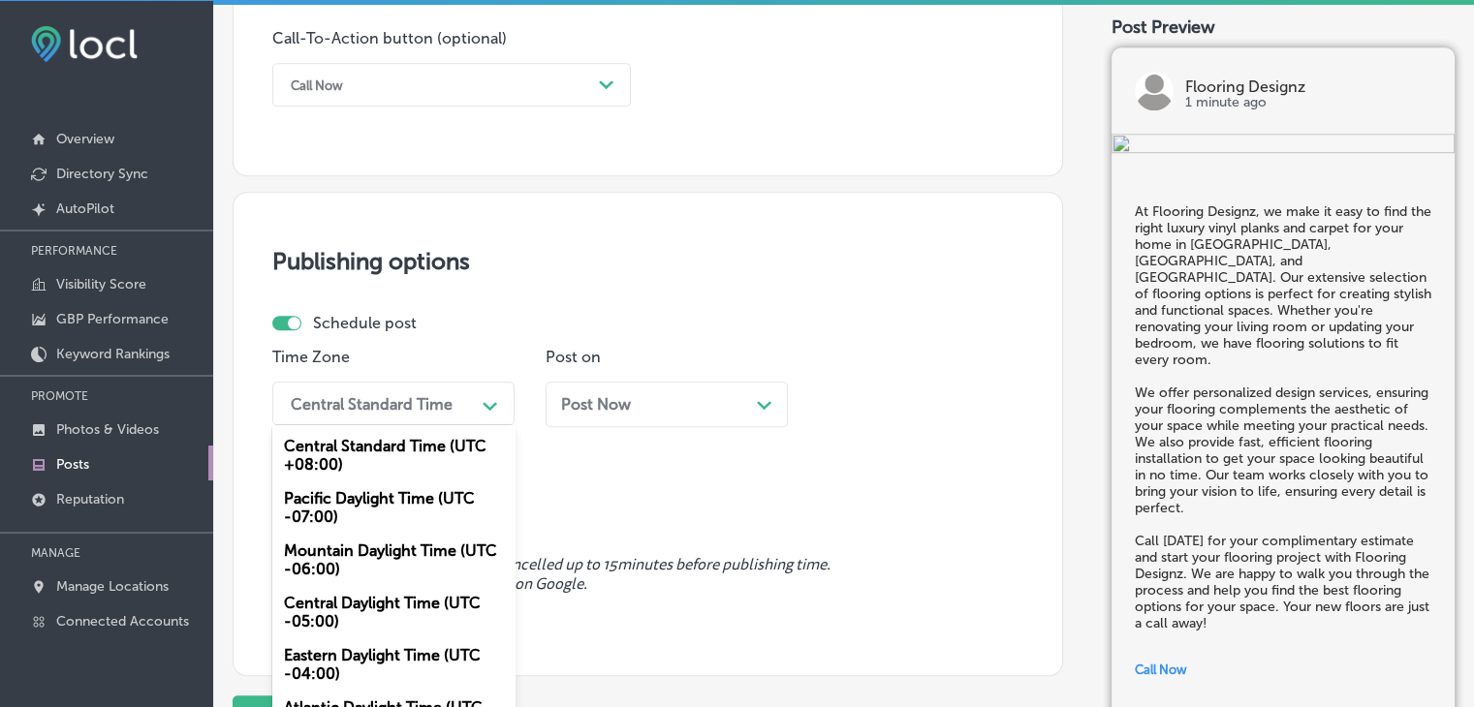
click at [392, 420] on div "option Mountain Daylight Time (UTC -06:00), selected. option Central Standard T…" at bounding box center [393, 404] width 242 height 44
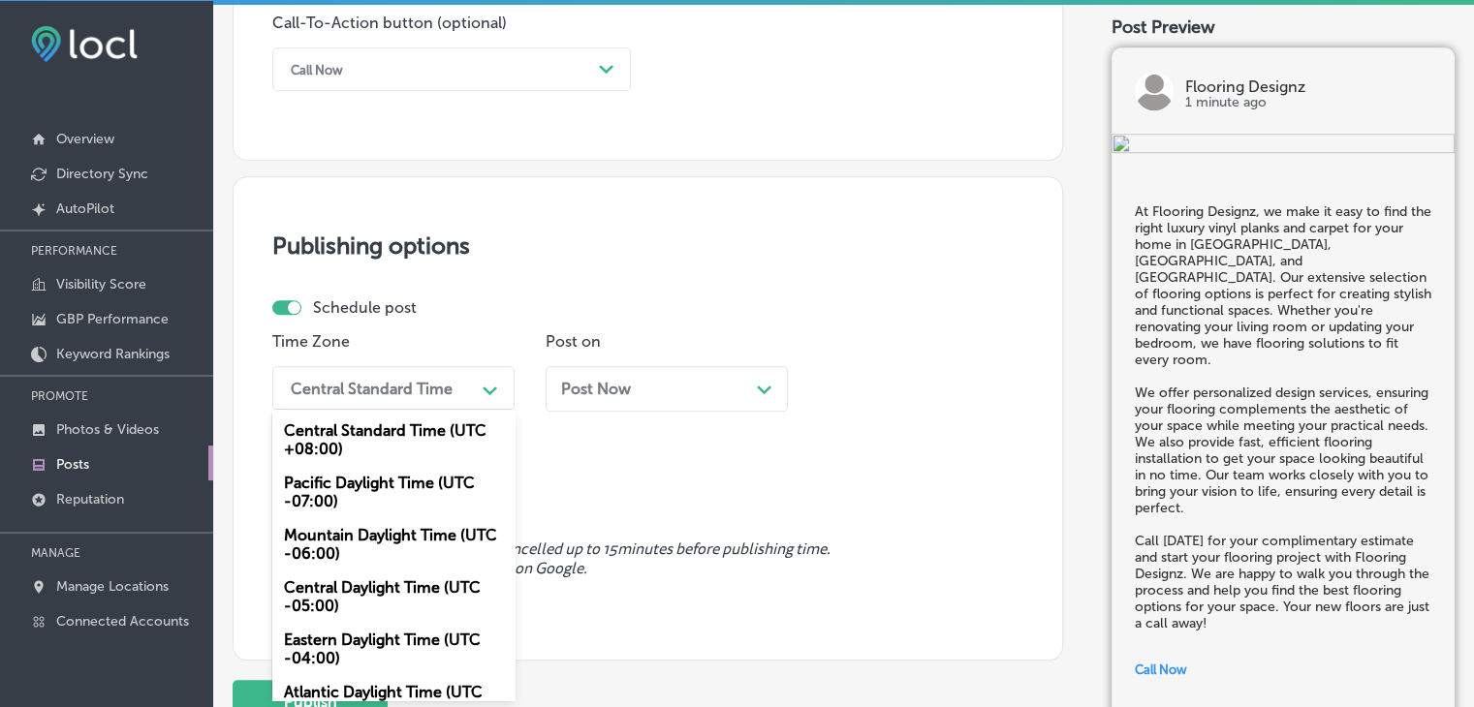
click at [371, 563] on div "Mountain Daylight Time (UTC -06:00)" at bounding box center [393, 544] width 242 height 52
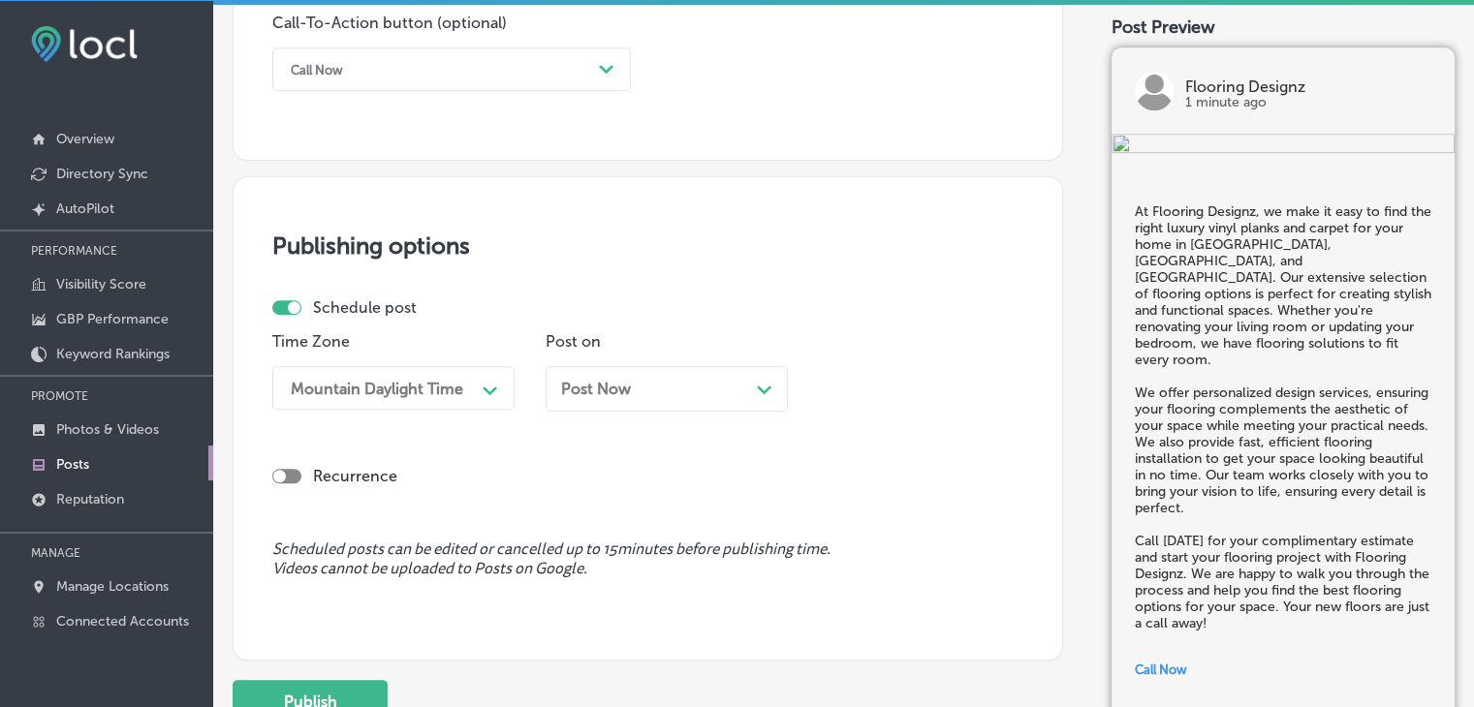
click at [669, 397] on div "Post Now Path Created with Sketch." at bounding box center [667, 389] width 242 height 46
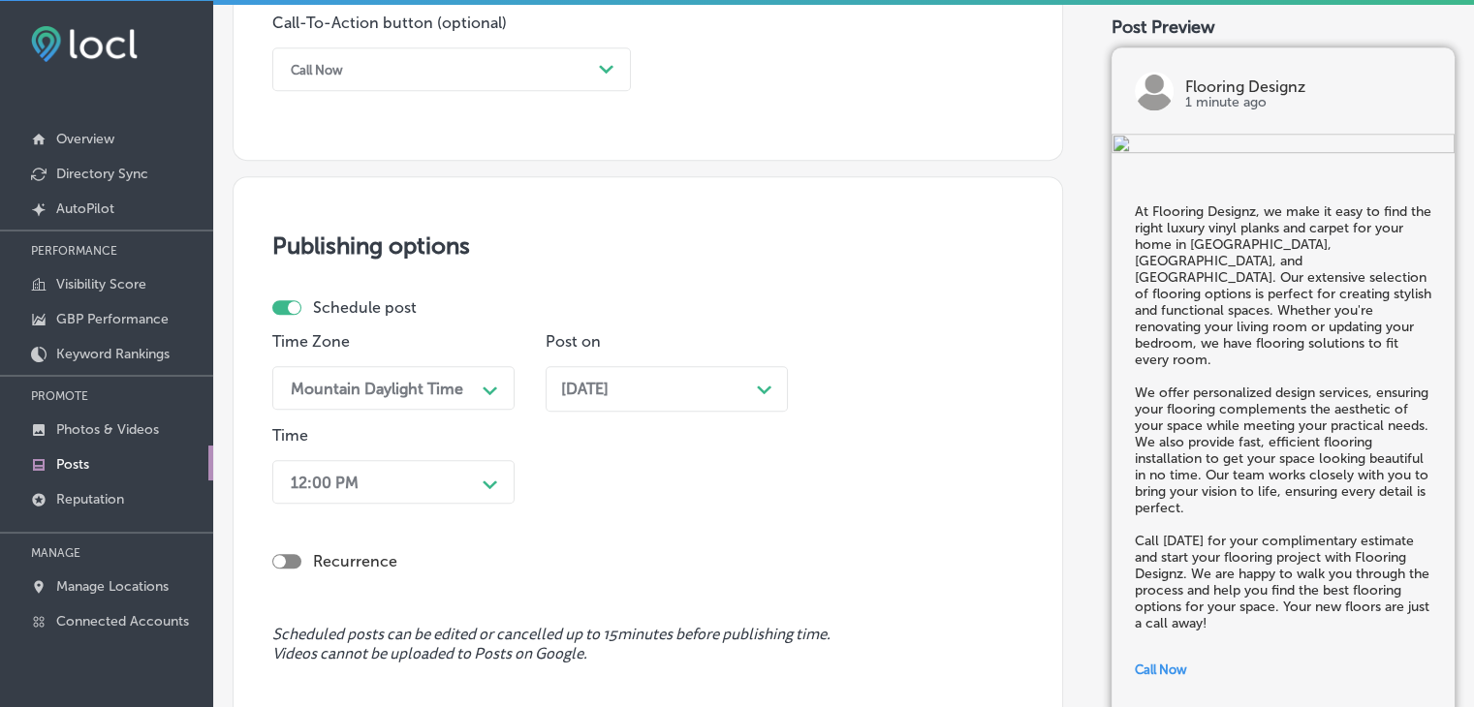
drag, startPoint x: 437, startPoint y: 458, endPoint x: 430, endPoint y: 471, distance: 14.3
click at [434, 462] on div "Time 12:00 PM Path Created with Sketch." at bounding box center [393, 468] width 242 height 85
click at [430, 471] on div "12:00 PM Path Created with Sketch." at bounding box center [393, 482] width 242 height 44
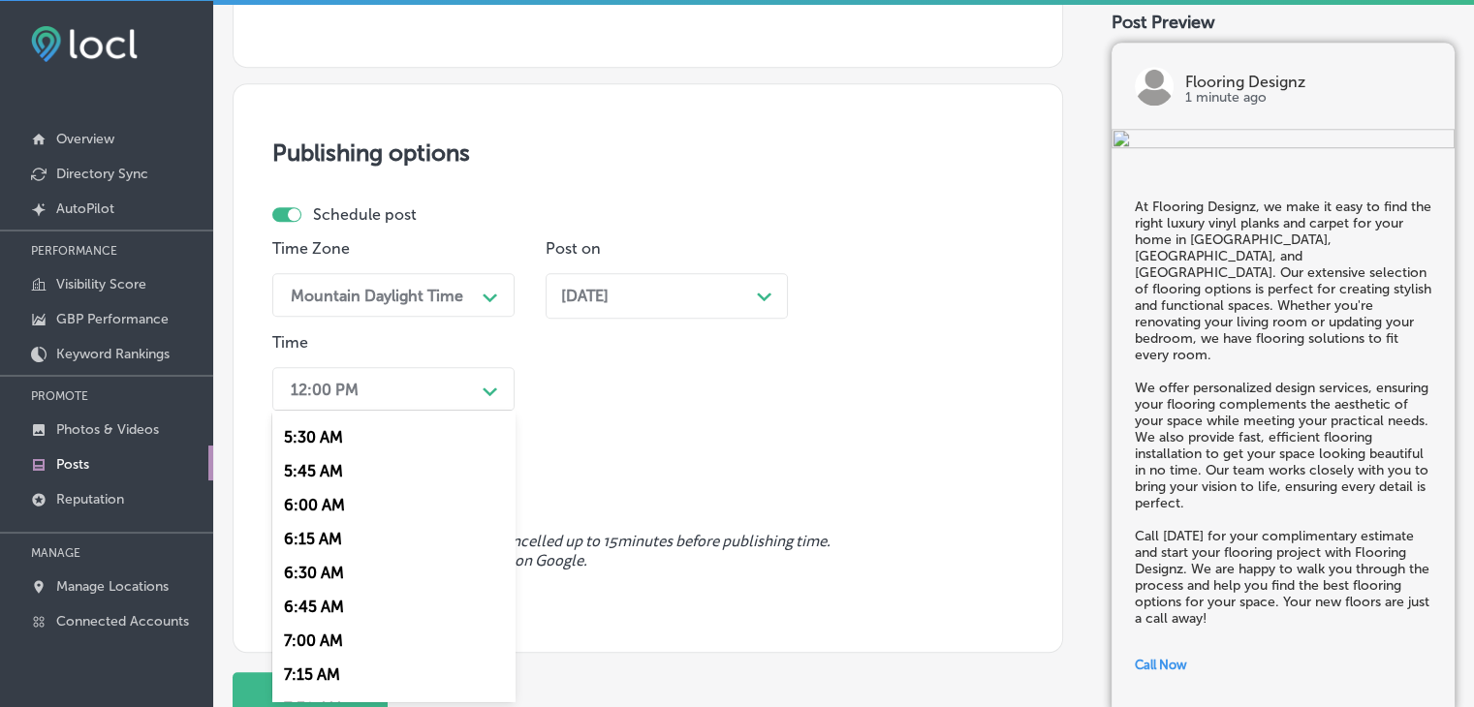
scroll to position [872, 0]
click at [313, 520] on div "7:00 AM" at bounding box center [393, 509] width 242 height 34
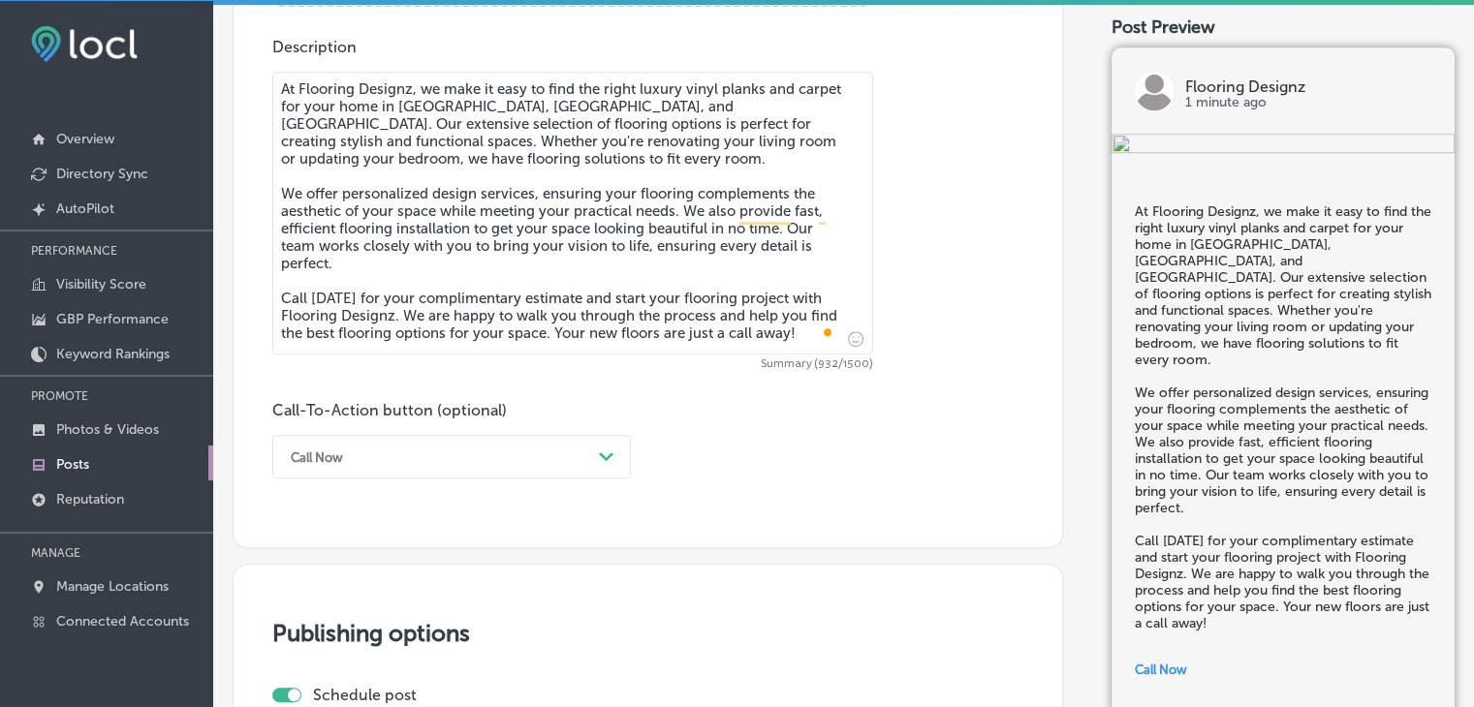
scroll to position [1550, 0]
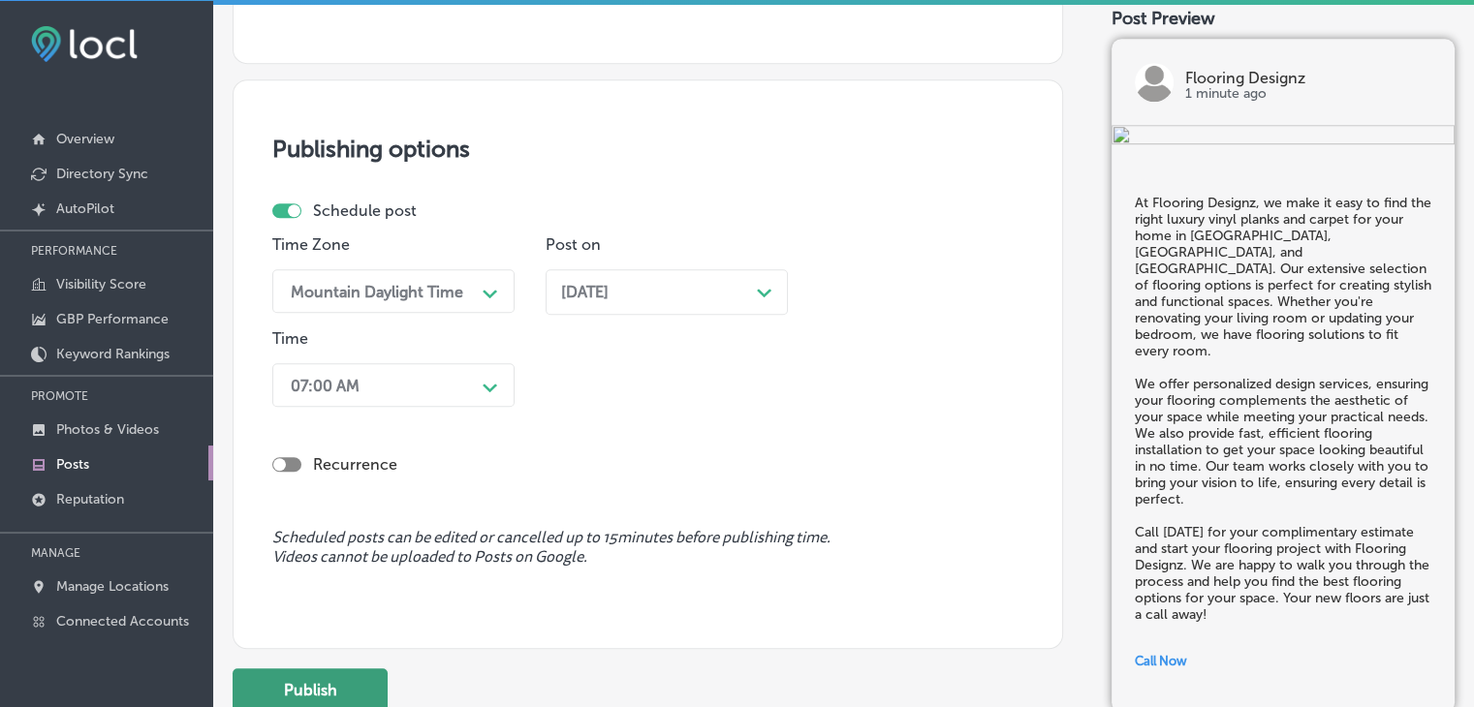
click at [348, 679] on button "Publish" at bounding box center [310, 691] width 155 height 44
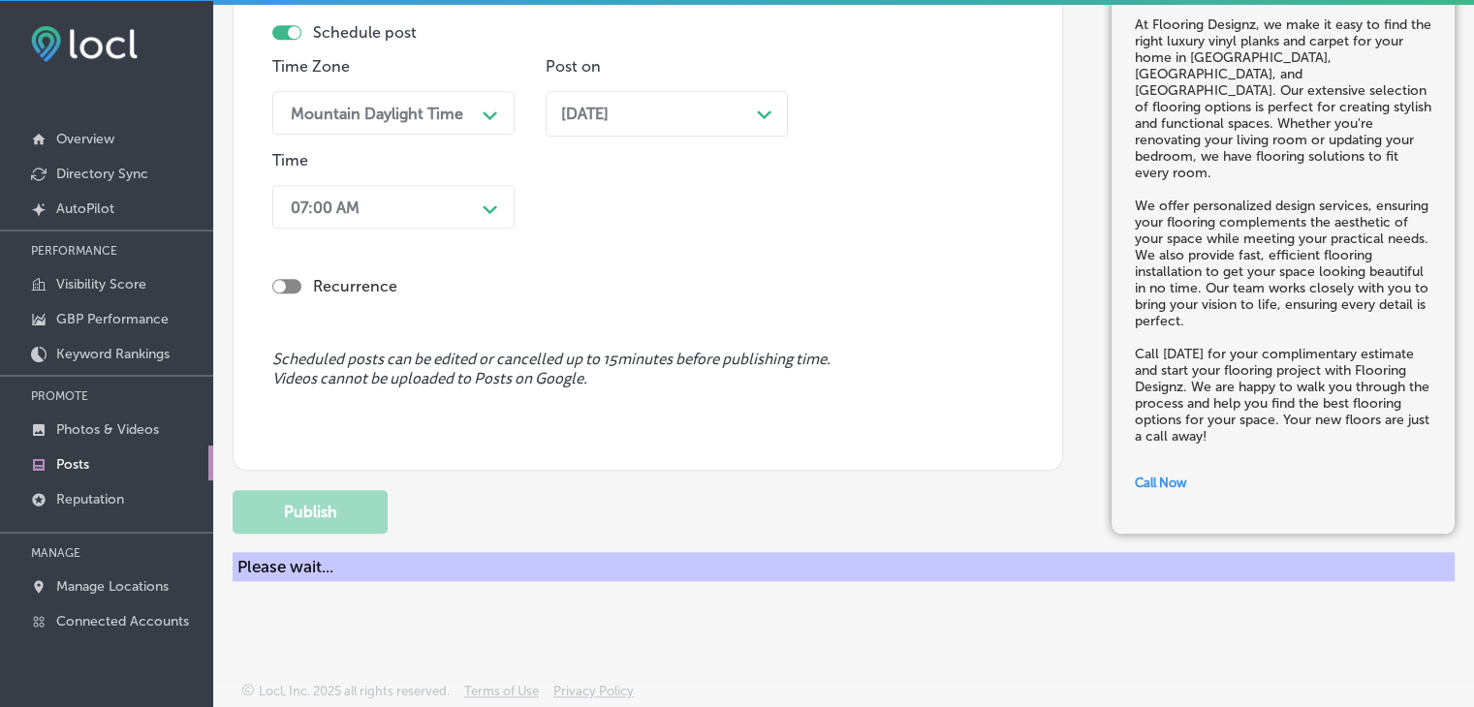
scroll to position [1614, 0]
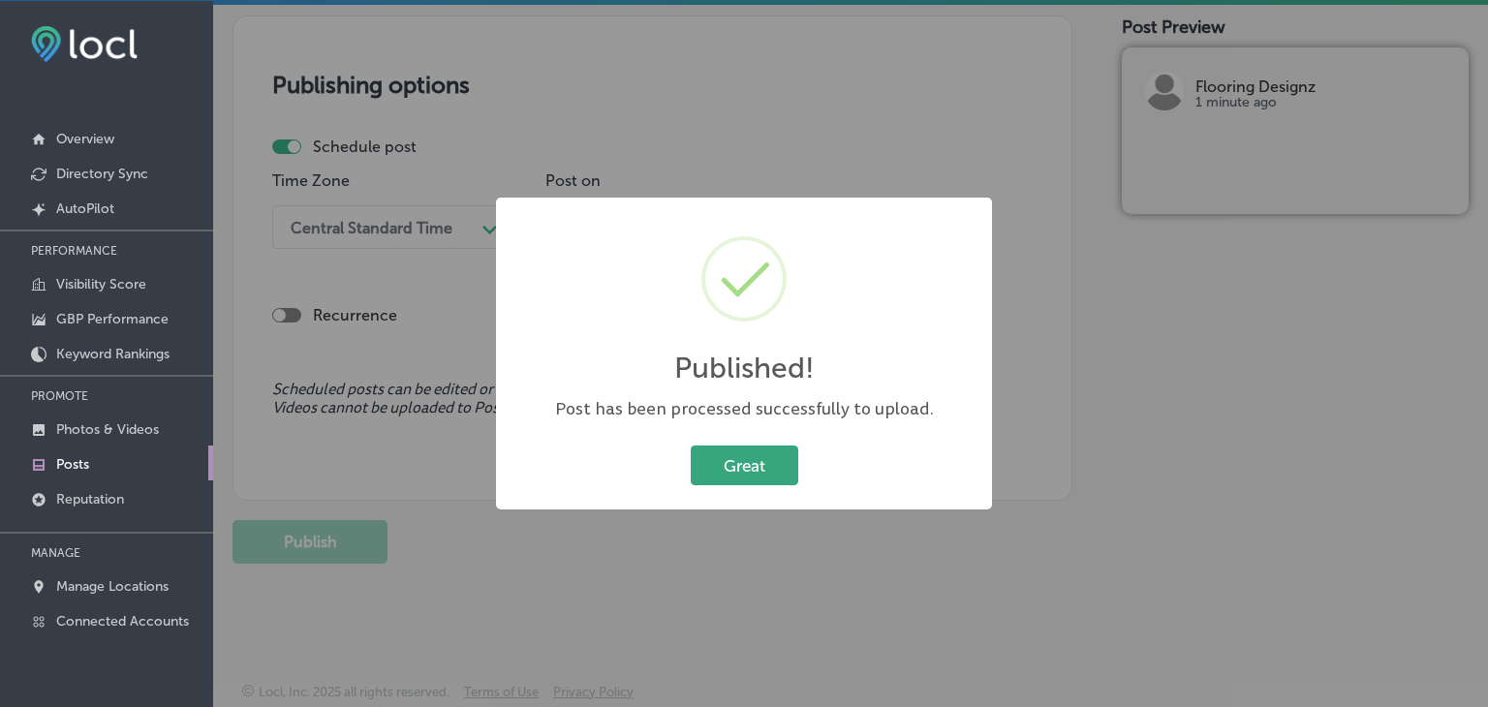
click at [708, 474] on button "Great" at bounding box center [745, 466] width 108 height 40
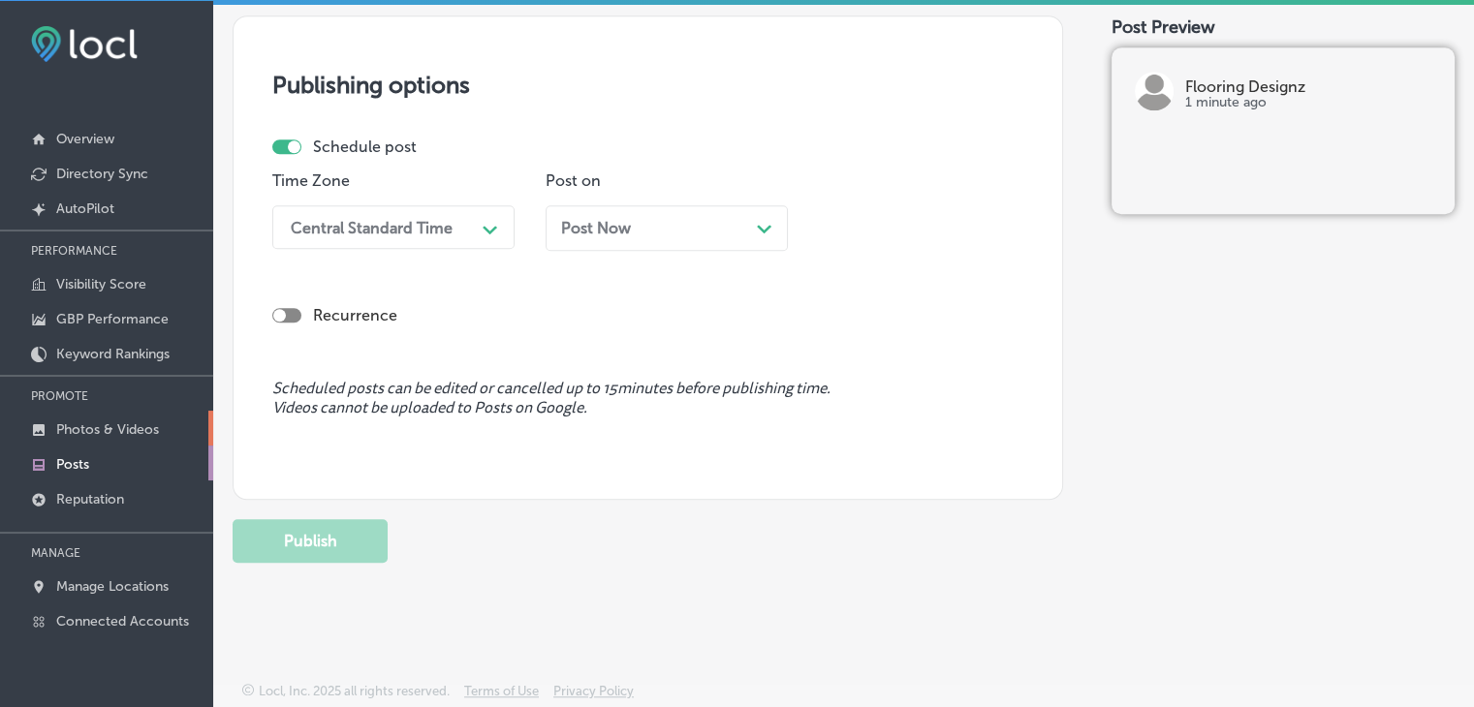
click at [79, 423] on p "Photos & Videos" at bounding box center [107, 430] width 103 height 16
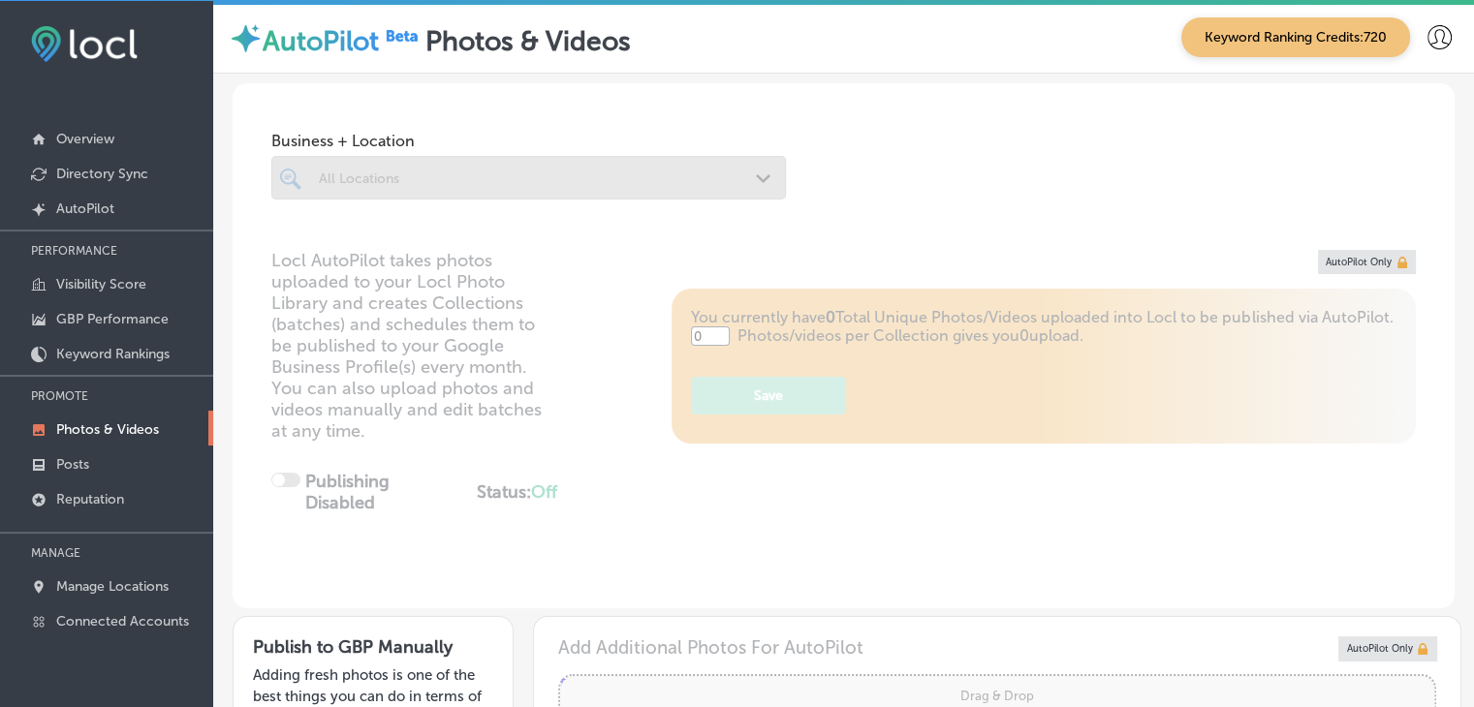
type input "5"
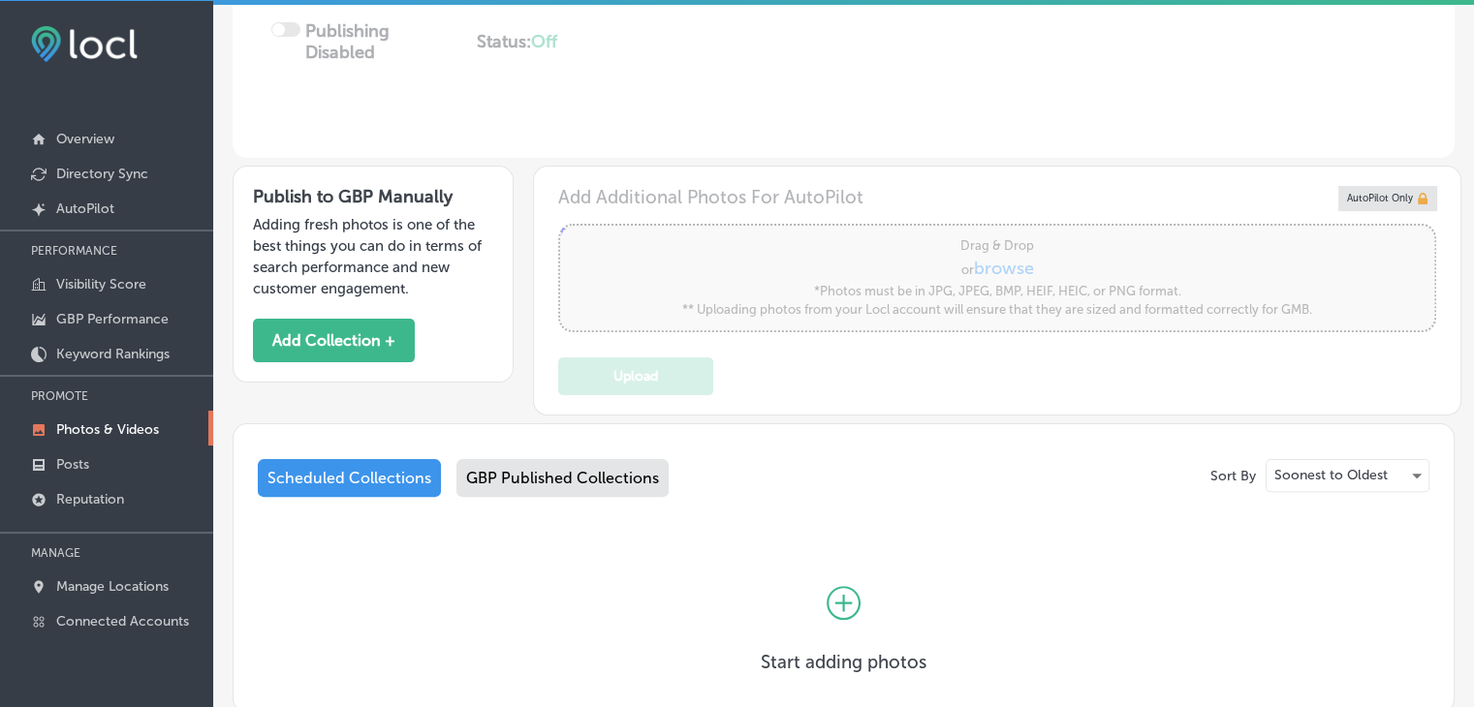
scroll to position [484, 0]
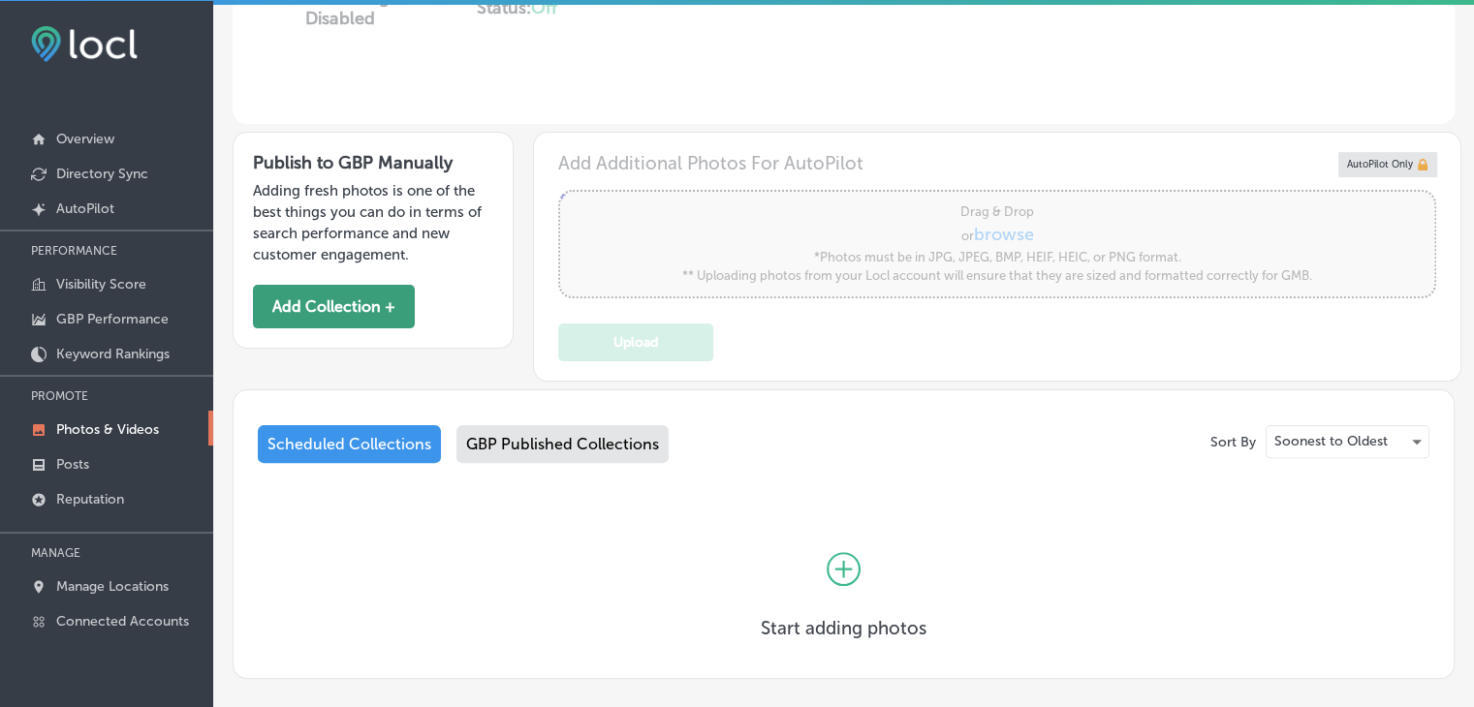
click at [357, 292] on button "Add Collection +" at bounding box center [334, 307] width 162 height 44
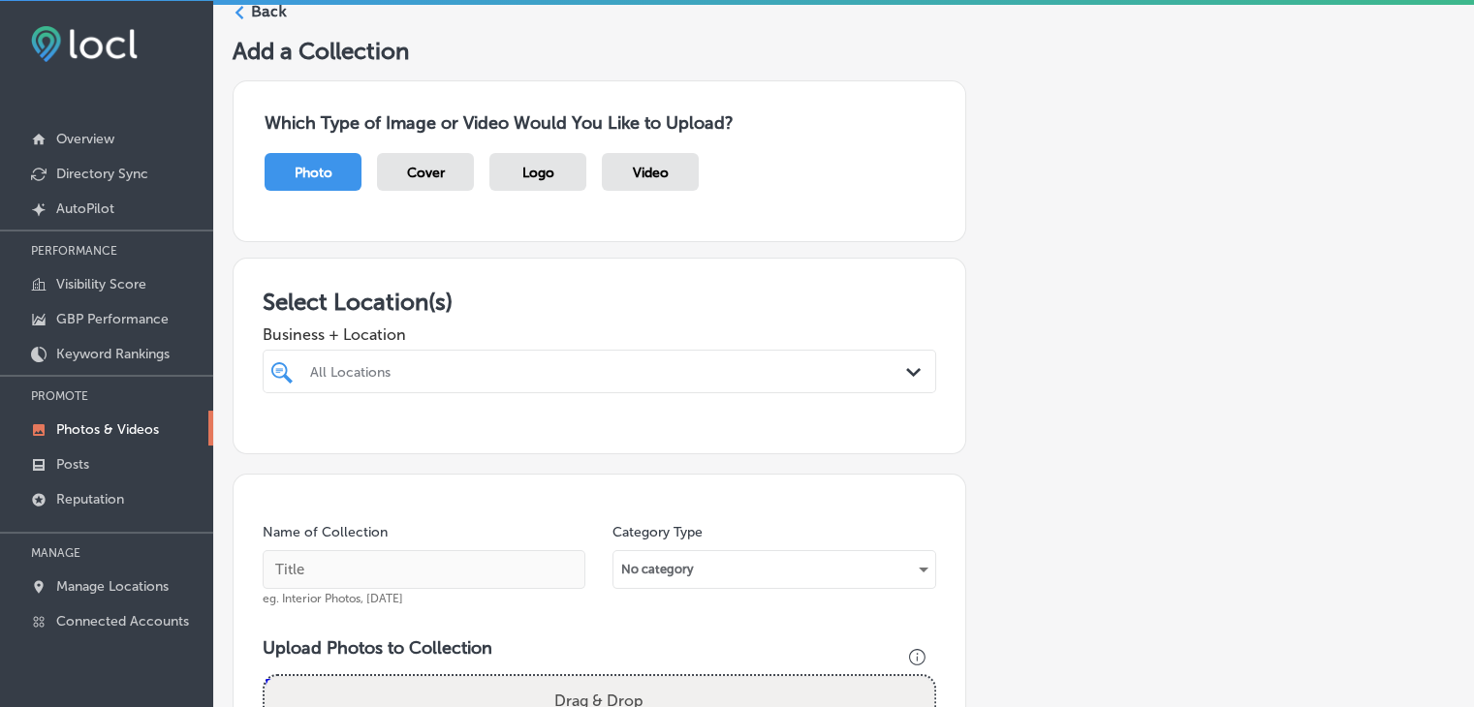
scroll to position [194, 0]
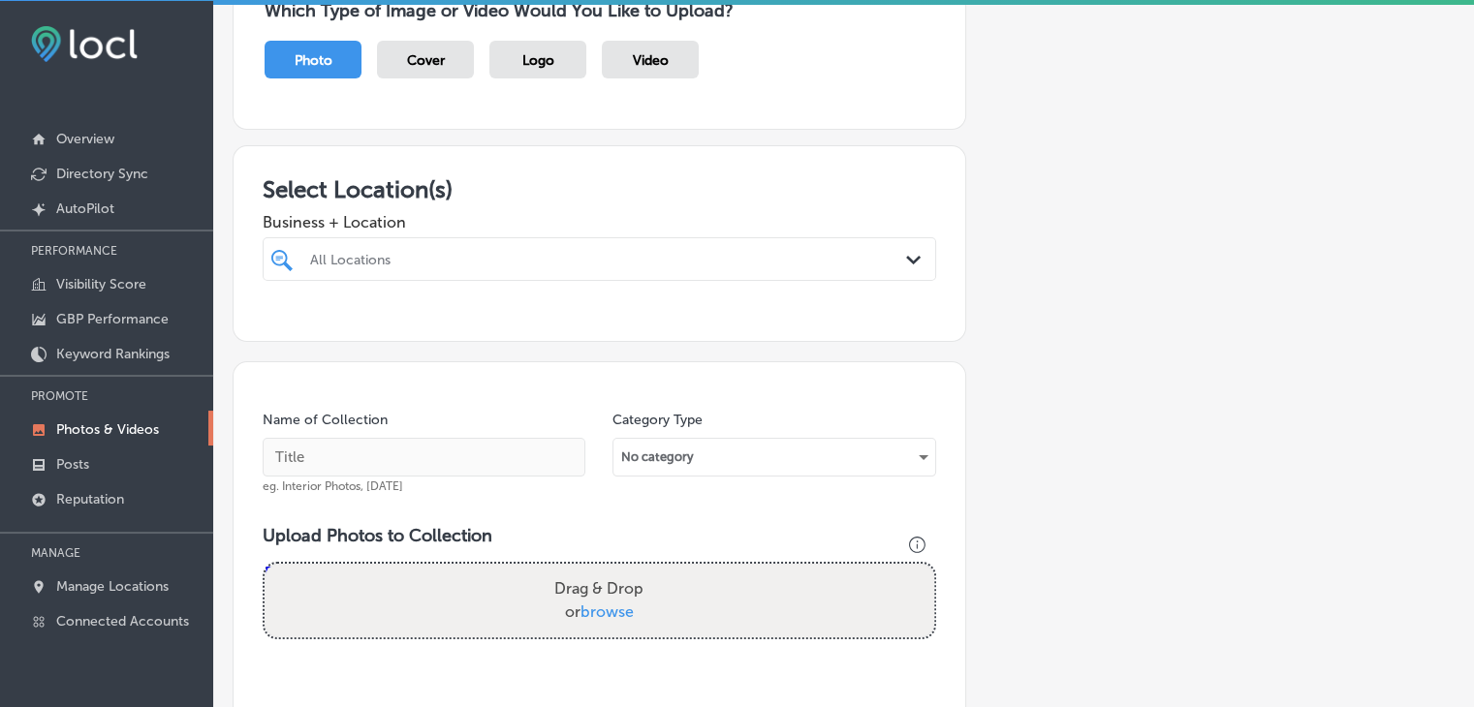
click at [432, 257] on div "All Locations" at bounding box center [609, 259] width 598 height 16
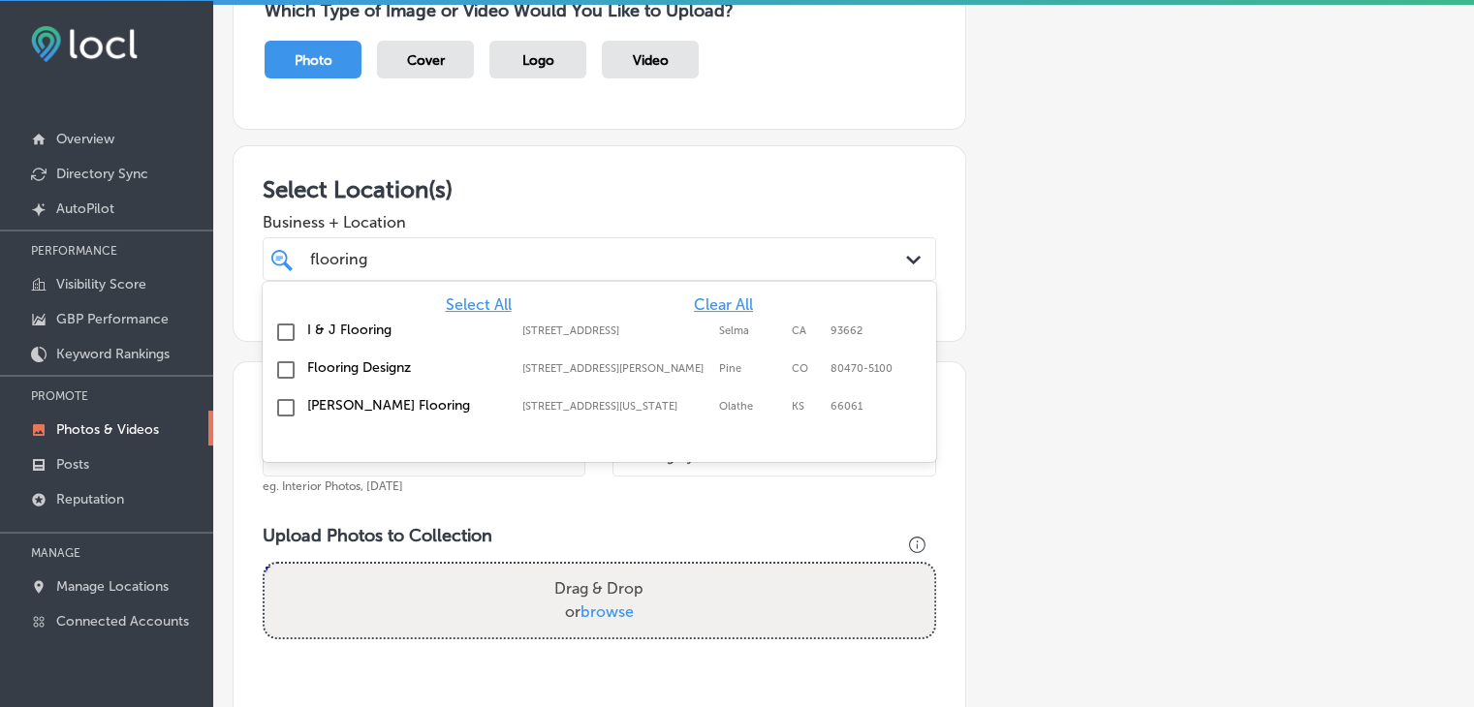
click at [637, 380] on div "Flooring Designz [STREET_ADDRESS][PERSON_NAME] [STREET_ADDRESS][PERSON_NAME]" at bounding box center [599, 371] width 658 height 30
type input "flooring"
click at [636, 208] on div "Business + Location option [STREET_ADDRESS][PERSON_NAME]. option [STREET_ADDRES…" at bounding box center [599, 242] width 673 height 78
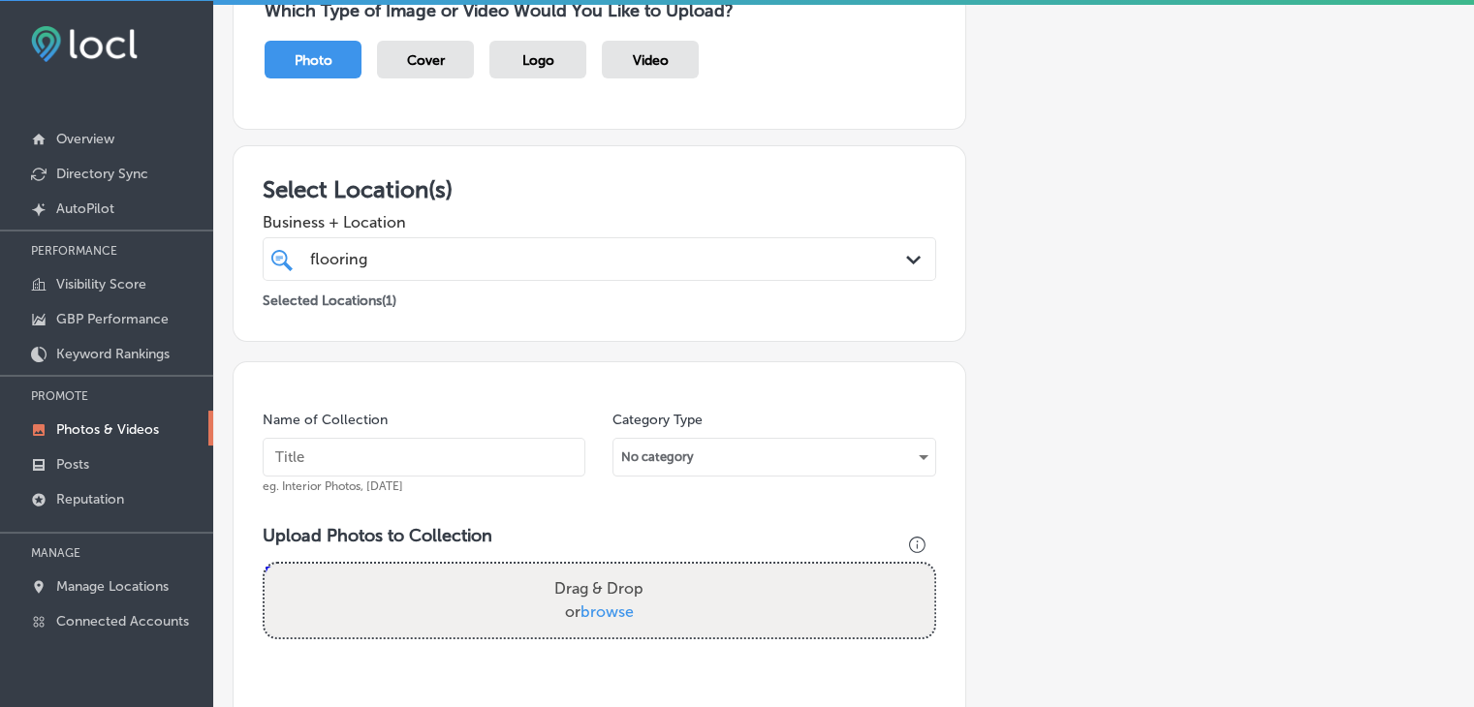
drag, startPoint x: 504, startPoint y: 423, endPoint x: 492, endPoint y: 454, distance: 33.1
click at [502, 429] on div "Name of Collection eg. Interior Photos, [DATE]" at bounding box center [424, 452] width 323 height 83
click at [492, 454] on input "text" at bounding box center [424, 457] width 323 height 39
type input "Flooring Designz, [DATE], Week 2"
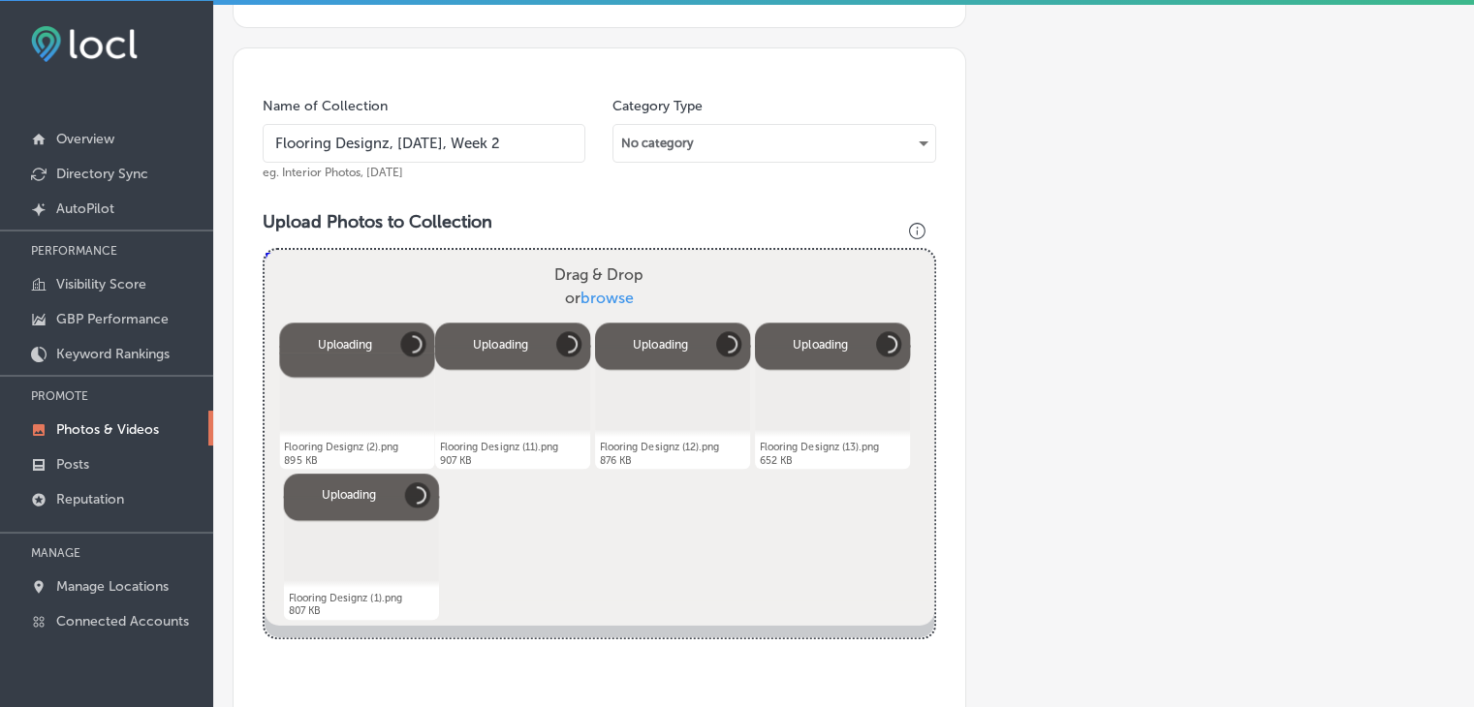
scroll to position [581, 0]
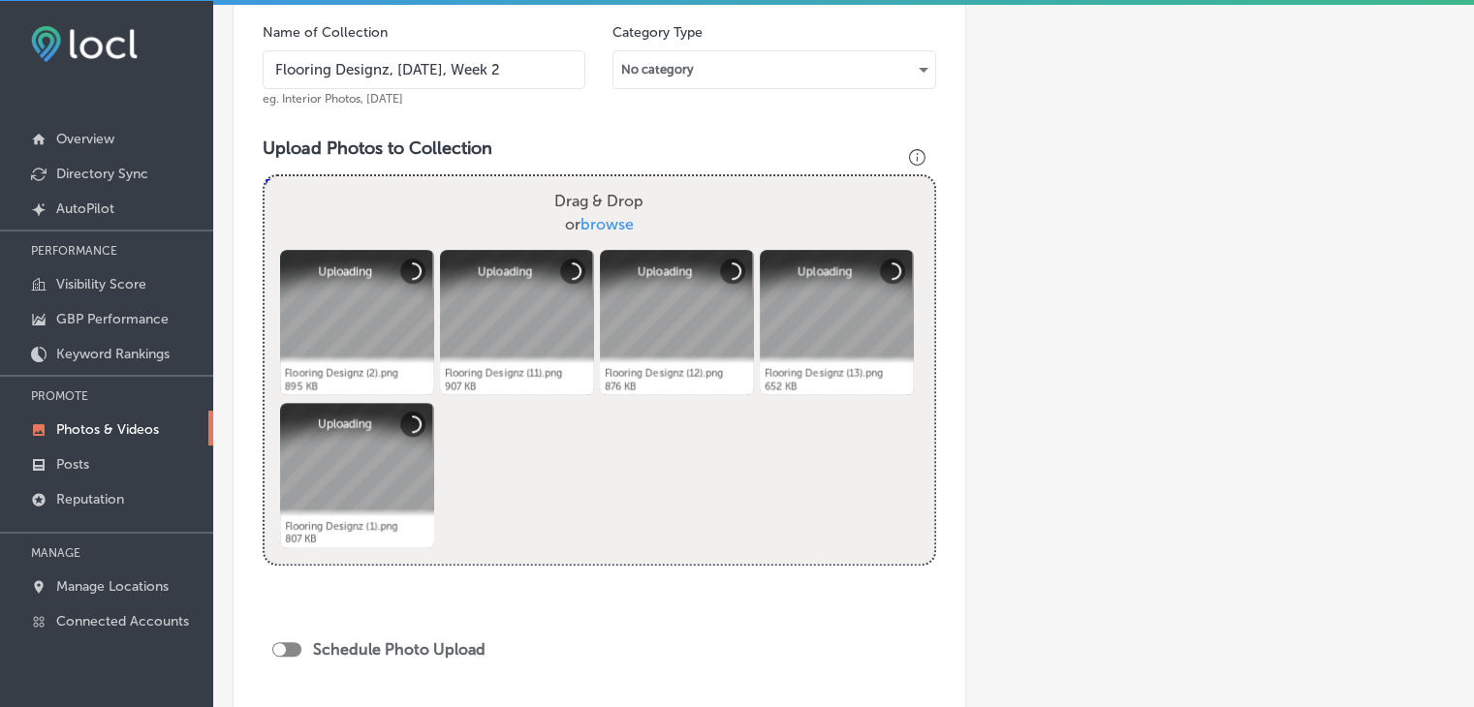
click at [283, 652] on div at bounding box center [279, 649] width 13 height 13
checkbox input "true"
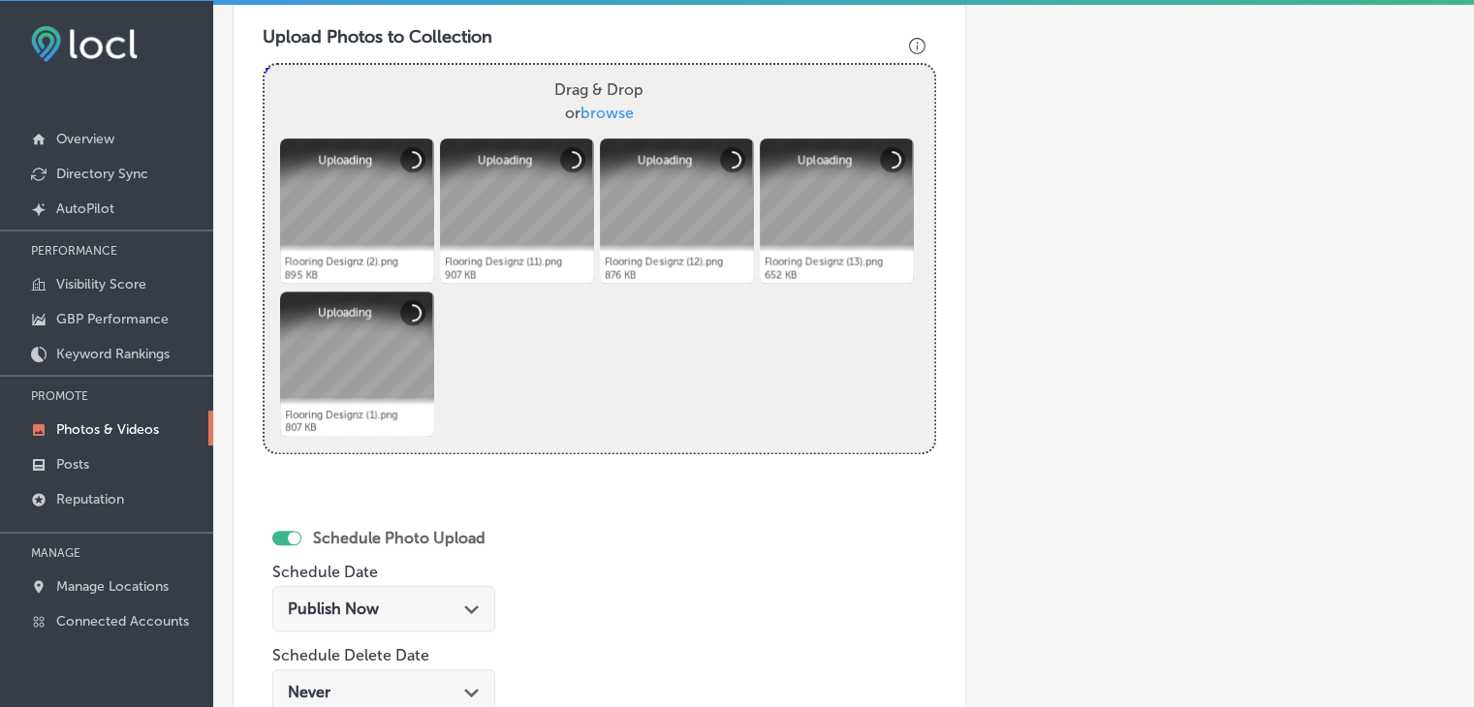
scroll to position [775, 0]
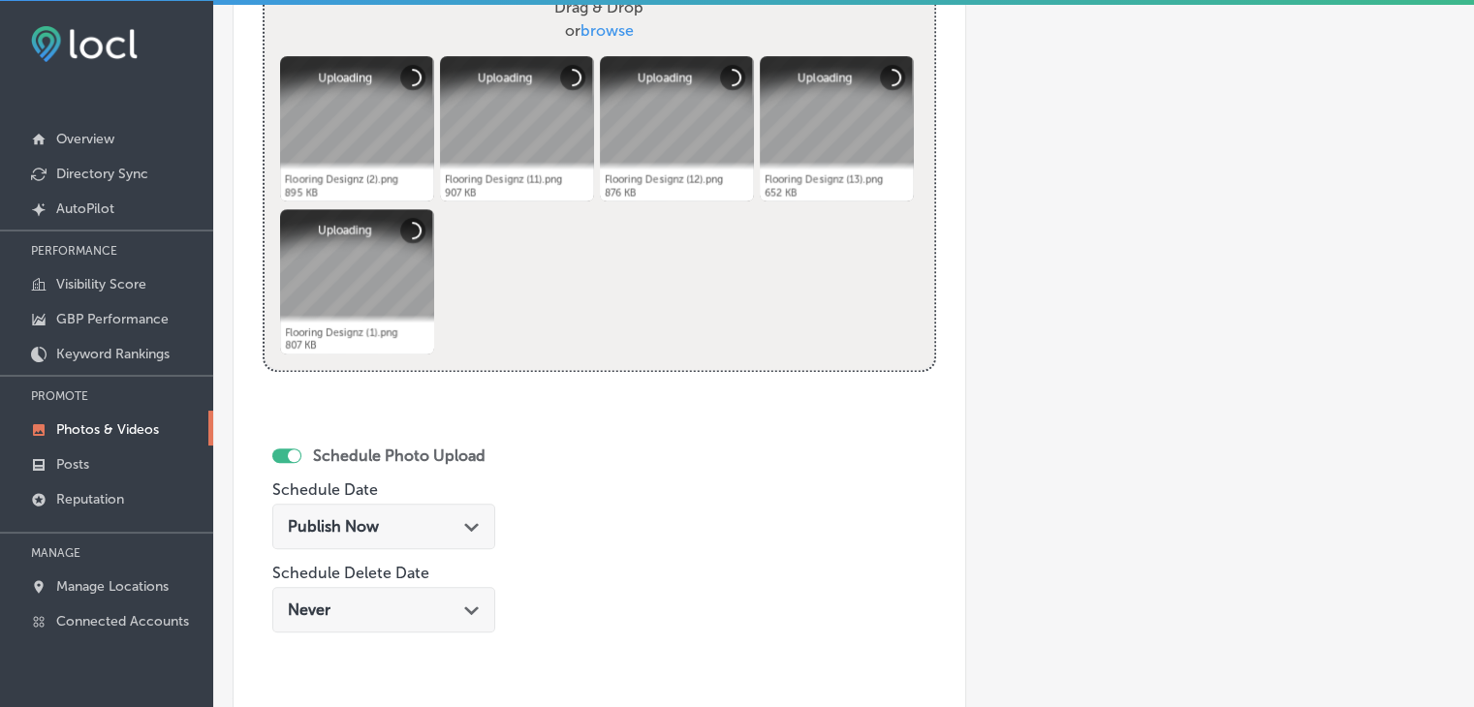
click at [453, 506] on div "Publish Now Path Created with Sketch." at bounding box center [383, 527] width 223 height 46
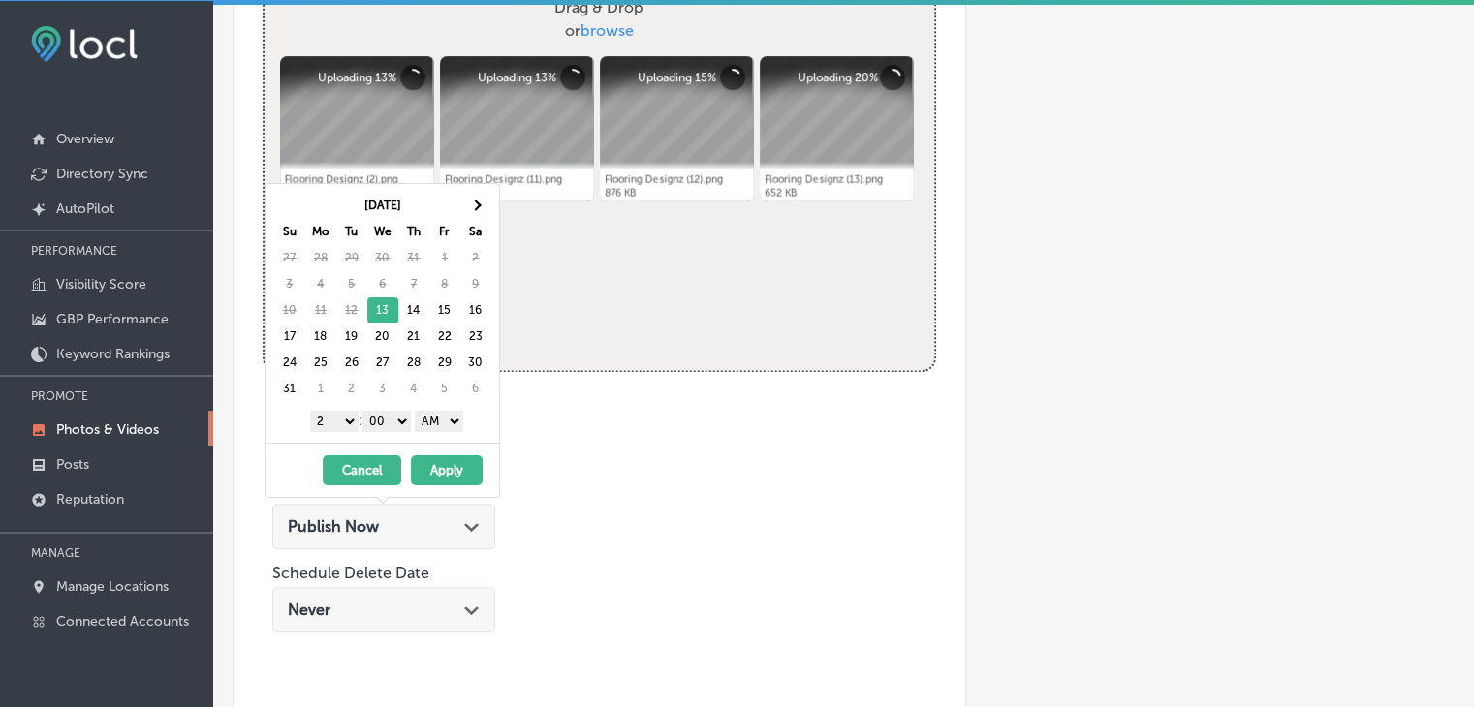
click at [384, 471] on button "Cancel" at bounding box center [362, 470] width 78 height 30
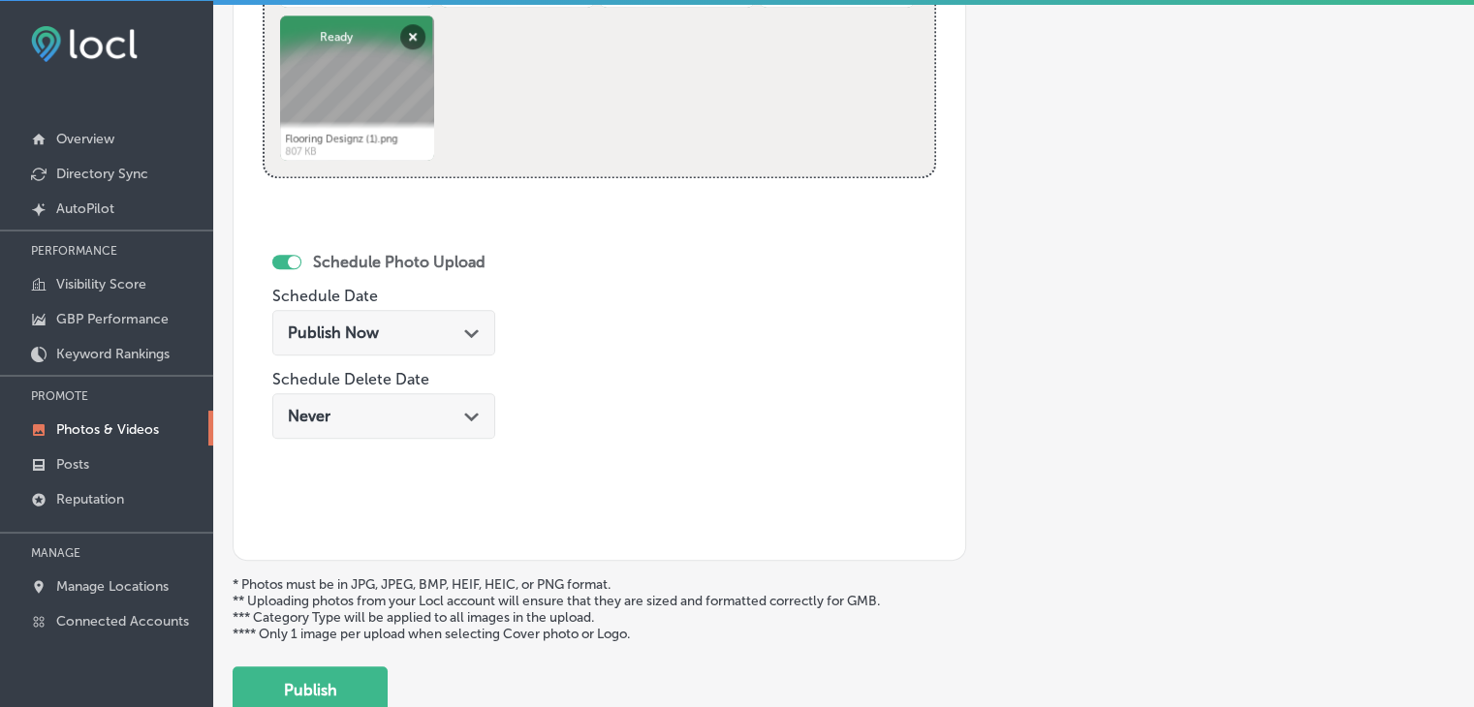
scroll to position [1066, 0]
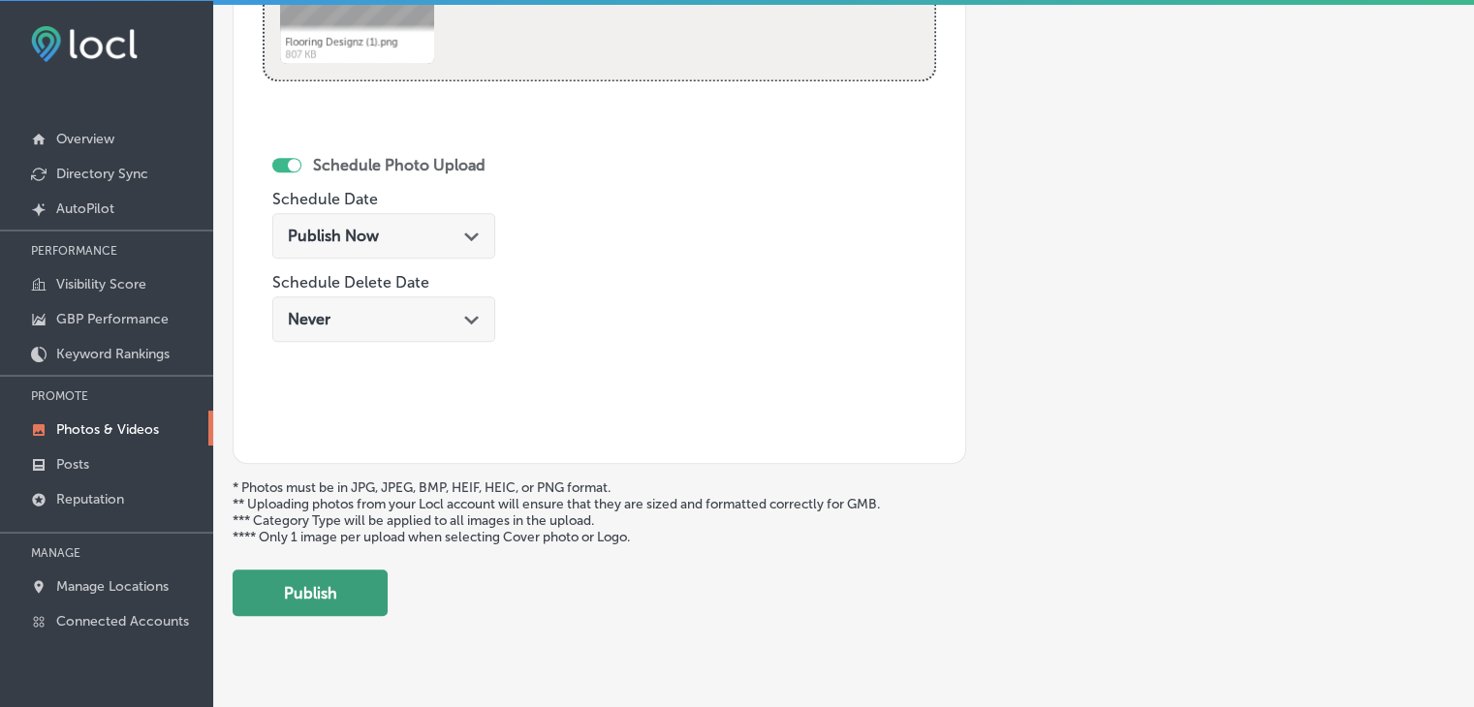
click at [348, 582] on button "Publish" at bounding box center [310, 593] width 155 height 47
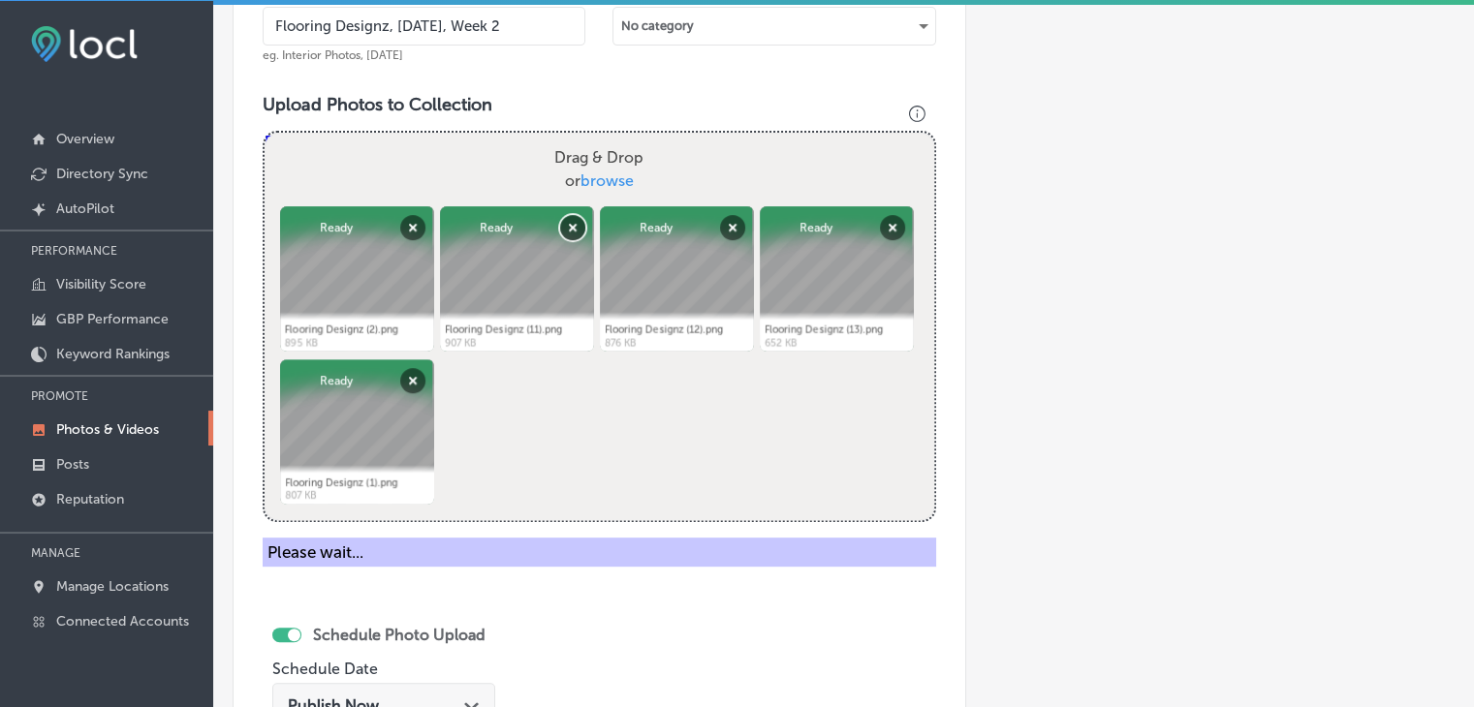
scroll to position [388, 0]
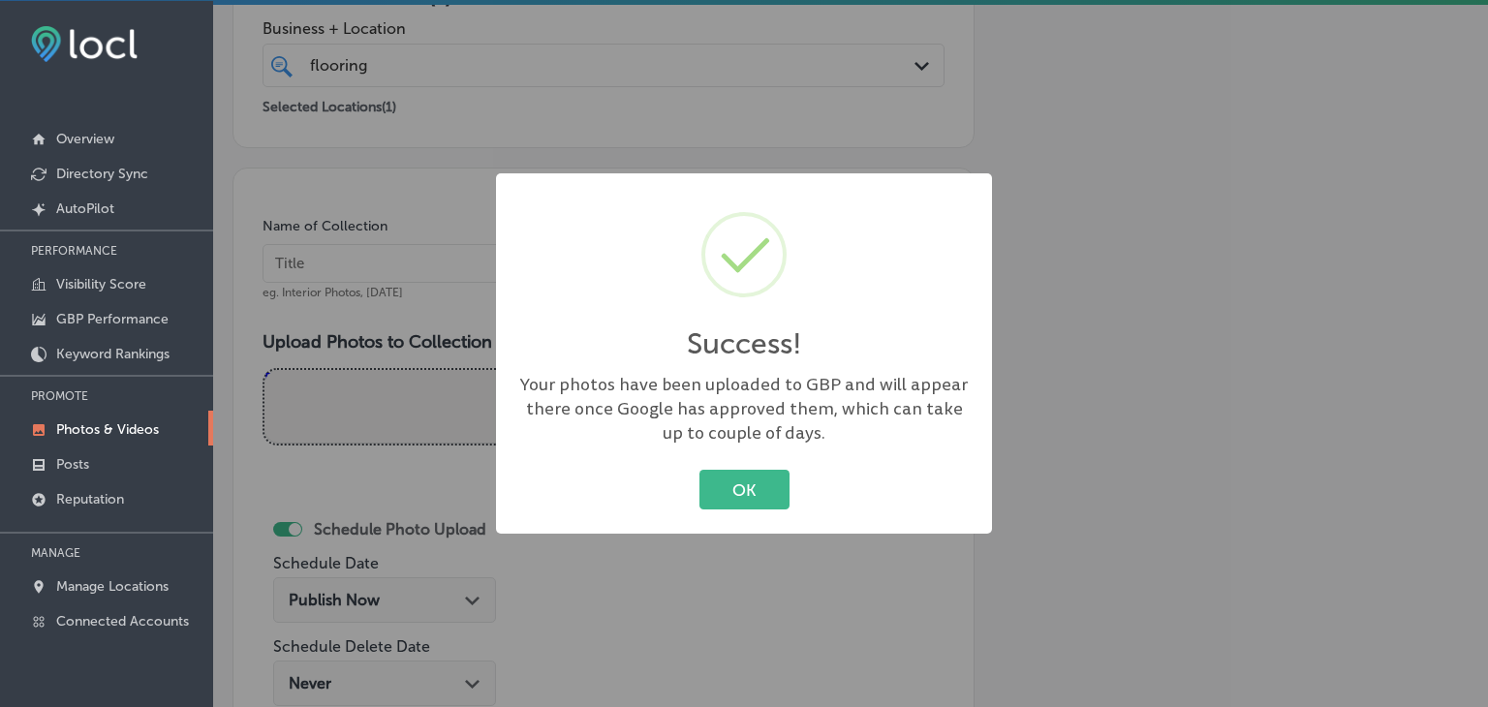
click at [428, 317] on div "Success! × Your photos have been uploaded to GBP and will appear there once Goo…" at bounding box center [744, 353] width 1488 height 707
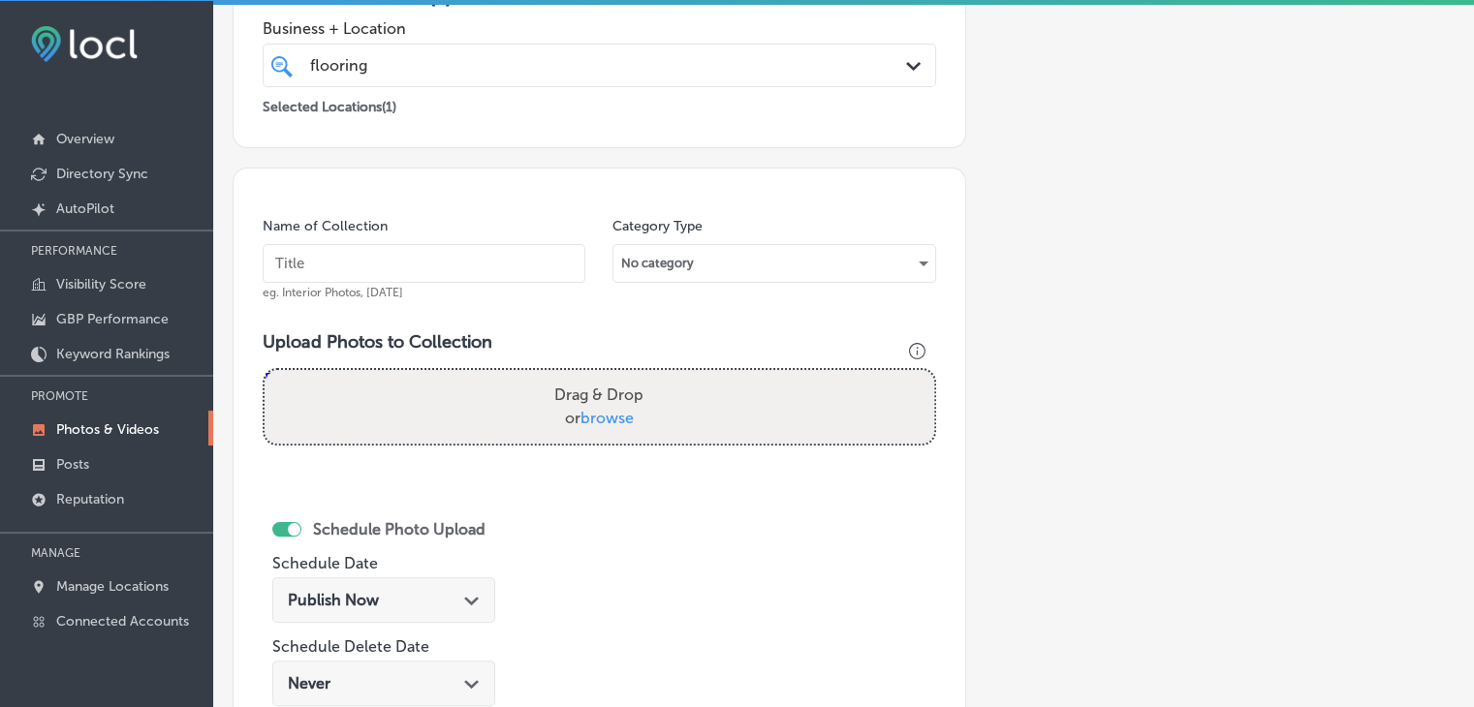
click at [407, 260] on input "text" at bounding box center [424, 263] width 323 height 39
paste input "Flooring Designz, [DATE], Week"
type input "Flooring Designz, [DATE], Week 3"
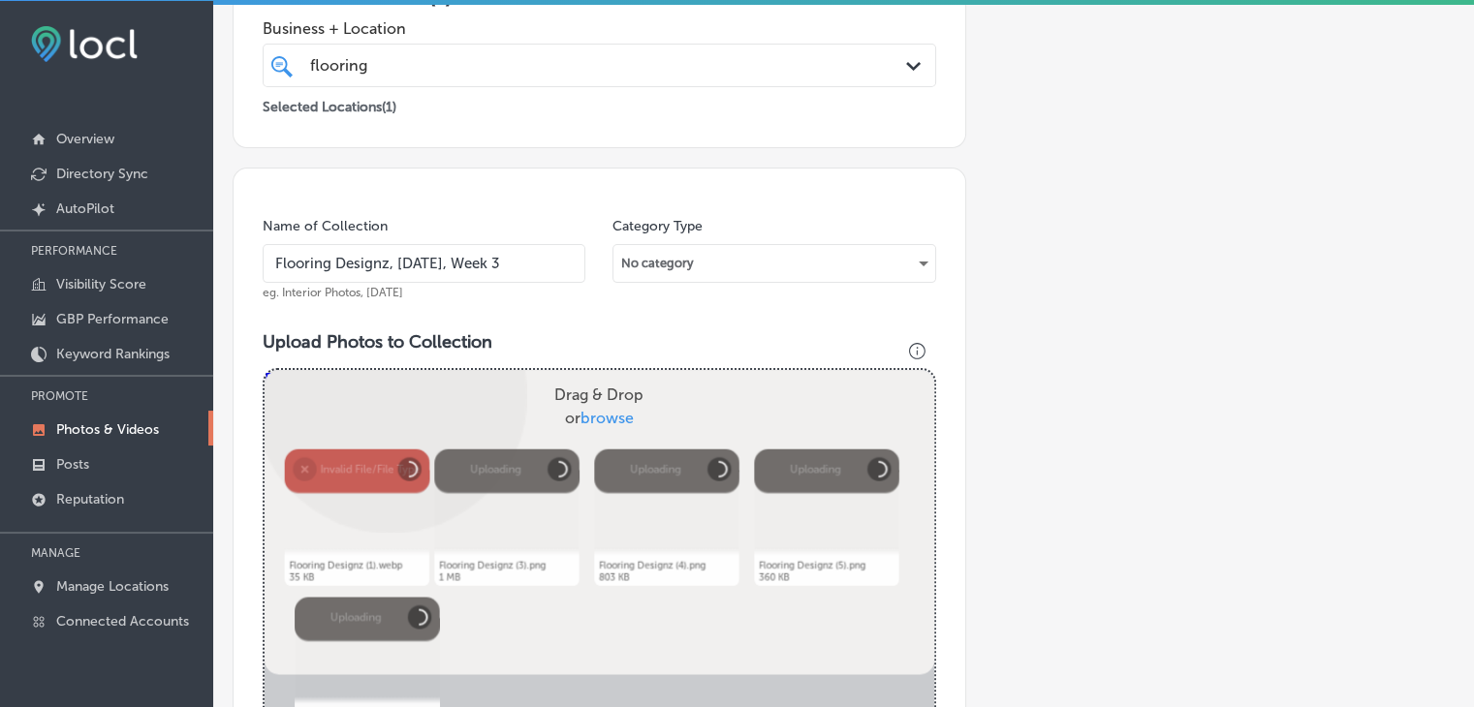
scroll to position [678, 0]
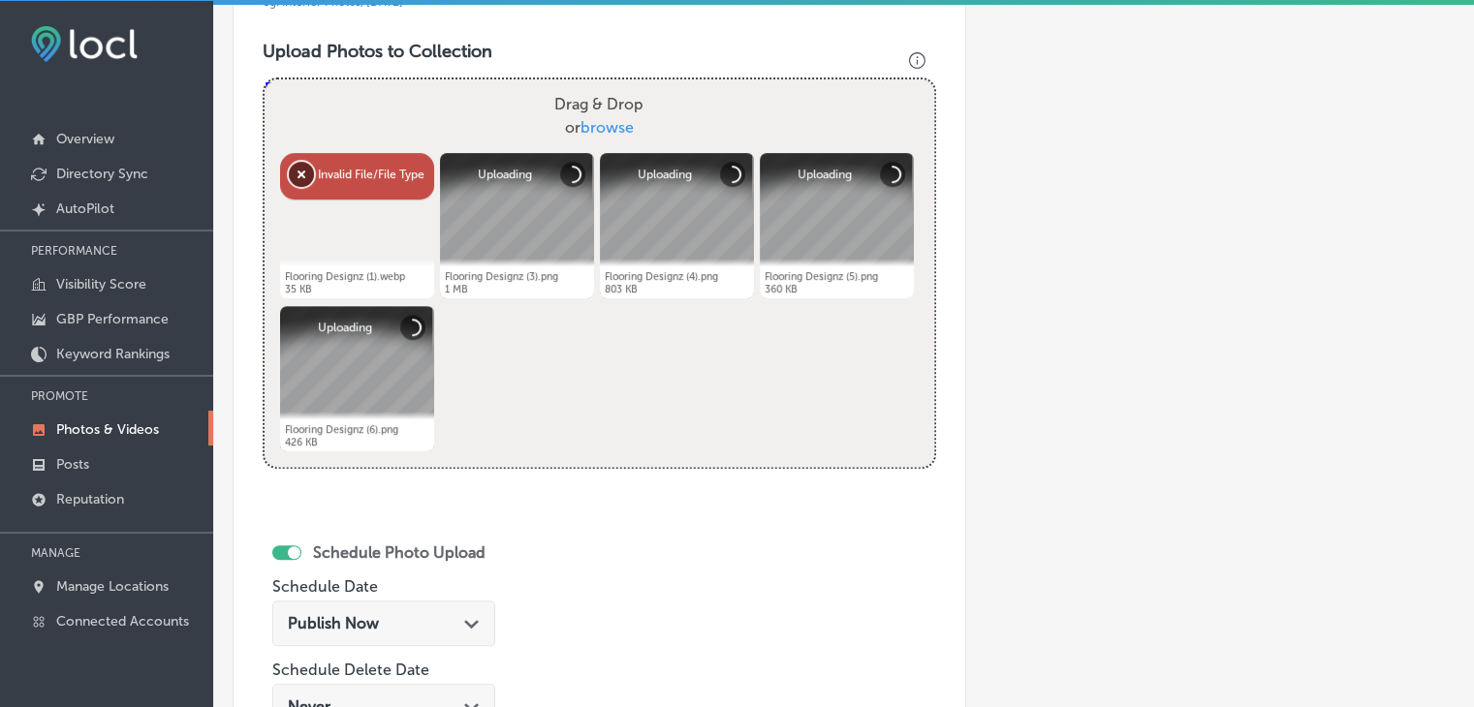
click at [291, 175] on button "Remove" at bounding box center [301, 174] width 25 height 25
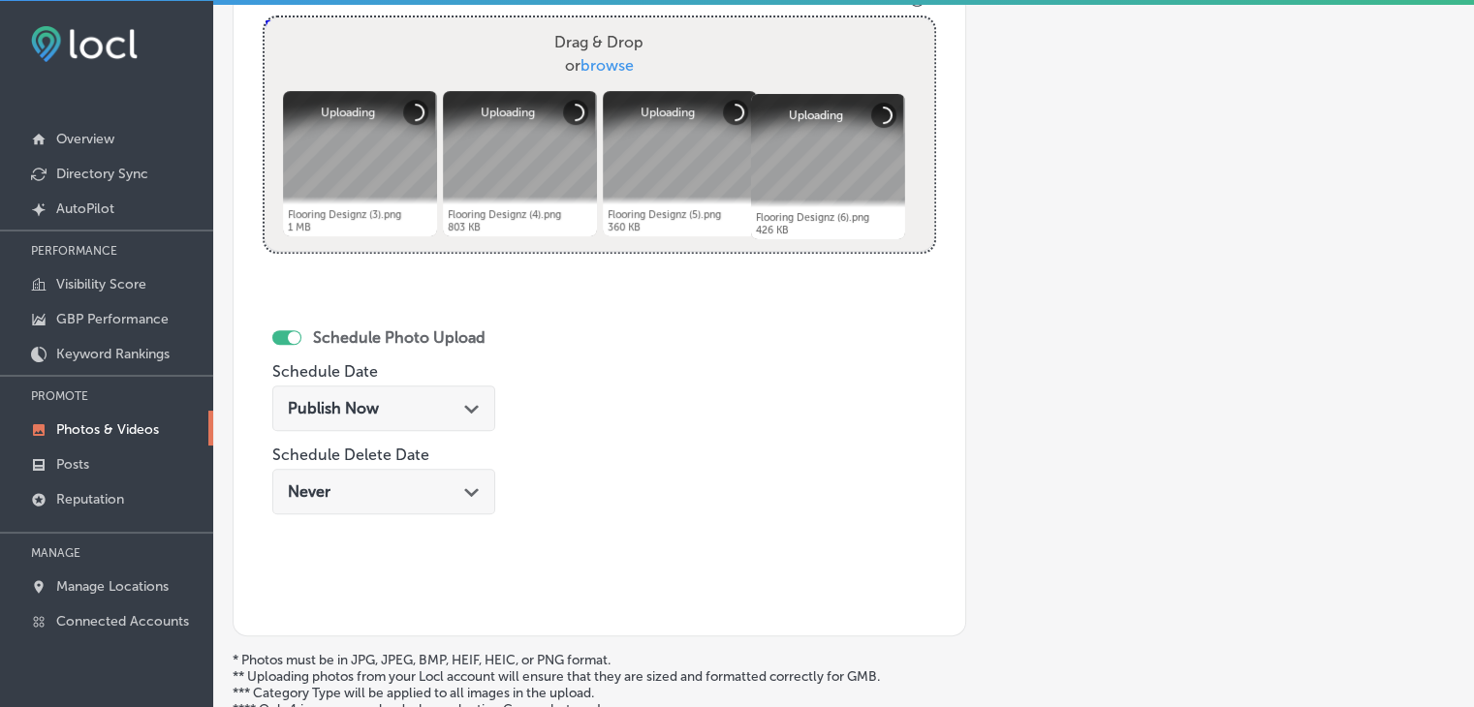
scroll to position [775, 0]
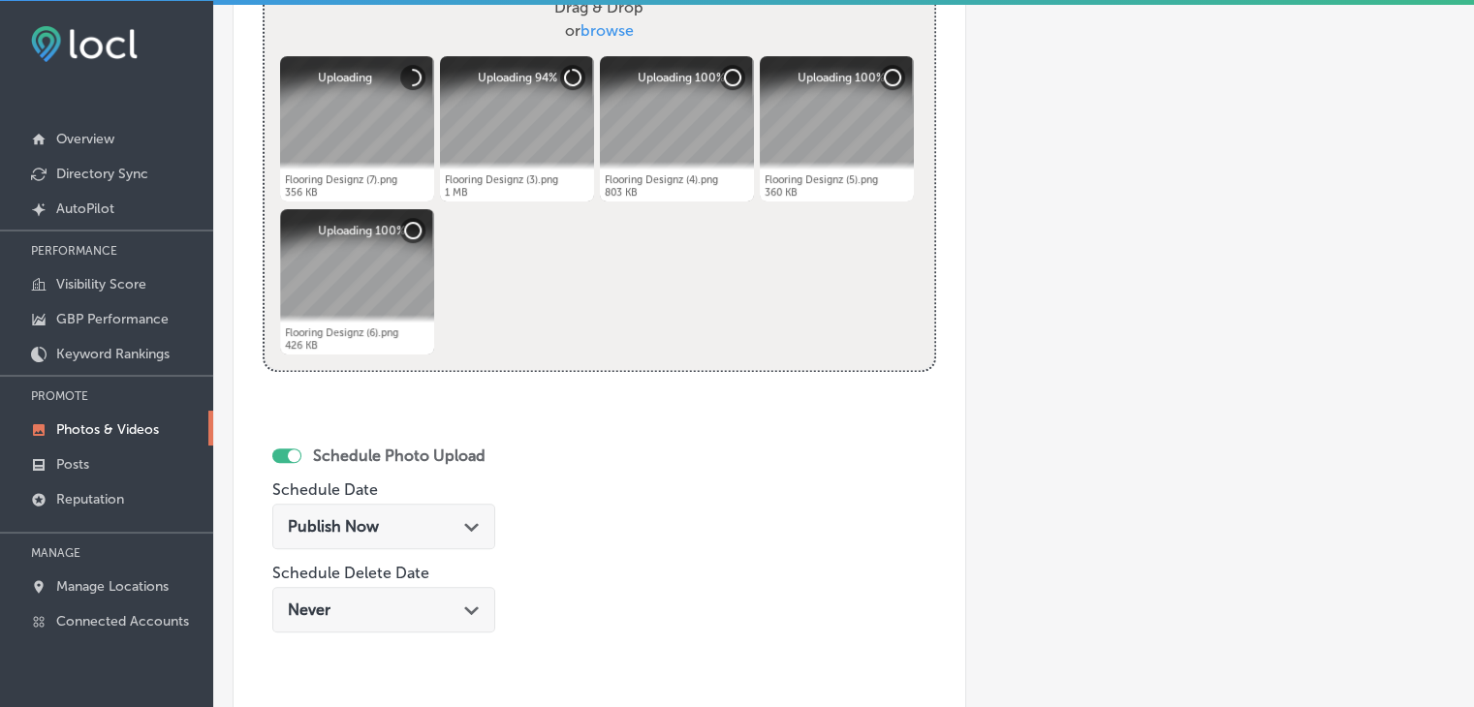
click at [422, 519] on div "Publish Now Path Created with Sketch." at bounding box center [384, 526] width 192 height 18
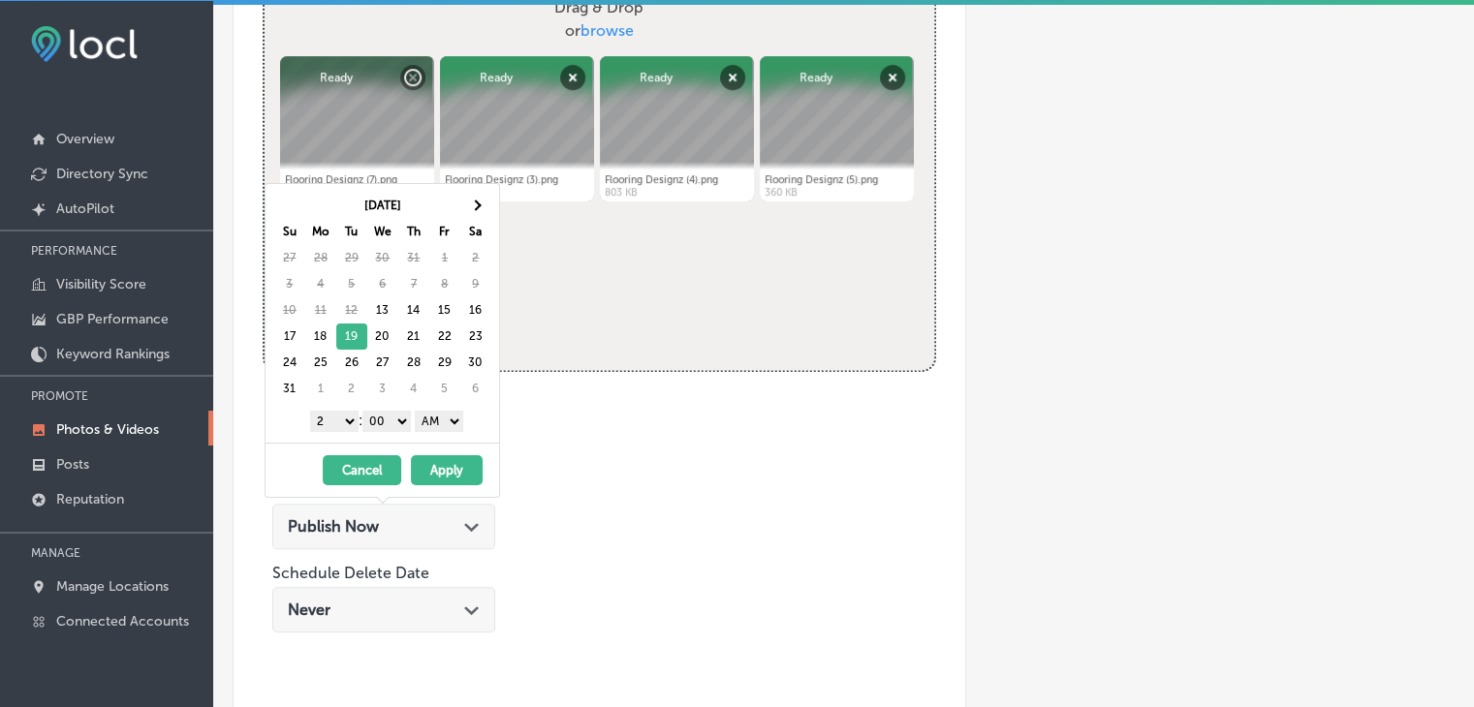
drag, startPoint x: 341, startPoint y: 411, endPoint x: 341, endPoint y: 425, distance: 14.5
click at [341, 411] on select "1 2 3 4 5 6 7 8 9 10 11 12" at bounding box center [334, 421] width 48 height 21
click at [451, 427] on select "AM PM" at bounding box center [439, 421] width 48 height 21
click at [424, 415] on select "AM PM" at bounding box center [439, 421] width 48 height 21
click at [453, 465] on button "Apply" at bounding box center [447, 470] width 72 height 30
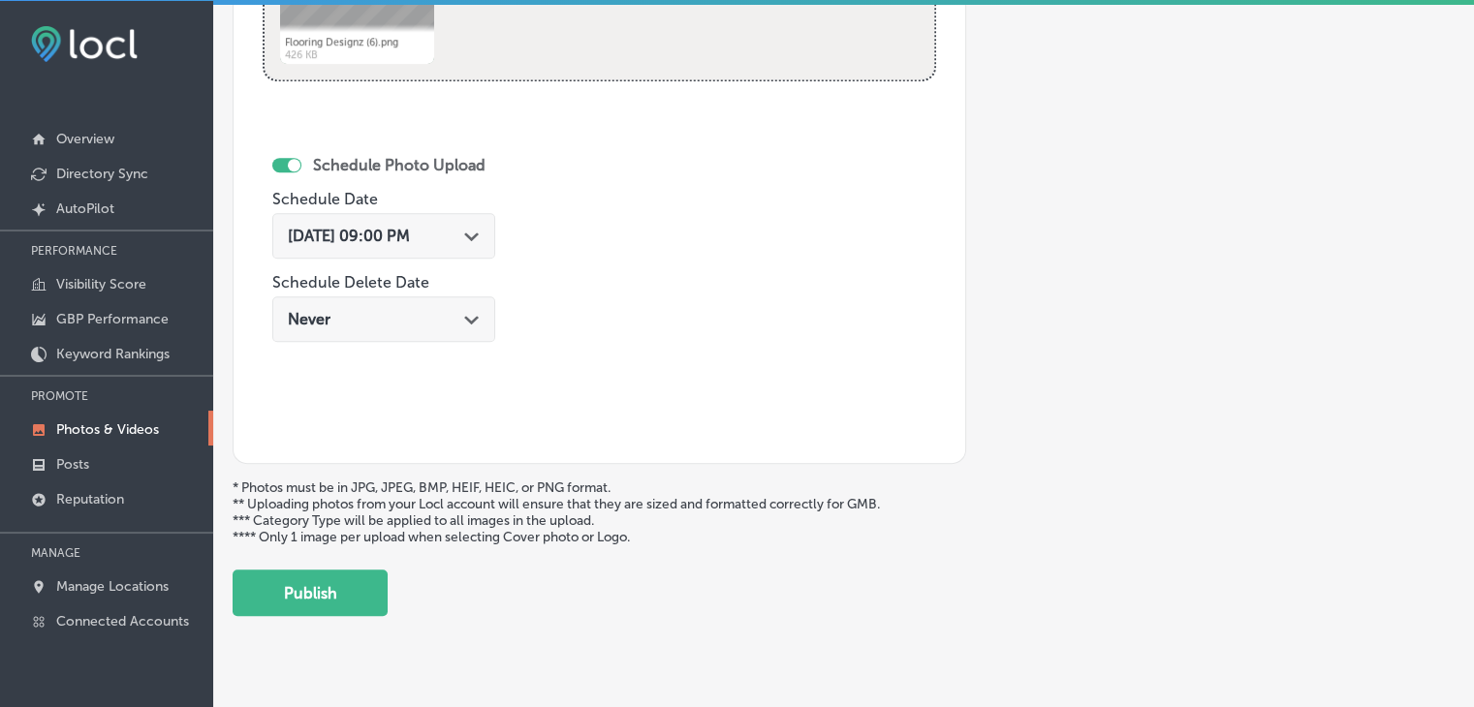
click at [332, 578] on button "Publish" at bounding box center [310, 593] width 155 height 47
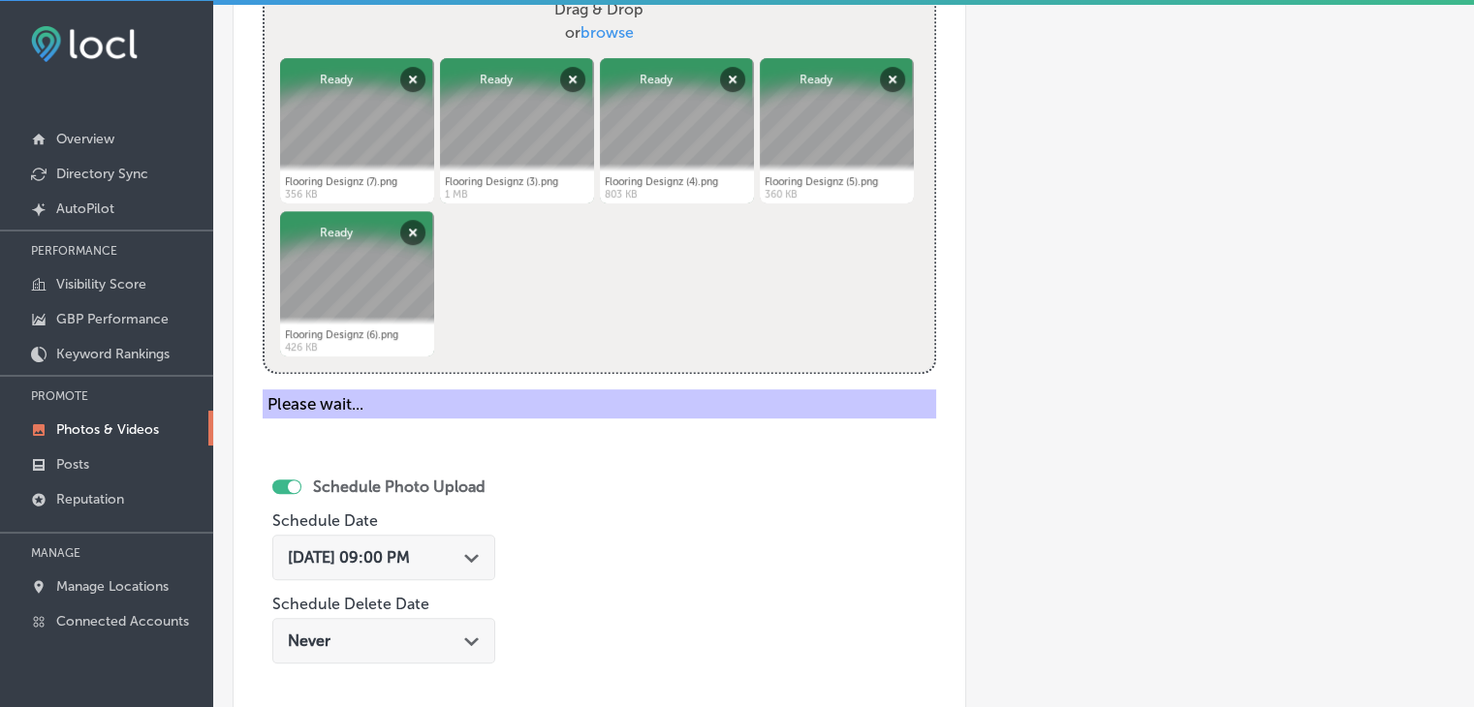
scroll to position [484, 0]
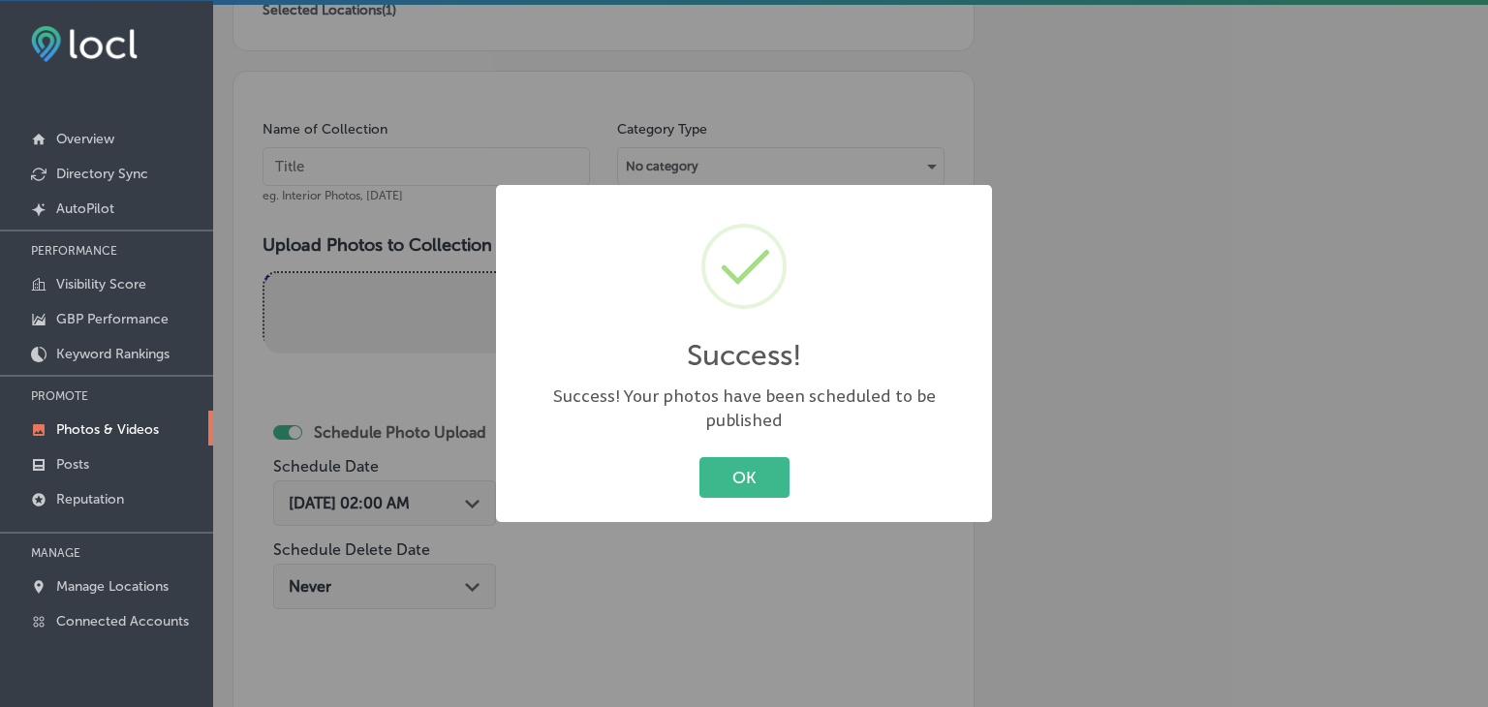
click at [430, 111] on div "Success! × Success! Your photos have been scheduled to be published OK Cancel" at bounding box center [744, 353] width 1488 height 707
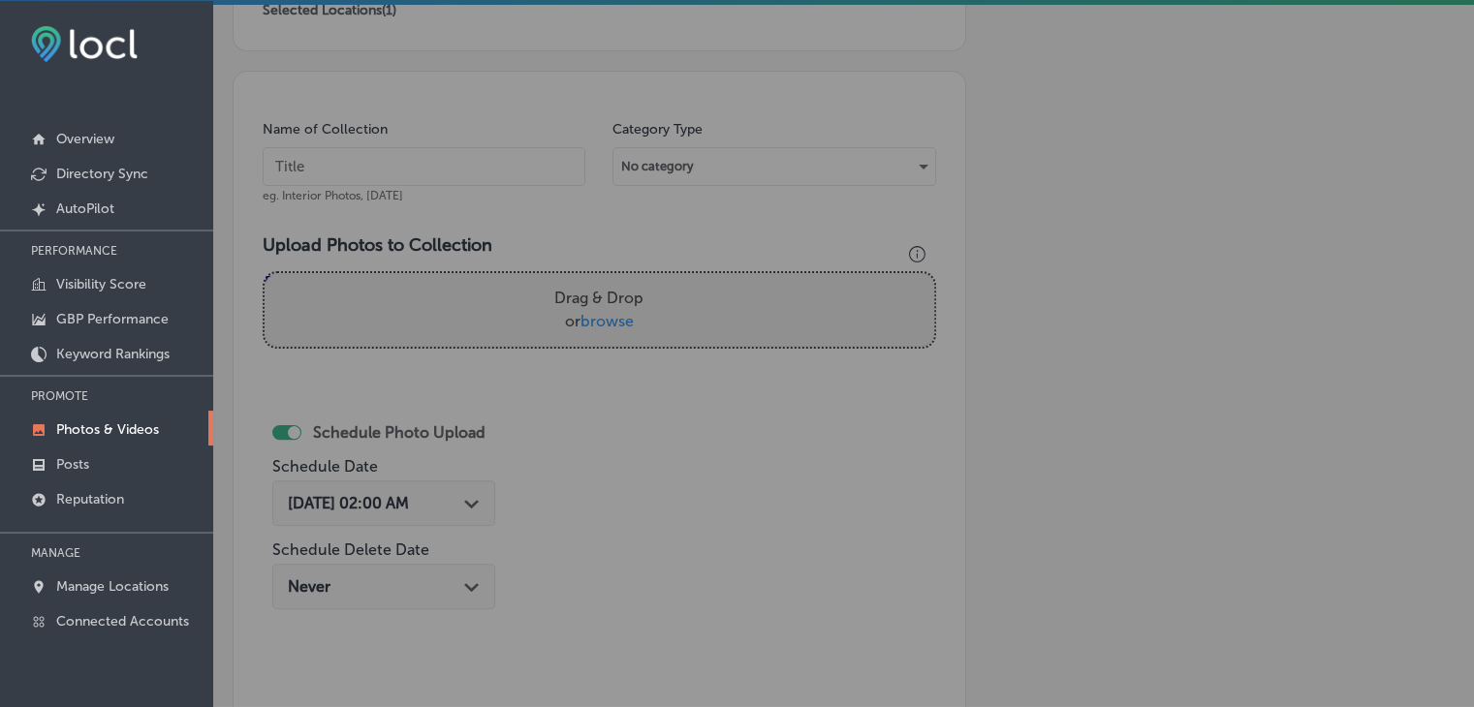
click at [453, 187] on div "Name of Collection eg. Interior Photos, [DATE]" at bounding box center [424, 161] width 323 height 83
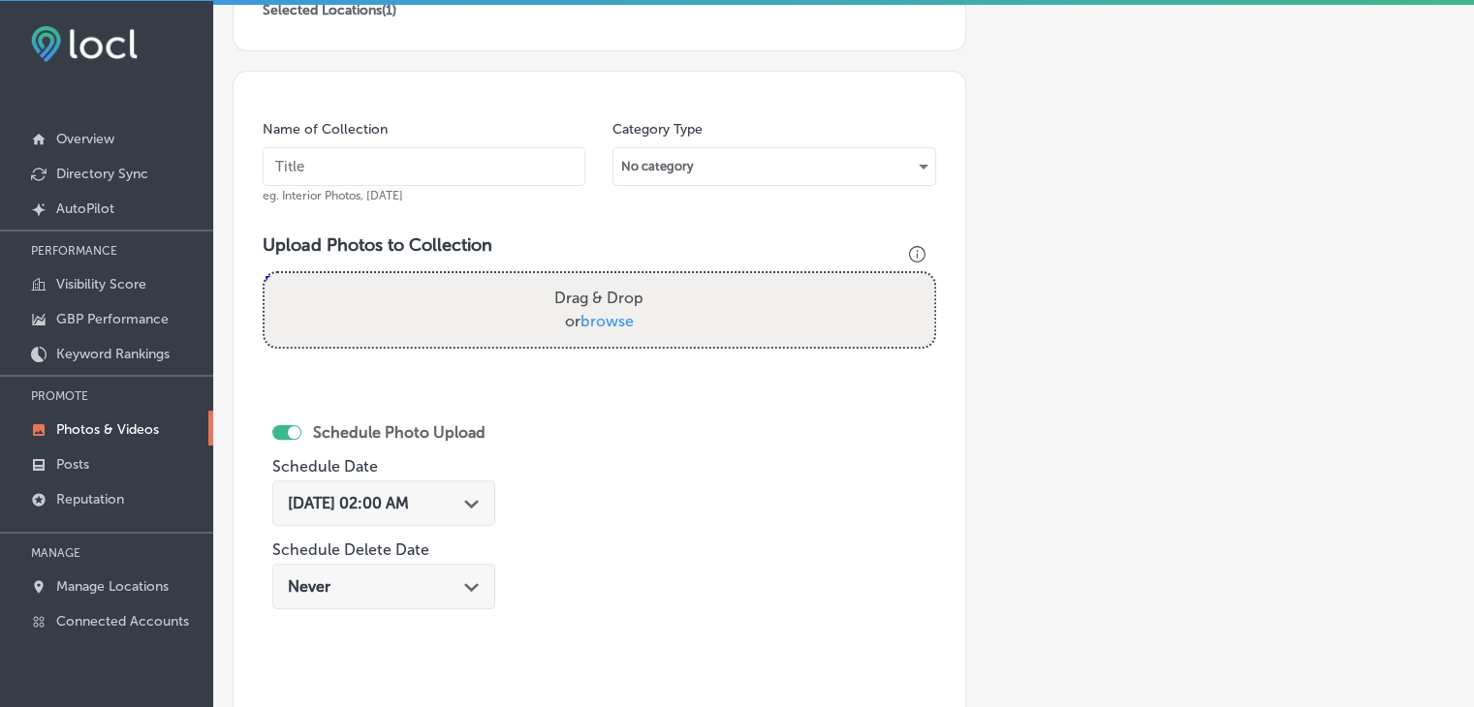
click at [458, 167] on input "text" at bounding box center [424, 166] width 323 height 39
paste input "Flooring Designz, [DATE], Week"
type input "Flooring Designz, [DATE], Week 4"
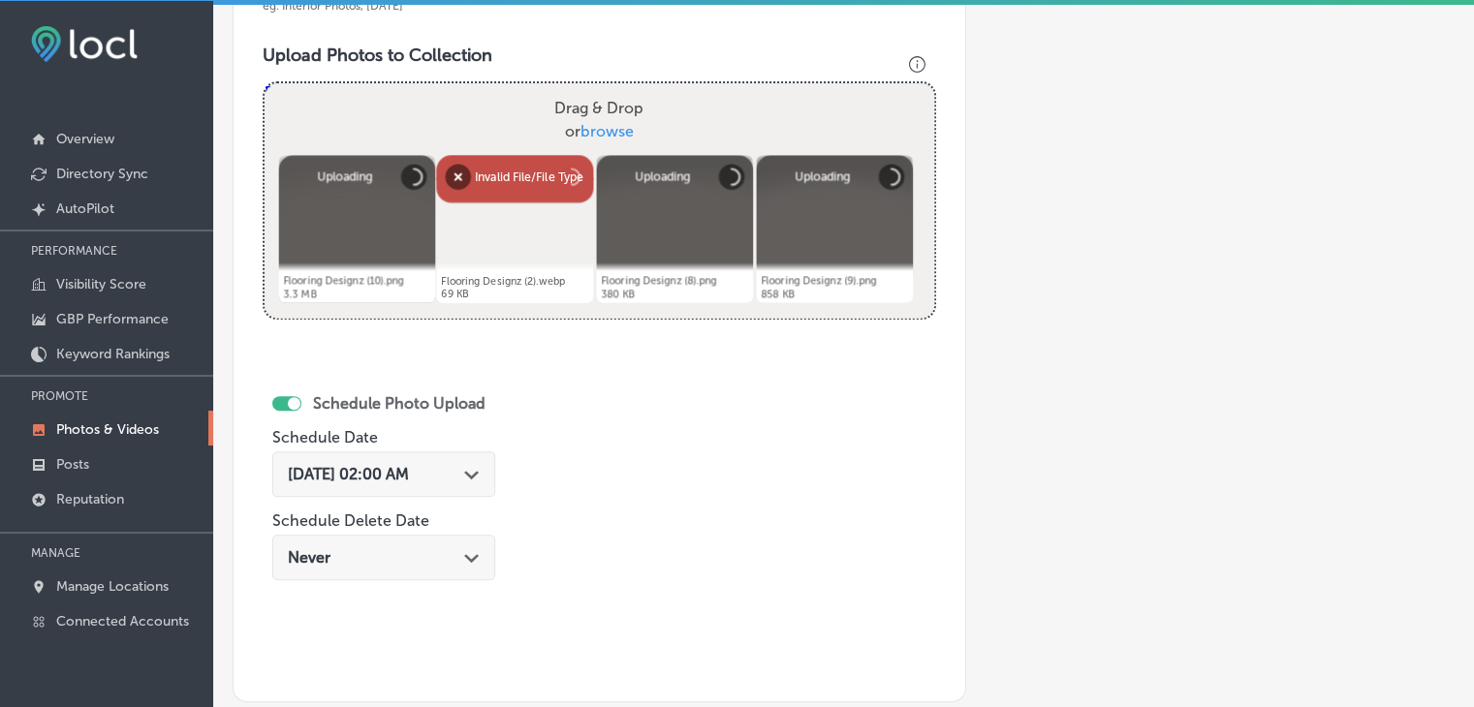
scroll to position [678, 0]
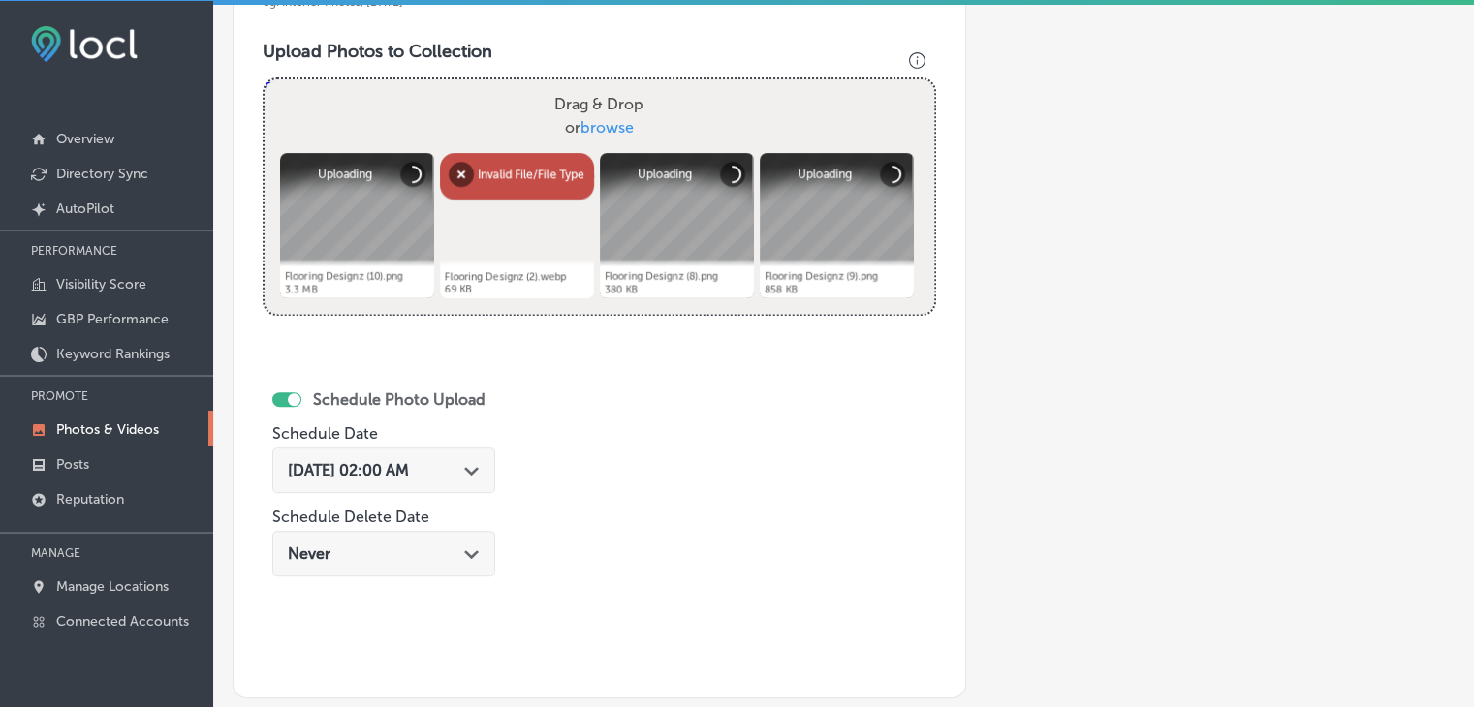
click at [492, 168] on div "Abort Retry Remove Upload Cancel Retry Remove Flooring Designz (2).webp 69 KB I…" at bounding box center [517, 225] width 154 height 145
click at [474, 164] on button "Remove" at bounding box center [461, 174] width 25 height 25
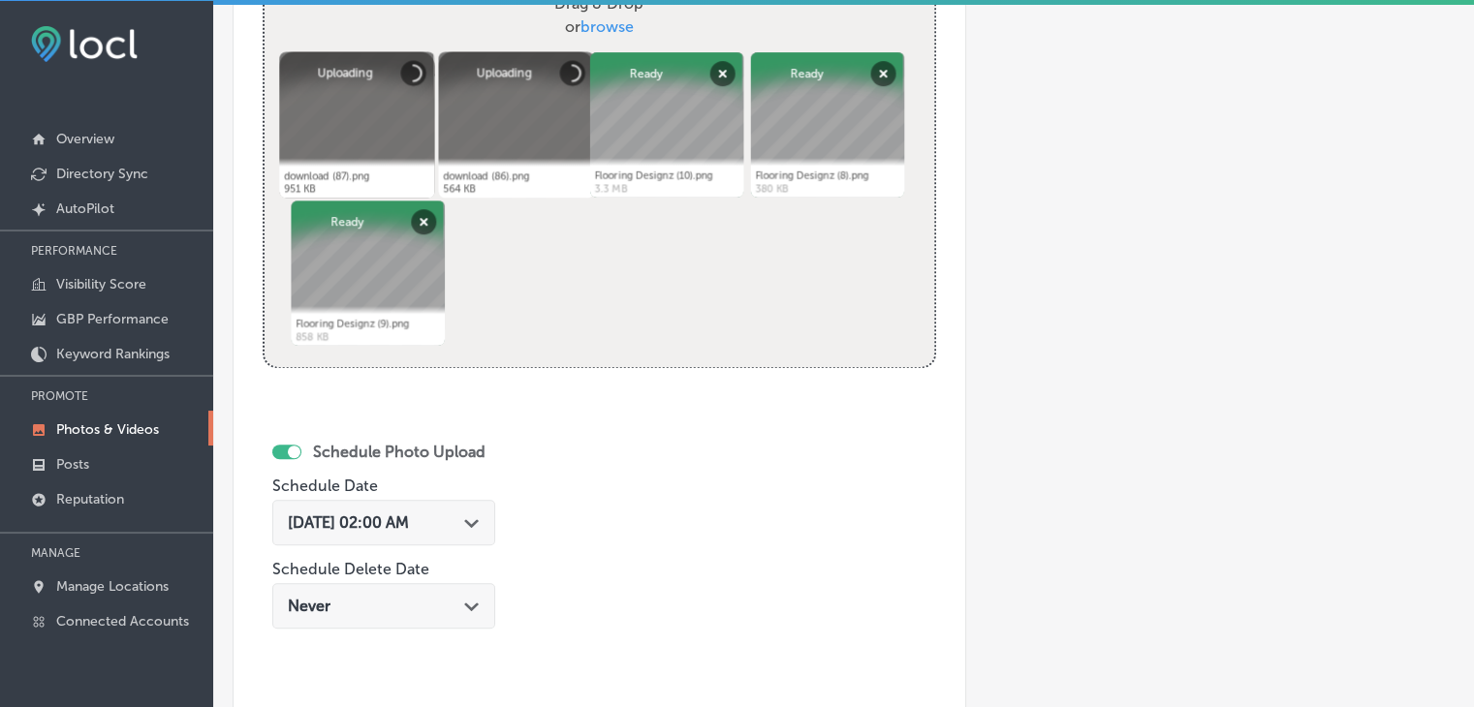
scroll to position [872, 0]
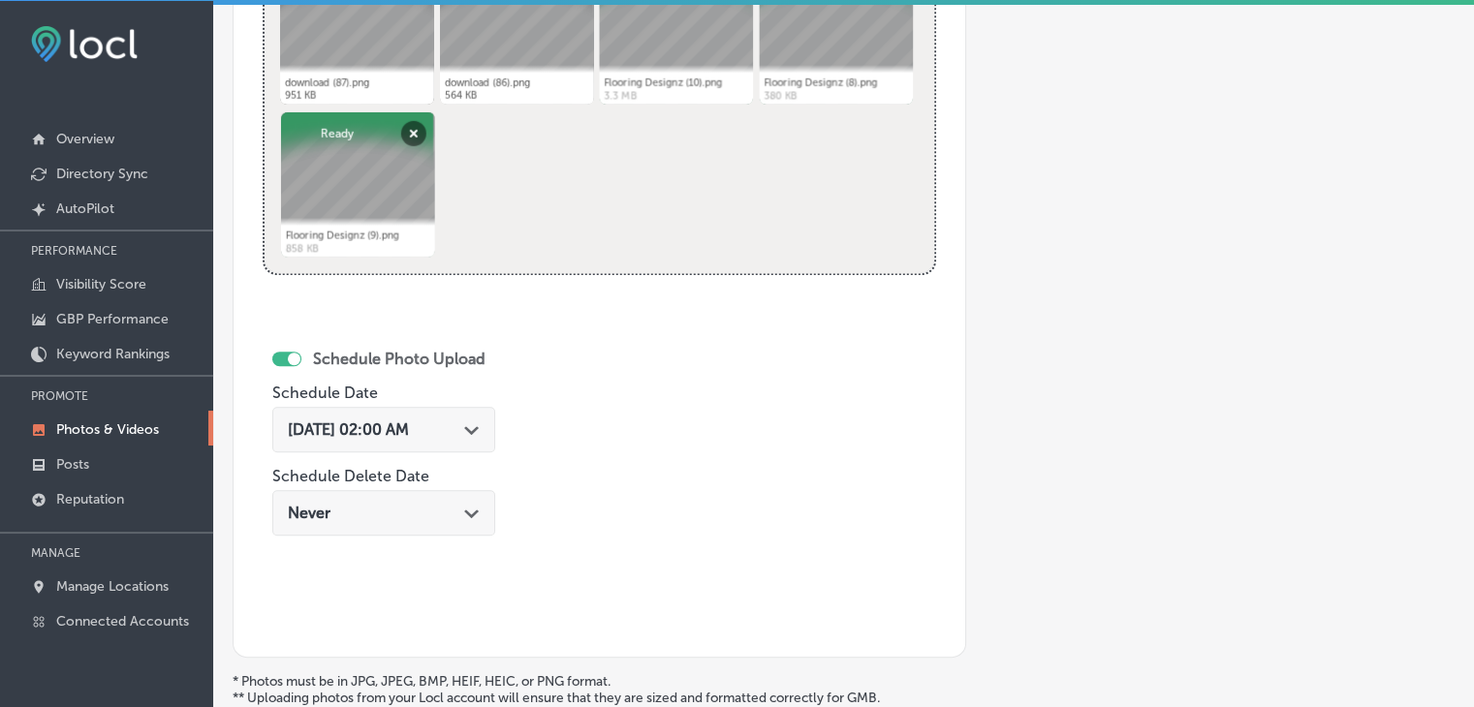
click at [465, 429] on div "[DATE] 02:00 AM Path Created with Sketch." at bounding box center [384, 430] width 192 height 18
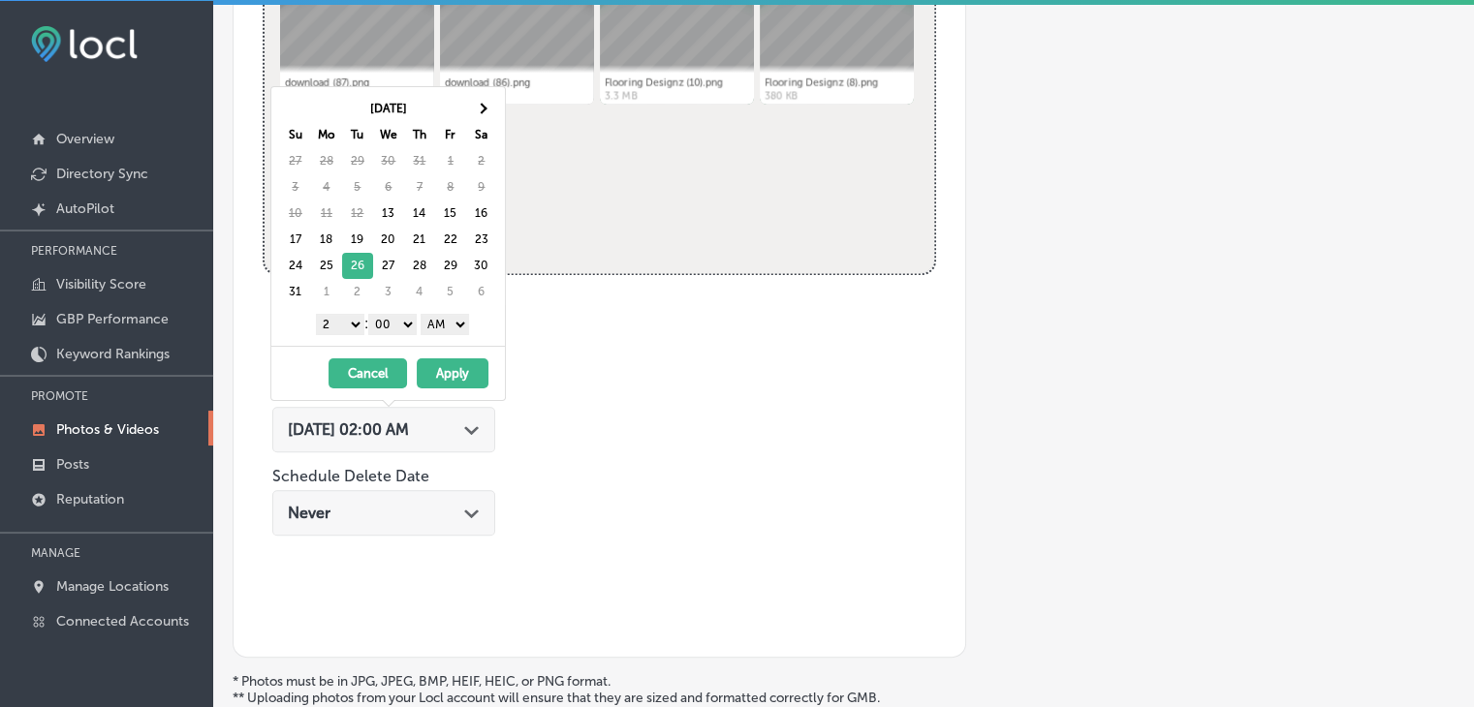
click at [357, 323] on select "1 2 3 4 5 6 7 8 9 10 11 12" at bounding box center [340, 324] width 48 height 21
click at [445, 319] on select "AM PM" at bounding box center [445, 324] width 48 height 21
click at [464, 369] on button "Apply" at bounding box center [453, 374] width 72 height 30
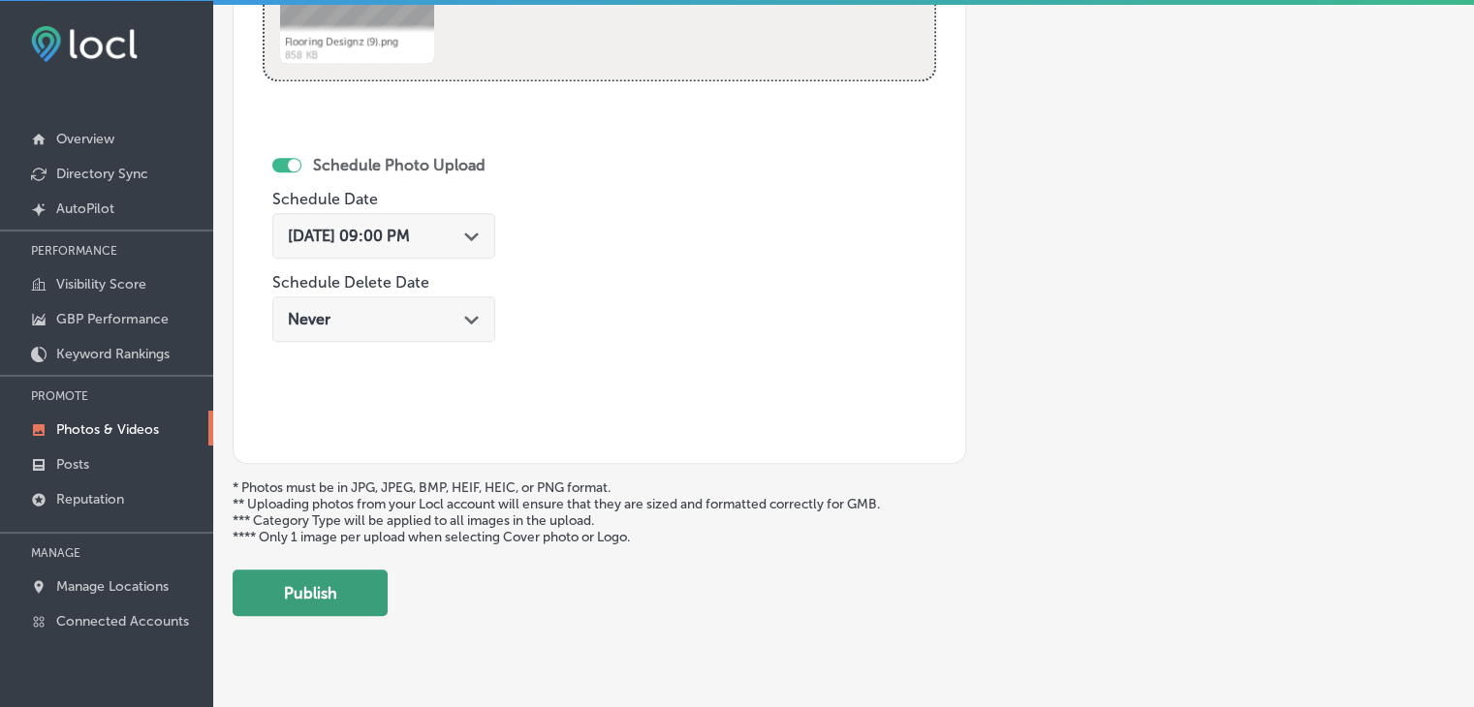
click at [322, 578] on button "Publish" at bounding box center [310, 593] width 155 height 47
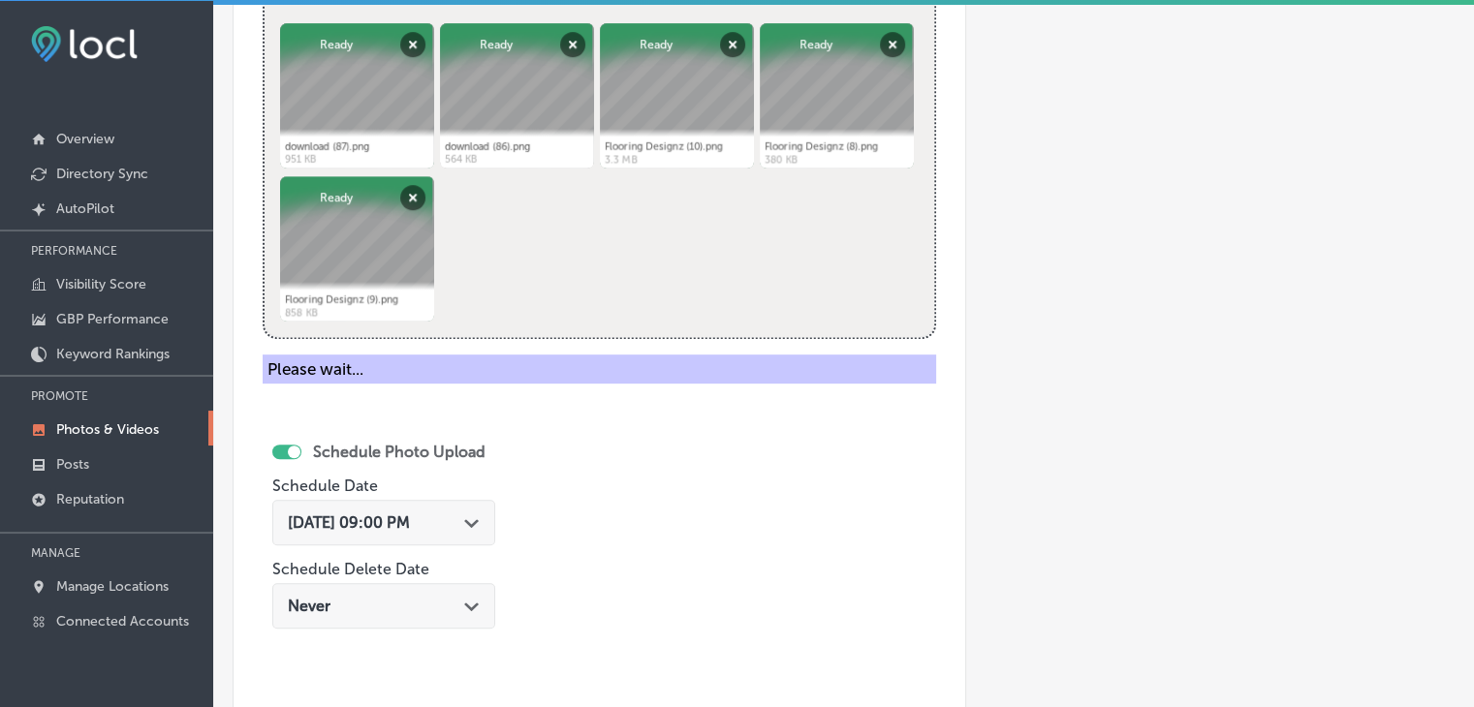
scroll to position [581, 0]
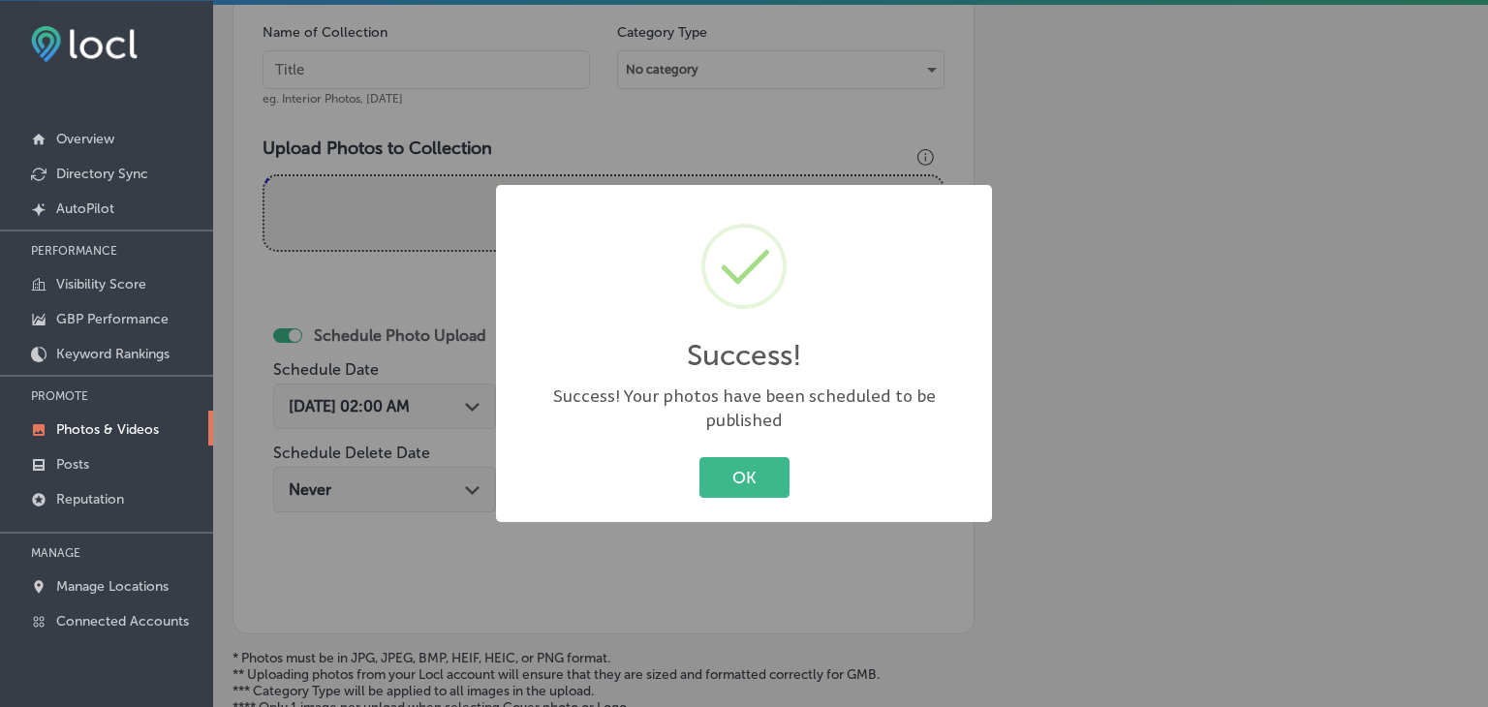
click at [737, 117] on div "Success! × Success! Your photos have been scheduled to be published OK Cancel" at bounding box center [744, 353] width 1488 height 707
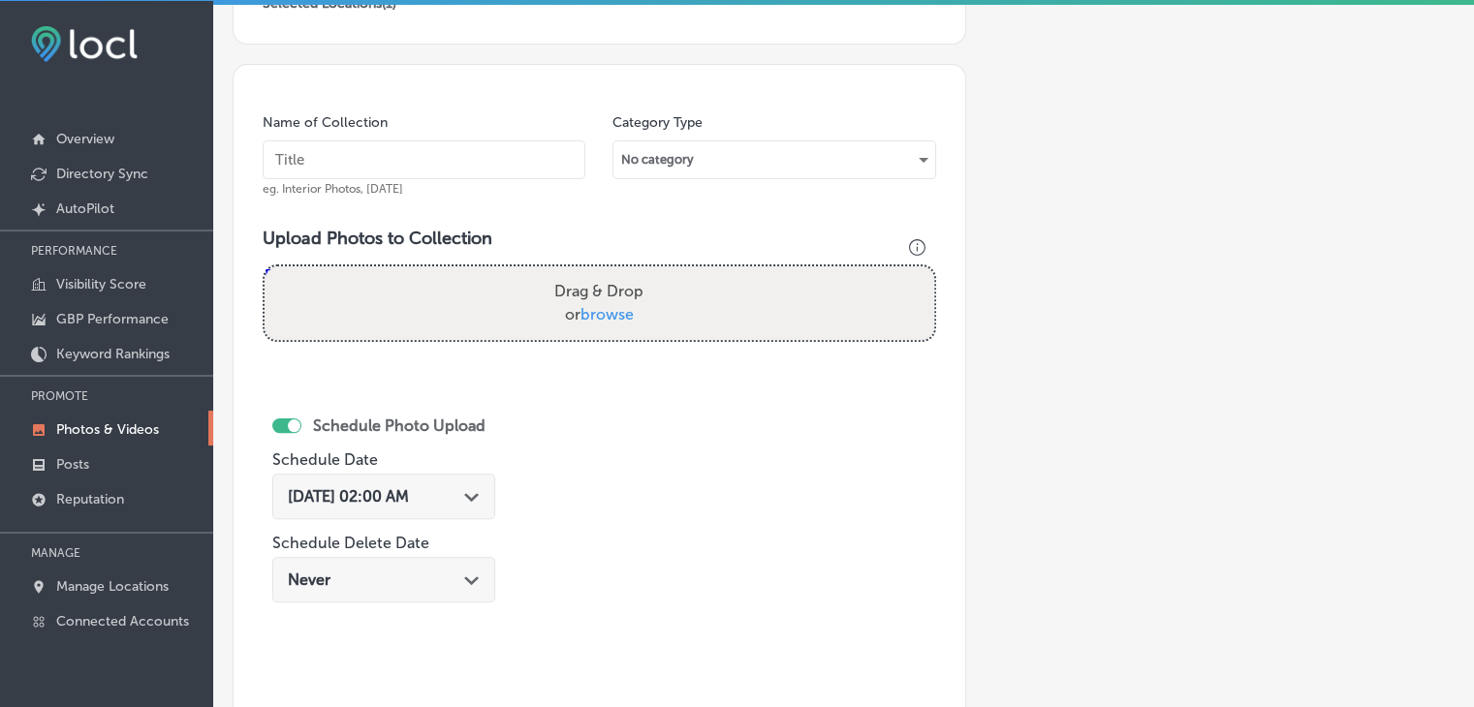
scroll to position [388, 0]
